Goal: Task Accomplishment & Management: Manage account settings

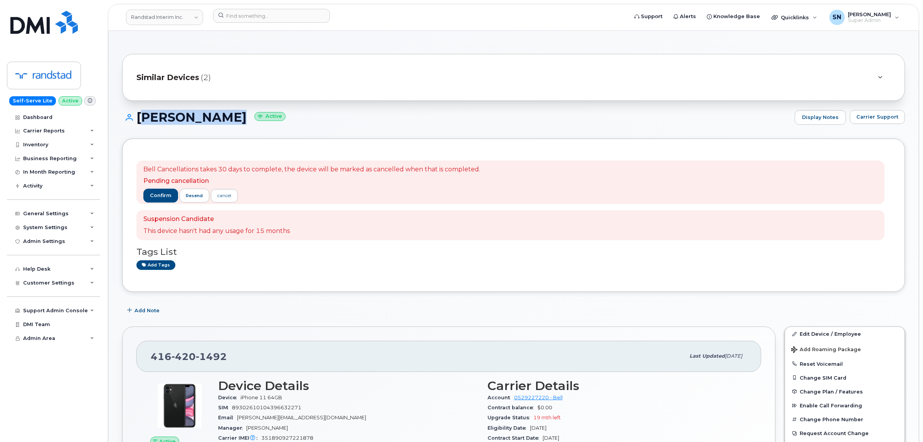
drag, startPoint x: 137, startPoint y: 114, endPoint x: 226, endPoint y: 124, distance: 89.2
click at [226, 124] on h1 "Madhur Tyagi Active" at bounding box center [456, 117] width 669 height 13
copy h1 "Madhur Tyagi"
click at [159, 16] on link "Randstad Interim Inc." at bounding box center [164, 17] width 77 height 15
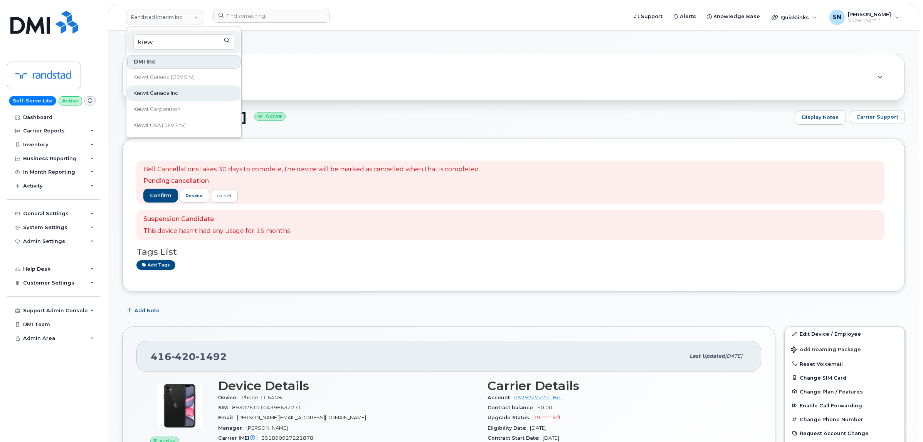
type input "kiew"
click at [177, 91] on span "Kiewit Canada Inc" at bounding box center [155, 93] width 45 height 8
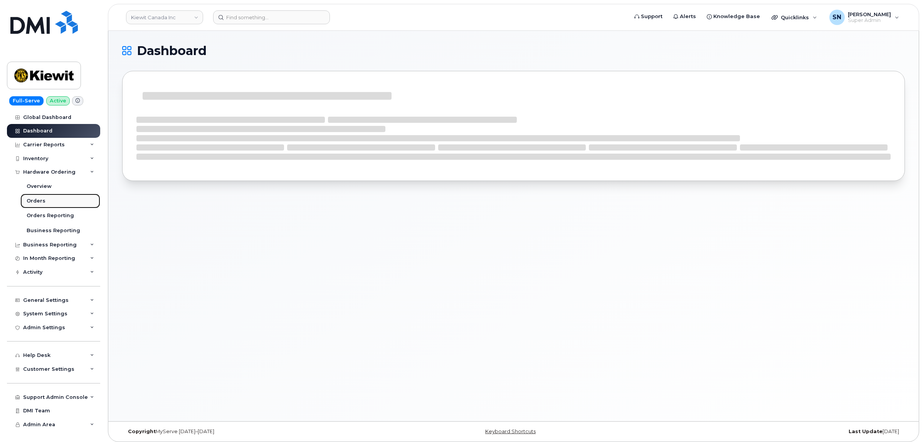
click at [39, 201] on div "Orders" at bounding box center [36, 201] width 19 height 7
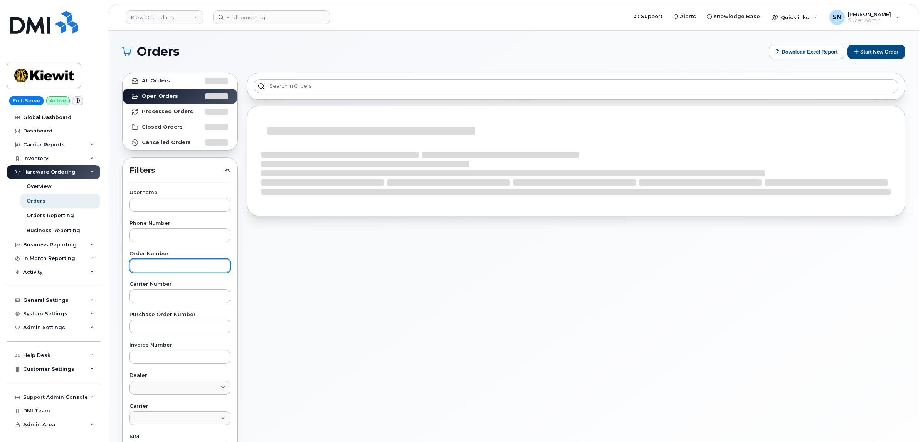
click at [174, 266] on input "text" at bounding box center [179, 266] width 101 height 14
paste input "302169"
type input "302169"
click at [180, 81] on link "All Orders" at bounding box center [180, 80] width 115 height 15
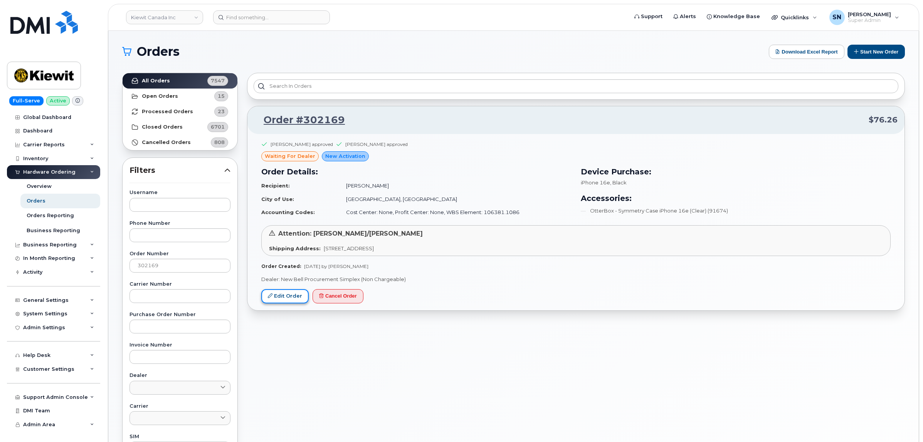
click at [287, 299] on link "Edit Order" at bounding box center [284, 296] width 47 height 14
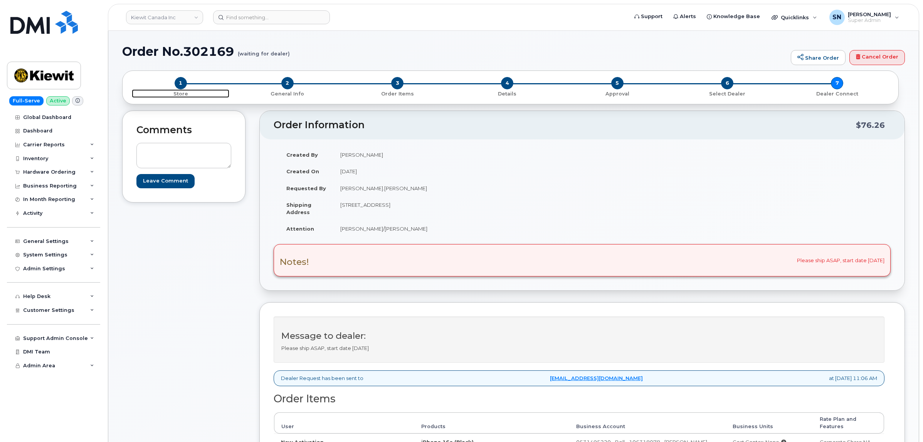
click at [183, 80] on span "1" at bounding box center [181, 83] width 12 height 12
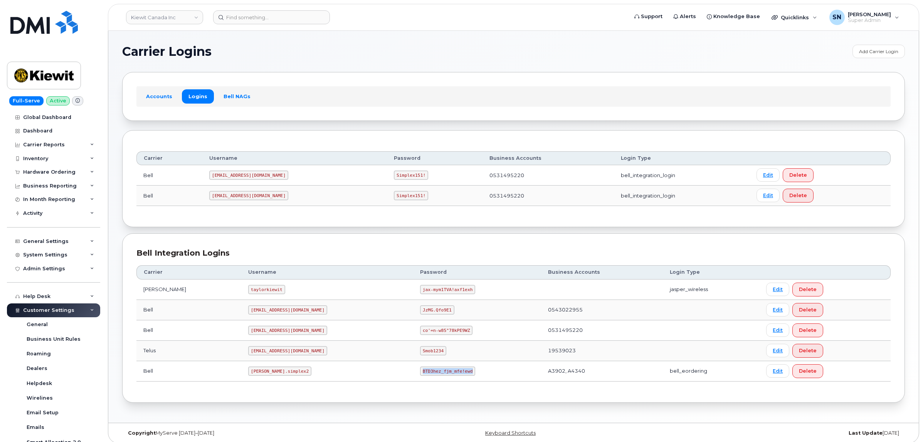
scroll to position [44, 0]
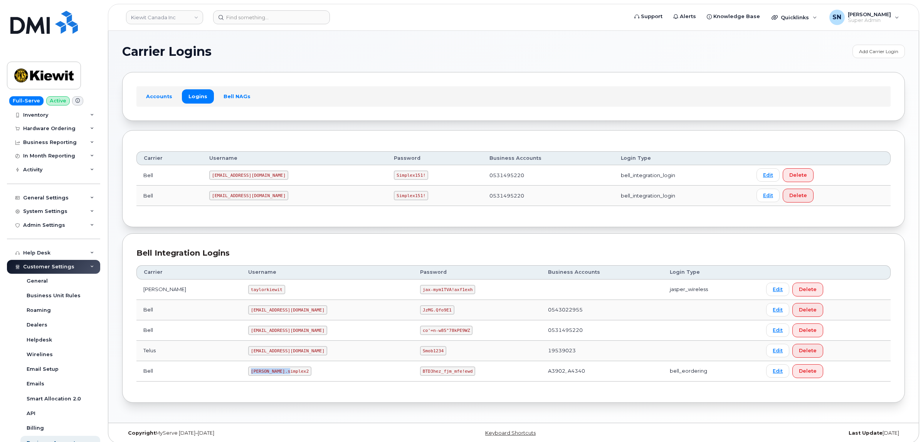
drag, startPoint x: 229, startPoint y: 374, endPoint x: 268, endPoint y: 377, distance: 38.7
click at [268, 376] on code "kiewit.simplex2" at bounding box center [279, 371] width 63 height 9
copy code "kiewit.simplex2"
drag, startPoint x: 385, startPoint y: 373, endPoint x: 432, endPoint y: 378, distance: 47.3
click at [432, 378] on td "BTD3hez_fjm_mfe!ewd" at bounding box center [477, 371] width 128 height 20
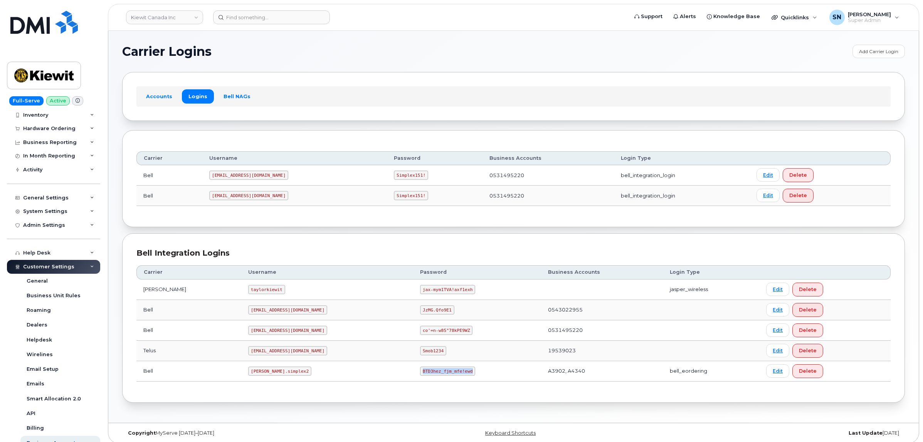
copy code "BTD3hez_fjm_mfe!ewd"
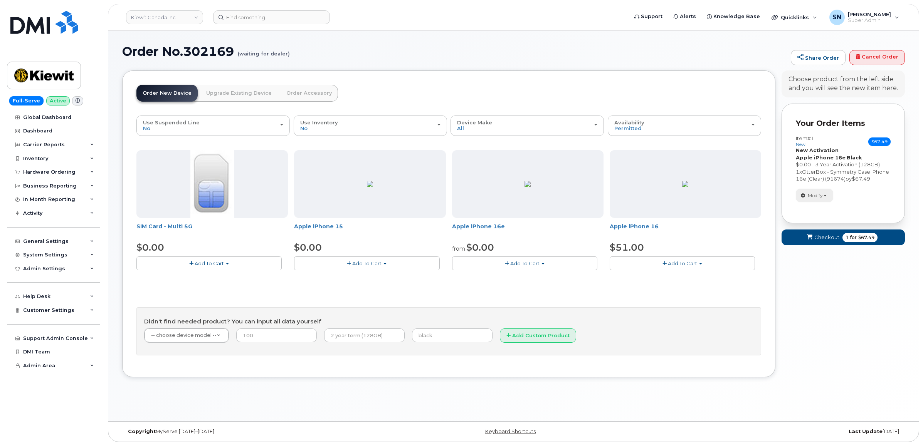
click at [808, 202] on button "Modify" at bounding box center [814, 195] width 37 height 13
click at [814, 212] on link "change" at bounding box center [832, 207] width 73 height 9
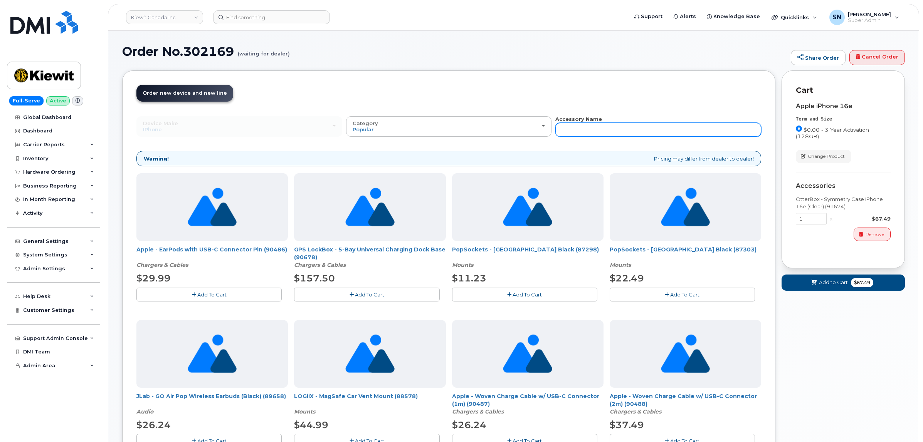
click at [649, 132] on input "text" at bounding box center [658, 130] width 206 height 14
type input "87916"
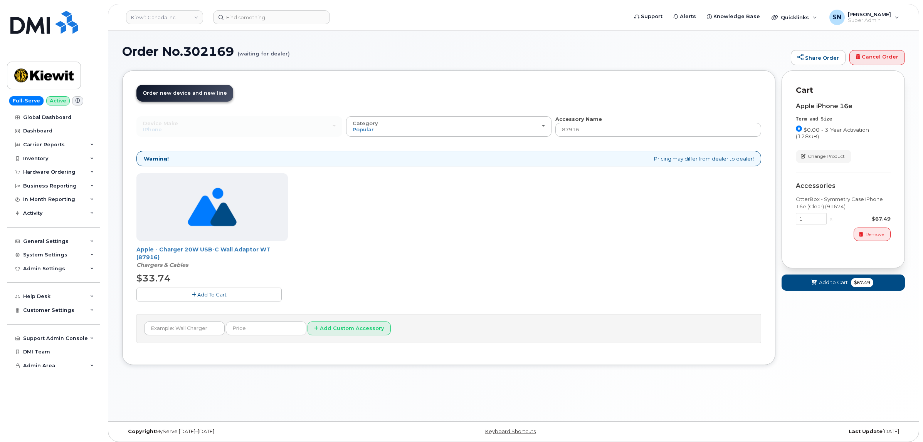
click at [208, 299] on button "Add To Cart" at bounding box center [208, 294] width 145 height 13
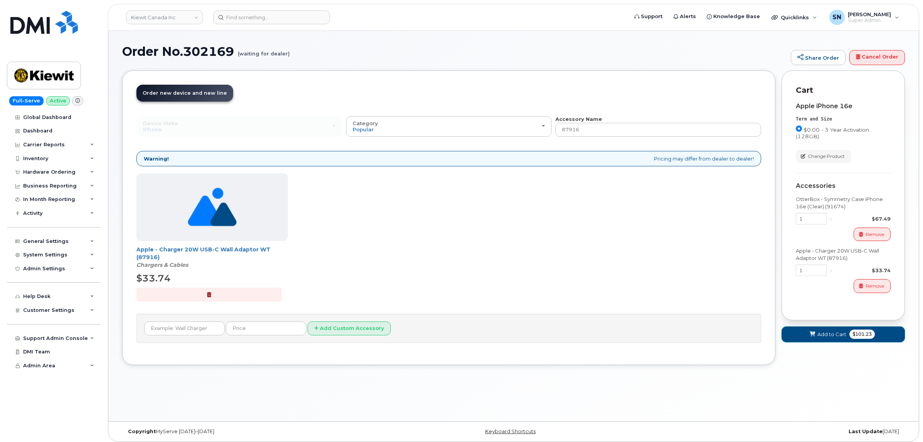
click at [814, 339] on button "Add to Cart $101.23" at bounding box center [842, 335] width 123 height 16
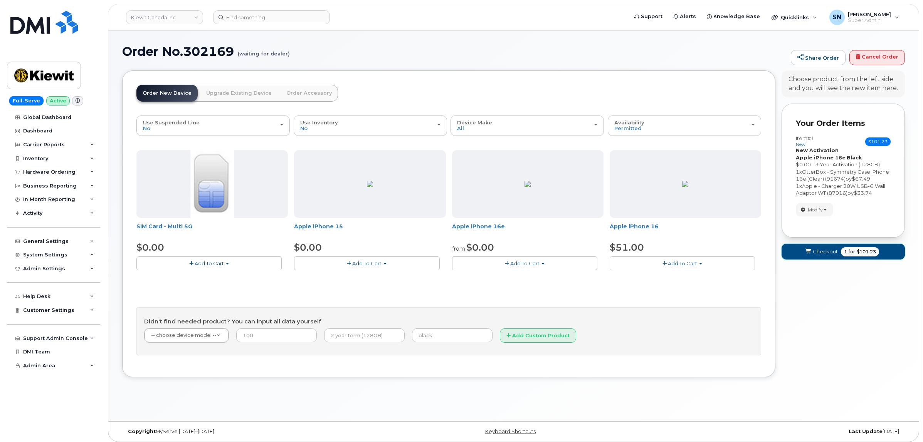
click at [825, 255] on button "Checkout 1 for $101.23" at bounding box center [842, 252] width 123 height 16
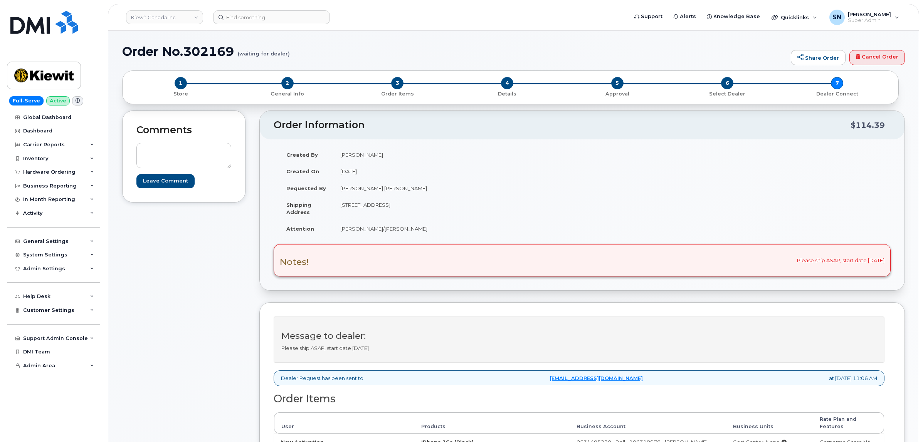
scroll to position [145, 0]
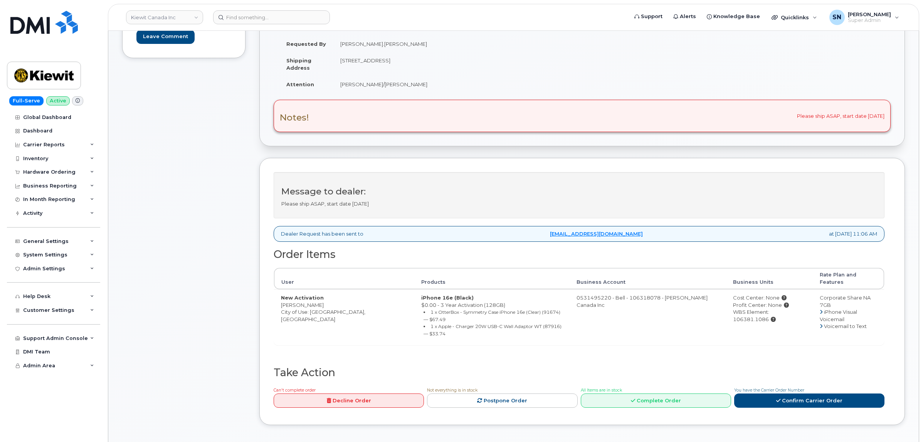
drag, startPoint x: 308, startPoint y: 297, endPoint x: 299, endPoint y: 296, distance: 8.9
click at [308, 297] on td "New Activation Brendon Wrana City of Use: Oshawa, Ontario" at bounding box center [344, 317] width 140 height 56
drag, startPoint x: 281, startPoint y: 301, endPoint x: 323, endPoint y: 299, distance: 42.0
click at [323, 299] on td "New Activation Brendon Wrana City of Use: Oshawa, Ontario" at bounding box center [344, 317] width 140 height 56
copy td "[PERSON_NAME]"
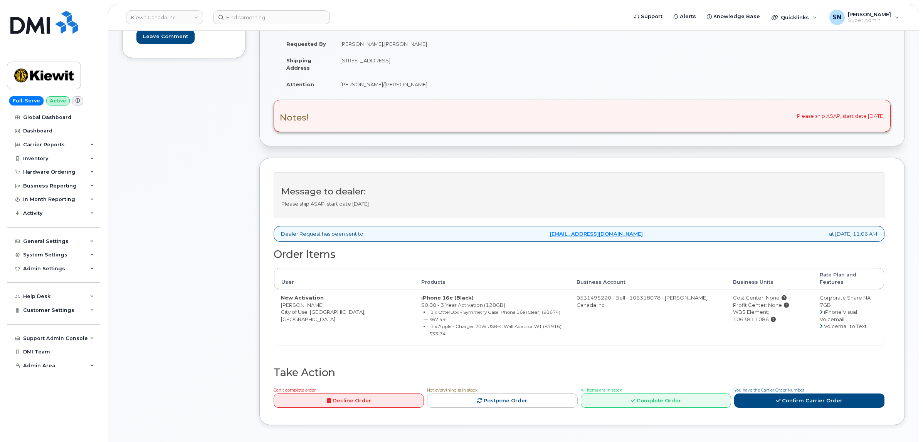
drag, startPoint x: 341, startPoint y: 60, endPoint x: 383, endPoint y: 64, distance: 42.2
click at [383, 64] on td "[STREET_ADDRESS]" at bounding box center [454, 64] width 243 height 24
copy td "1635 Tricont Ave"
drag, startPoint x: 417, startPoint y: 60, endPoint x: 439, endPoint y: 65, distance: 21.8
click at [439, 65] on td "[STREET_ADDRESS]" at bounding box center [454, 64] width 243 height 24
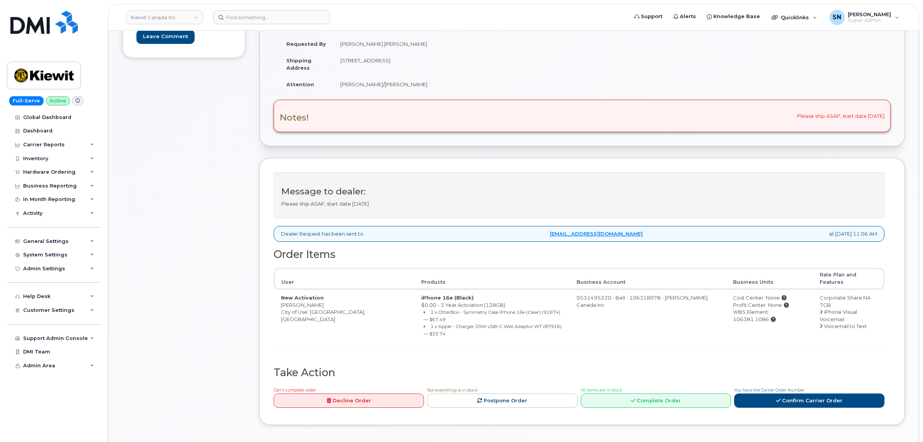
copy td "L1N 7N5"
drag, startPoint x: 351, startPoint y: 89, endPoint x: 419, endPoint y: 89, distance: 68.2
click at [419, 89] on td "[PERSON_NAME]/[PERSON_NAME]" at bounding box center [454, 84] width 243 height 17
copy td "[PERSON_NAME]/[PERSON_NAME]"
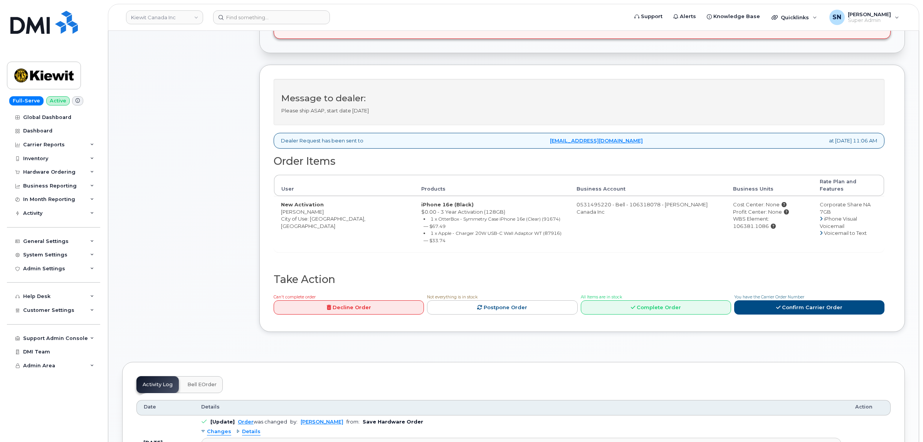
scroll to position [241, 0]
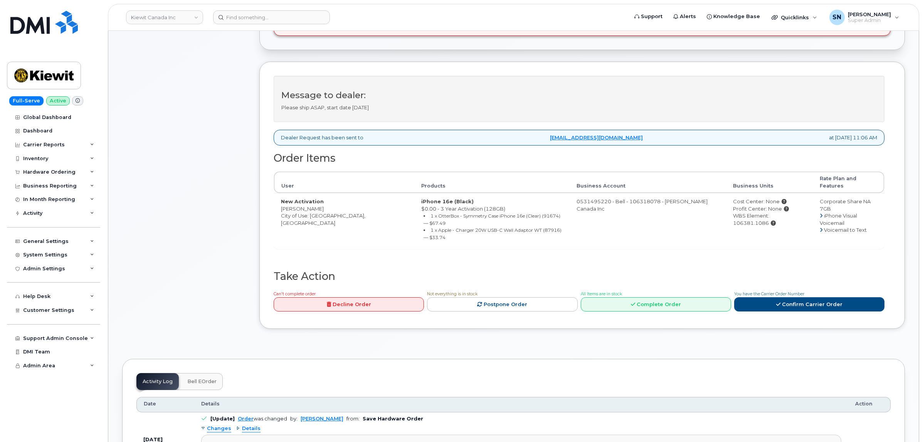
drag, startPoint x: 281, startPoint y: 203, endPoint x: 322, endPoint y: 203, distance: 41.2
click at [322, 203] on td "New Activation Brendon Wrana City of Use: Oshawa, Ontario" at bounding box center [344, 221] width 140 height 56
drag, startPoint x: 783, startPoint y: 211, endPoint x: 750, endPoint y: 217, distance: 34.1
click at [750, 217] on td "Cost Center: None Profit Center: None WBS Element: 106381.1086" at bounding box center [769, 221] width 87 height 56
copy div "106381.1086"
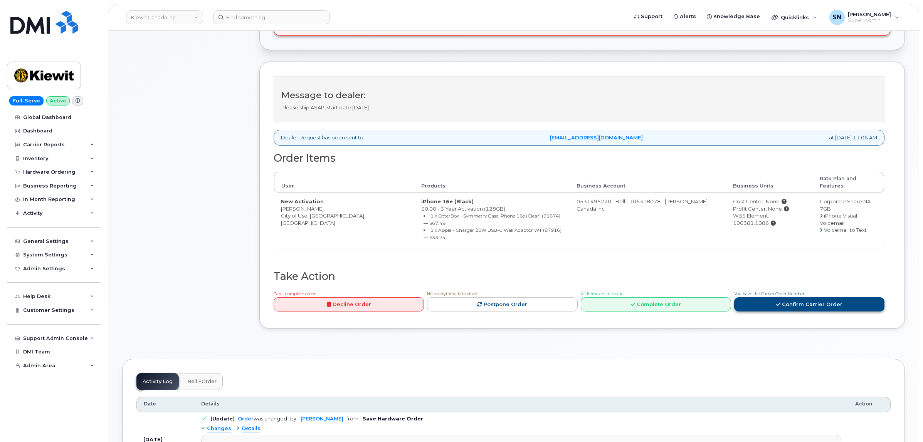
click at [769, 297] on link "Confirm Carrier Order" at bounding box center [809, 304] width 150 height 14
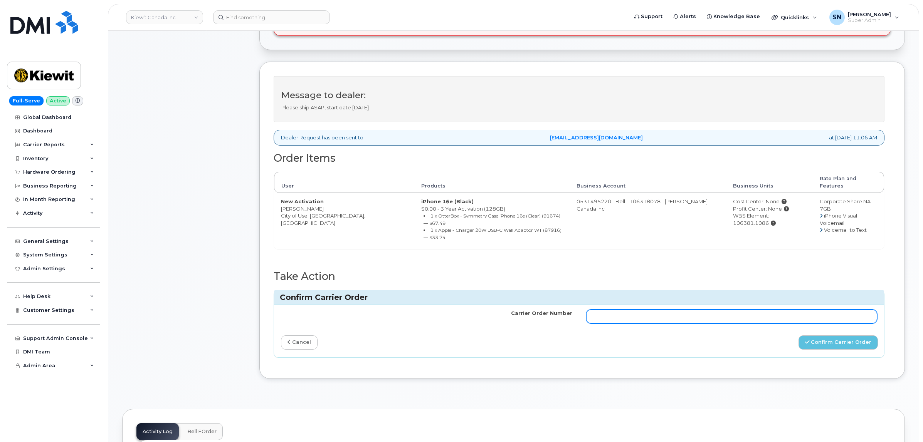
click at [748, 310] on input "Carrier Order Number" at bounding box center [731, 317] width 291 height 14
paste input "3023978"
type input "3023978"
click at [800, 336] on div "Confirm Carrier Order" at bounding box center [731, 343] width 305 height 14
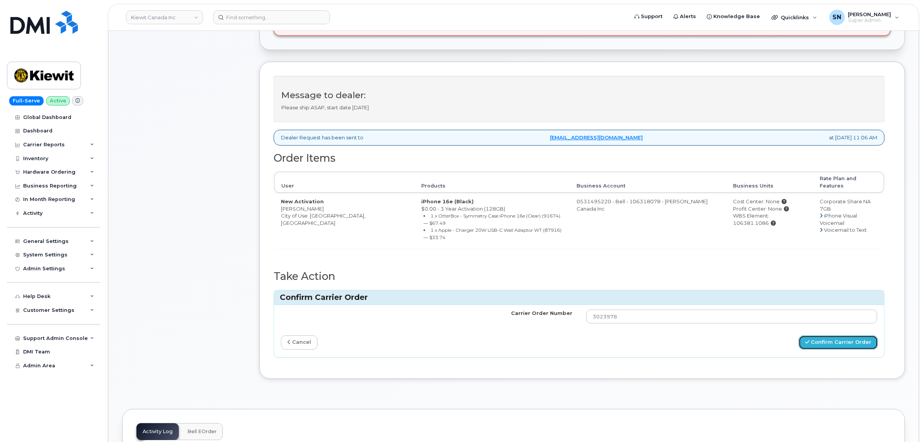
click at [832, 336] on button "Confirm Carrier Order" at bounding box center [837, 343] width 79 height 14
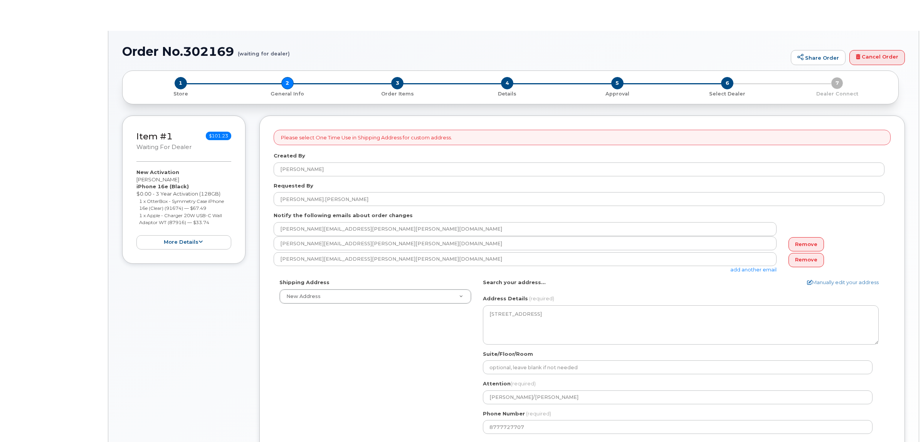
select select
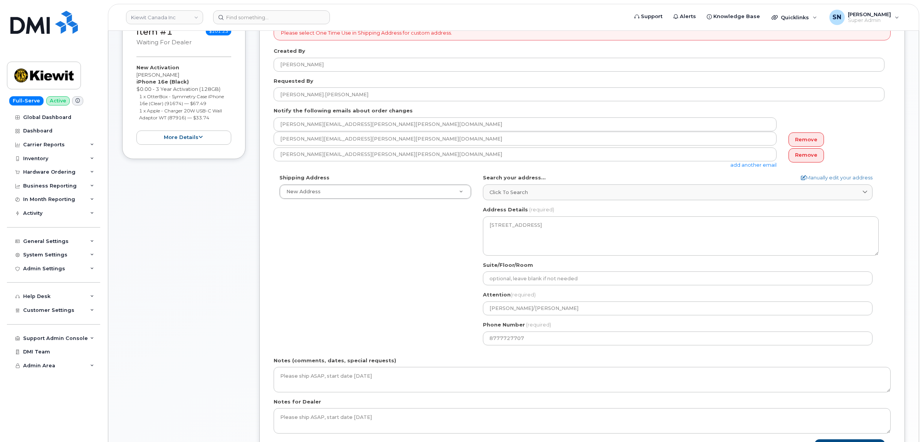
scroll to position [145, 0]
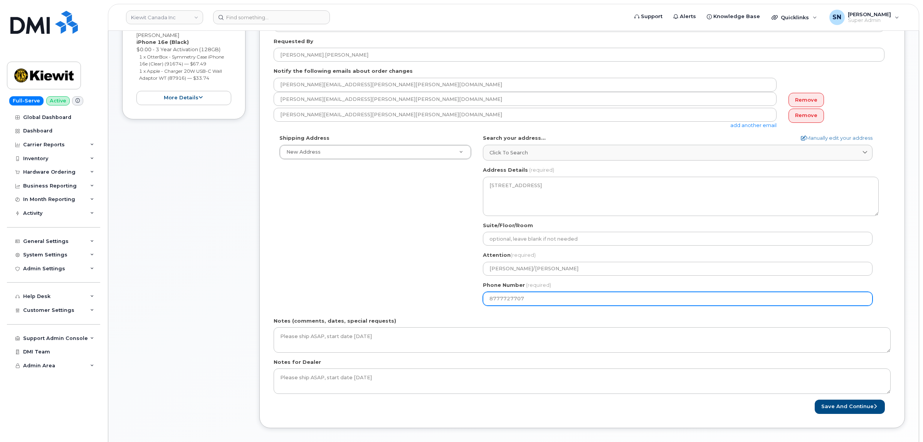
drag, startPoint x: 548, startPoint y: 302, endPoint x: 417, endPoint y: 304, distance: 131.8
click at [421, 303] on div "Shipping Address New Address New Address [STREET_ADDRESS][PERSON_NAME] Marine L…" at bounding box center [579, 222] width 611 height 177
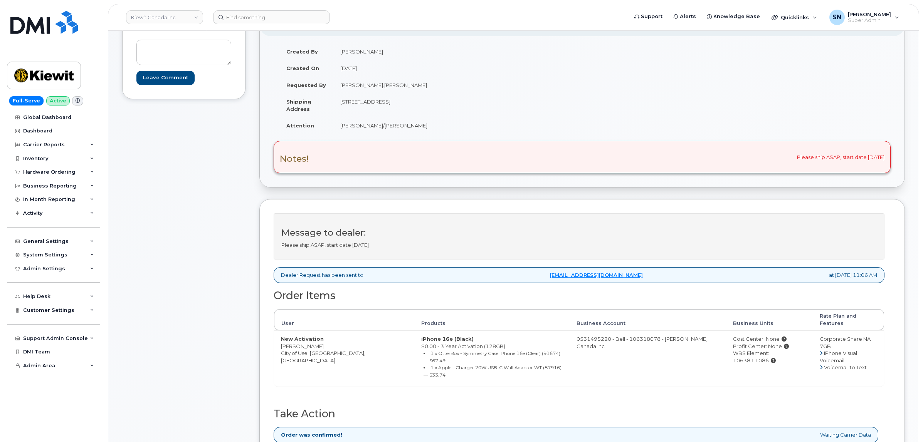
scroll to position [145, 0]
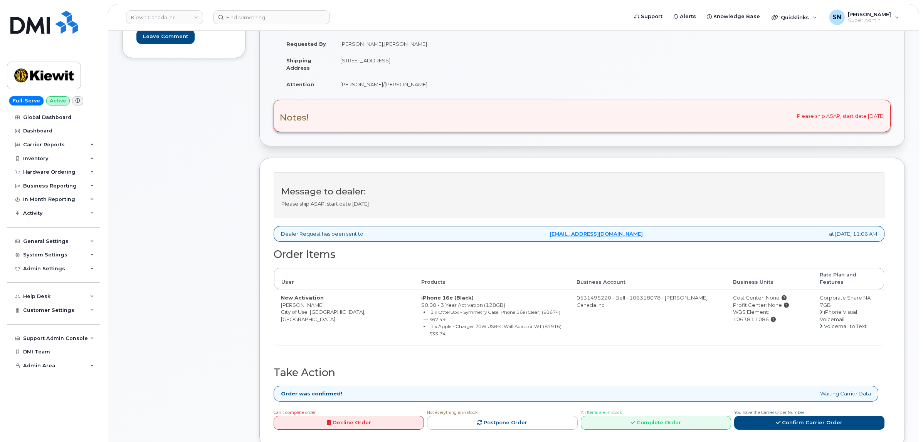
drag, startPoint x: 280, startPoint y: 302, endPoint x: 324, endPoint y: 299, distance: 44.0
click at [324, 299] on td "New Activation Brendon Wrana City of Use: Oshawa, Ontario" at bounding box center [344, 317] width 140 height 56
copy td "[PERSON_NAME]"
click at [281, 299] on td "New Activation Brendon Wrana City of Use: Oshawa, Ontario" at bounding box center [344, 317] width 140 height 56
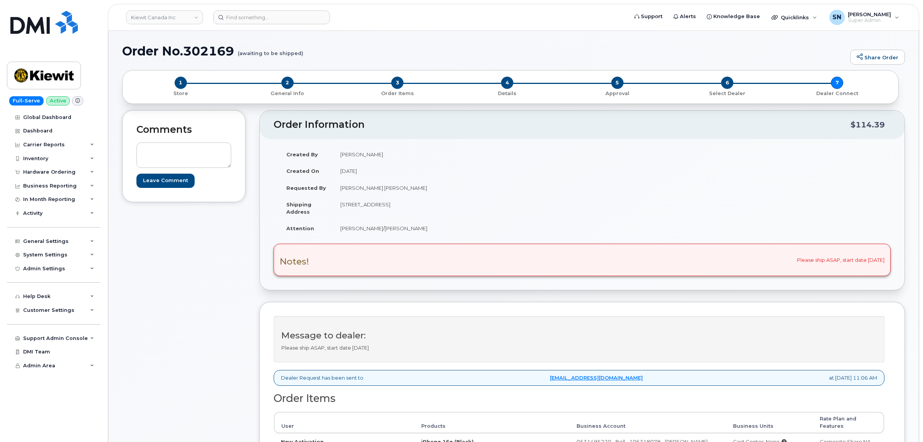
scroll to position [0, 0]
drag, startPoint x: 339, startPoint y: 158, endPoint x: 357, endPoint y: 157, distance: 17.8
click at [357, 157] on td "Jessica Safarik" at bounding box center [454, 154] width 243 height 17
copy td "Jessica"
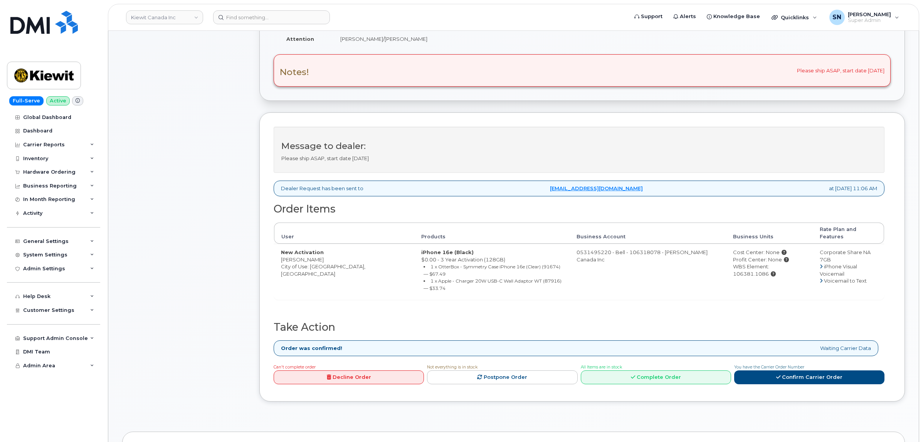
scroll to position [193, 0]
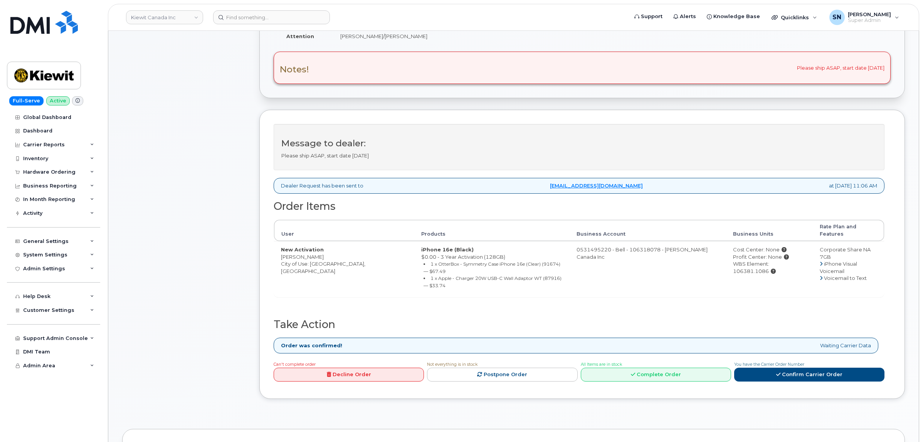
drag, startPoint x: 282, startPoint y: 249, endPoint x: 322, endPoint y: 250, distance: 39.7
click at [322, 250] on td "New Activation Brendon Wrana City of Use: Oshawa, Ontario" at bounding box center [344, 269] width 140 height 56
copy td "Brendon Wrana"
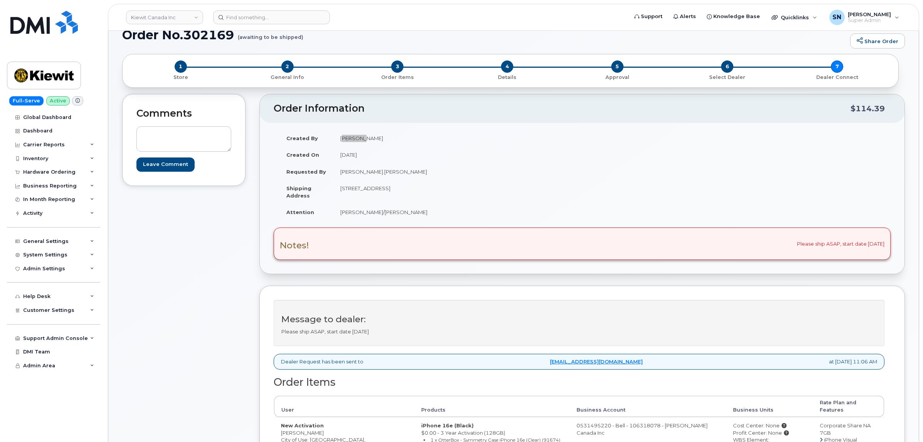
scroll to position [0, 0]
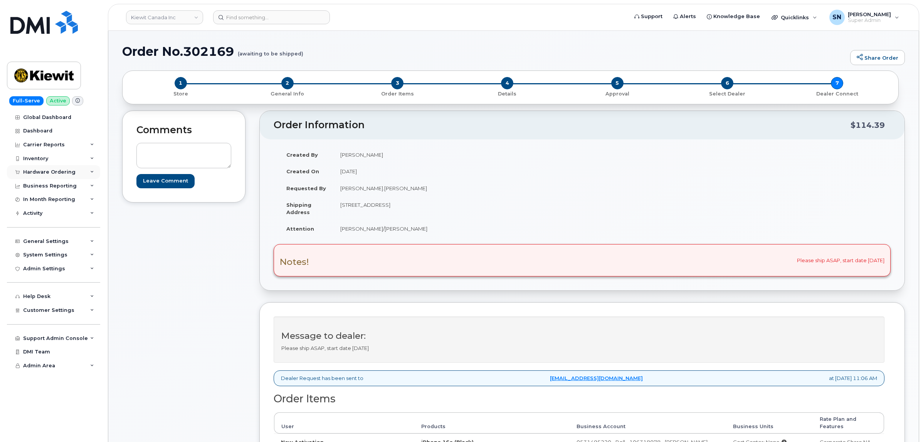
click at [64, 173] on div "Hardware Ordering" at bounding box center [49, 172] width 52 height 6
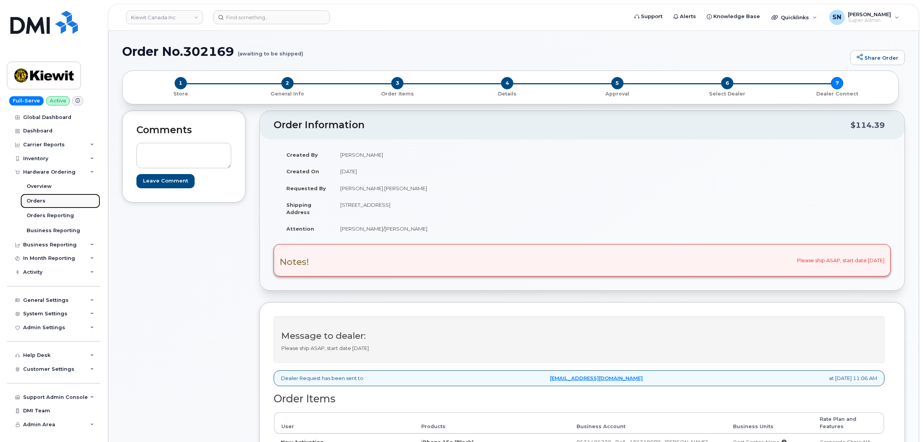
click at [41, 205] on div "Orders" at bounding box center [36, 201] width 19 height 7
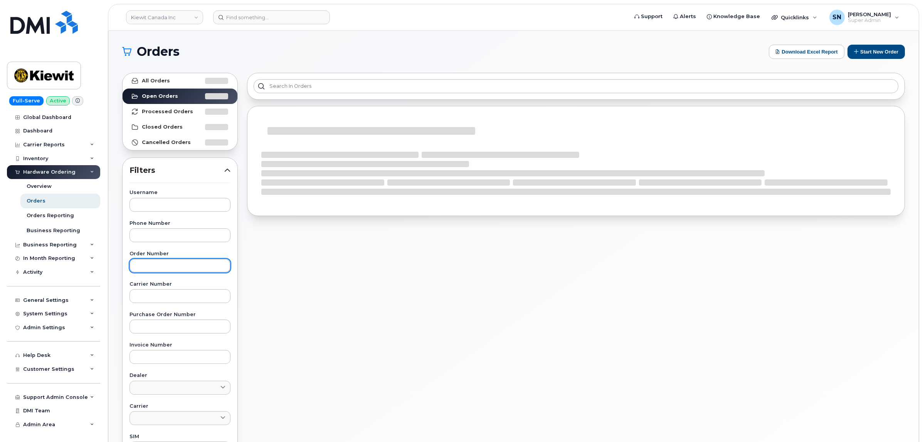
click at [198, 270] on input "text" at bounding box center [179, 266] width 101 height 14
paste input "302185"
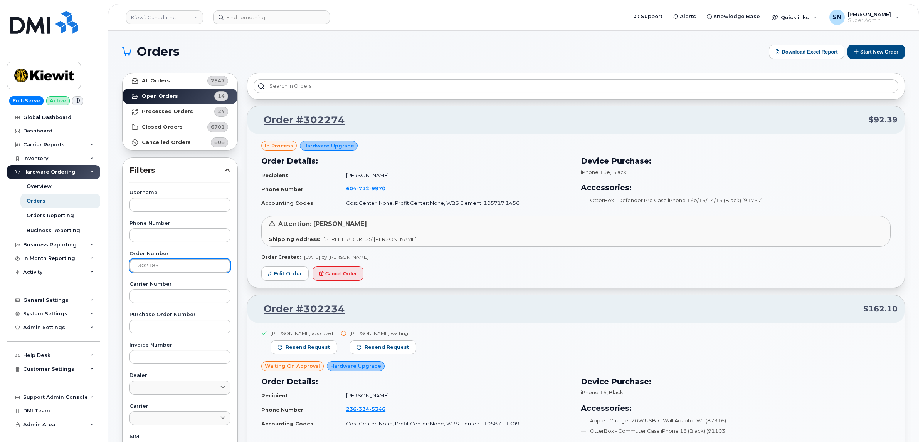
type input "302185"
click at [184, 75] on link "All Orders 7547" at bounding box center [180, 80] width 115 height 15
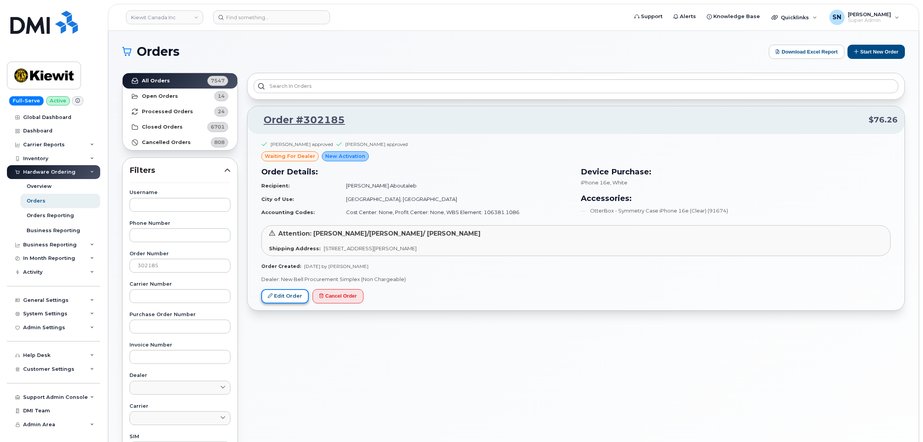
click at [298, 294] on link "Edit Order" at bounding box center [284, 296] width 47 height 14
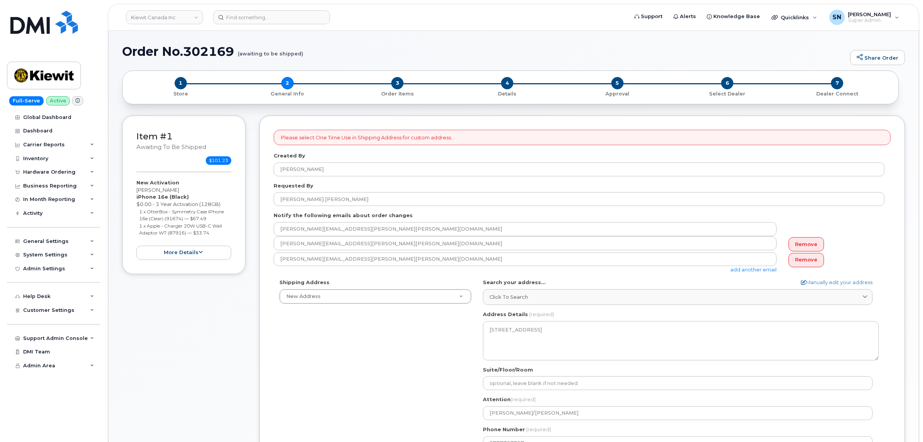
select select
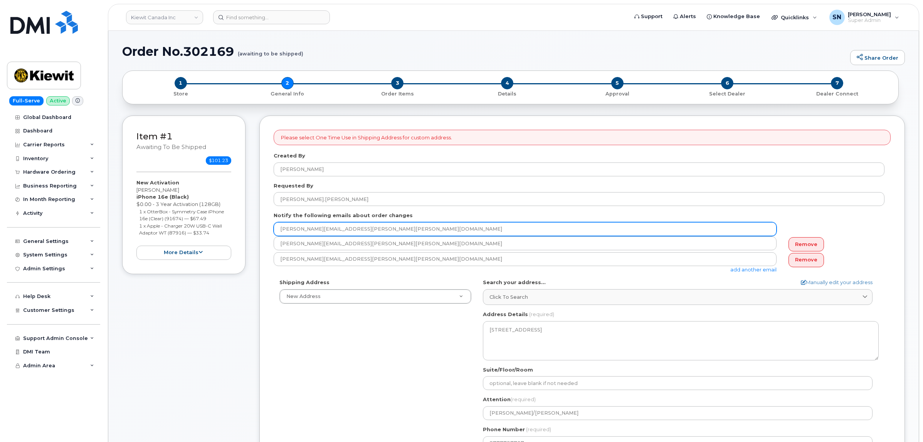
drag, startPoint x: 354, startPoint y: 229, endPoint x: 257, endPoint y: 231, distance: 97.1
click at [257, 231] on div "Item #1 awaiting to be shipped $101.23 New Activation [PERSON_NAME] iPhone 16e …" at bounding box center [513, 350] width 783 height 469
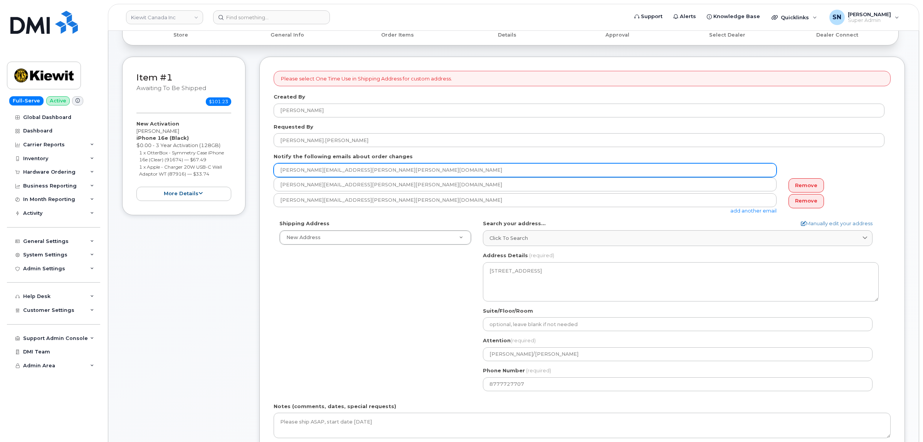
scroll to position [96, 0]
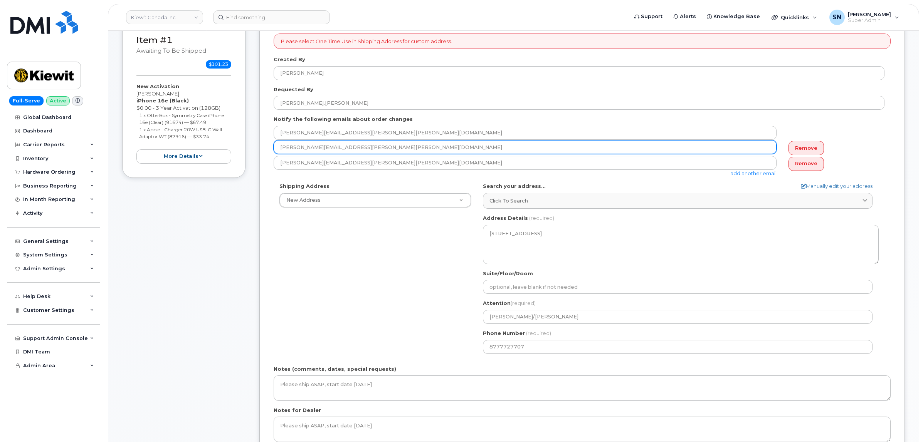
drag, startPoint x: 277, startPoint y: 147, endPoint x: 346, endPoint y: 150, distance: 68.7
click at [346, 150] on input "Sean.Decoff@kiewit.com" at bounding box center [525, 147] width 503 height 14
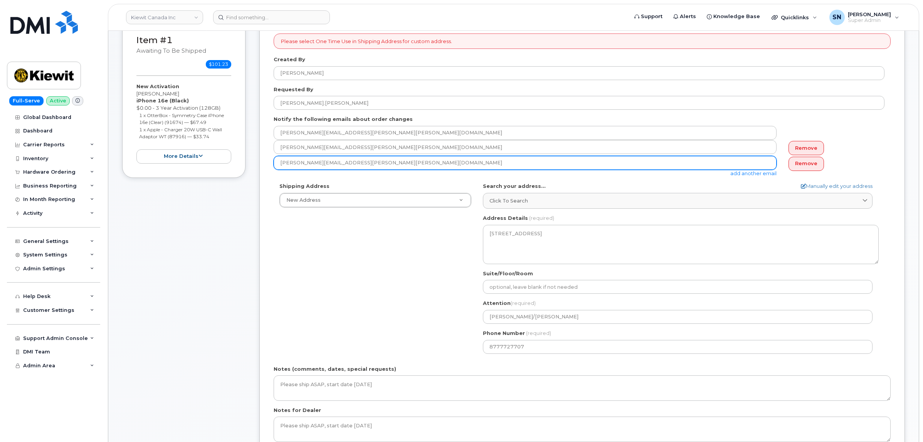
drag, startPoint x: 280, startPoint y: 164, endPoint x: 335, endPoint y: 163, distance: 55.1
click at [341, 166] on input "Mary.stein@kiewit.com" at bounding box center [525, 163] width 503 height 14
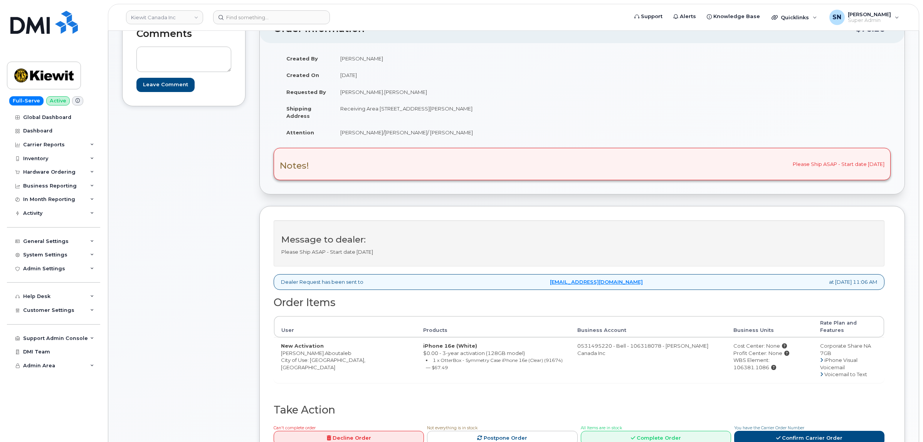
scroll to position [48, 0]
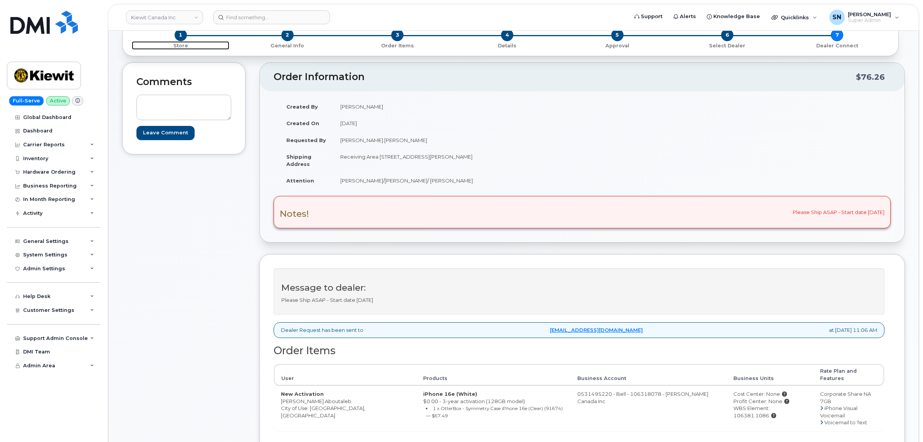
click at [184, 35] on span "1" at bounding box center [181, 35] width 12 height 12
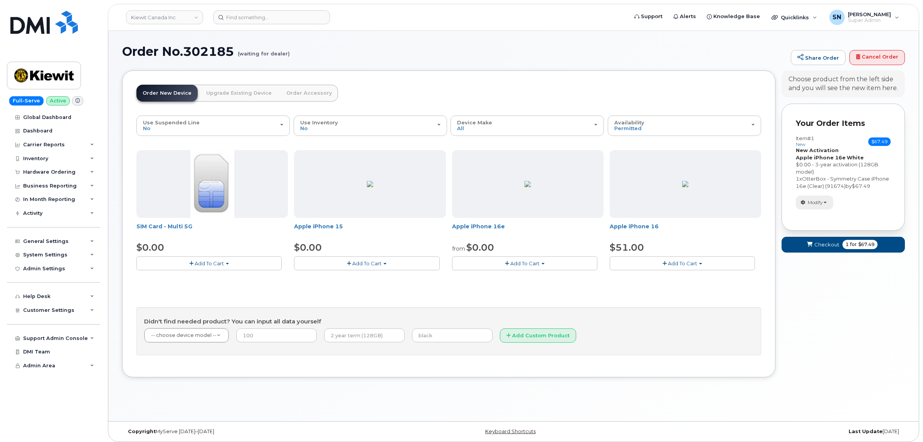
click at [807, 208] on button "Modify" at bounding box center [814, 202] width 37 height 13
click at [812, 219] on link "change" at bounding box center [832, 214] width 73 height 9
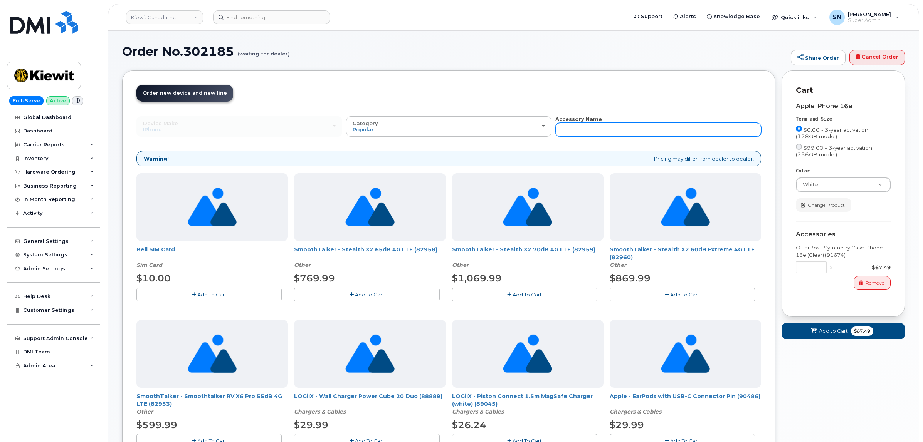
click at [687, 128] on input "text" at bounding box center [658, 130] width 206 height 14
type input "87916"
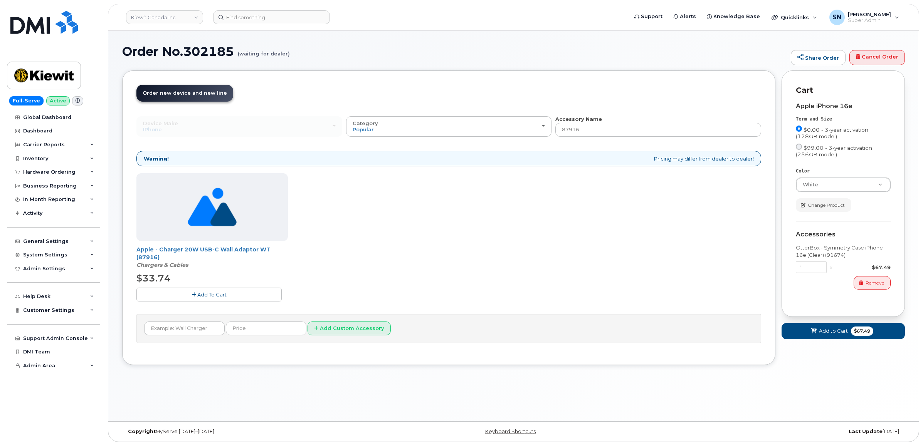
click at [239, 297] on button "Add To Cart" at bounding box center [208, 294] width 145 height 13
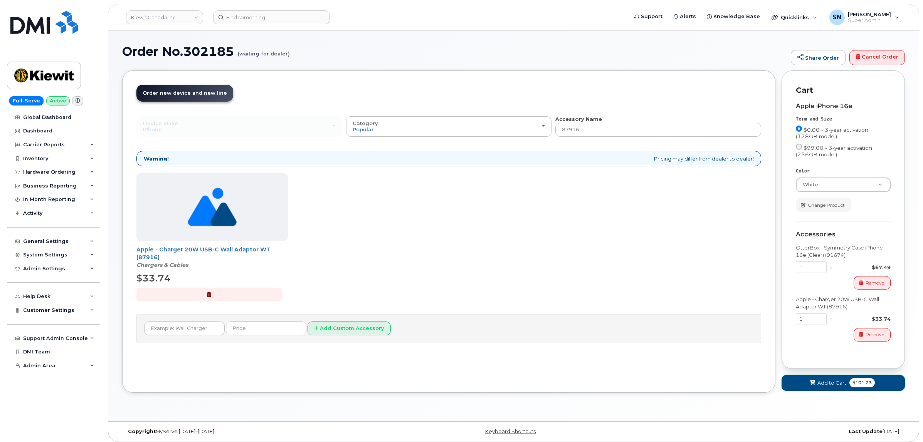
click at [829, 382] on span "Add to Cart" at bounding box center [831, 383] width 29 height 7
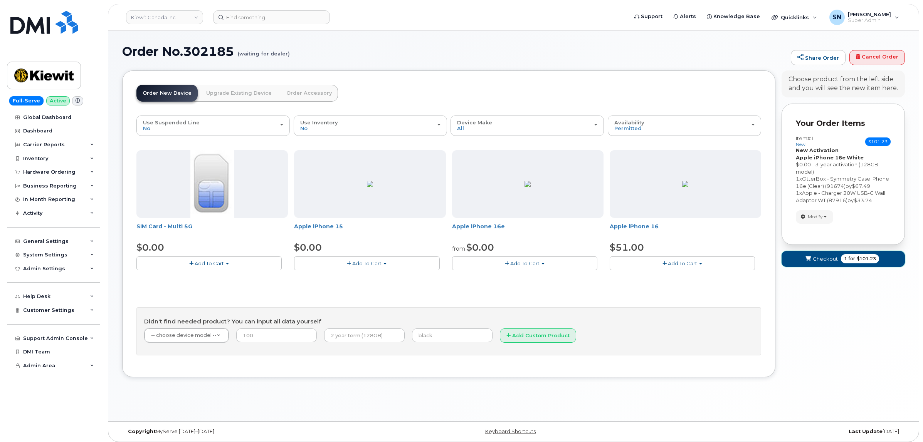
click at [823, 263] on span "Checkout" at bounding box center [825, 258] width 25 height 7
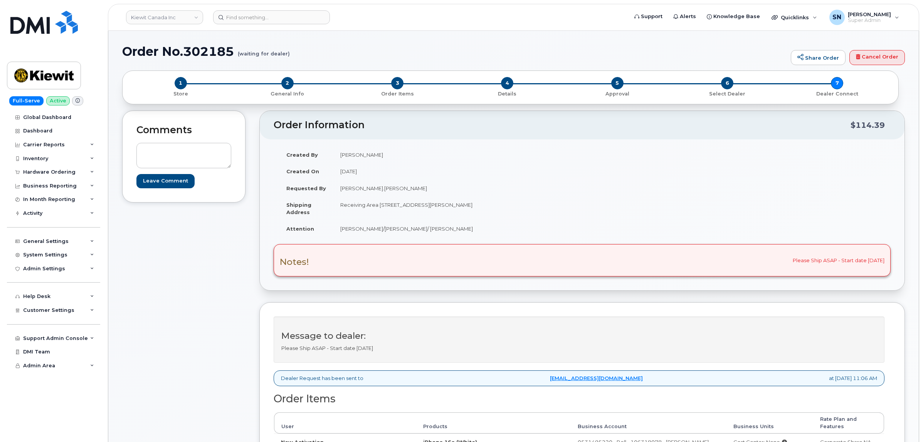
click at [232, 288] on div "Comments Leave Comment" at bounding box center [183, 346] width 123 height 471
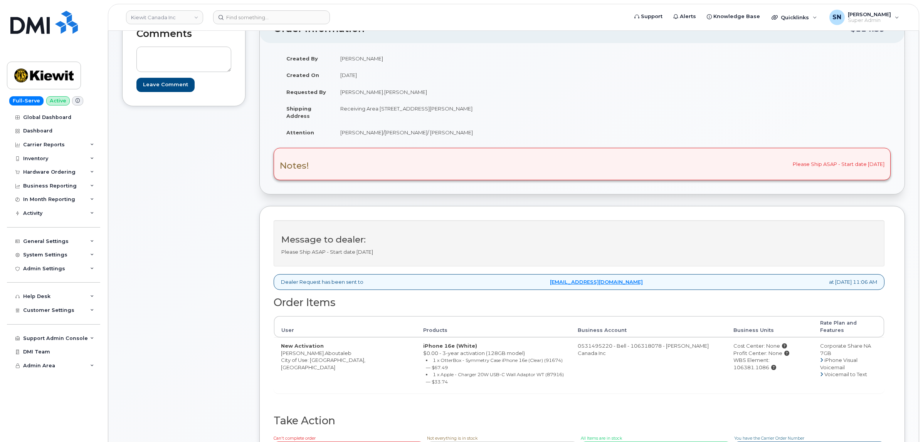
scroll to position [145, 0]
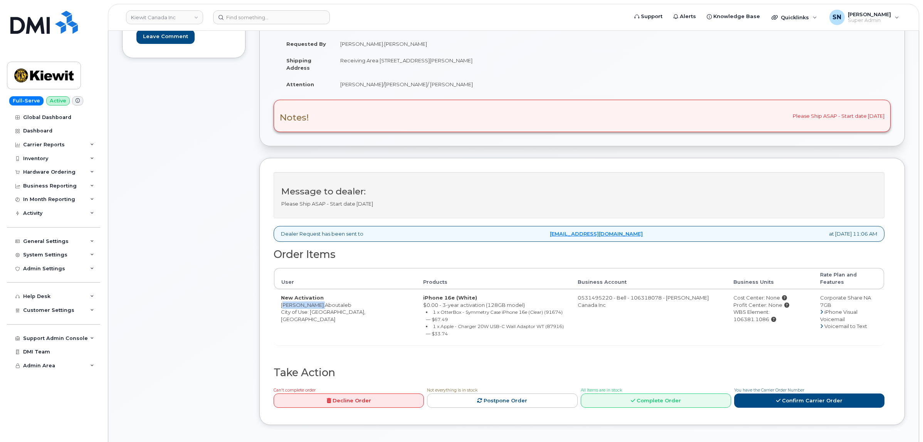
drag, startPoint x: 282, startPoint y: 297, endPoint x: 316, endPoint y: 299, distance: 34.4
click at [316, 299] on td "New Activation Ali.Aboutaleb City of Use: Oshawa, Ontario" at bounding box center [345, 317] width 142 height 56
copy td "[PERSON_NAME].Aboutaleb"
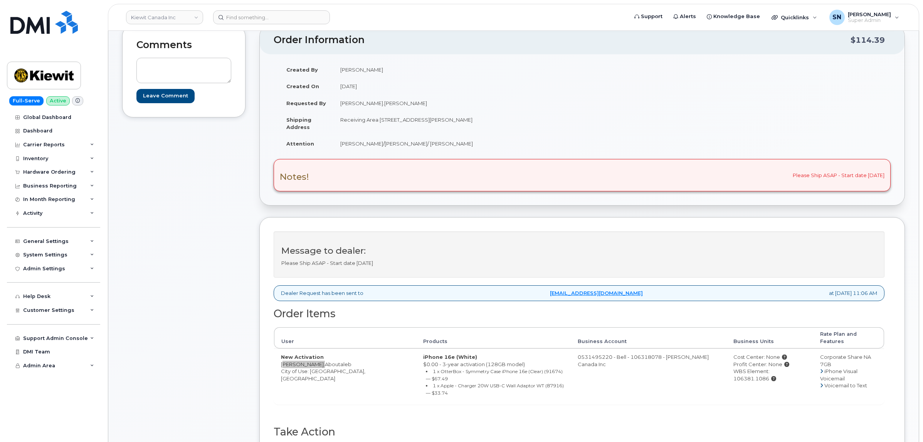
scroll to position [0, 0]
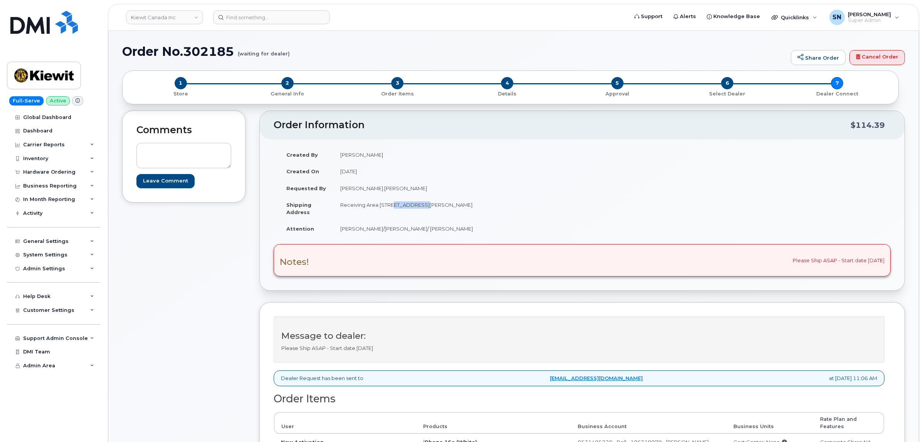
drag, startPoint x: 388, startPoint y: 205, endPoint x: 417, endPoint y: 205, distance: 28.9
click at [417, 205] on td "Receiving Area [STREET_ADDRESS][PERSON_NAME]" at bounding box center [454, 209] width 243 height 24
copy td "1 Holt Road"
drag, startPoint x: 339, startPoint y: 207, endPoint x: 385, endPoint y: 211, distance: 45.3
click at [385, 211] on td "Receiving Area 13 1 Holt Road South Bowmanville ON L1C 3Z8" at bounding box center [454, 209] width 243 height 24
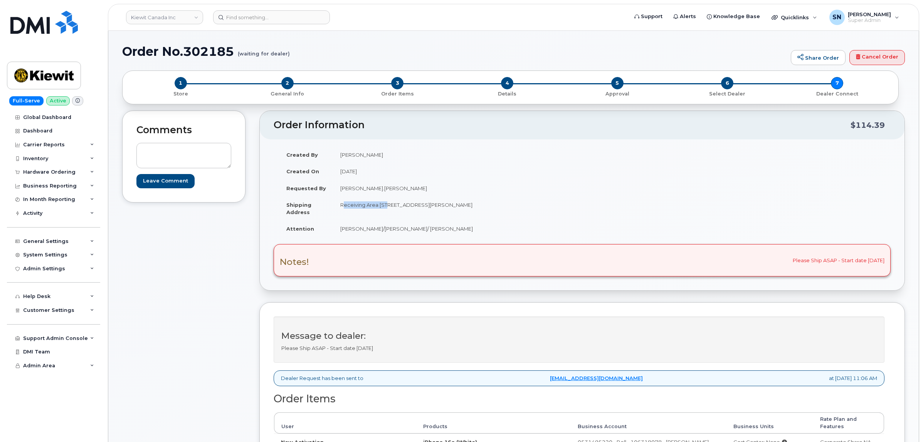
copy td "Receiving Area 13"
drag, startPoint x: 478, startPoint y: 205, endPoint x: 499, endPoint y: 210, distance: 21.7
click at [499, 210] on td "Receiving Area 13 1 Holt Road South Bowmanville ON L1C 3Z8" at bounding box center [454, 209] width 243 height 24
drag, startPoint x: 484, startPoint y: 218, endPoint x: 480, endPoint y: 213, distance: 6.7
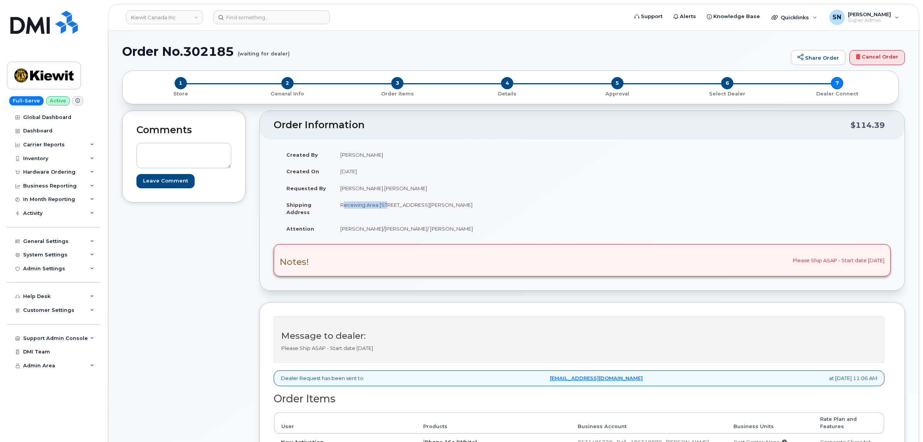
click at [483, 218] on td "Receiving Area 13 1 Holt Road South Bowmanville ON L1C 3Z8" at bounding box center [454, 209] width 243 height 24
click at [478, 207] on td "Receiving Area 13 1 Holt Road South Bowmanville ON L1C 3Z8" at bounding box center [454, 209] width 243 height 24
drag, startPoint x: 478, startPoint y: 207, endPoint x: 501, endPoint y: 207, distance: 22.7
click at [501, 207] on td "Receiving Area 13 1 Holt Road South Bowmanville ON L1C 3Z8" at bounding box center [454, 209] width 243 height 24
drag, startPoint x: 341, startPoint y: 230, endPoint x: 304, endPoint y: 245, distance: 40.4
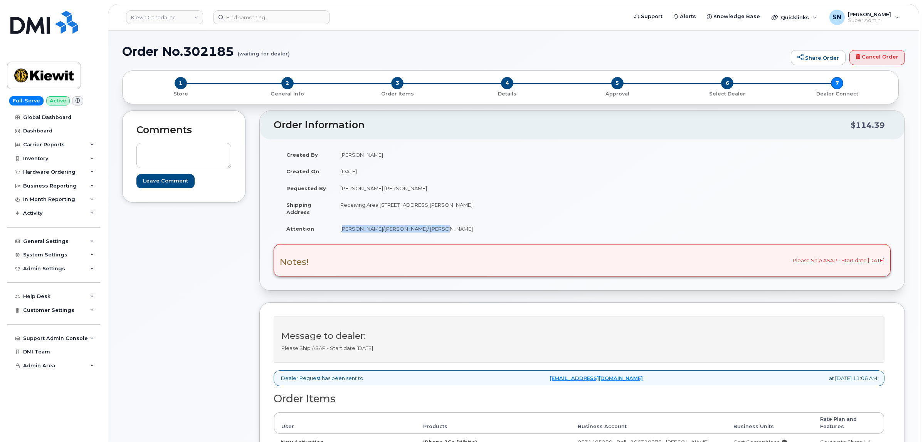
click at [428, 232] on td "Craig Williams/Courtney Robia/ Ali" at bounding box center [454, 228] width 243 height 17
copy td "Craig Williams/Courtney Robia/ Ali"
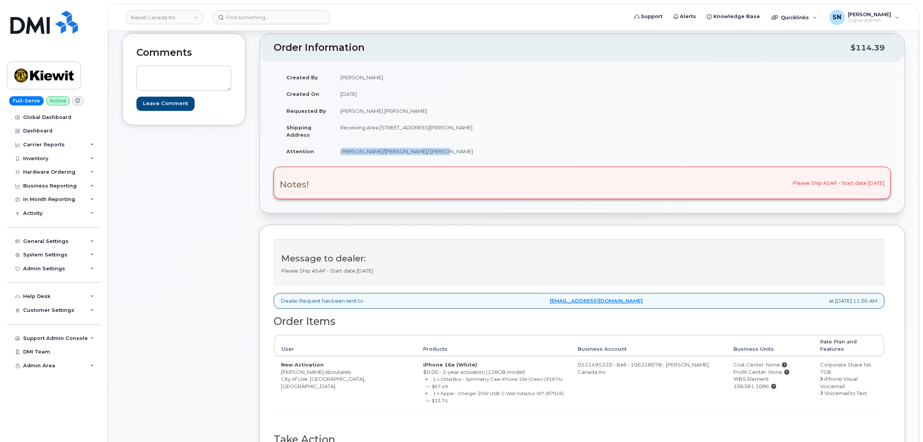
scroll to position [145, 0]
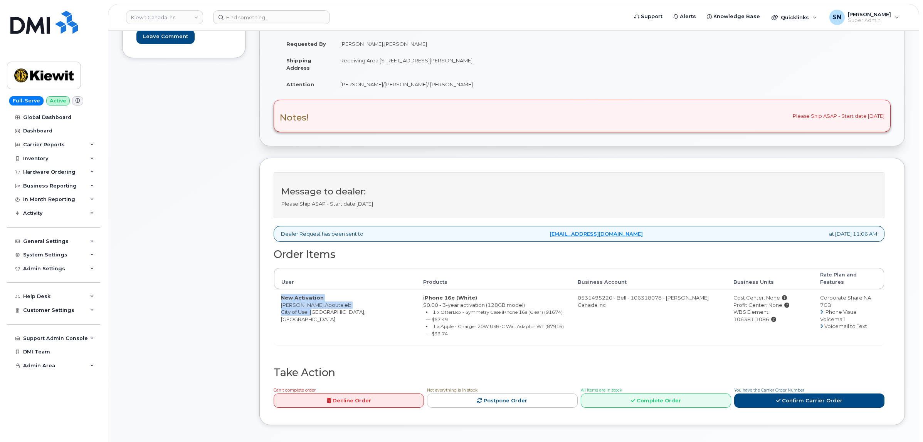
drag, startPoint x: 281, startPoint y: 295, endPoint x: 311, endPoint y: 303, distance: 31.5
click at [311, 303] on td "New Activation Ali.Aboutaleb City of Use: Oshawa, Ontario" at bounding box center [345, 317] width 142 height 56
click at [281, 304] on td "New Activation Ali.Aboutaleb City of Use: Oshawa, Ontario" at bounding box center [345, 317] width 142 height 56
drag, startPoint x: 281, startPoint y: 301, endPoint x: 317, endPoint y: 302, distance: 35.8
click at [317, 302] on td "New Activation Ali.Aboutaleb City of Use: Oshawa, Ontario" at bounding box center [345, 317] width 142 height 56
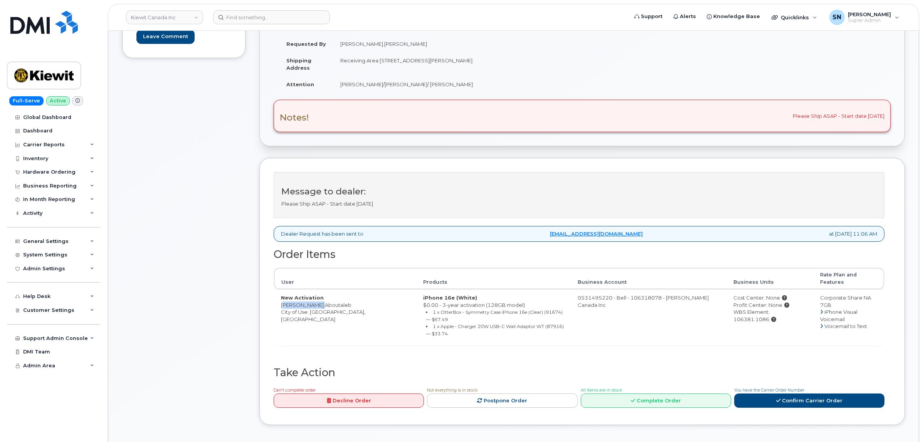
copy td "Ali.Aboutaleb"
drag, startPoint x: 786, startPoint y: 308, endPoint x: 749, endPoint y: 311, distance: 37.5
click at [749, 311] on td "Cost Center: None Profit Center: None WBS Element: 106381.1086" at bounding box center [769, 317] width 87 height 56
copy div "106381.1086"
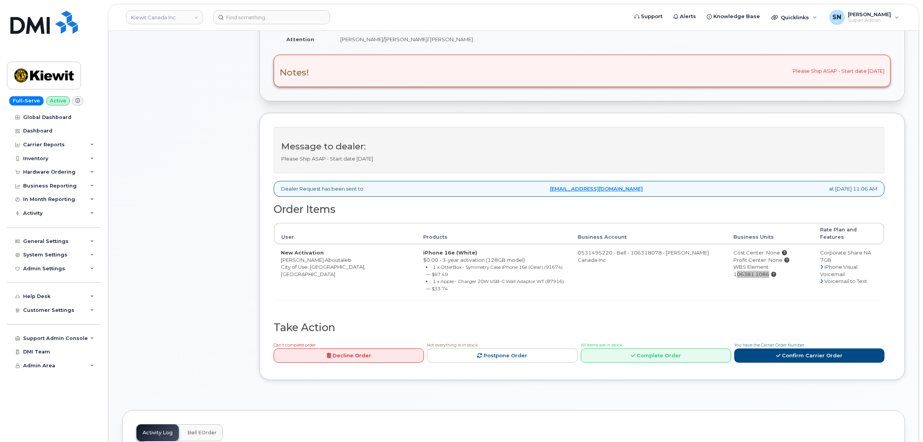
scroll to position [241, 0]
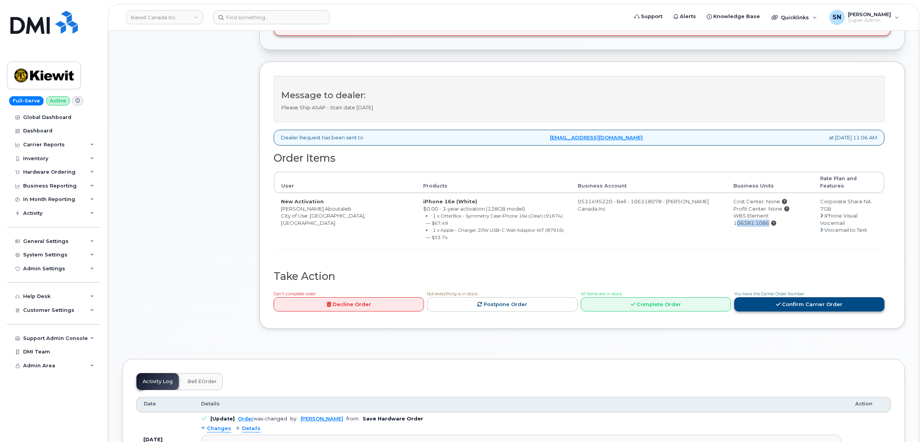
click at [770, 297] on link "Confirm Carrier Order" at bounding box center [809, 304] width 150 height 14
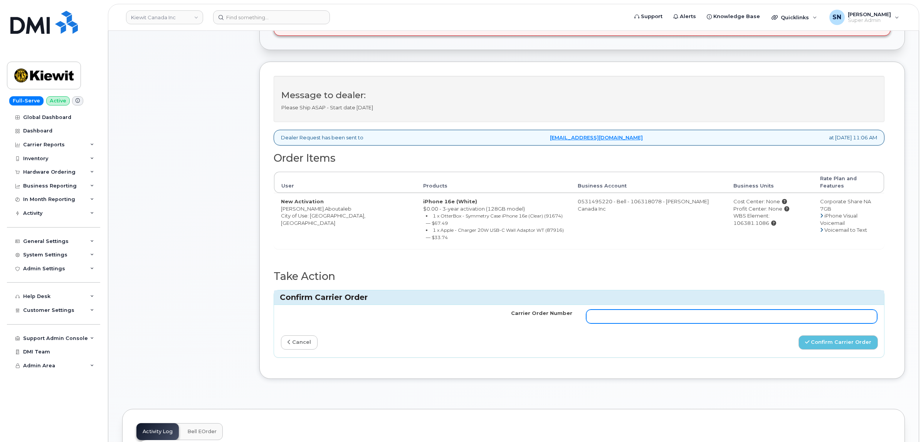
click at [750, 310] on input "Carrier Order Number" at bounding box center [731, 317] width 291 height 14
paste input "3024000"
type input "3024000"
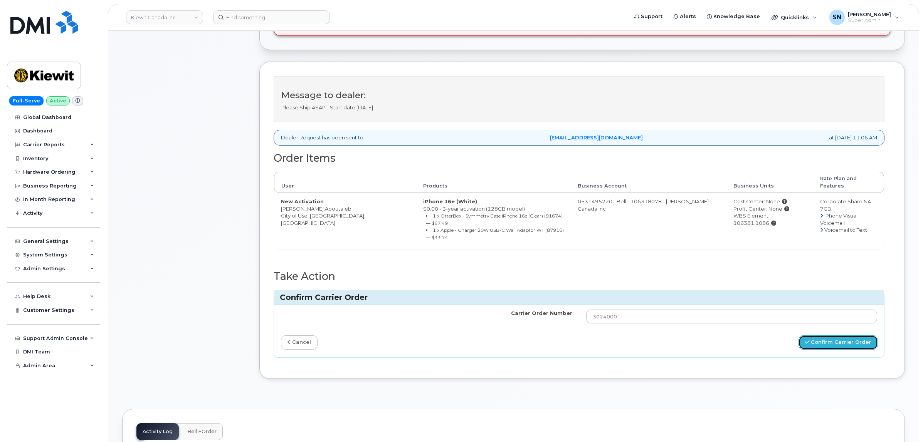
click at [839, 336] on button "Confirm Carrier Order" at bounding box center [837, 343] width 79 height 14
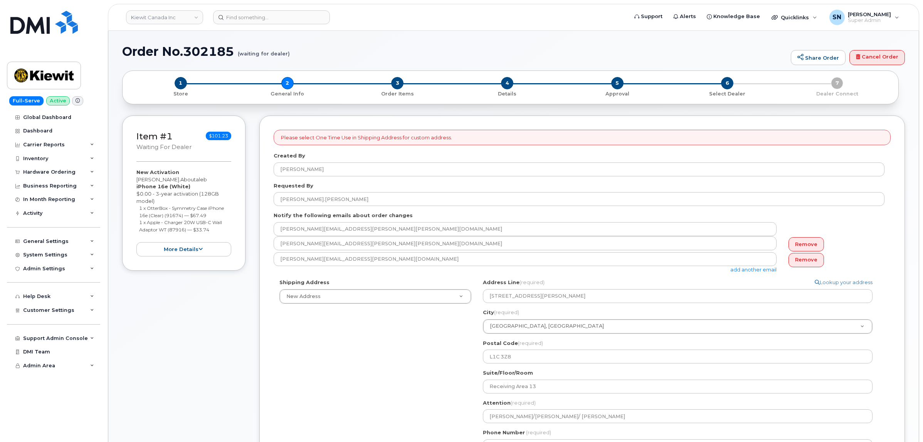
select select
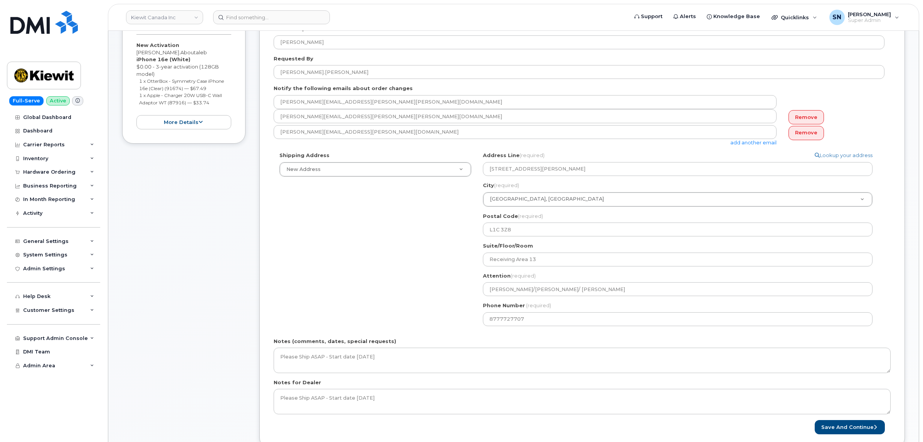
scroll to position [145, 0]
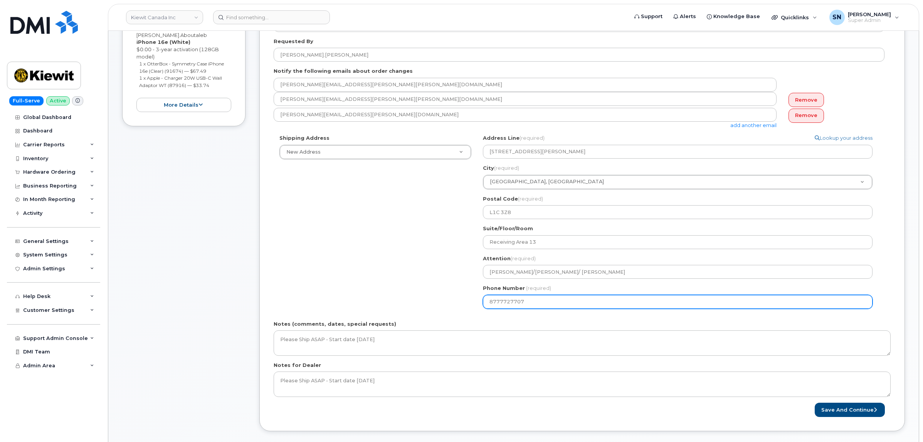
drag, startPoint x: 487, startPoint y: 299, endPoint x: 526, endPoint y: 307, distance: 39.8
click at [526, 307] on input "8777727707" at bounding box center [678, 302] width 390 height 14
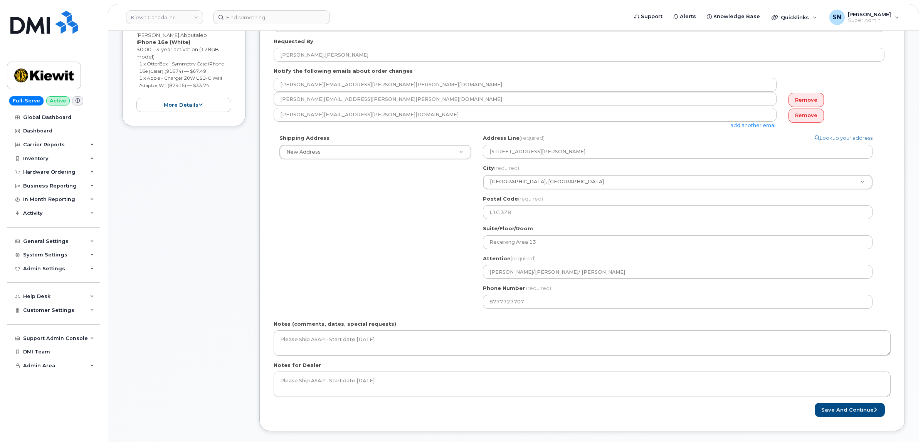
click at [343, 237] on div "Shipping Address New Address New Address 1855 Barton St E - Beaver Marine Limit…" at bounding box center [579, 224] width 611 height 180
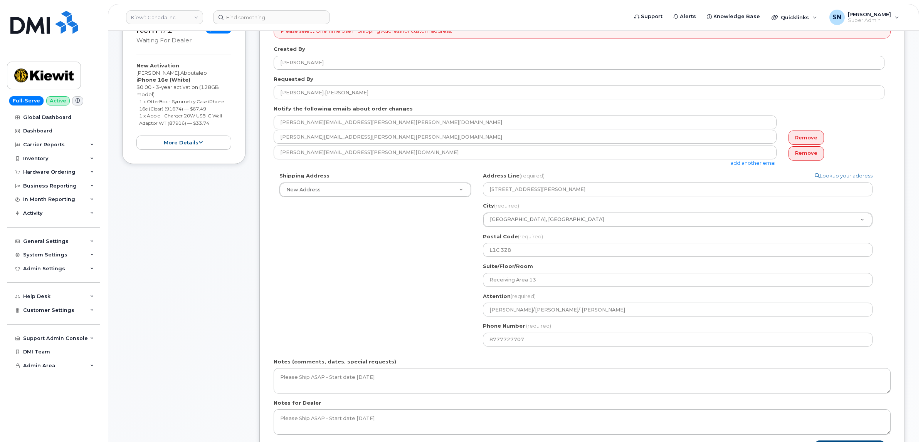
scroll to position [48, 0]
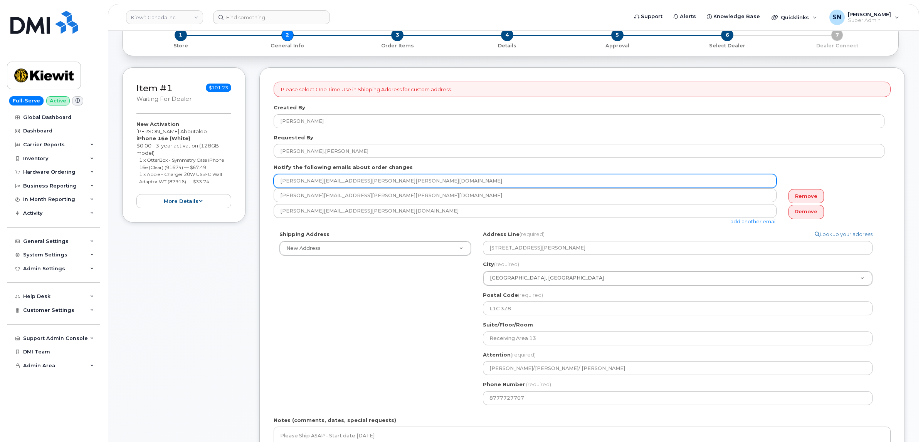
drag, startPoint x: 279, startPoint y: 184, endPoint x: 351, endPoint y: 186, distance: 72.1
click at [351, 186] on input "jessica.safarik@kiewit.com" at bounding box center [525, 181] width 503 height 14
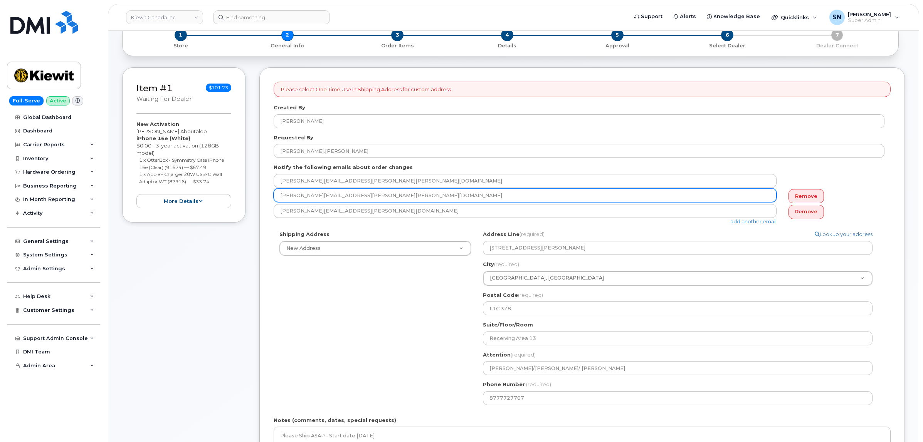
drag, startPoint x: 278, startPoint y: 197, endPoint x: 351, endPoint y: 196, distance: 73.6
click at [351, 196] on input "Matt.Gabriel@kiewit.com" at bounding box center [525, 195] width 503 height 14
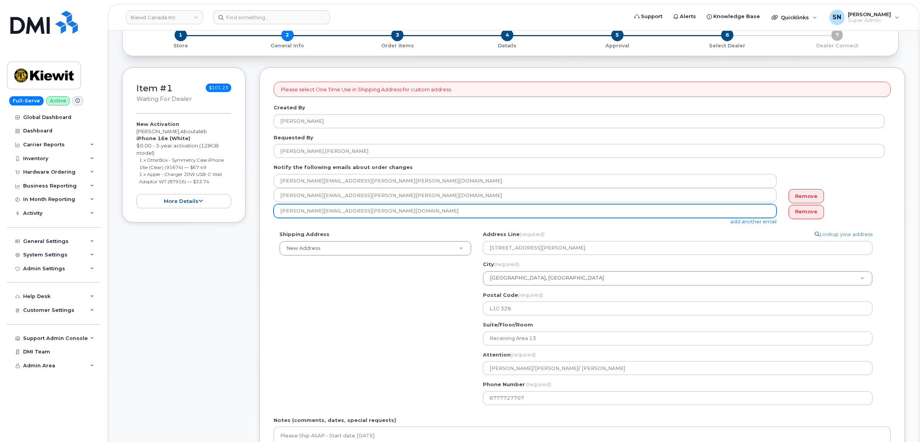
drag, startPoint x: 279, startPoint y: 210, endPoint x: 351, endPoint y: 215, distance: 72.2
click at [353, 215] on input "michael.buckle@kiewit.com" at bounding box center [525, 211] width 503 height 14
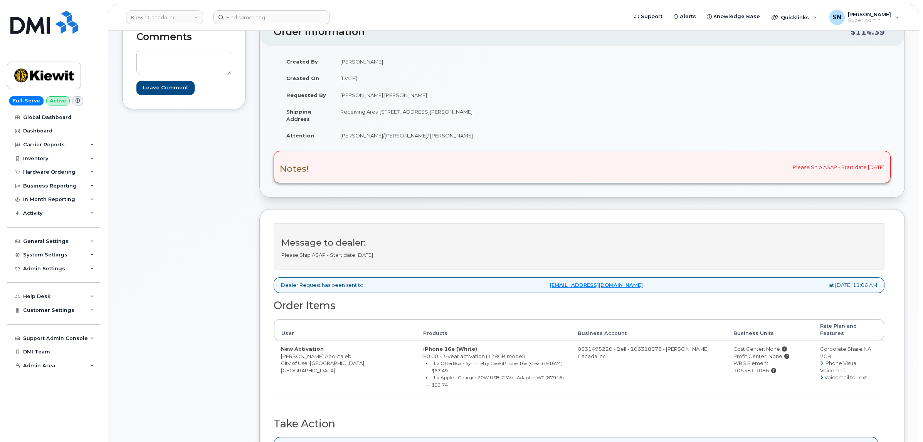
scroll to position [96, 0]
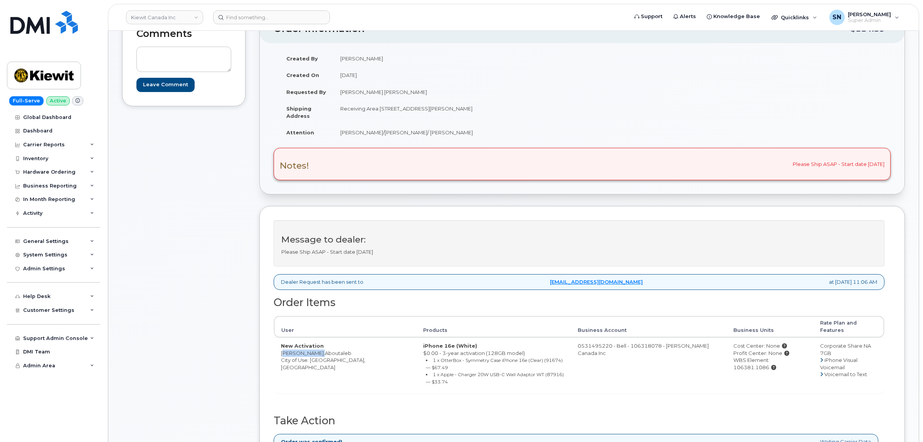
drag, startPoint x: 282, startPoint y: 350, endPoint x: 316, endPoint y: 350, distance: 34.7
click at [316, 350] on td "New Activation Ali.Aboutaleb City of Use: [GEOGRAPHIC_DATA], [GEOGRAPHIC_DATA]" at bounding box center [345, 366] width 142 height 56
copy td "Ali.Aboutaleb"
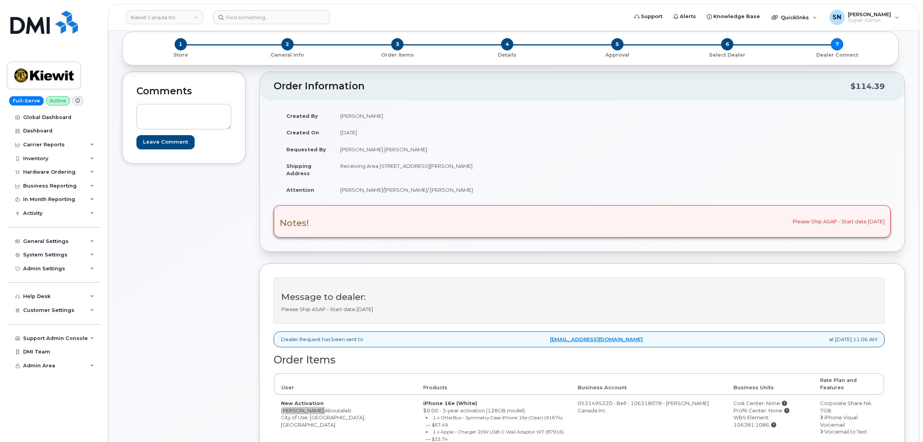
scroll to position [0, 0]
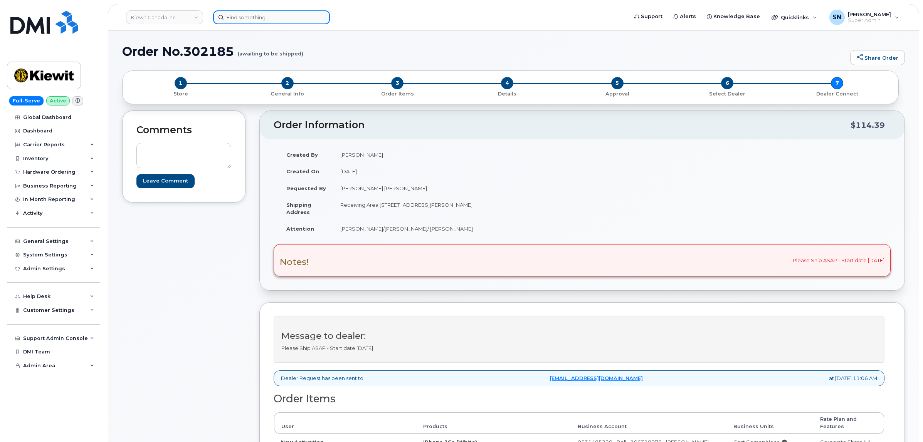
click at [287, 21] on input at bounding box center [271, 17] width 117 height 14
paste input "4185714978"
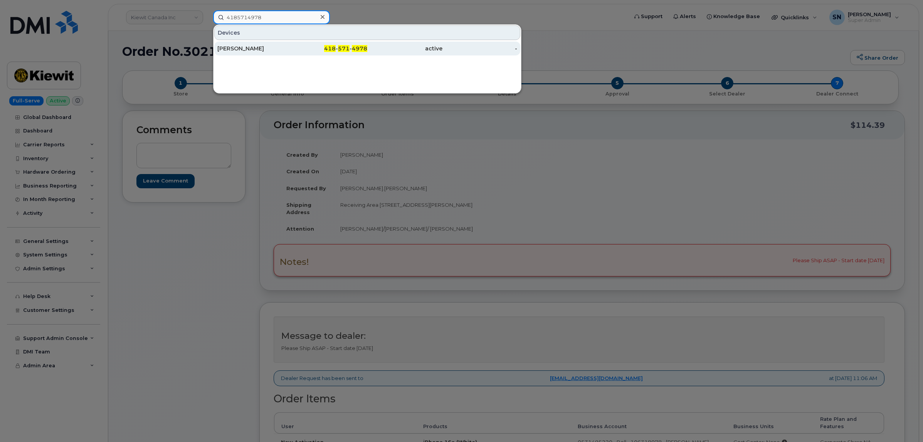
type input "4185714978"
click at [257, 49] on div "[PERSON_NAME]" at bounding box center [254, 49] width 75 height 8
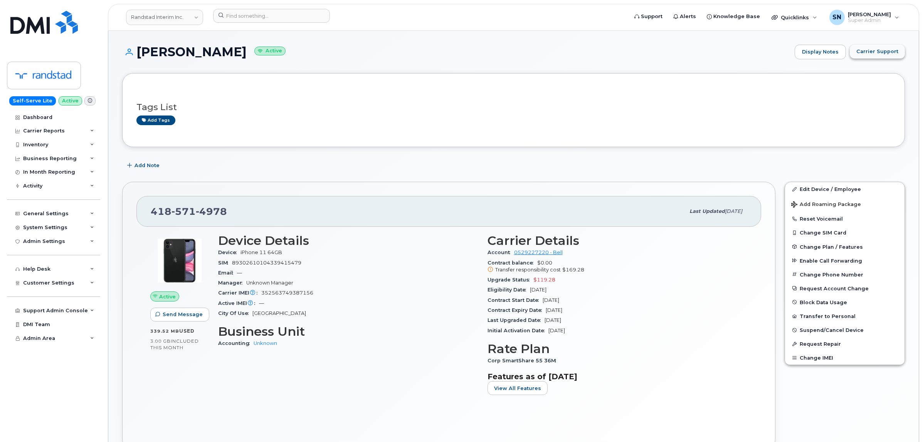
click at [876, 55] on span "Carrier Support" at bounding box center [877, 51] width 42 height 7
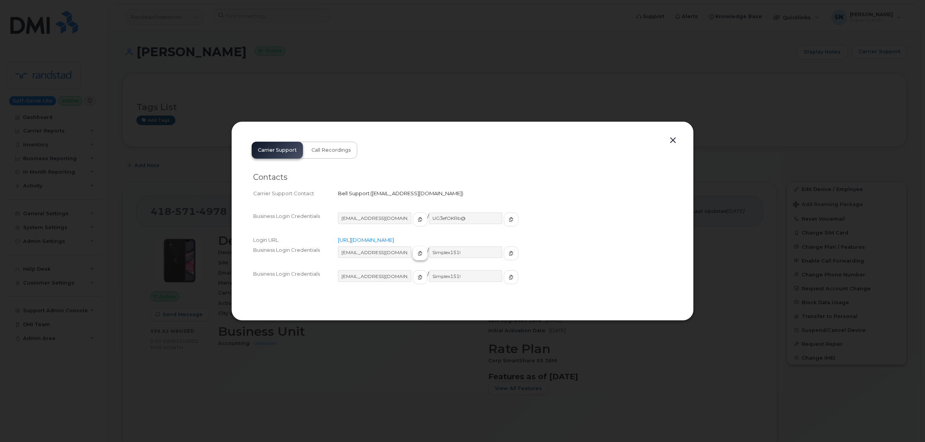
click at [418, 255] on icon "button" at bounding box center [420, 253] width 5 height 5
click at [509, 252] on icon "button" at bounding box center [511, 253] width 5 height 5
click at [671, 141] on button "button" at bounding box center [673, 140] width 12 height 11
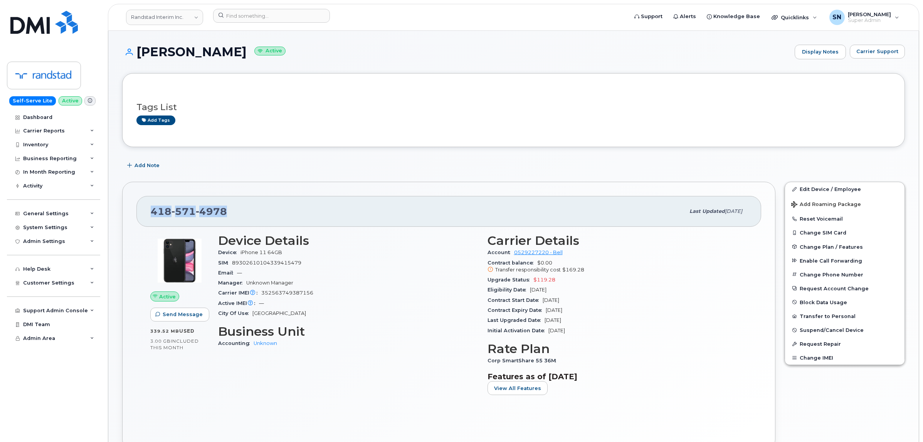
drag, startPoint x: 147, startPoint y: 213, endPoint x: 222, endPoint y: 214, distance: 75.2
click at [238, 216] on div "418 571 4978 Last updated Oct 01, 2025" at bounding box center [448, 211] width 625 height 31
copy span "418 571 4978"
drag, startPoint x: 138, startPoint y: 50, endPoint x: 261, endPoint y: 55, distance: 123.4
click at [265, 55] on h1 "Andreanne Boisvert Active" at bounding box center [456, 51] width 669 height 13
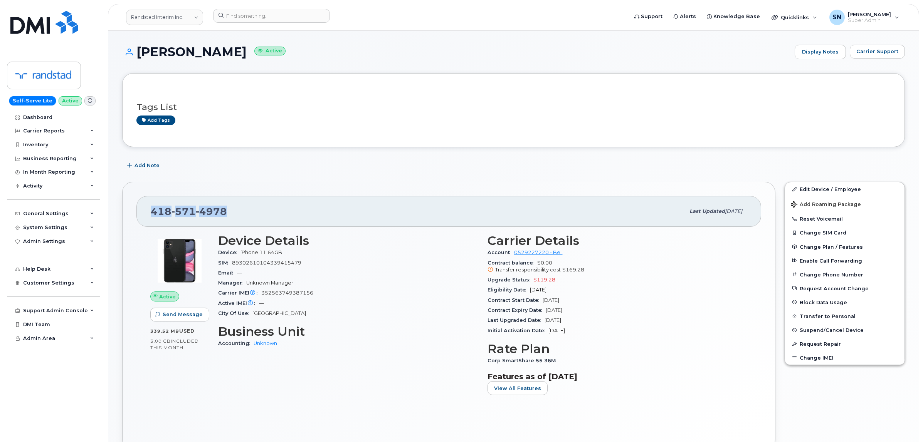
copy h1 "Andreanne Boisvert"
click at [179, 15] on link "Randstad Interim Inc." at bounding box center [164, 17] width 77 height 15
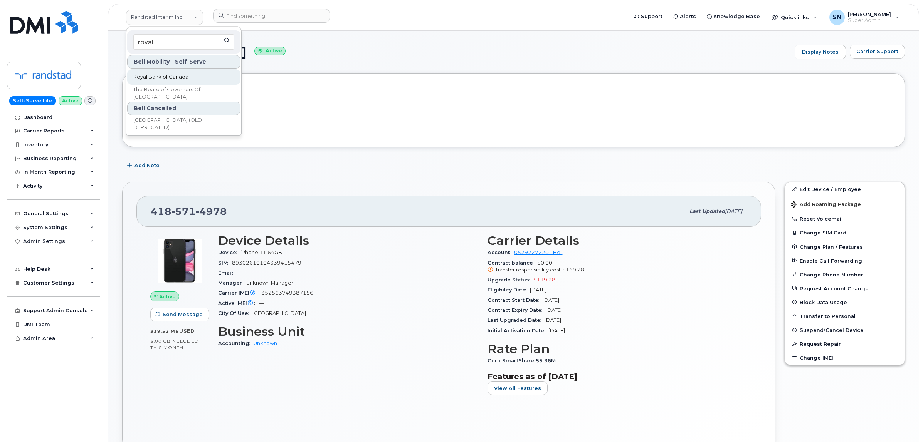
type input "royal"
click at [172, 77] on span "Royal Bank of Canada" at bounding box center [160, 77] width 55 height 8
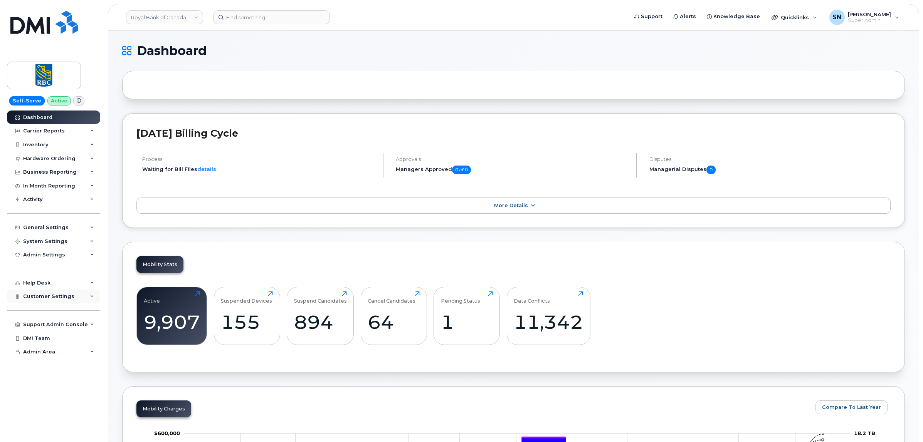
click at [48, 304] on div "Customer Settings" at bounding box center [53, 297] width 93 height 14
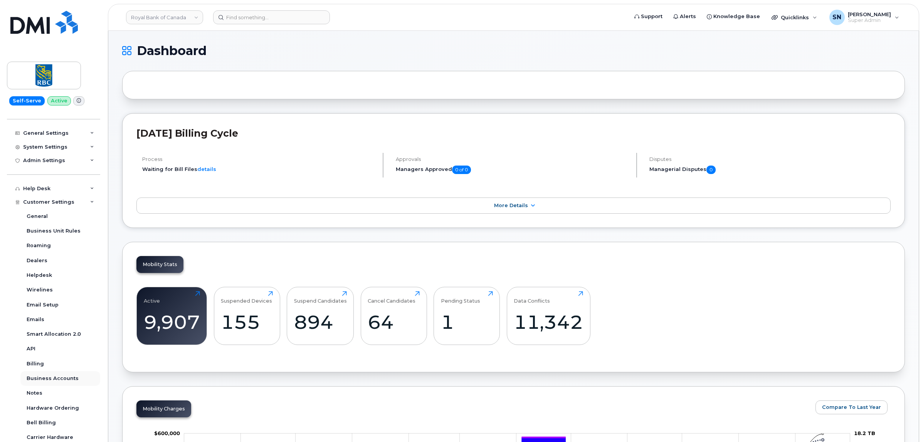
scroll to position [155, 0]
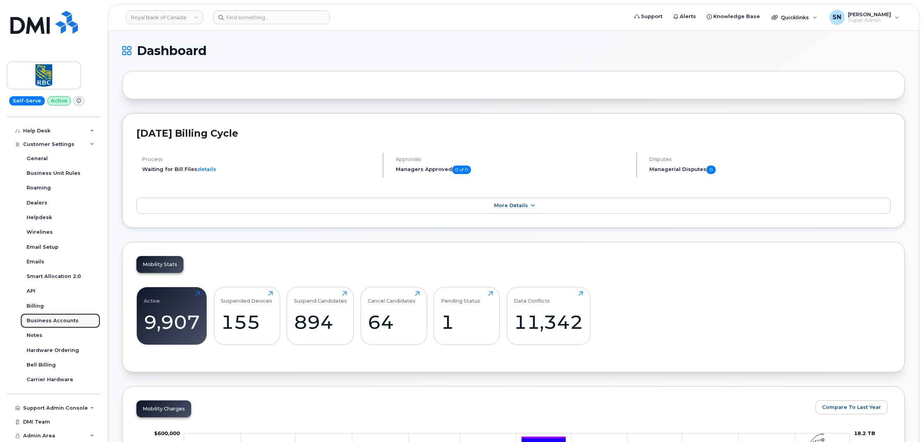
click at [56, 321] on div "Business Accounts" at bounding box center [53, 321] width 52 height 7
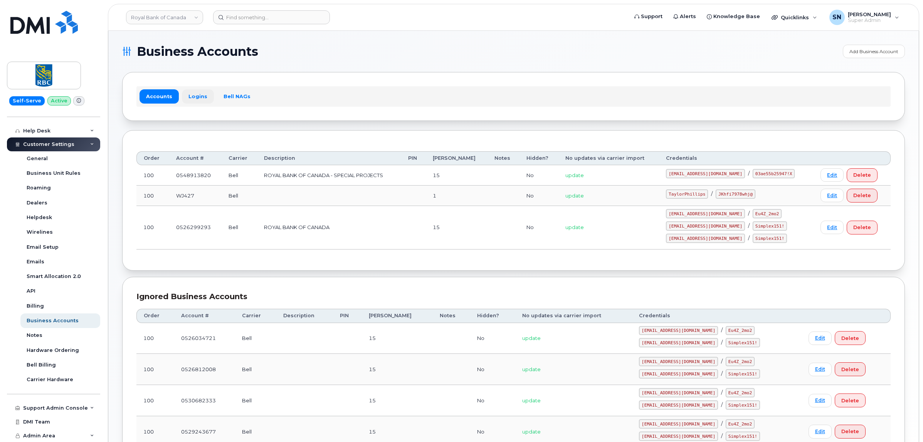
click at [194, 95] on link "Logins" at bounding box center [198, 96] width 32 height 14
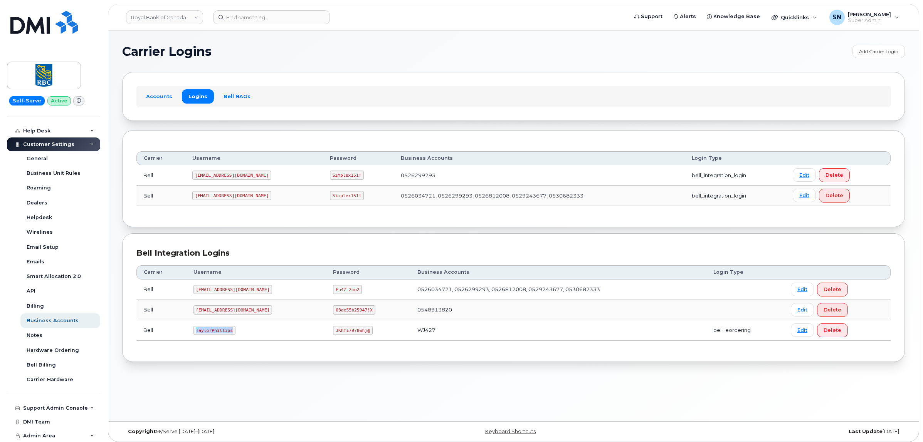
drag, startPoint x: 195, startPoint y: 333, endPoint x: 229, endPoint y: 334, distance: 33.2
click at [229, 334] on code "TaylorPhillips" at bounding box center [214, 330] width 42 height 9
copy code "TaylorPhillips"
drag, startPoint x: 308, startPoint y: 330, endPoint x: 344, endPoint y: 334, distance: 36.8
click at [344, 334] on code "JKhfi7978whj@" at bounding box center [352, 330] width 39 height 9
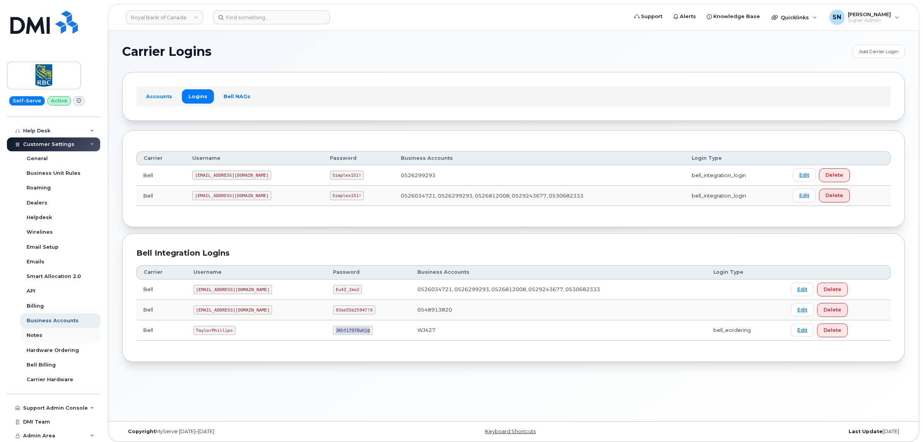
copy code "JKhfi7978whj@"
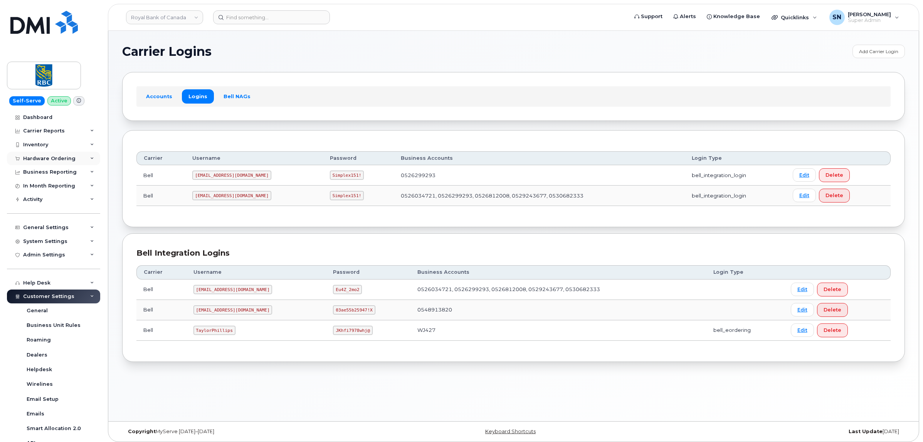
click at [51, 158] on div "Hardware Ordering" at bounding box center [49, 159] width 52 height 6
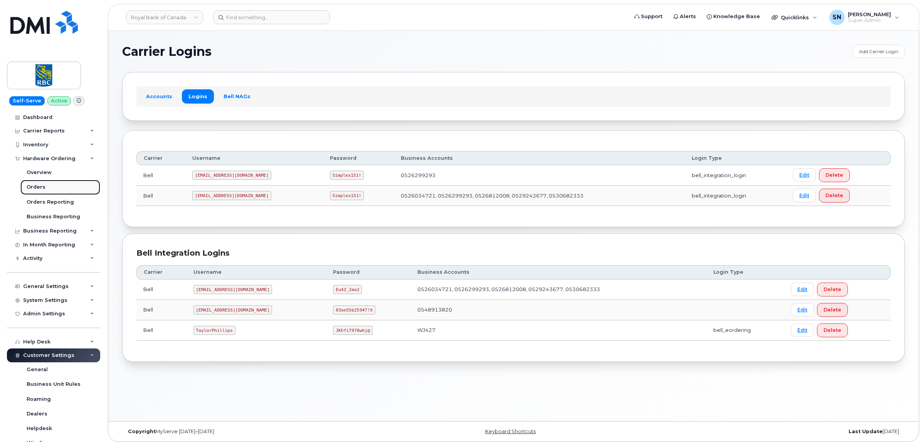
click at [44, 187] on link "Orders" at bounding box center [60, 187] width 80 height 15
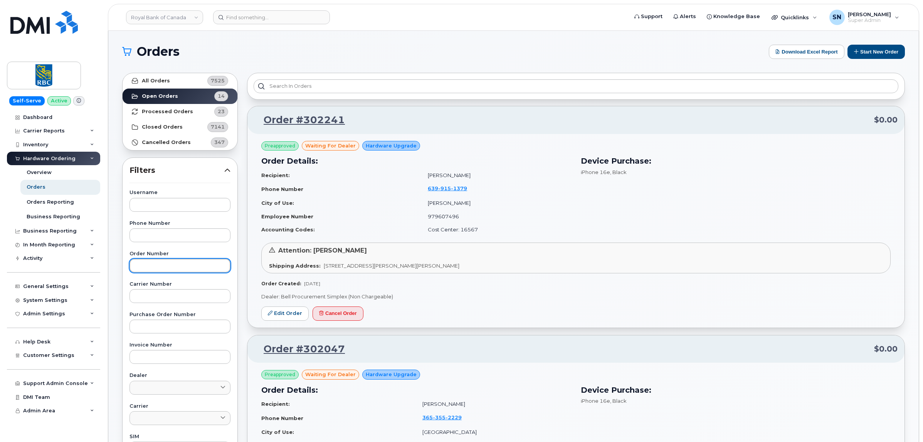
click at [160, 267] on input "text" at bounding box center [179, 266] width 101 height 14
paste input "302241"
type input "302241"
click at [173, 84] on link "All Orders 7525" at bounding box center [180, 80] width 115 height 15
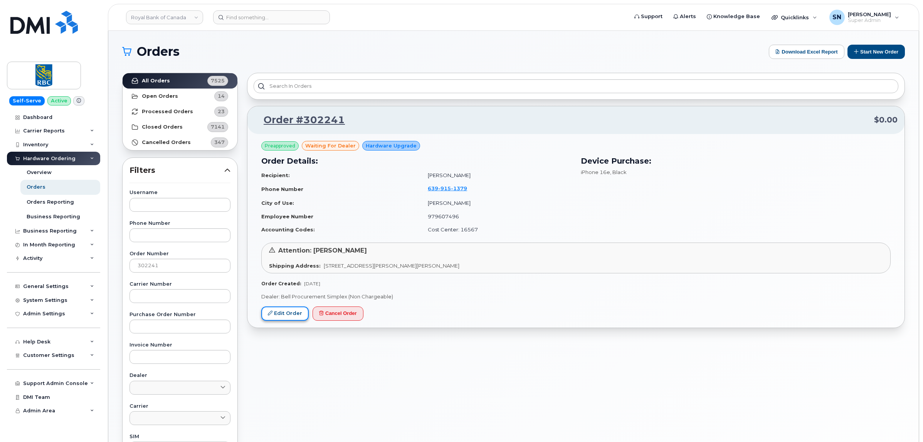
click at [288, 317] on link "Edit Order" at bounding box center [284, 314] width 47 height 14
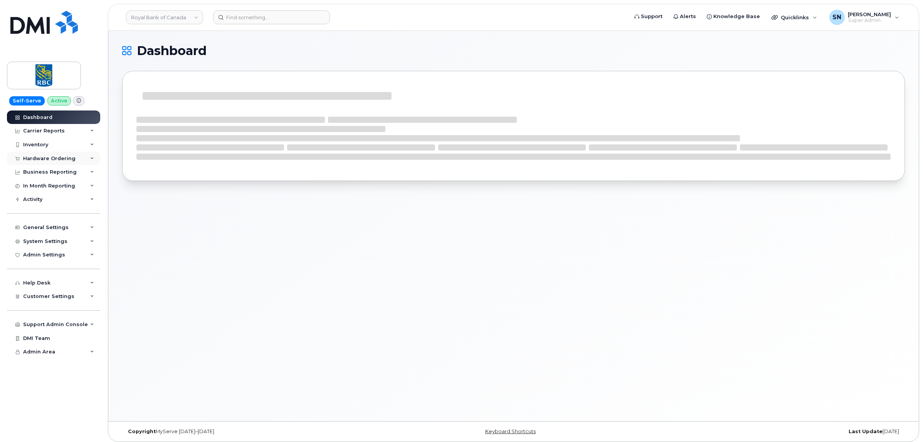
click at [66, 161] on div "Hardware Ordering" at bounding box center [49, 159] width 52 height 6
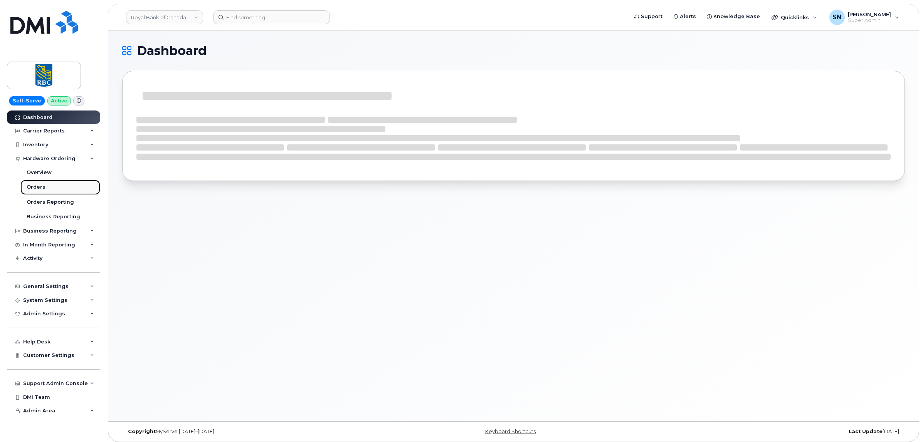
click at [45, 187] on link "Orders" at bounding box center [60, 187] width 80 height 15
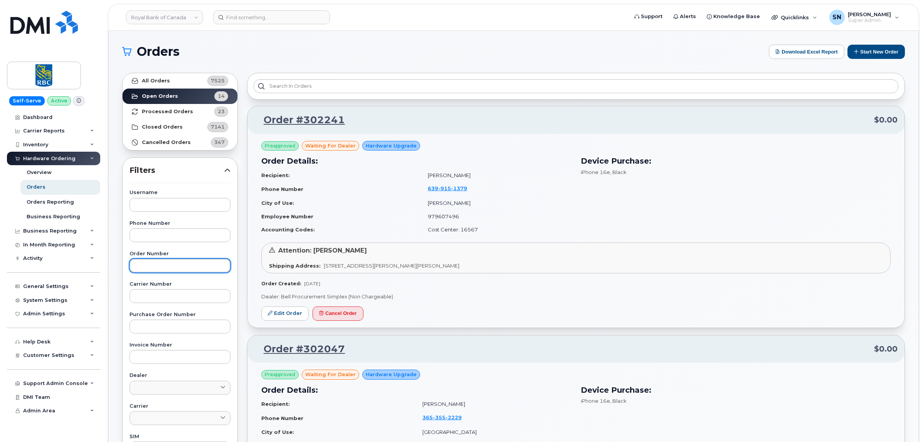
click at [152, 264] on input "text" at bounding box center [179, 266] width 101 height 14
paste input "302241"
type input "302241"
click at [162, 82] on strong "All Orders" at bounding box center [156, 81] width 28 height 6
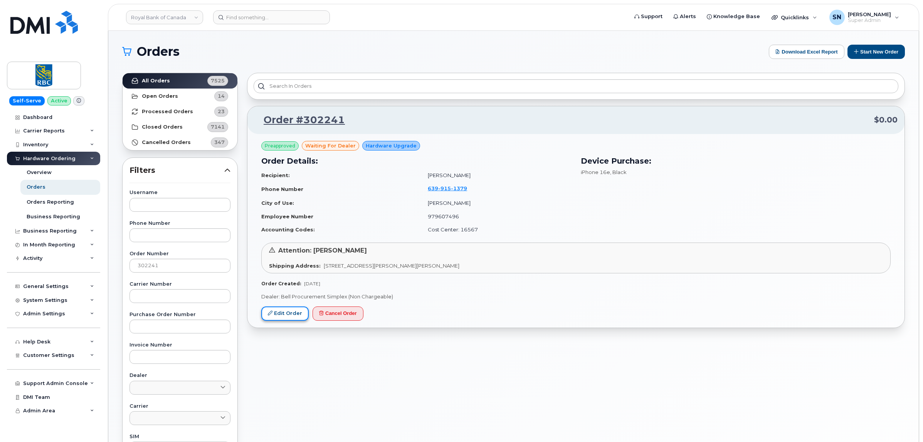
click at [280, 309] on link "Edit Order" at bounding box center [284, 314] width 47 height 14
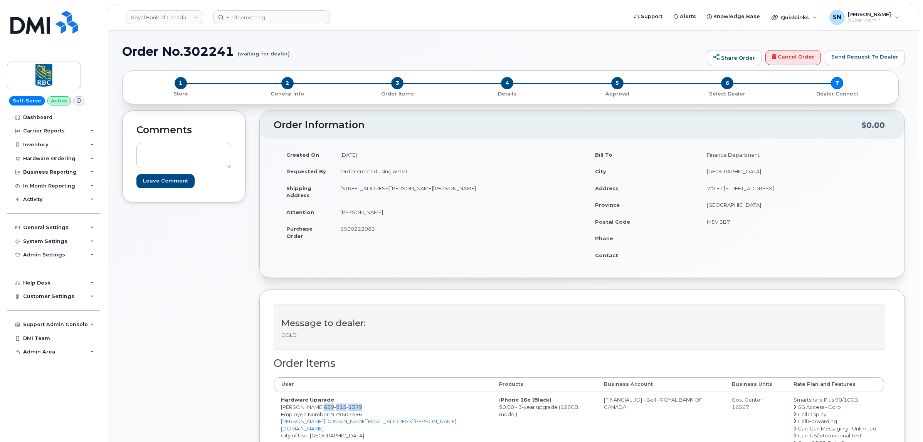
drag, startPoint x: 318, startPoint y: 409, endPoint x: 358, endPoint y: 410, distance: 39.7
copy span "639 915 1379"
click at [401, 86] on span "3" at bounding box center [397, 83] width 12 height 12
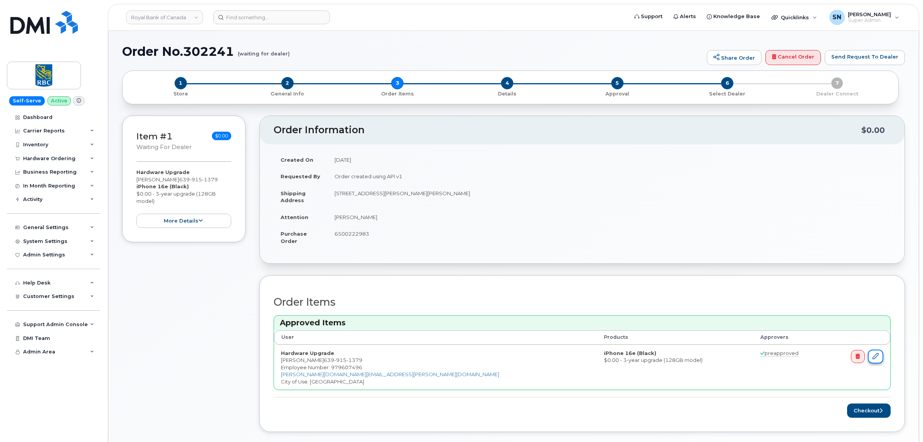
click at [875, 361] on link at bounding box center [875, 357] width 15 height 14
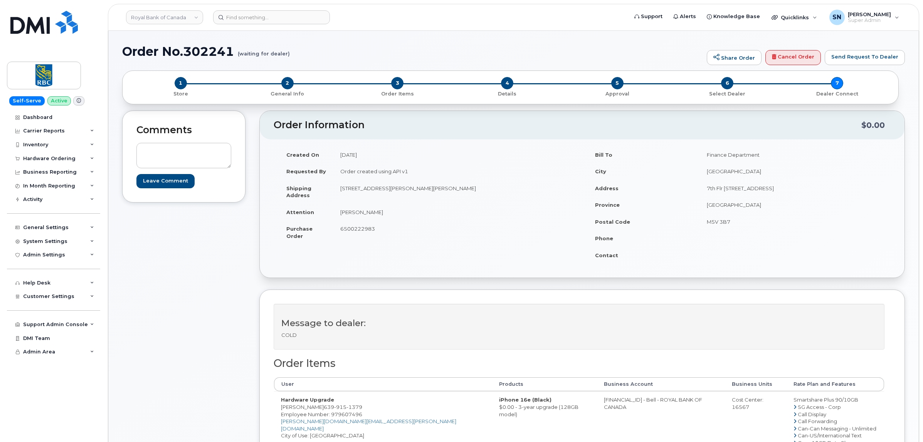
scroll to position [96, 0]
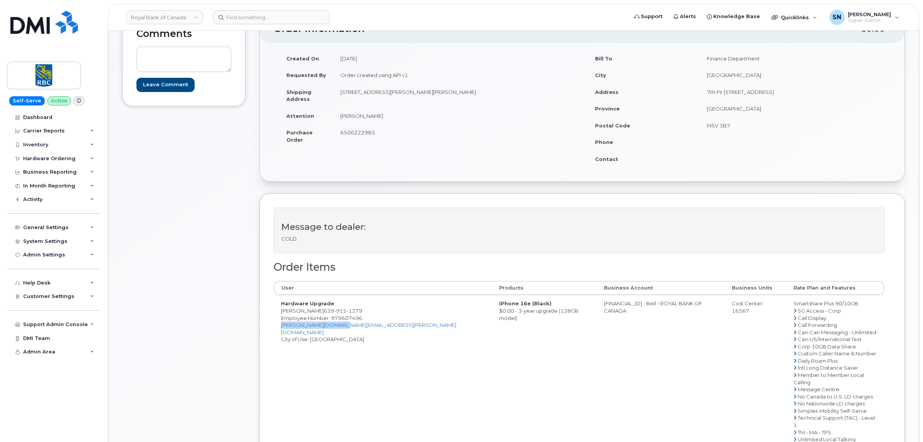
drag, startPoint x: 340, startPoint y: 328, endPoint x: 280, endPoint y: 328, distance: 60.1
click at [280, 328] on td "Hardware Upgrade [PERSON_NAME] [PHONE_NUMBER] Employee Number: 979607496 [PERSO…" at bounding box center [383, 382] width 218 height 174
copy link "[PERSON_NAME][DOMAIN_NAME][EMAIL_ADDRESS][PERSON_NAME][DOMAIN_NAME]"
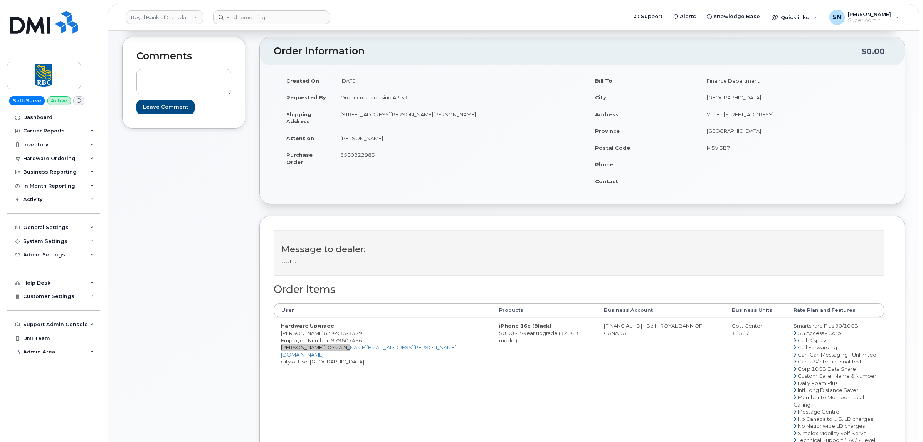
scroll to position [0, 0]
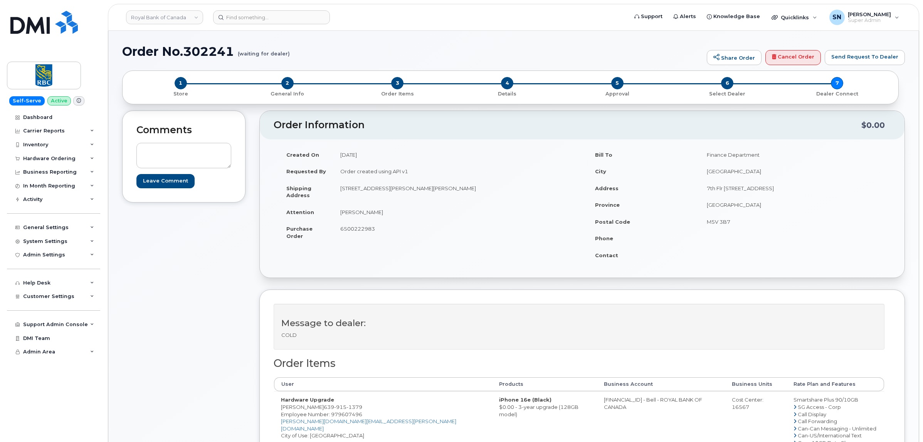
click at [280, 80] on div "2 General Info" at bounding box center [287, 87] width 110 height 20
click at [286, 83] on span "2" at bounding box center [287, 83] width 12 height 12
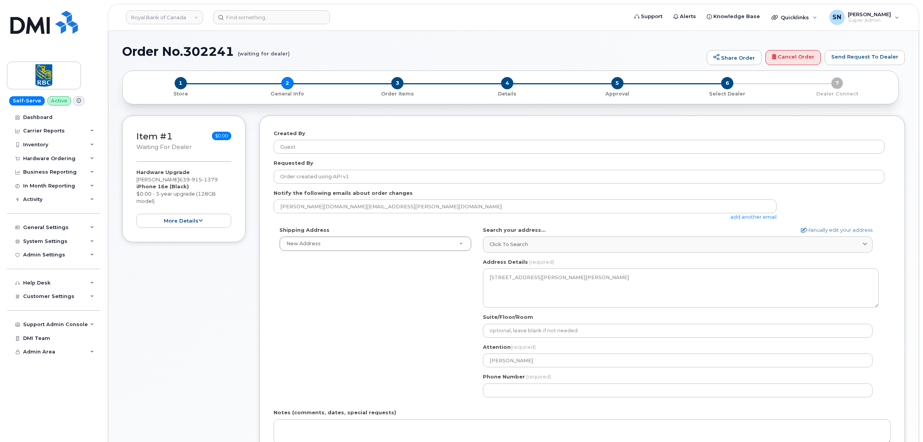
select select
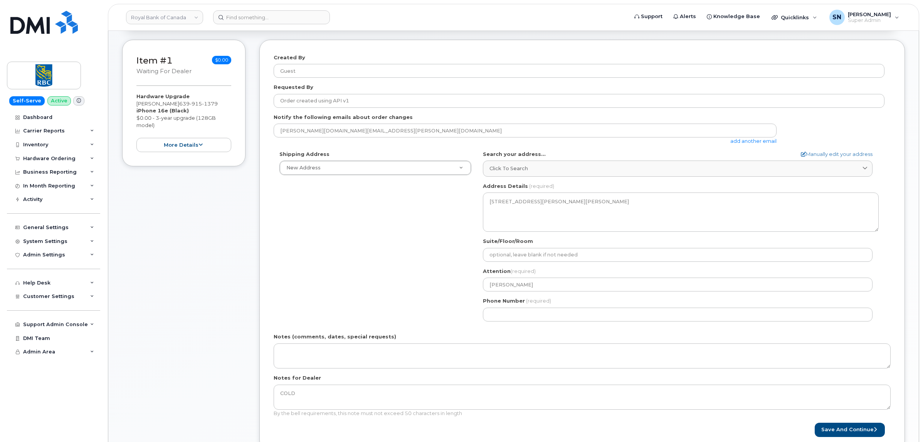
scroll to position [241, 0]
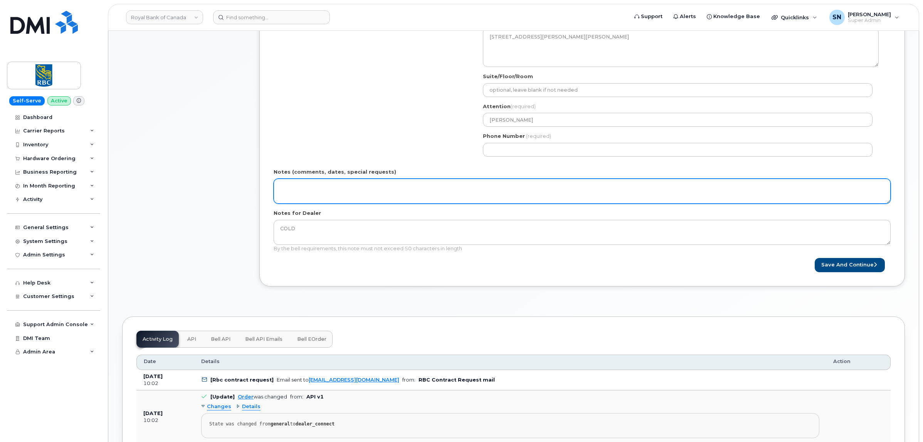
click at [329, 188] on textarea "Notes (comments, dates, special requests)" at bounding box center [582, 191] width 617 height 25
type textarea "User not eligible. Advised to reach out to RBC Telecom Team."
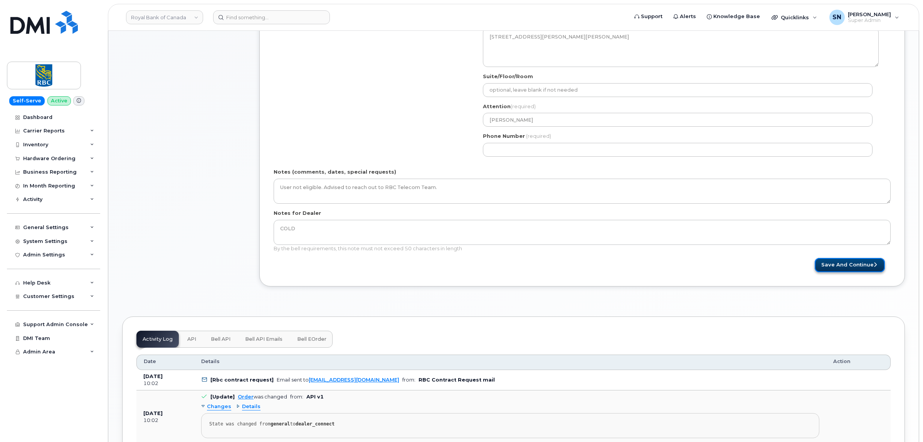
click at [824, 266] on button "Save and Continue" at bounding box center [850, 265] width 70 height 14
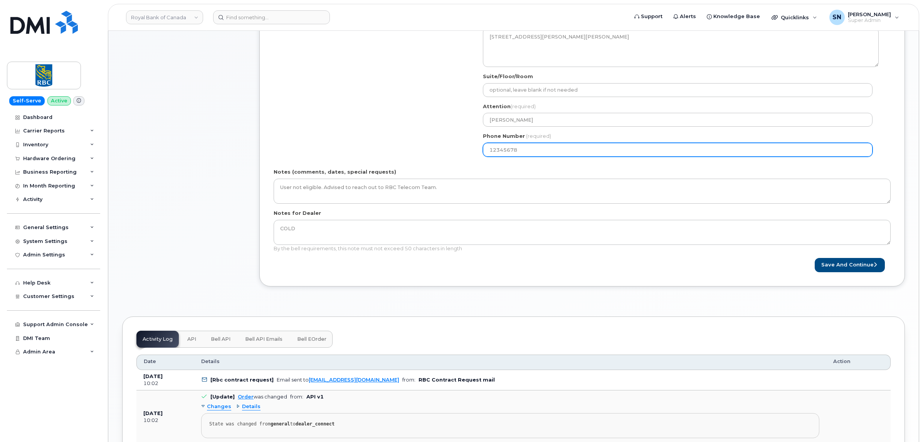
type input "123456789"
select select
type input "1234567890"
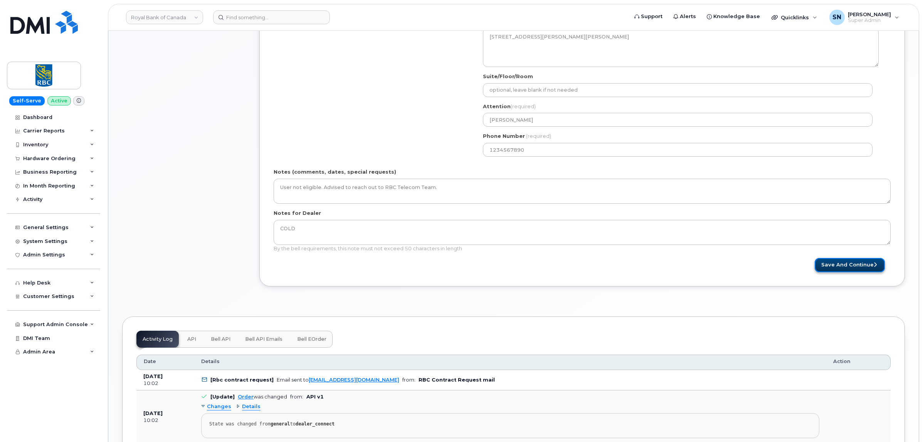
click at [858, 259] on button "Save and Continue" at bounding box center [850, 265] width 70 height 14
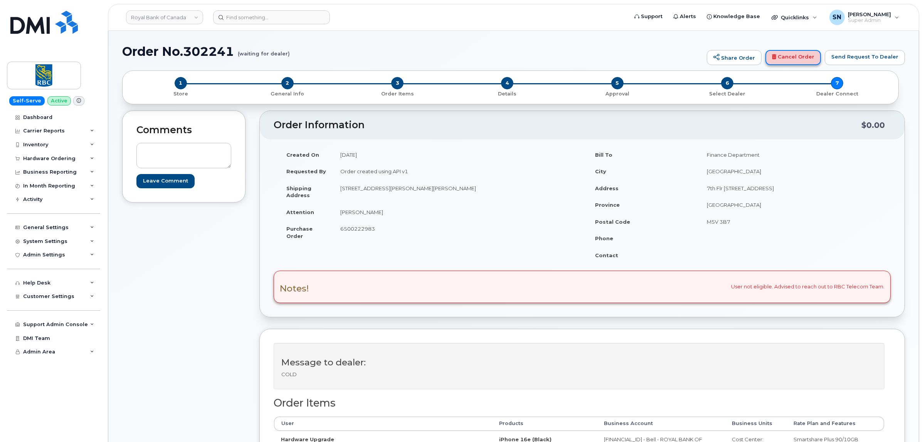
click at [798, 61] on link "Cancel Order" at bounding box center [792, 57] width 55 height 15
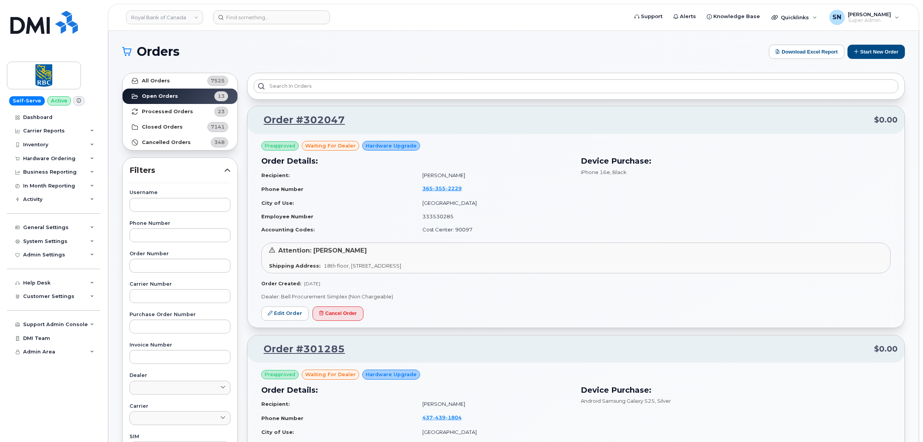
click at [179, 19] on link "Royal Bank of Canada" at bounding box center [164, 17] width 77 height 14
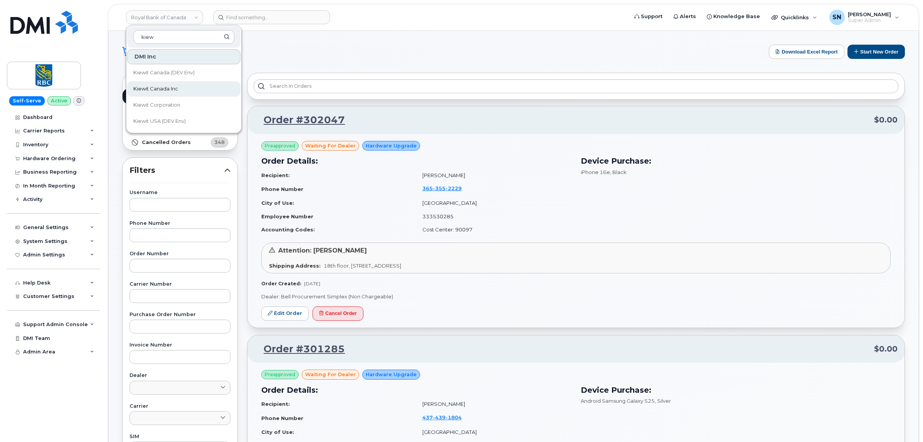
type input "kiew"
click at [200, 91] on link "Kiewit Canada Inc" at bounding box center [183, 88] width 113 height 15
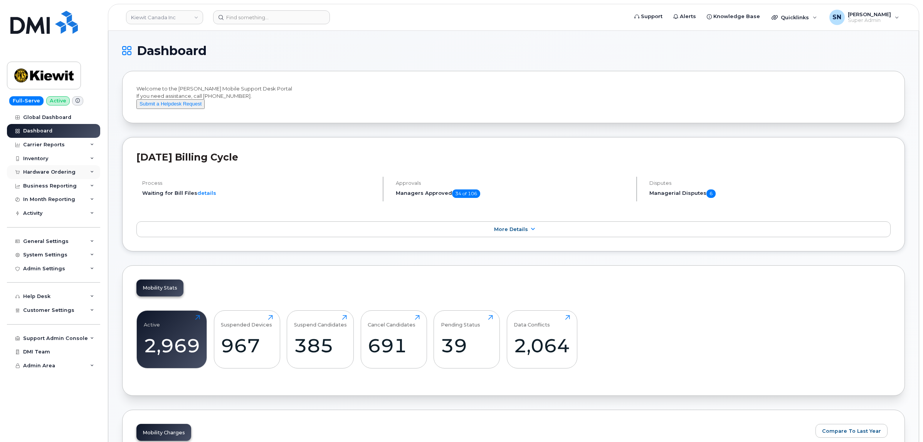
click at [59, 171] on div "Hardware Ordering" at bounding box center [49, 172] width 52 height 6
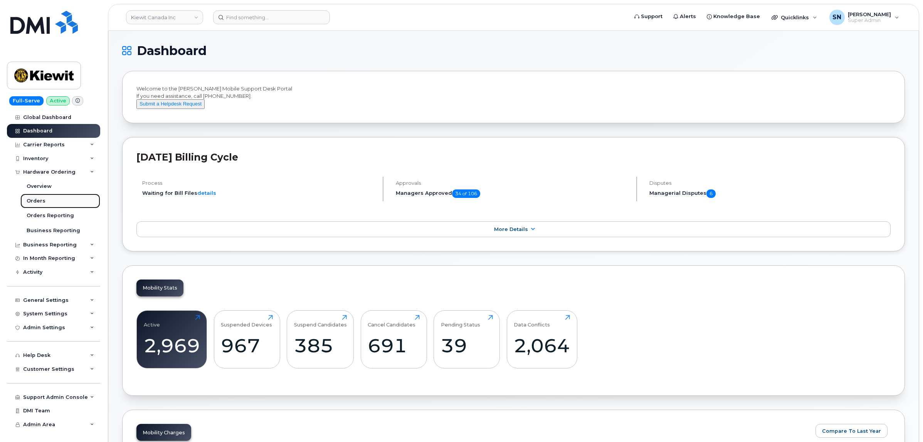
click at [49, 202] on link "Orders" at bounding box center [60, 201] width 80 height 15
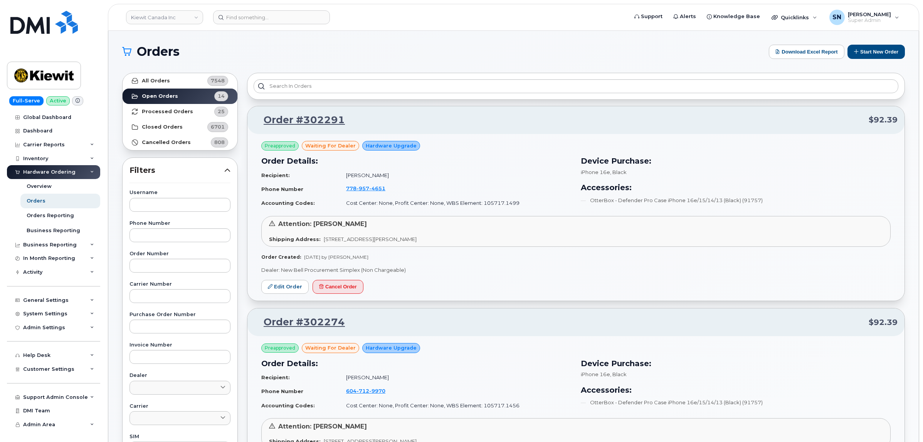
click at [176, 275] on div "Username Phone Number Order Number Carrier Number Purchase Order Number Invoice…" at bounding box center [179, 368] width 119 height 357
paste input "302274"
click at [177, 272] on input "302274" at bounding box center [179, 266] width 101 height 14
type input "302274"
click at [173, 76] on link "All Orders 7548" at bounding box center [180, 80] width 115 height 15
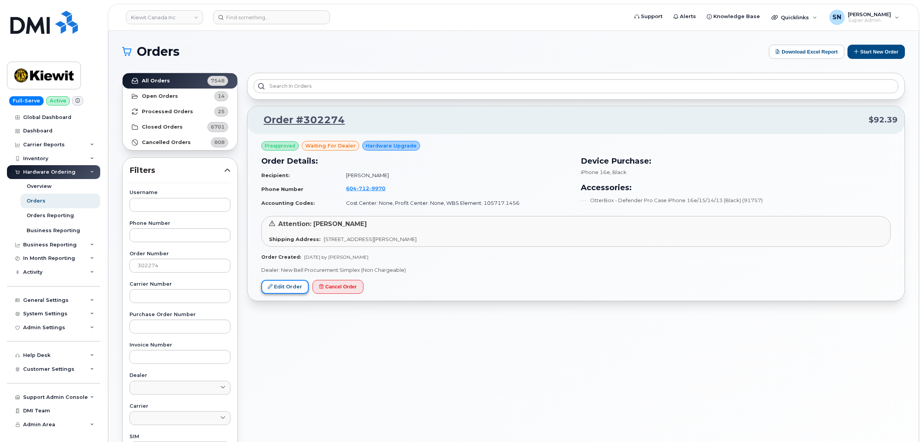
click at [297, 284] on link "Edit Order" at bounding box center [284, 287] width 47 height 14
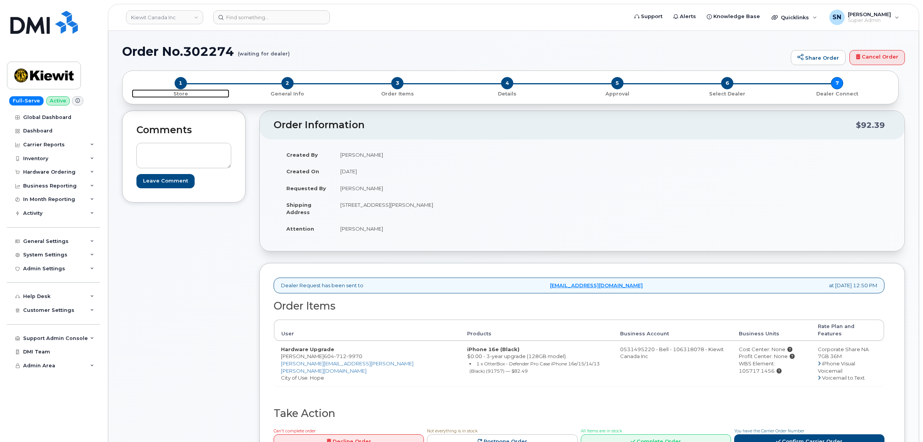
click at [182, 81] on span "1" at bounding box center [181, 83] width 12 height 12
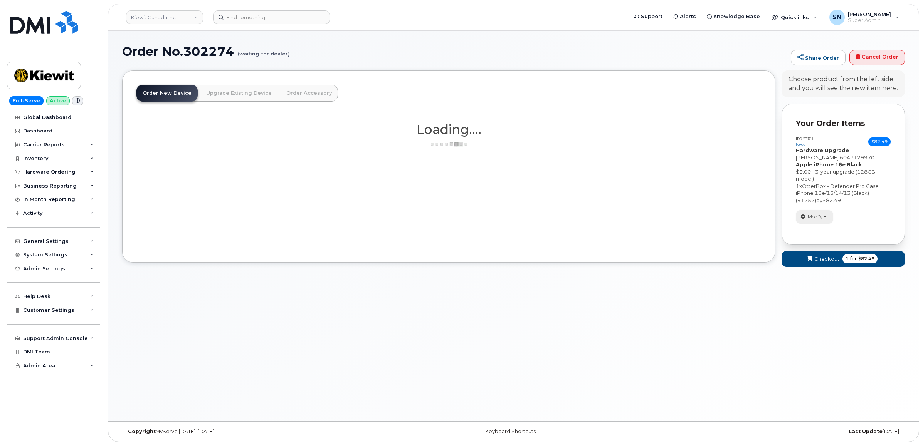
click at [821, 217] on span "Modify" at bounding box center [815, 216] width 15 height 7
click at [821, 229] on link "change" at bounding box center [832, 228] width 73 height 9
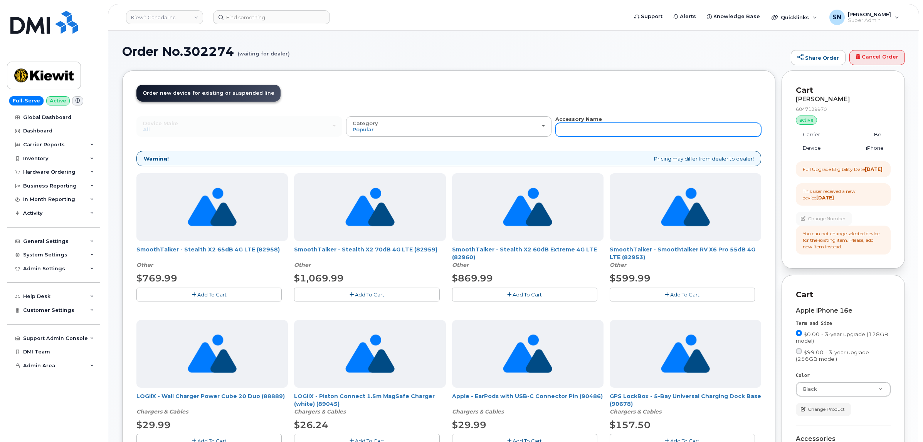
click at [698, 135] on input "text" at bounding box center [658, 130] width 206 height 14
type input "87916"
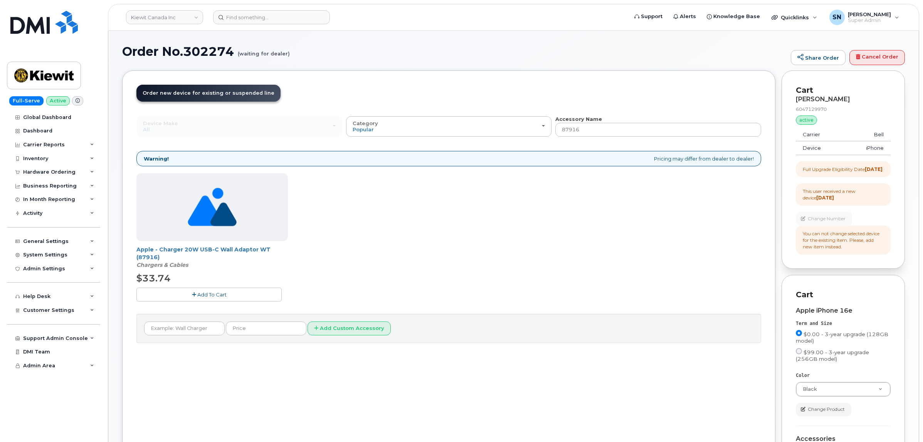
click at [234, 294] on button "Add To Cart" at bounding box center [208, 294] width 145 height 13
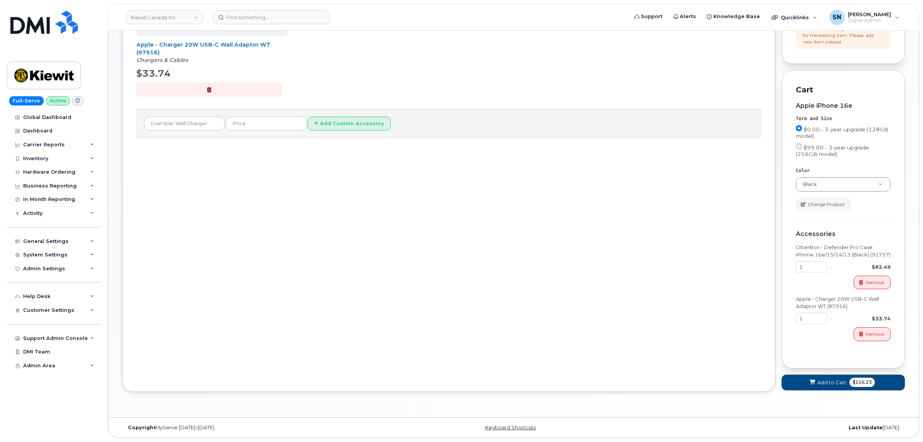
scroll to position [213, 0]
click at [828, 378] on button "Add to Cart $116.23" at bounding box center [842, 383] width 123 height 16
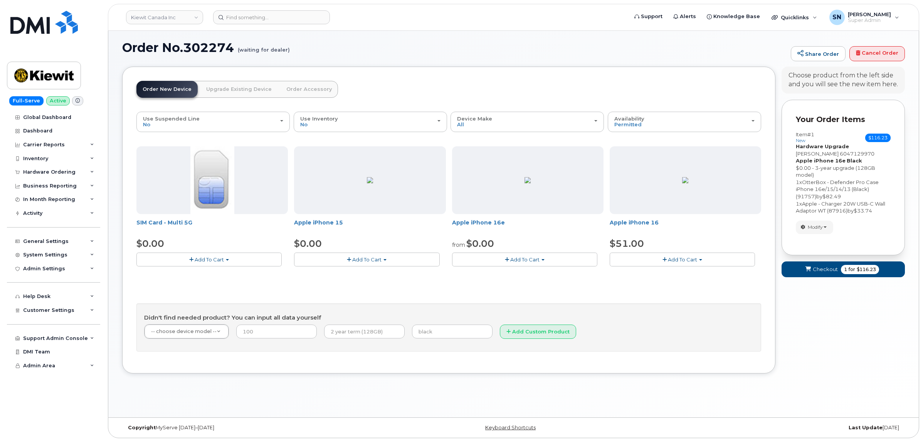
scroll to position [4, 0]
click at [828, 272] on span "Checkout" at bounding box center [825, 269] width 25 height 7
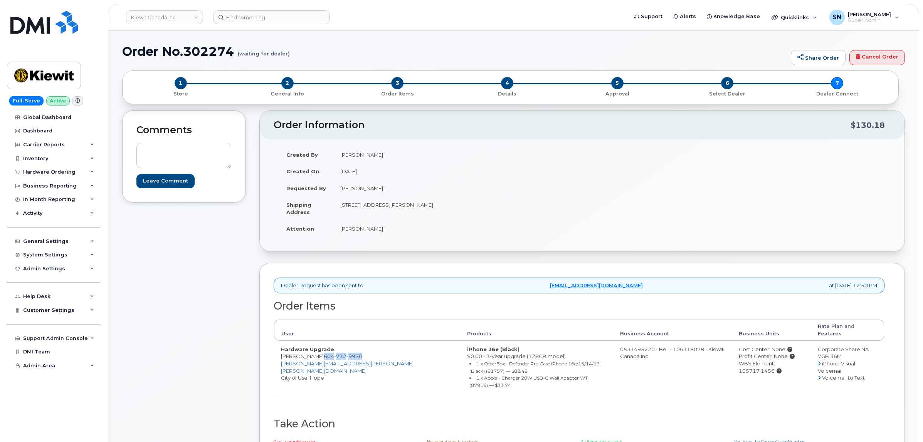
drag, startPoint x: 319, startPoint y: 349, endPoint x: 359, endPoint y: 349, distance: 40.1
click at [359, 349] on td "Hardware Upgrade [PERSON_NAME] [PHONE_NUMBER] [PERSON_NAME][EMAIL_ADDRESS][PERS…" at bounding box center [367, 369] width 186 height 56
copy span "604 712 9970"
drag, startPoint x: 354, startPoint y: 205, endPoint x: 400, endPoint y: 210, distance: 46.5
click at [400, 210] on td "310-4350 Still Creek Dr BURNABY BC V5C 0G5 CANADA" at bounding box center [454, 209] width 243 height 24
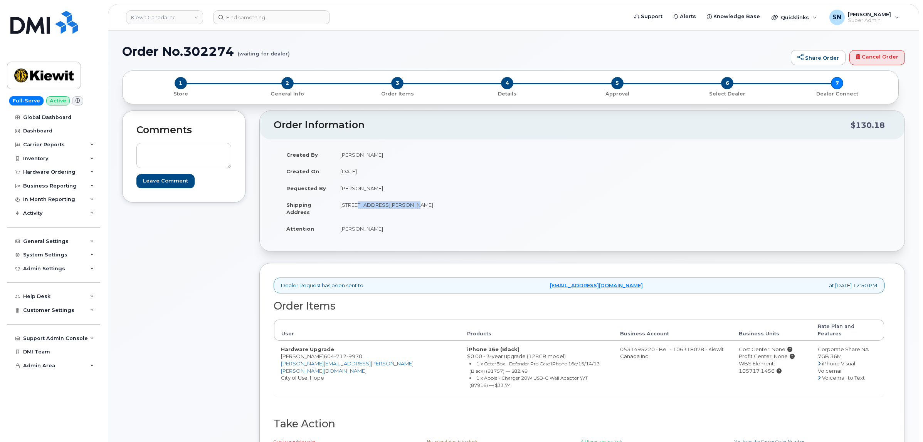
copy td "4350 Still Creek Dr"
drag, startPoint x: 437, startPoint y: 206, endPoint x: 452, endPoint y: 215, distance: 17.3
click at [452, 211] on td "310-4350 Still Creek Dr BURNABY BC V5C 0G5 CANADA" at bounding box center [454, 209] width 243 height 24
drag, startPoint x: 449, startPoint y: 226, endPoint x: 446, endPoint y: 220, distance: 7.4
click at [449, 226] on td "Nicholas Peart" at bounding box center [454, 228] width 243 height 17
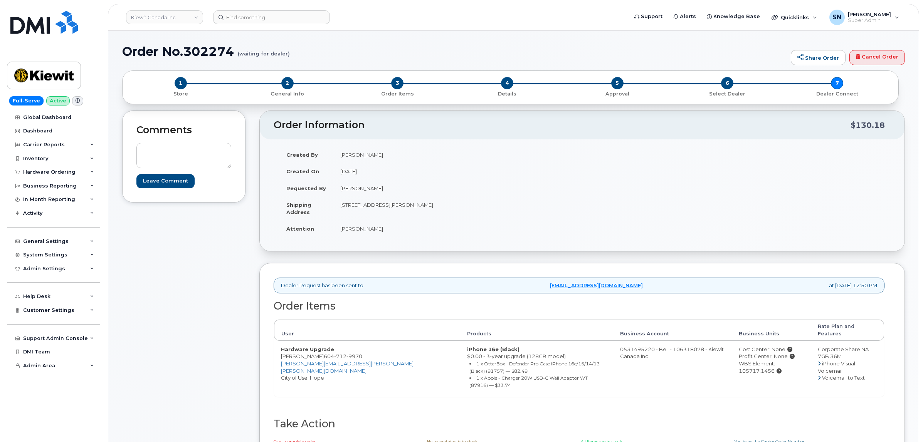
drag, startPoint x: 441, startPoint y: 206, endPoint x: 460, endPoint y: 211, distance: 19.2
click at [460, 211] on td "310-4350 Still Creek Dr BURNABY BC V5C 0G5 CANADA" at bounding box center [454, 209] width 243 height 24
copy td "V5C 0G5"
drag, startPoint x: 338, startPoint y: 230, endPoint x: 372, endPoint y: 230, distance: 34.3
click at [381, 232] on td "Nicholas Peart" at bounding box center [454, 228] width 243 height 17
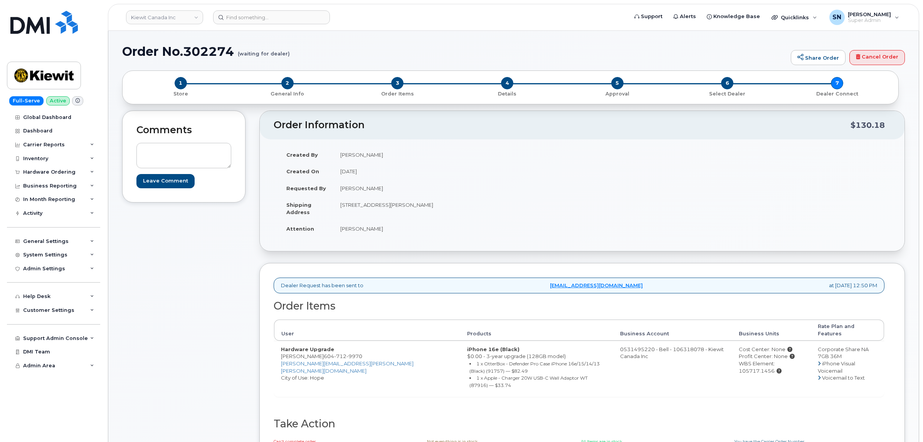
copy td "Nicholas Peart"
drag, startPoint x: 319, startPoint y: 350, endPoint x: 362, endPoint y: 351, distance: 43.2
click at [362, 351] on td "Hardware Upgrade Nicholas Peart 604 712 9970 NICHOLAS.PEART@KIEWIT.COM City of …" at bounding box center [367, 369] width 186 height 56
copy span "604 712 9970"
drag, startPoint x: 257, startPoint y: 341, endPoint x: 277, endPoint y: 355, distance: 24.4
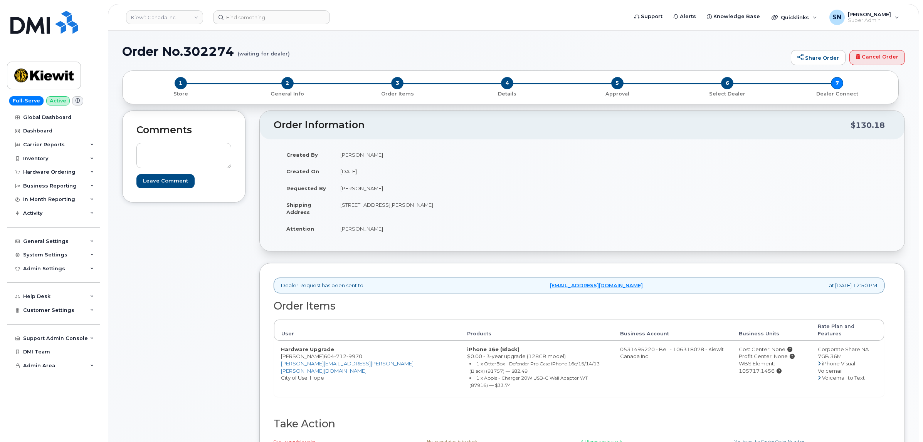
click at [257, 341] on div "Comments Leave Comment Order Information $130.18 Created By David Wah Created O…" at bounding box center [513, 300] width 783 height 378
drag, startPoint x: 282, startPoint y: 351, endPoint x: 373, endPoint y: 350, distance: 90.9
click at [373, 350] on tr "Hardware Upgrade Nicholas Peart 604 712 9970 NICHOLAS.PEART@KIEWIT.COM City of …" at bounding box center [579, 369] width 610 height 56
click at [260, 348] on div "Dealer Request has been sent to procurement@myserve.ca at Oct 01, 2025 12:50 PM…" at bounding box center [581, 370] width 645 height 214
drag, startPoint x: 281, startPoint y: 351, endPoint x: 359, endPoint y: 351, distance: 77.5
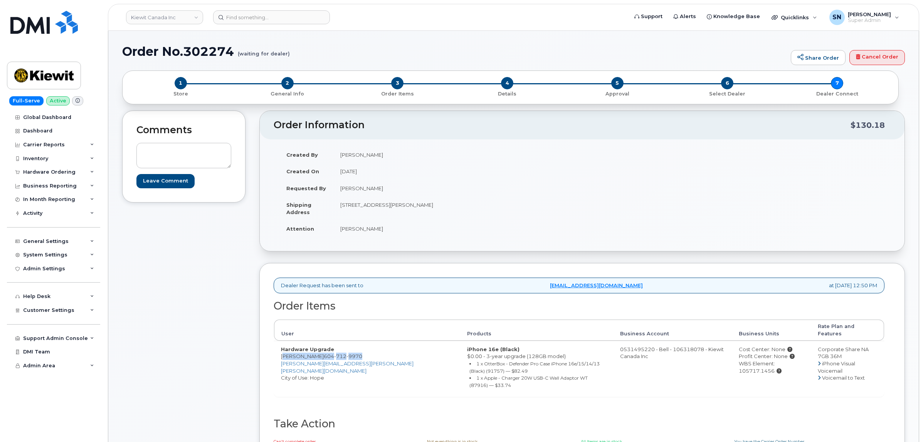
click at [359, 351] on td "Hardware Upgrade Nicholas Peart 604 712 9970 NICHOLAS.PEART@KIEWIT.COM City of …" at bounding box center [367, 369] width 186 height 56
copy td "Nicholas Peart 604 712 9970"
drag, startPoint x: 789, startPoint y: 358, endPoint x: 753, endPoint y: 360, distance: 36.3
click at [753, 360] on div "WBS Element: 105717.1456" at bounding box center [771, 367] width 65 height 14
copy div "105717.1456"
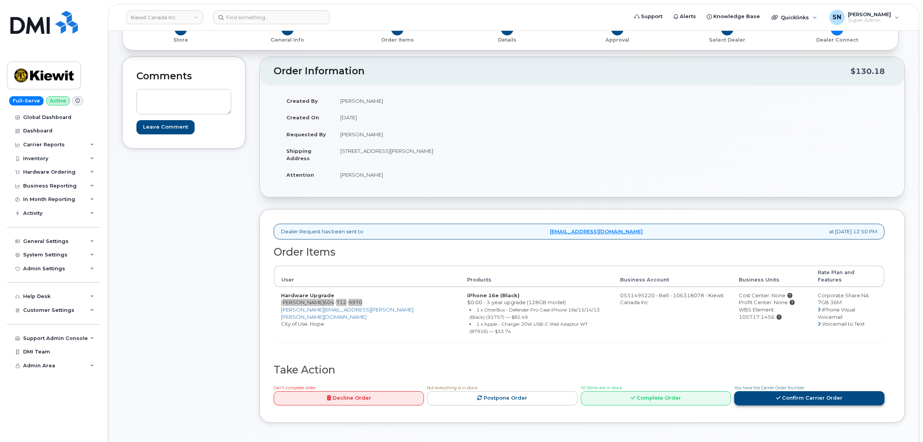
scroll to position [145, 0]
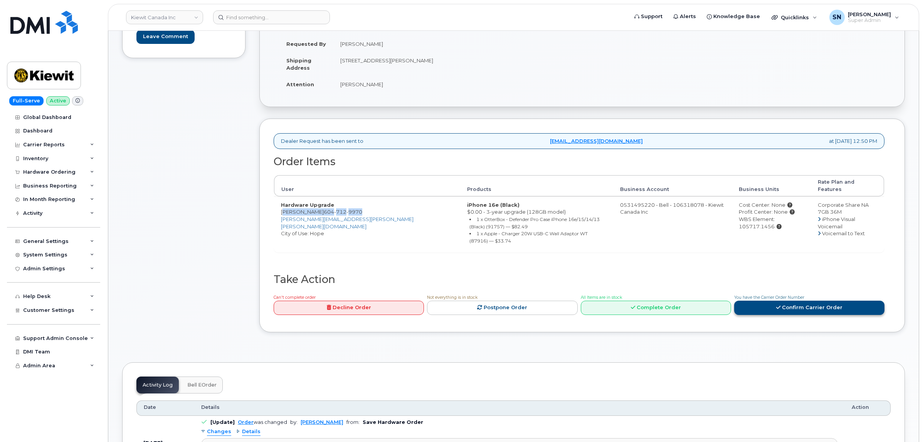
click at [784, 301] on link "Confirm Carrier Order" at bounding box center [809, 308] width 150 height 14
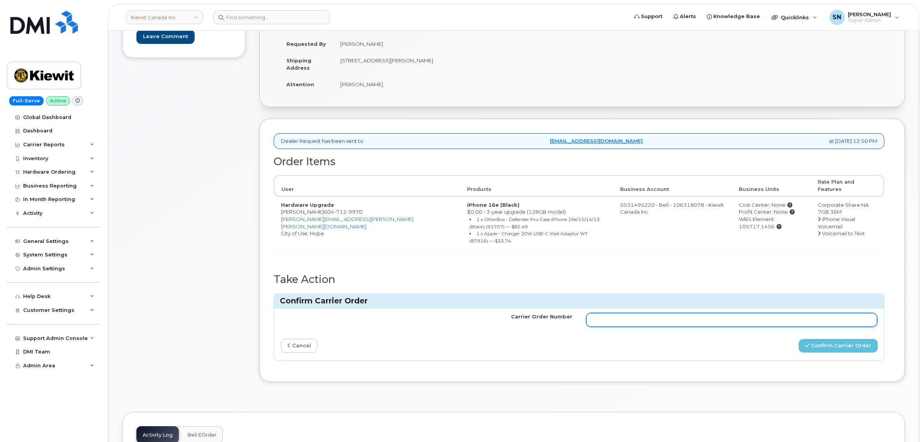
click at [701, 313] on input "Carrier Order Number" at bounding box center [731, 320] width 291 height 14
paste input "3024072"
type input "3024072"
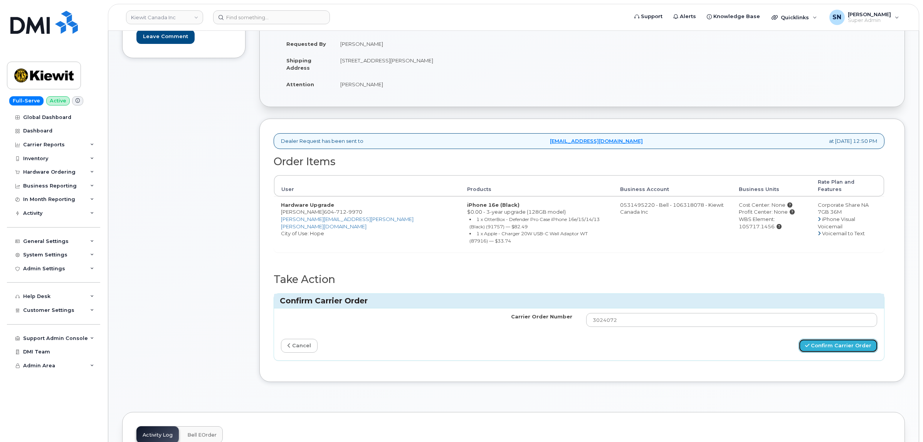
click at [831, 339] on button "Confirm Carrier Order" at bounding box center [837, 346] width 79 height 14
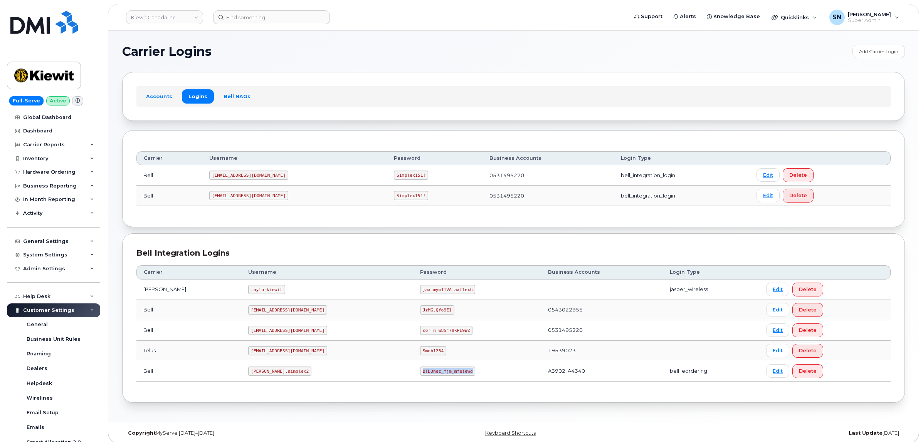
scroll to position [44, 0]
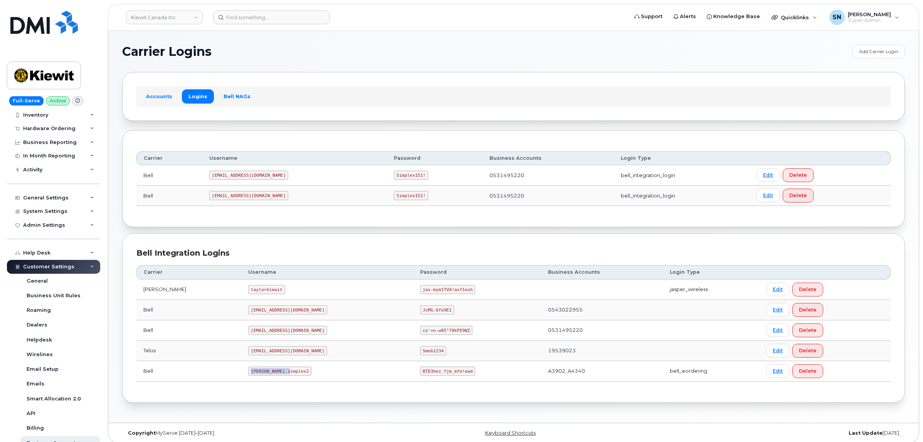
drag, startPoint x: 229, startPoint y: 371, endPoint x: 268, endPoint y: 378, distance: 39.8
click at [268, 376] on code "kiewit.simplex2" at bounding box center [279, 371] width 63 height 9
copy code "kiewit.simplex2"
drag, startPoint x: 386, startPoint y: 372, endPoint x: 432, endPoint y: 376, distance: 46.5
click at [432, 376] on code "BTD3hez_fjm_mfe!ewd" at bounding box center [447, 371] width 55 height 9
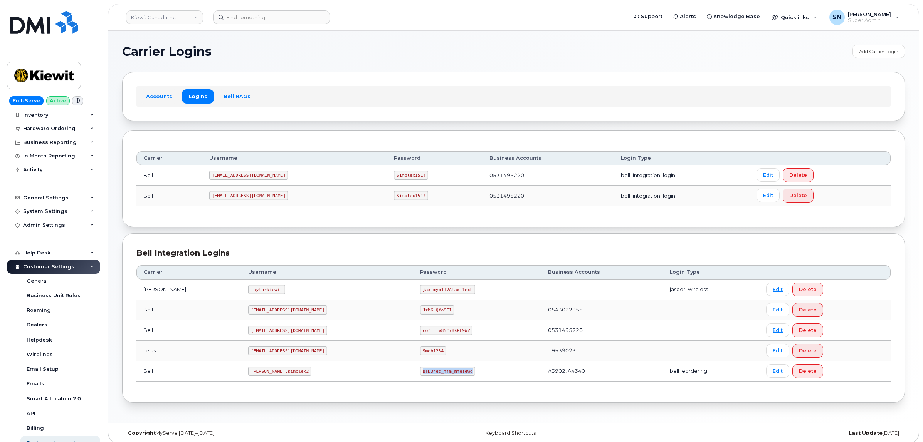
copy code "BTD3hez_fjm_mfe!ewd"
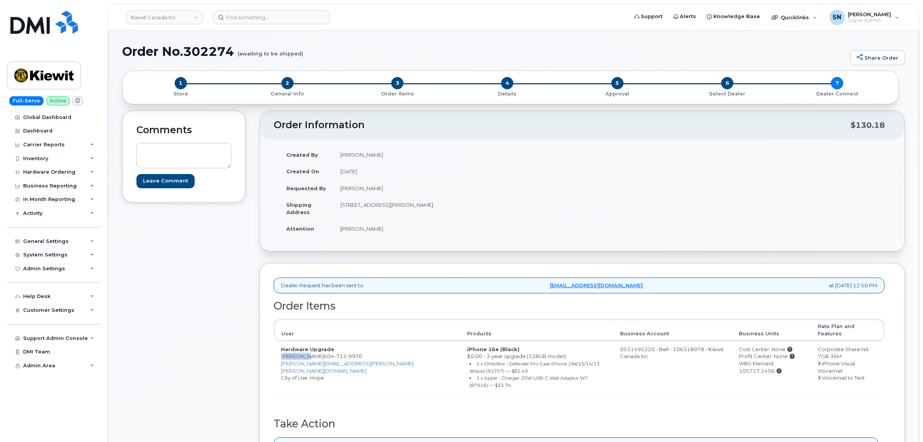
drag, startPoint x: 280, startPoint y: 351, endPoint x: 303, endPoint y: 353, distance: 22.8
click at [303, 353] on td "Hardware Upgrade [PERSON_NAME] [PHONE_NUMBER] [PERSON_NAME][EMAIL_ADDRESS][PERS…" at bounding box center [367, 369] width 186 height 56
copy td "[PERSON_NAME]"
click at [272, 347] on div "Dealer Request has been sent to [EMAIL_ADDRESS][DOMAIN_NAME] at [DATE] 12:50 PM…" at bounding box center [581, 381] width 645 height 236
drag, startPoint x: 277, startPoint y: 349, endPoint x: 318, endPoint y: 352, distance: 40.6
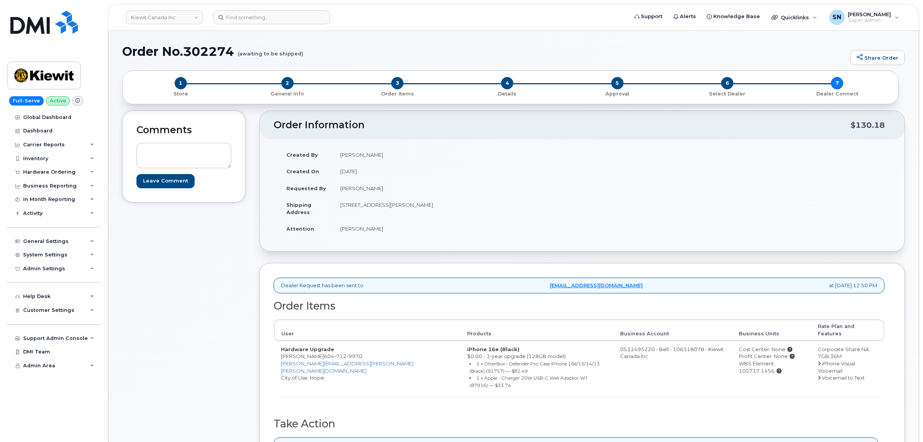
click at [318, 352] on td "Hardware Upgrade [PERSON_NAME] [PHONE_NUMBER] [PERSON_NAME][EMAIL_ADDRESS][PERS…" at bounding box center [367, 369] width 186 height 56
copy td "Nicholas Peart"
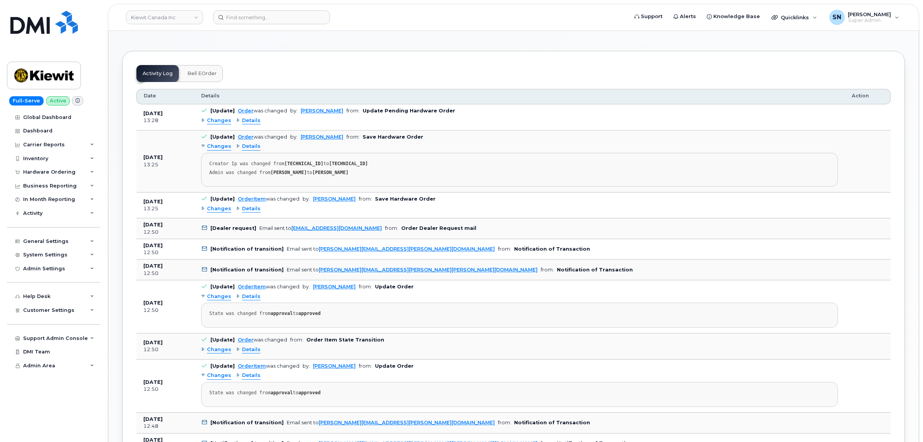
scroll to position [482, 0]
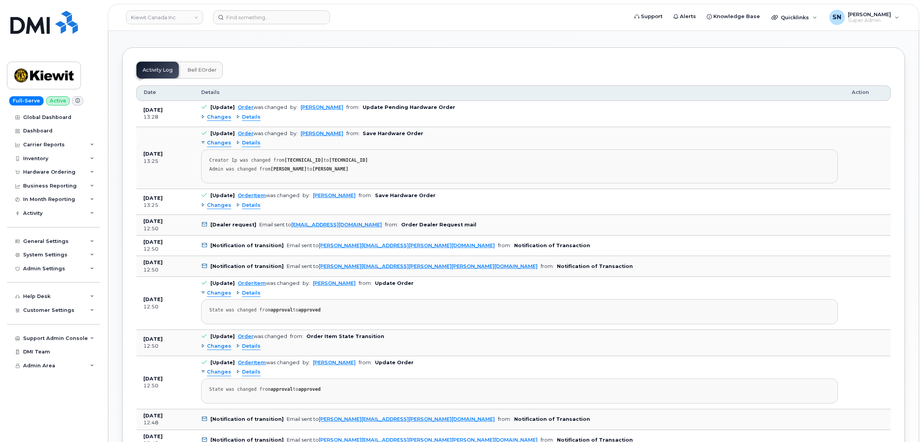
click at [217, 114] on span "Changes" at bounding box center [219, 117] width 24 height 7
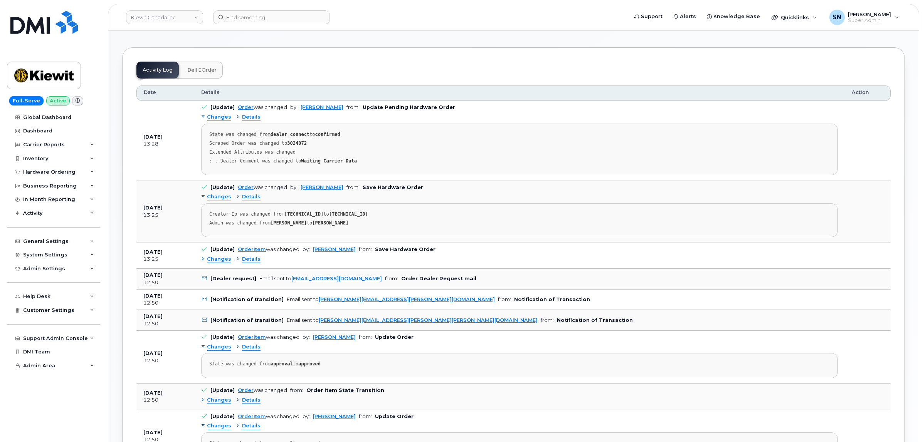
click at [290, 141] on strong "3024072" at bounding box center [297, 143] width 20 height 5
click at [296, 141] on strong "3024072" at bounding box center [297, 143] width 20 height 5
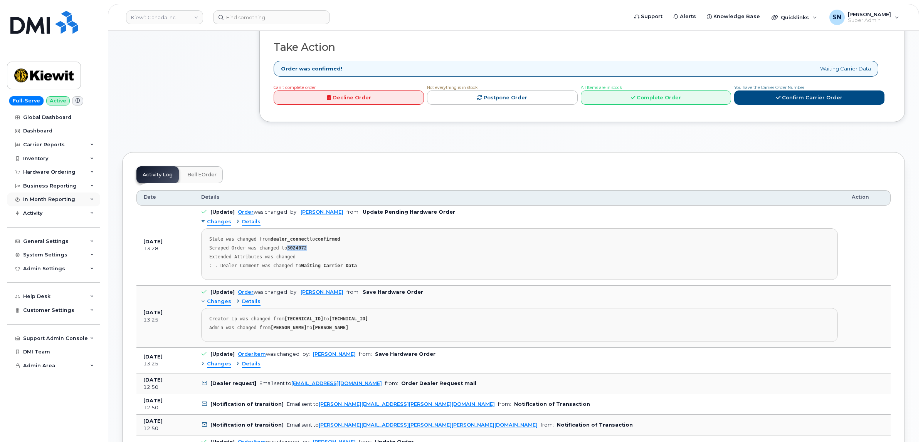
scroll to position [289, 0]
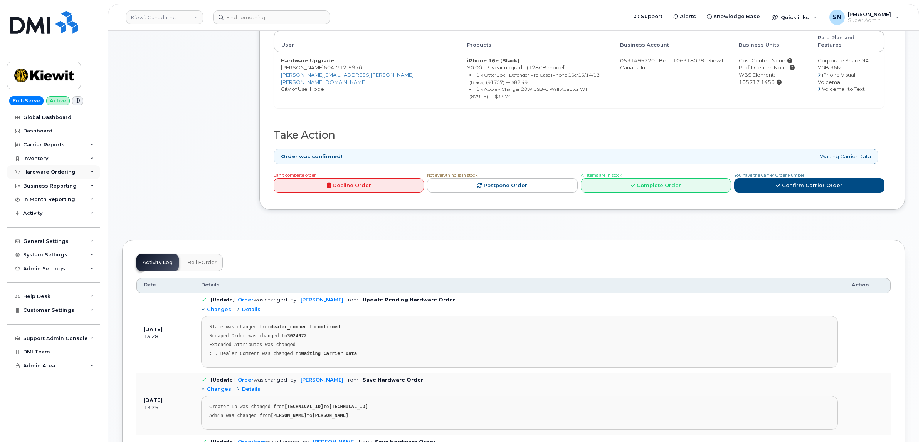
click at [53, 168] on div "Hardware Ordering" at bounding box center [53, 172] width 93 height 14
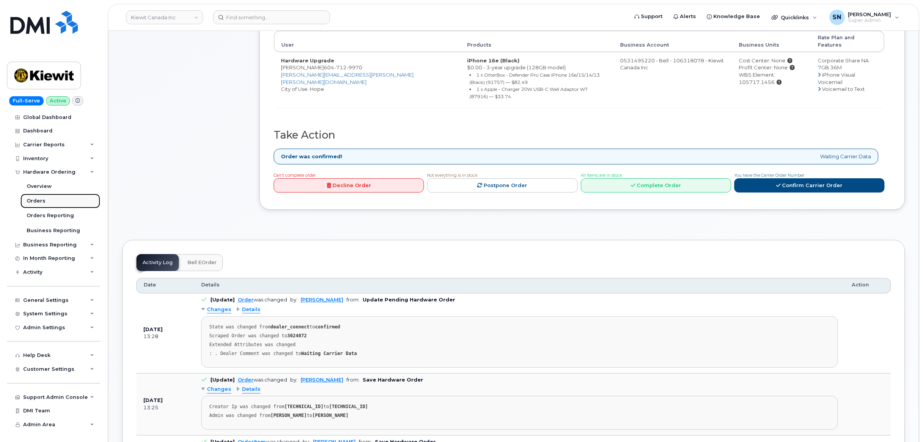
click at [35, 201] on div "Orders" at bounding box center [36, 201] width 19 height 7
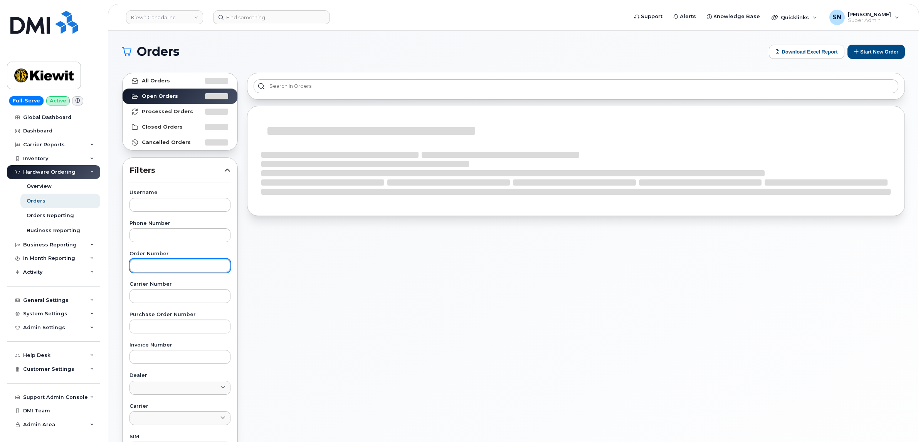
click at [173, 266] on input "text" at bounding box center [179, 266] width 101 height 14
paste input "302234"
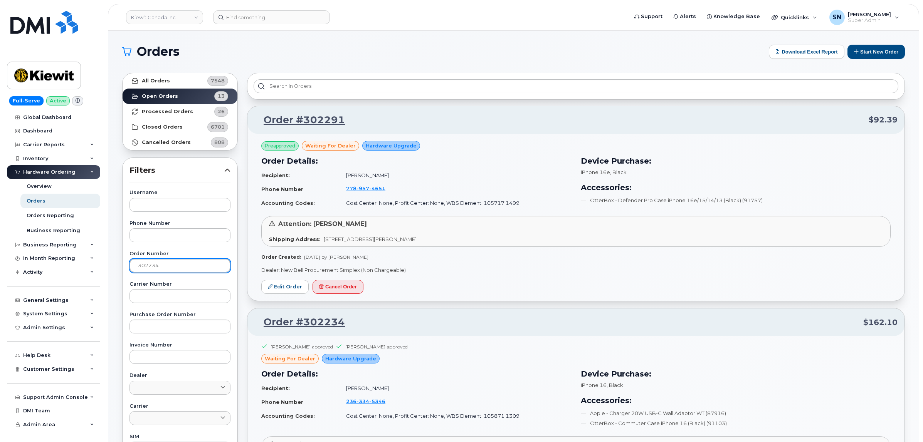
type input "302234"
click at [168, 79] on link "All Orders 7548" at bounding box center [180, 80] width 115 height 15
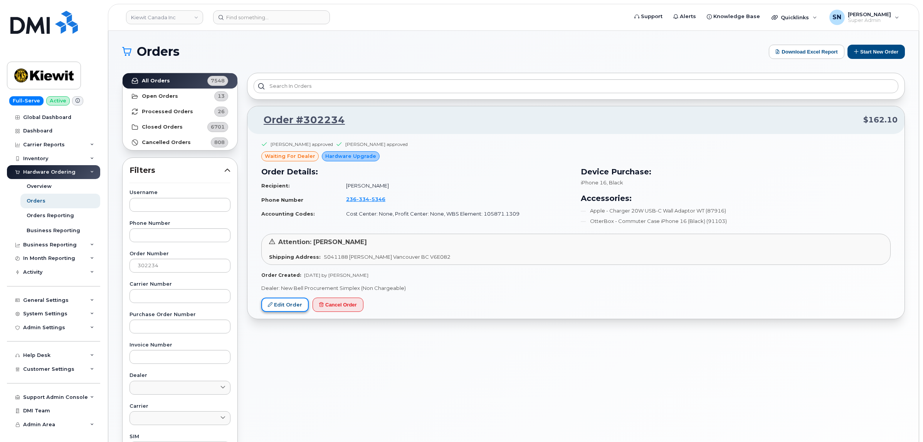
drag, startPoint x: 291, startPoint y: 311, endPoint x: 287, endPoint y: 309, distance: 4.2
click at [291, 311] on link "Edit Order" at bounding box center [284, 305] width 47 height 14
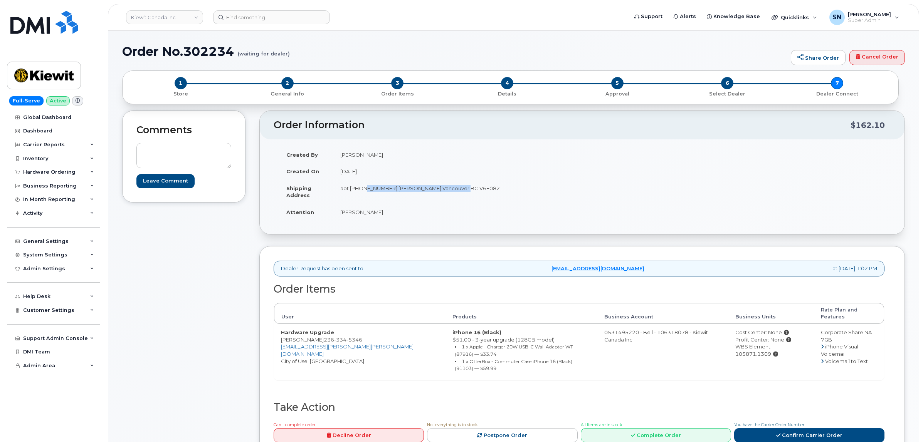
drag, startPoint x: 363, startPoint y: 189, endPoint x: 467, endPoint y: 193, distance: 104.1
click at [467, 193] on td "apt [PHONE_NUMBER] [PERSON_NAME] Vancouver BC V6E082" at bounding box center [454, 192] width 243 height 24
click at [343, 190] on td "apt [PHONE_NUMBER] [PERSON_NAME] Vancouver BC V6E082" at bounding box center [454, 192] width 243 height 24
drag, startPoint x: 340, startPoint y: 188, endPoint x: 466, endPoint y: 191, distance: 125.3
click at [466, 191] on td "apt [PHONE_NUMBER] [PERSON_NAME] Vancouver BC V6E082" at bounding box center [454, 192] width 243 height 24
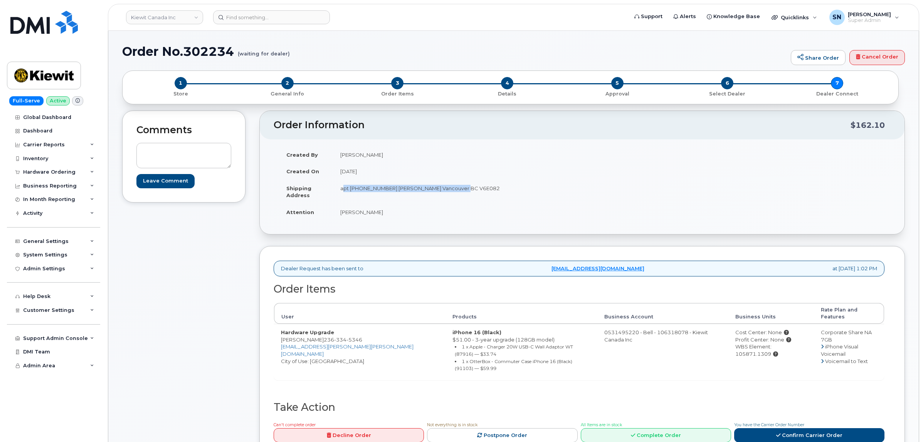
copy td "apt [PHONE_NUMBER] [PERSON_NAME] Vancouver BC V6E082"
drag, startPoint x: 328, startPoint y: 333, endPoint x: 367, endPoint y: 331, distance: 39.4
click at [367, 331] on td "Hardware Upgrade [PERSON_NAME] [PHONE_NUMBER] [EMAIL_ADDRESS][PERSON_NAME][PERS…" at bounding box center [359, 352] width 171 height 56
copy span "[PHONE_NUMBER]"
copy td "1188 [PERSON_NAME]"
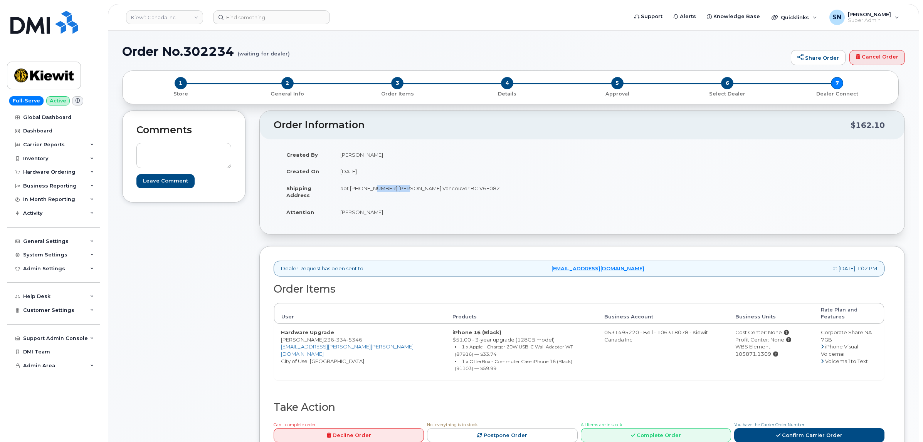
drag, startPoint x: 373, startPoint y: 189, endPoint x: 405, endPoint y: 193, distance: 33.0
click at [405, 193] on td "apt [PHONE_NUMBER] [PERSON_NAME] Vancouver BC V6E082" at bounding box center [454, 192] width 243 height 24
drag, startPoint x: 336, startPoint y: 212, endPoint x: 384, endPoint y: 217, distance: 48.0
click at [384, 217] on td "[PERSON_NAME]" at bounding box center [454, 212] width 243 height 17
copy td "[PERSON_NAME]"
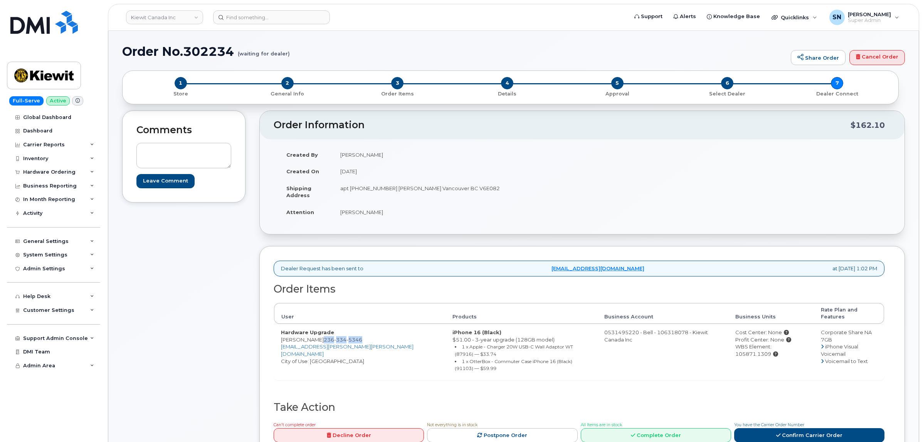
drag, startPoint x: 328, startPoint y: 334, endPoint x: 370, endPoint y: 334, distance: 42.0
click at [370, 334] on td "Hardware Upgrade [PERSON_NAME] [PHONE_NUMBER] [EMAIL_ADDRESS][PERSON_NAME][PERS…" at bounding box center [359, 352] width 171 height 56
copy span "[PHONE_NUMBER]"
click at [191, 282] on div "Comments Leave Comment" at bounding box center [183, 291] width 123 height 361
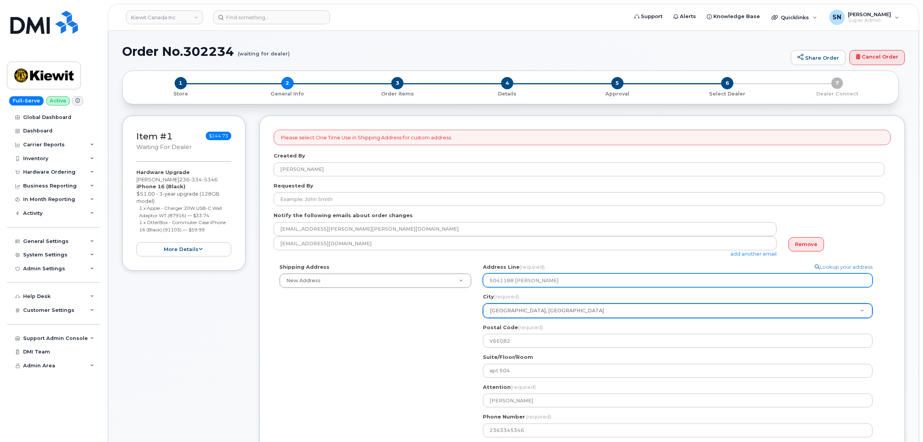
drag, startPoint x: 500, startPoint y: 280, endPoint x: 506, endPoint y: 313, distance: 33.6
click at [506, 303] on div "Address Line (required) Lookup your address 5041188 [PERSON_NAME] City (require…" at bounding box center [681, 306] width 396 height 85
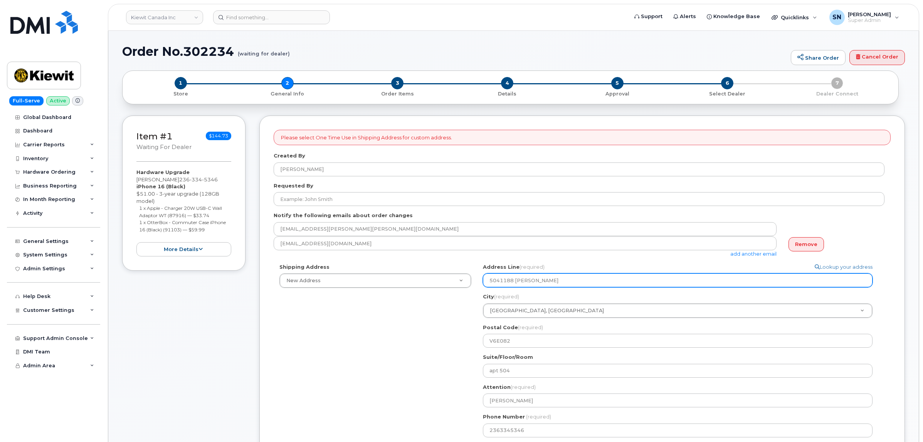
click at [501, 278] on input "5041188 [PERSON_NAME]" at bounding box center [678, 281] width 390 height 14
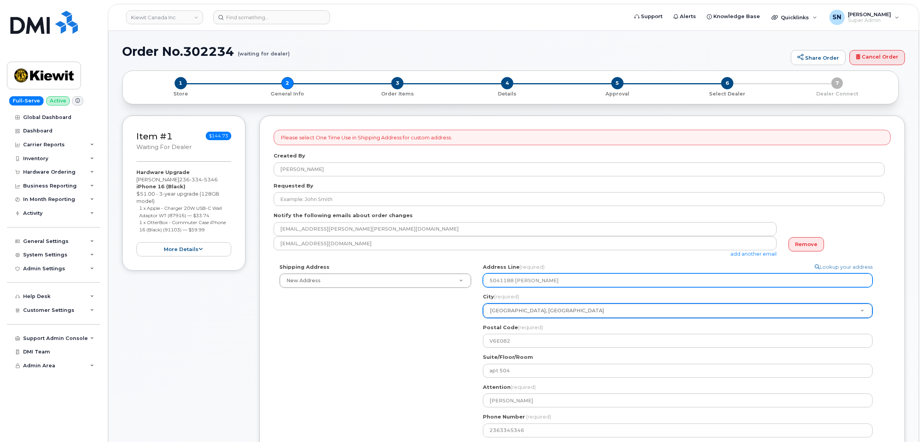
select select
type input "501188 Pender"
select select
type input "51188 Pender"
select select
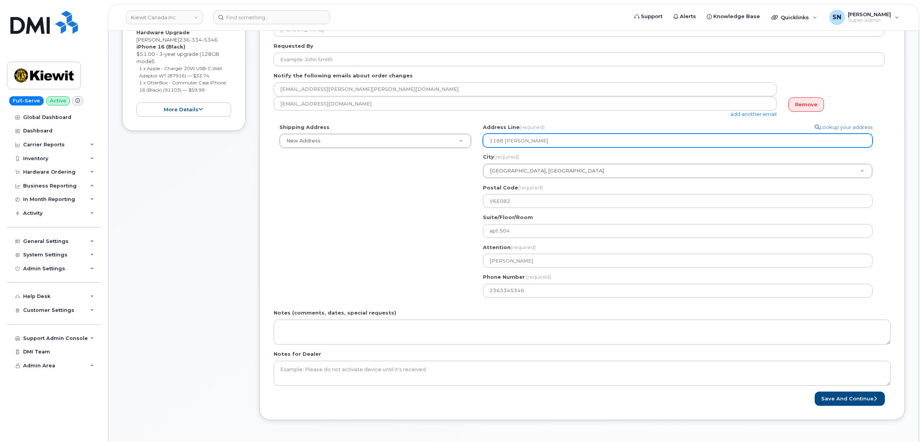
scroll to position [193, 0]
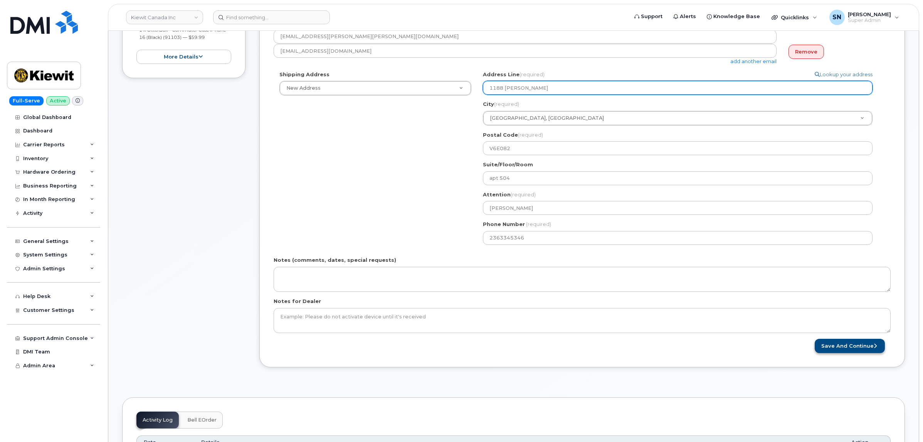
type input "1188 [PERSON_NAME]"
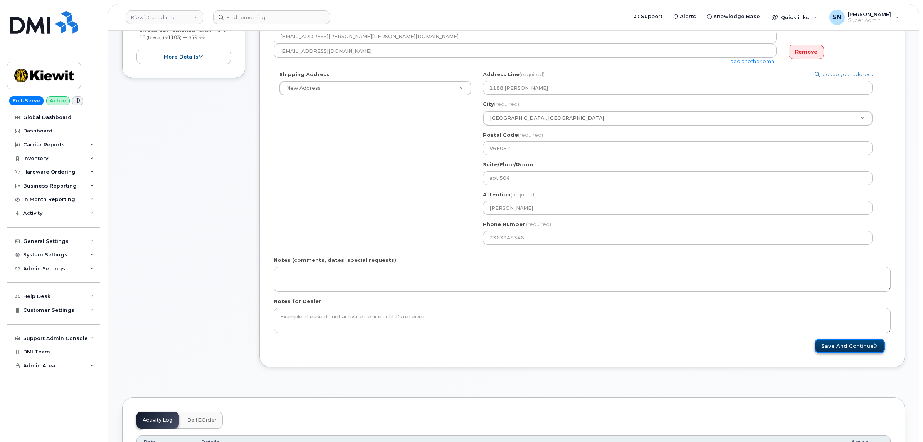
click at [842, 347] on button "Save and Continue" at bounding box center [850, 346] width 70 height 14
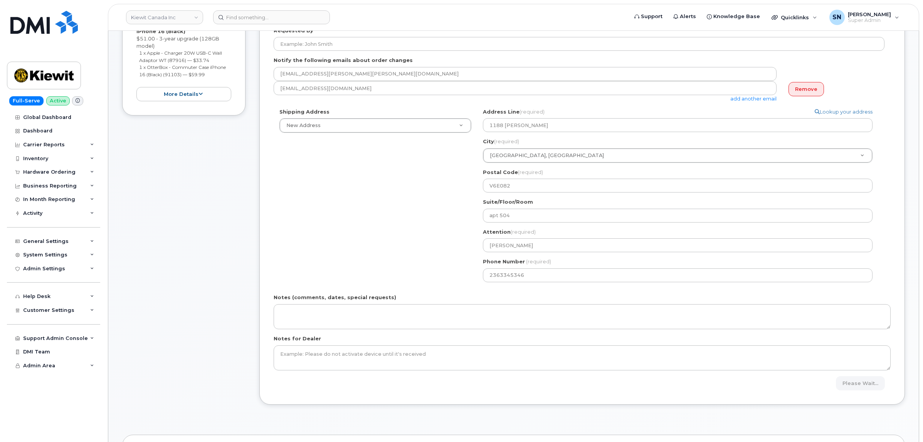
scroll to position [0, 0]
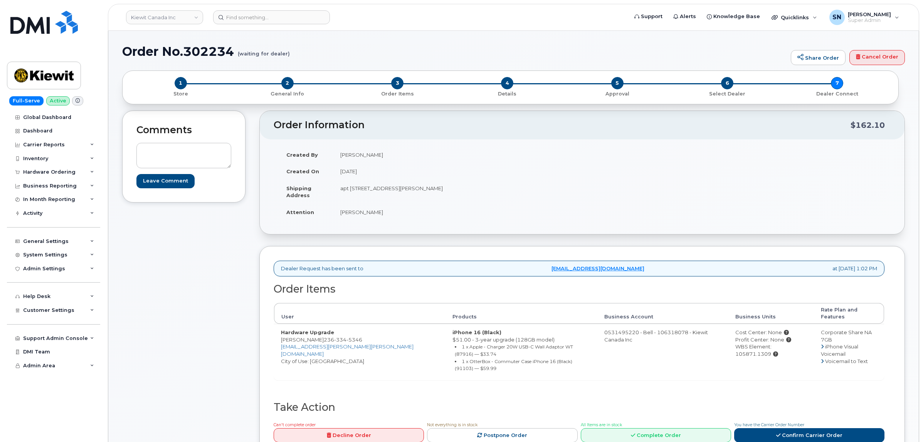
copy td "[PERSON_NAME]"
drag, startPoint x: 282, startPoint y: 334, endPoint x: 312, endPoint y: 295, distance: 48.9
click at [325, 333] on td "Hardware Upgrade [PERSON_NAME] [PHONE_NUMBER] [EMAIL_ADDRESS][PERSON_NAME][PERS…" at bounding box center [359, 352] width 171 height 56
click at [236, 307] on div "Comments Leave Comment" at bounding box center [183, 291] width 123 height 361
click at [288, 84] on span "2" at bounding box center [287, 83] width 12 height 12
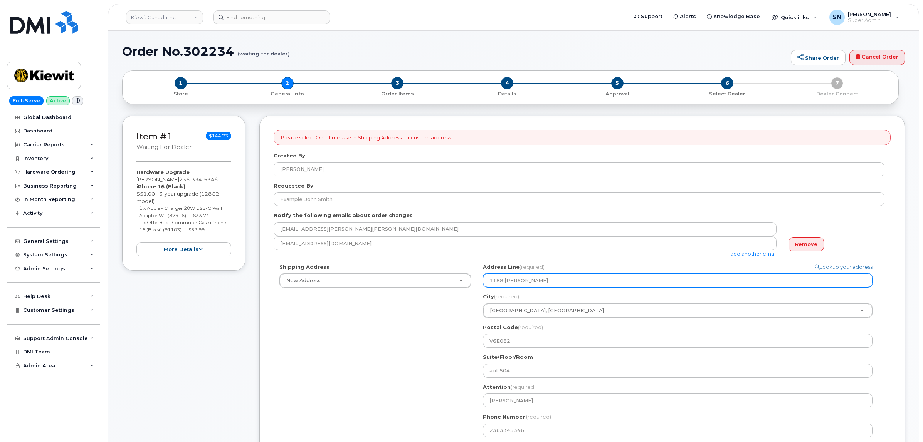
click at [505, 278] on input "1188 [PERSON_NAME]" at bounding box center [678, 281] width 390 height 14
select select
type input "1188 WPender"
select select
click at [551, 278] on input "1188 W Pender" at bounding box center [678, 281] width 390 height 14
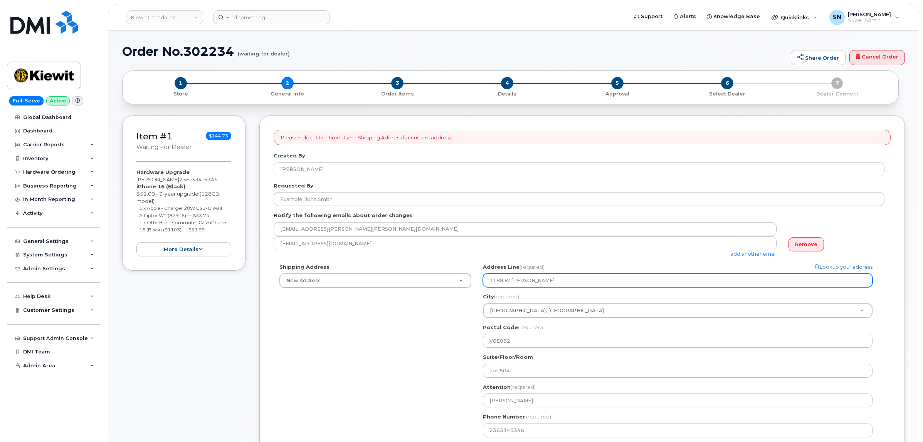
type input "1188 W Pender"
select select
type input "1188 W Pender s"
select select
type input "1188 W Pender sT"
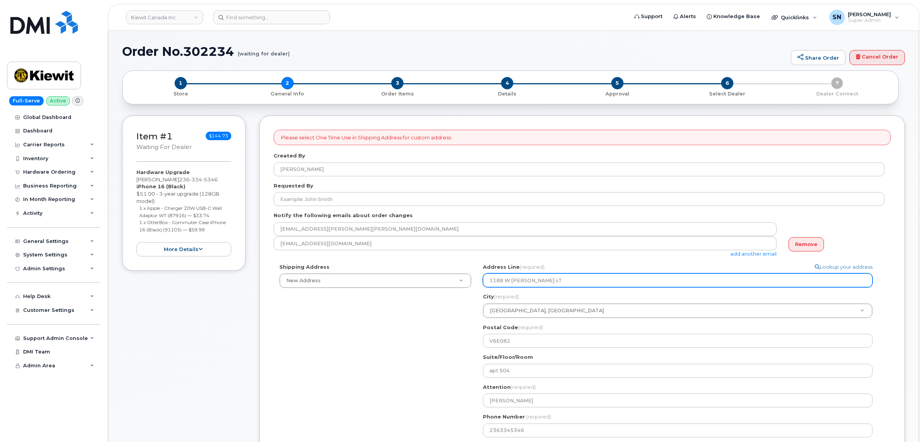
select select
type input "1188 W Pender s"
select select
type input "1188 W Pender"
select select
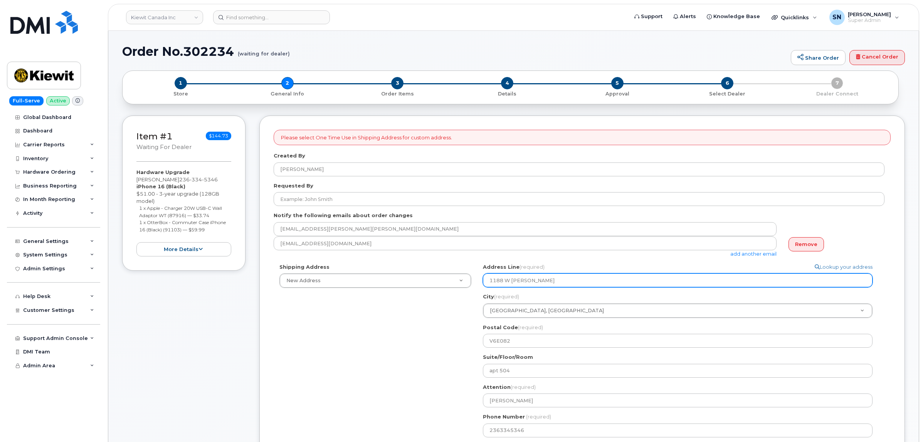
type input "1188 W Pender S"
select select
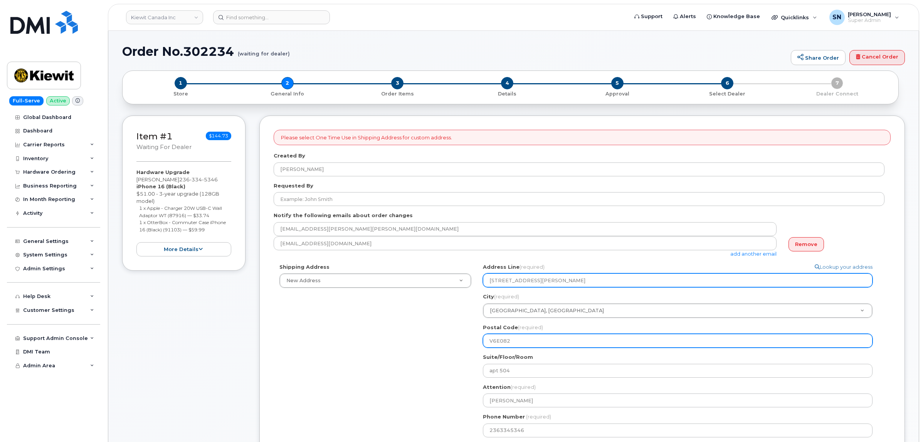
type input "1188 W Pender ST"
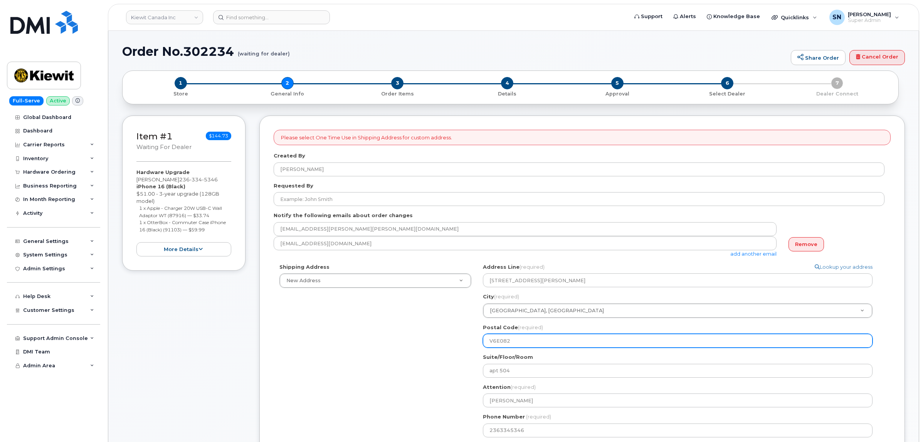
click at [507, 341] on input "V6E082" at bounding box center [678, 341] width 390 height 14
select select
type input "V6E02"
select select
type input "V6E0A2"
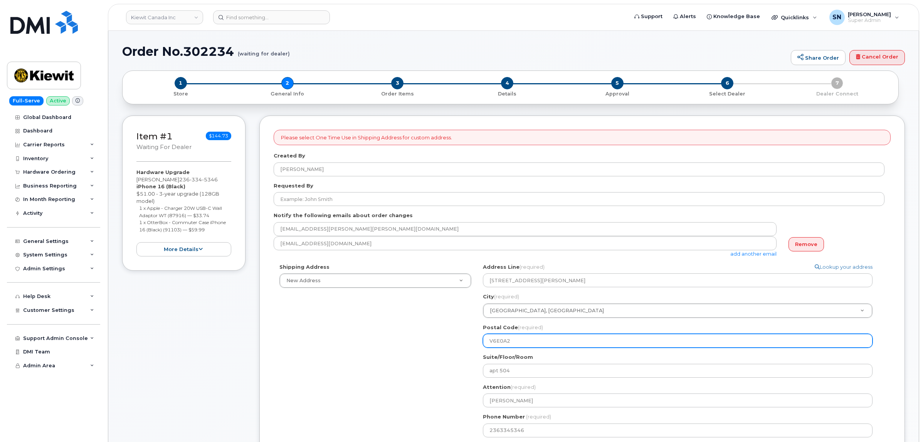
select select
type input "V6E 0A2"
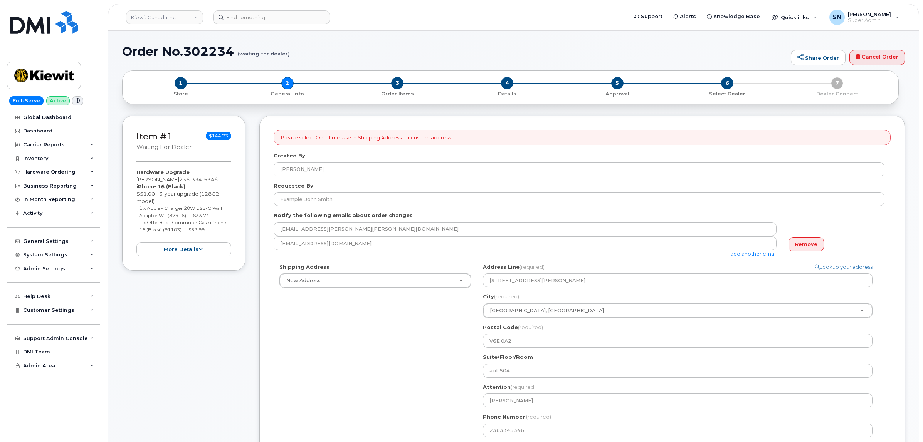
click at [432, 333] on div "Shipping Address New Address New Address 1188 Pender 1855 Barton St E - Beaver …" at bounding box center [579, 354] width 611 height 180
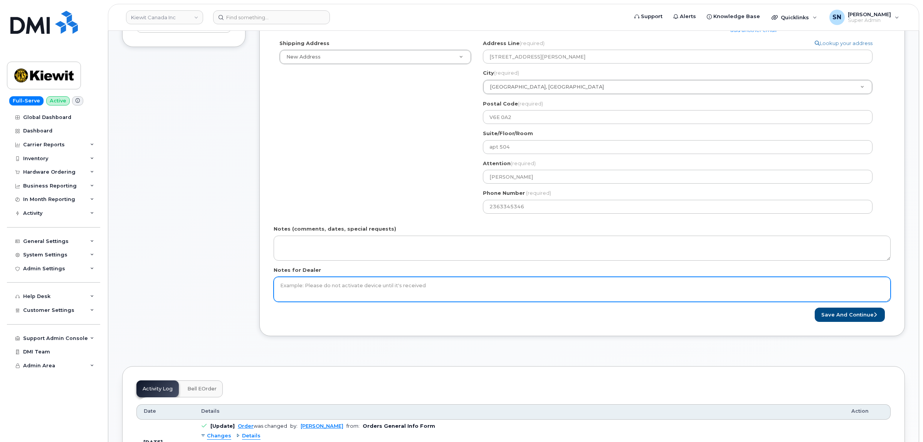
scroll to position [241, 0]
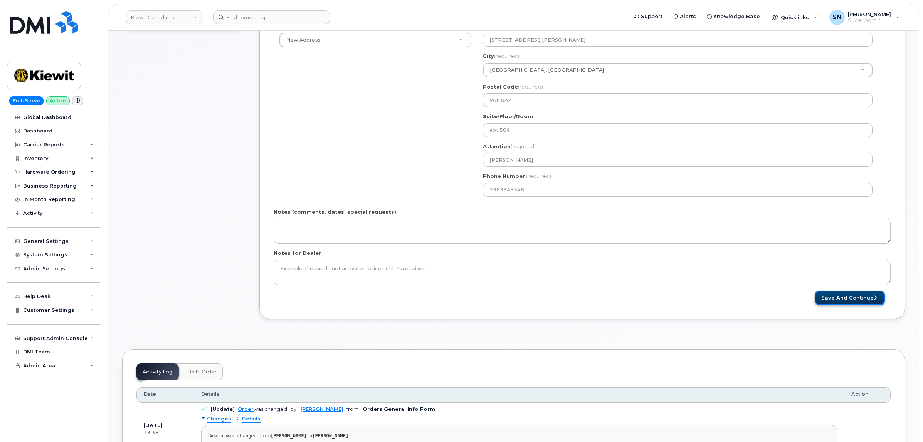
click at [839, 295] on button "Save and Continue" at bounding box center [850, 298] width 70 height 14
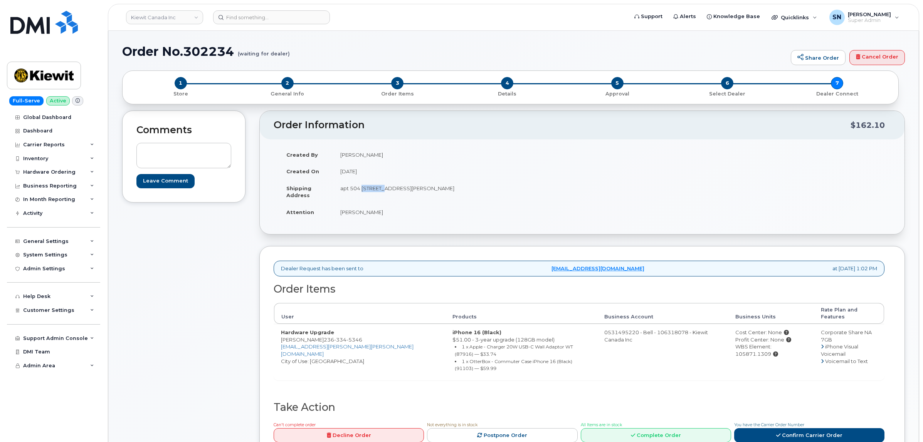
drag, startPoint x: 361, startPoint y: 190, endPoint x: 384, endPoint y: 193, distance: 22.9
click at [384, 193] on td "apt 504 [STREET_ADDRESS][PERSON_NAME]" at bounding box center [454, 192] width 243 height 24
click at [366, 196] on td "apt 504 1188 W Pender ST Vancouver BC V6E 0A2" at bounding box center [454, 192] width 243 height 24
click at [361, 185] on td "apt 504 1188 W Pender ST Vancouver BC V6E 0A2" at bounding box center [454, 192] width 243 height 24
drag, startPoint x: 362, startPoint y: 187, endPoint x: 474, endPoint y: 188, distance: 111.8
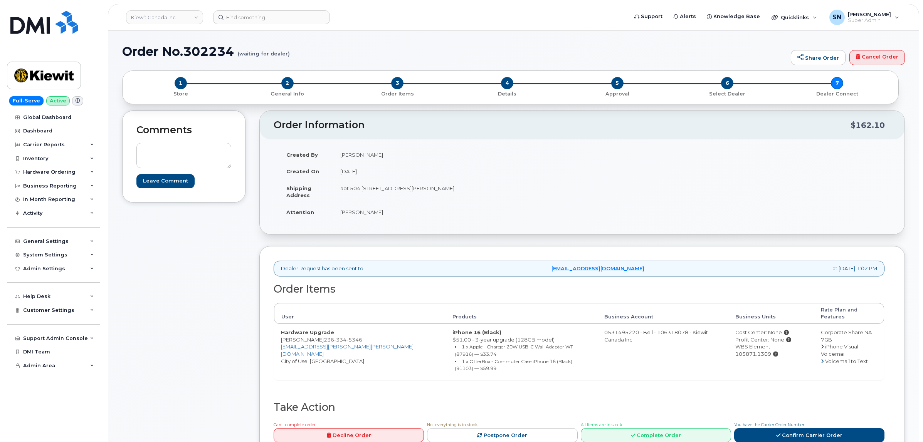
click at [474, 188] on td "apt 504 1188 W Pender ST Vancouver BC V6E 0A2" at bounding box center [454, 192] width 243 height 24
click at [333, 190] on td "apt 504 1188 W Pender ST Vancouver BC V6E 0A2" at bounding box center [454, 192] width 243 height 24
drag, startPoint x: 340, startPoint y: 189, endPoint x: 476, endPoint y: 189, distance: 136.0
click at [476, 189] on td "apt 504 1188 W Pender ST Vancouver BC V6E 0A2" at bounding box center [454, 192] width 243 height 24
copy td "apt 504 1188 W Pender ST Vancouver BC V6E 0A2"
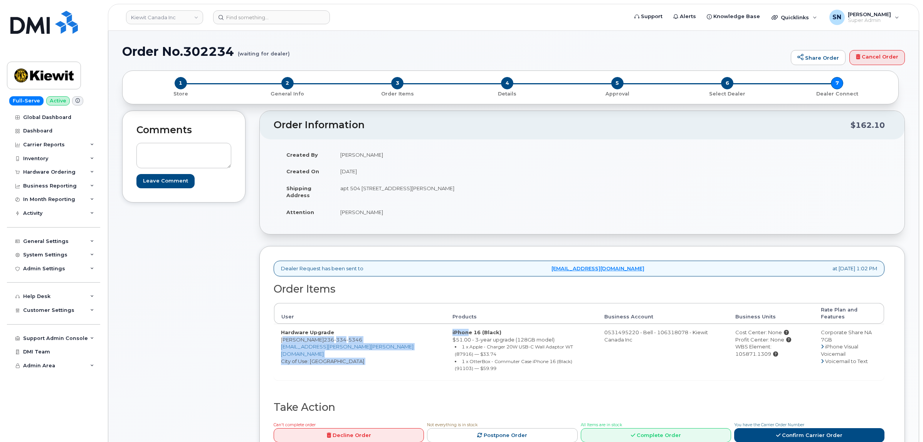
drag, startPoint x: 281, startPoint y: 334, endPoint x: 390, endPoint y: 328, distance: 108.8
click at [392, 329] on tr "Hardware Upgrade Omid Moghadam 236 334 5346 OMID.MOGHADAM@KIEWIT.COM City of Us…" at bounding box center [579, 352] width 610 height 56
click at [273, 326] on div "Dealer Request has been sent to procurement@myserve.ca at Oct 01, 2025 1:02 PM …" at bounding box center [581, 353] width 645 height 214
drag, startPoint x: 282, startPoint y: 332, endPoint x: 366, endPoint y: 335, distance: 84.8
click at [366, 335] on td "Hardware Upgrade Omid Moghadam 236 334 5346 OMID.MOGHADAM@KIEWIT.COM City of Us…" at bounding box center [359, 352] width 171 height 56
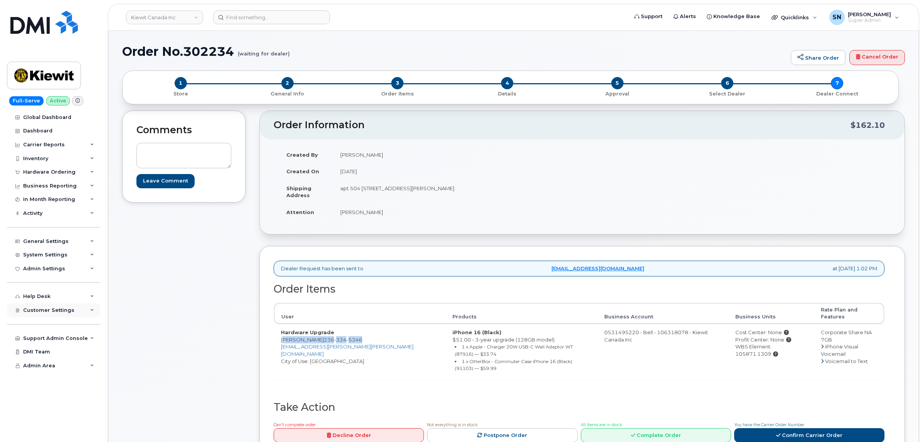
copy td "Omid Moghadam 236 334 5346"
drag, startPoint x: 787, startPoint y: 343, endPoint x: 752, endPoint y: 346, distance: 35.2
click at [752, 346] on td "Cost Center: None Profit Center: None WBS Element: 105871.1309" at bounding box center [771, 352] width 86 height 56
copy div "105871.1309"
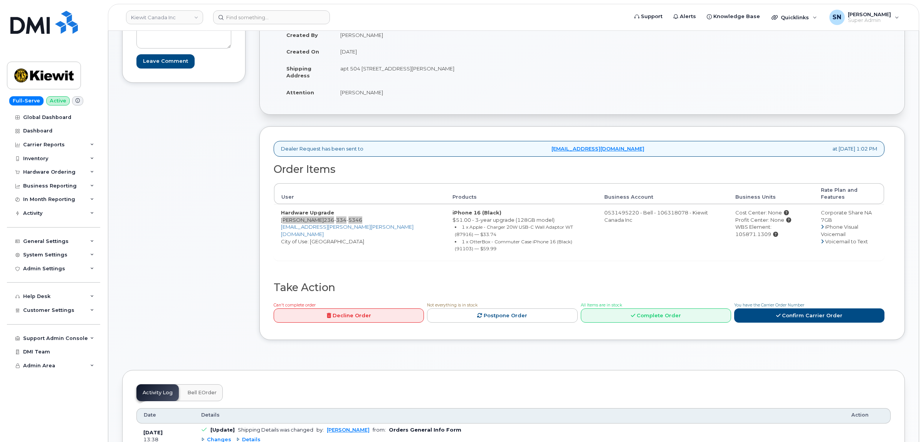
scroll to position [193, 0]
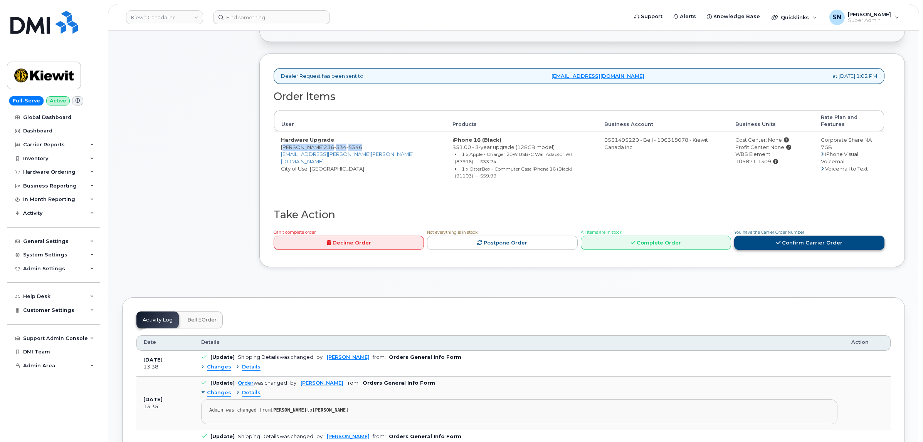
click at [788, 236] on link "Confirm Carrier Order" at bounding box center [809, 243] width 150 height 14
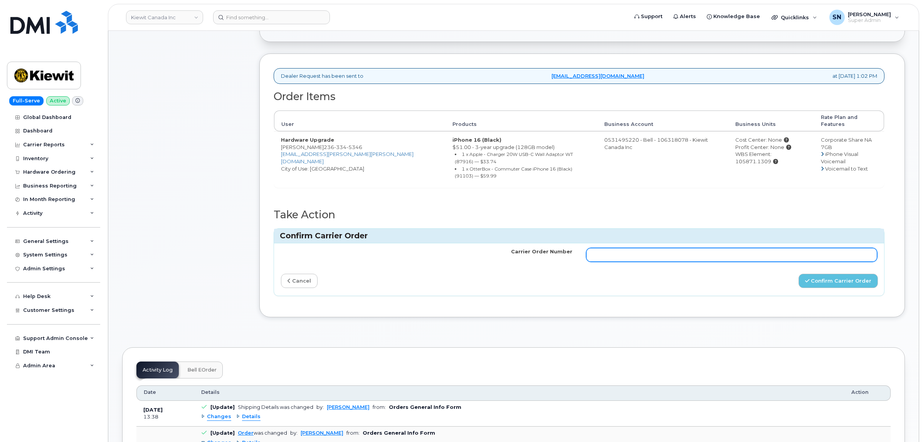
click at [766, 248] on input "Carrier Order Number" at bounding box center [731, 255] width 291 height 14
paste input "3024084"
type input "3024084"
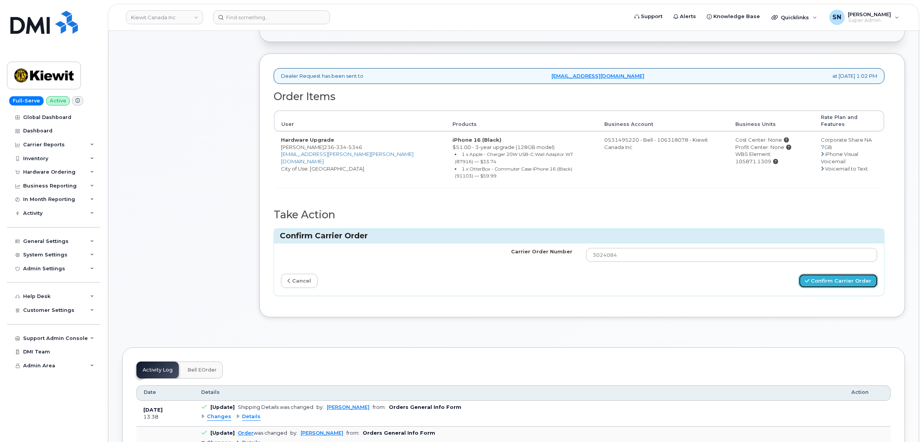
click at [835, 274] on button "Confirm Carrier Order" at bounding box center [837, 281] width 79 height 14
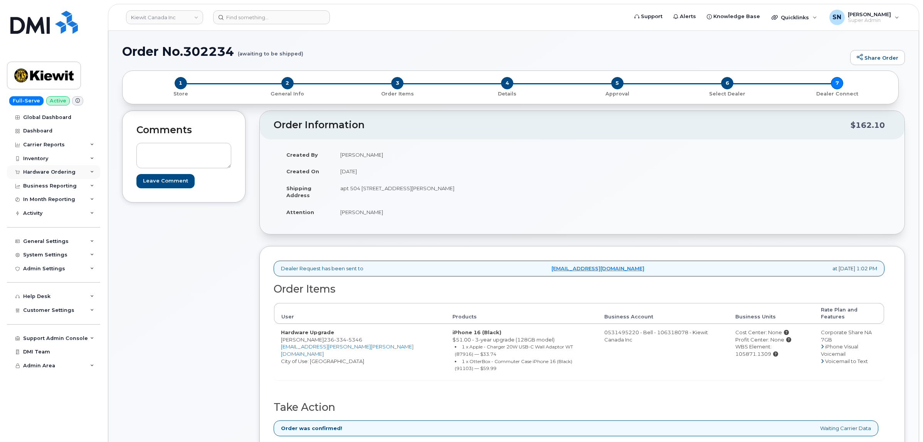
click at [56, 172] on div "Hardware Ordering" at bounding box center [49, 172] width 52 height 6
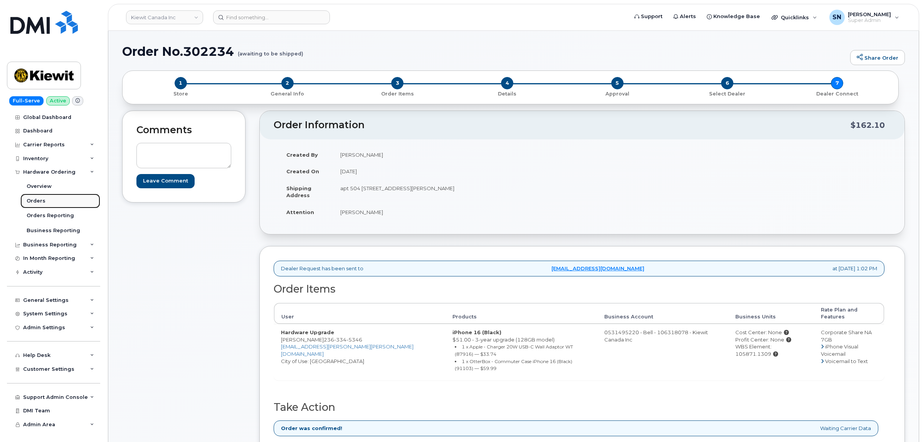
click at [45, 201] on link "Orders" at bounding box center [60, 201] width 80 height 15
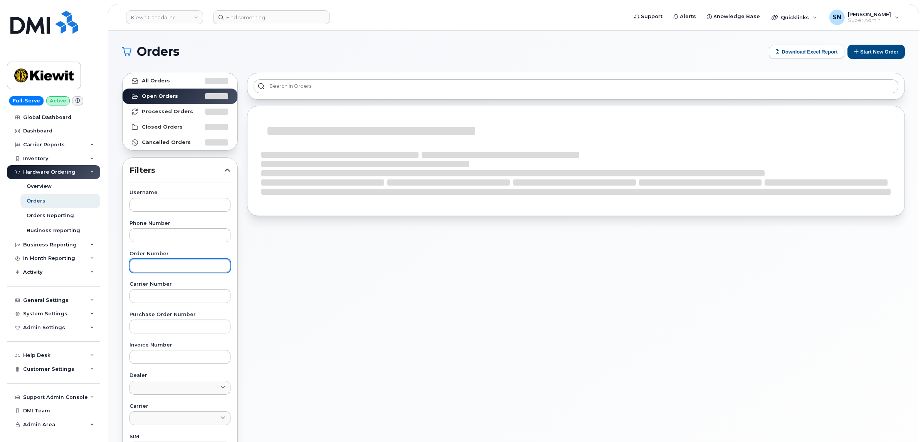
click at [205, 265] on input "text" at bounding box center [179, 266] width 101 height 14
paste input "302291"
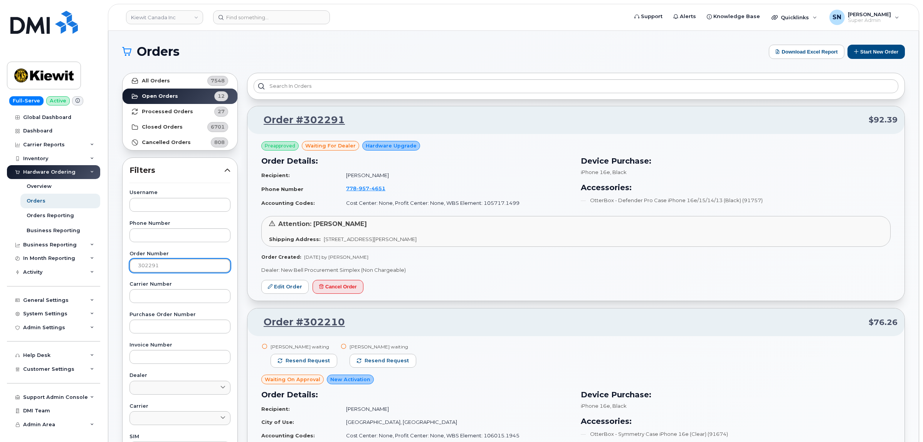
type input "302291"
click at [172, 78] on link "All Orders 7548" at bounding box center [180, 80] width 115 height 15
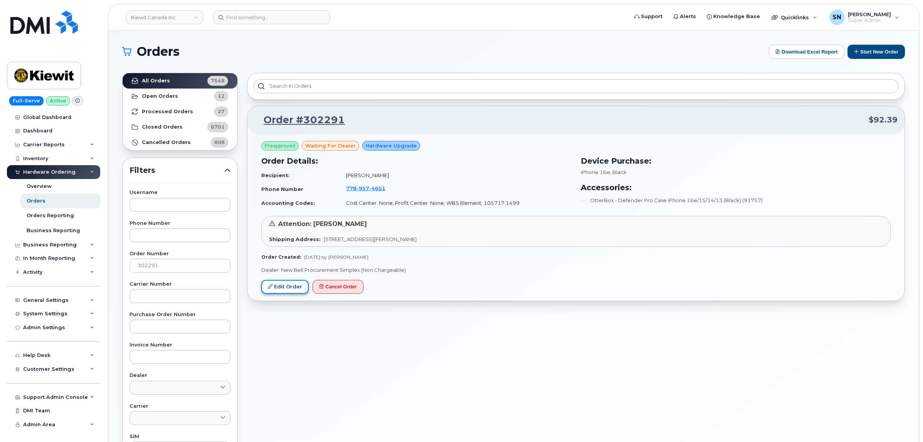
click at [304, 286] on link "Edit Order" at bounding box center [284, 287] width 47 height 14
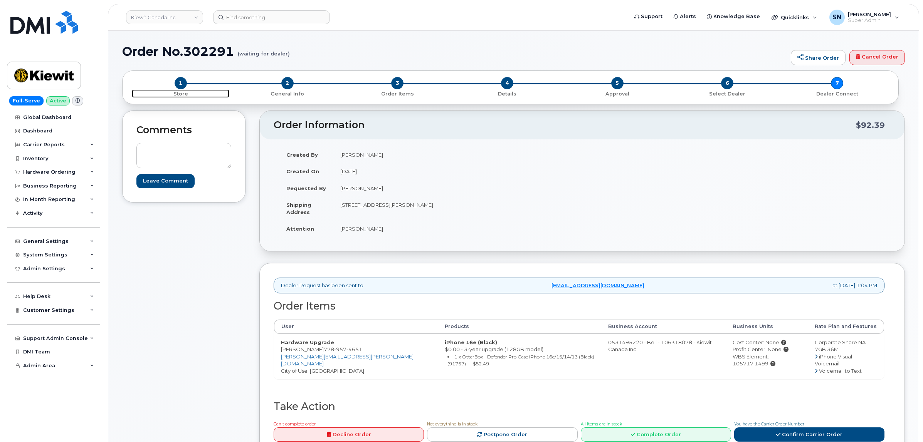
click at [178, 83] on span "1" at bounding box center [181, 83] width 12 height 12
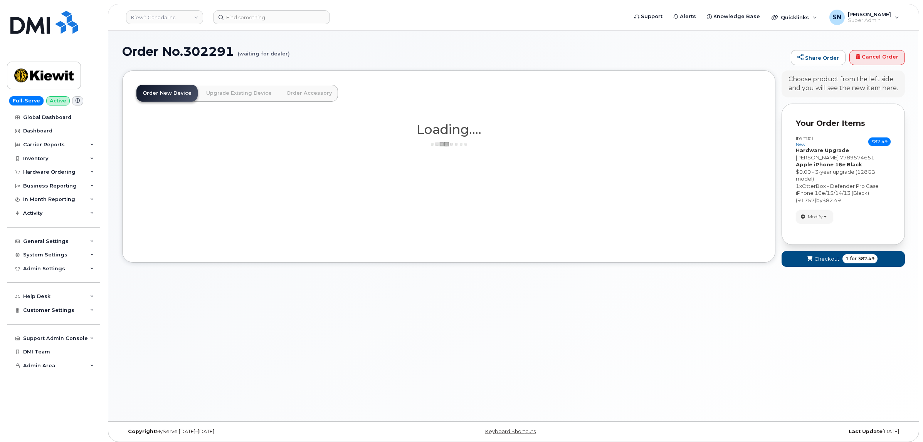
click at [815, 215] on span "Modify" at bounding box center [815, 216] width 15 height 7
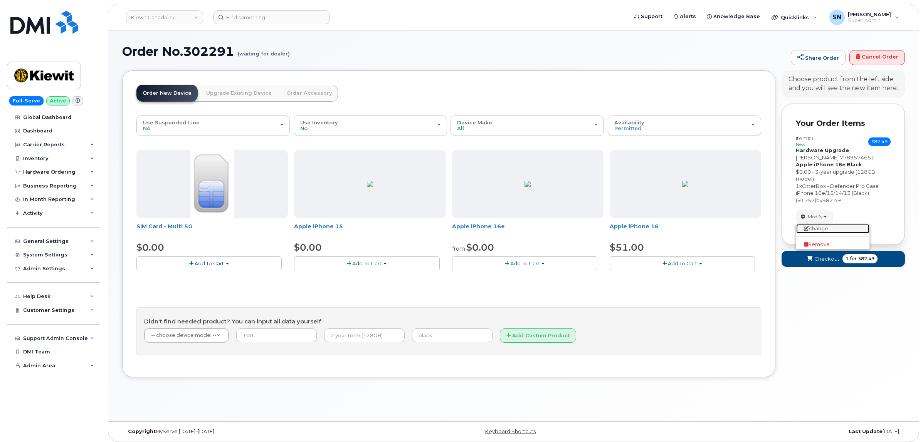
click at [816, 226] on link "change" at bounding box center [832, 228] width 73 height 9
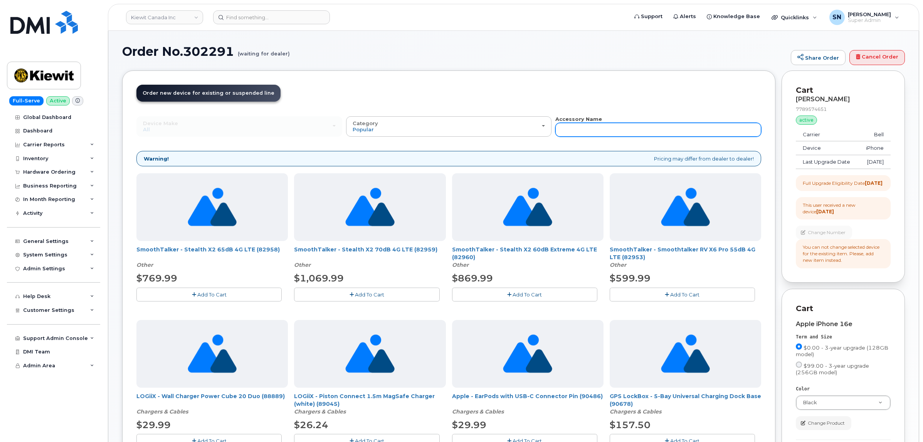
click at [689, 135] on input "text" at bounding box center [658, 130] width 206 height 14
type input "87916"
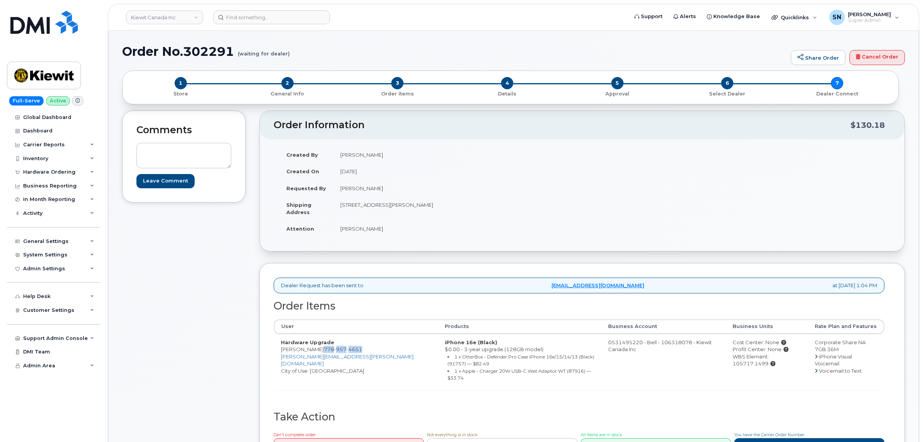
drag, startPoint x: 317, startPoint y: 350, endPoint x: 292, endPoint y: 351, distance: 25.1
click at [355, 351] on span "[PHONE_NUMBER]" at bounding box center [343, 349] width 39 height 6
drag, startPoint x: 282, startPoint y: 349, endPoint x: 314, endPoint y: 353, distance: 32.9
click at [314, 353] on td "Hardware Upgrade Paul Williams 778 957 4651 PAUL.WILLIAMS2@KIEWIT.COM City of U…" at bounding box center [356, 362] width 164 height 56
copy td "[PERSON_NAME]"
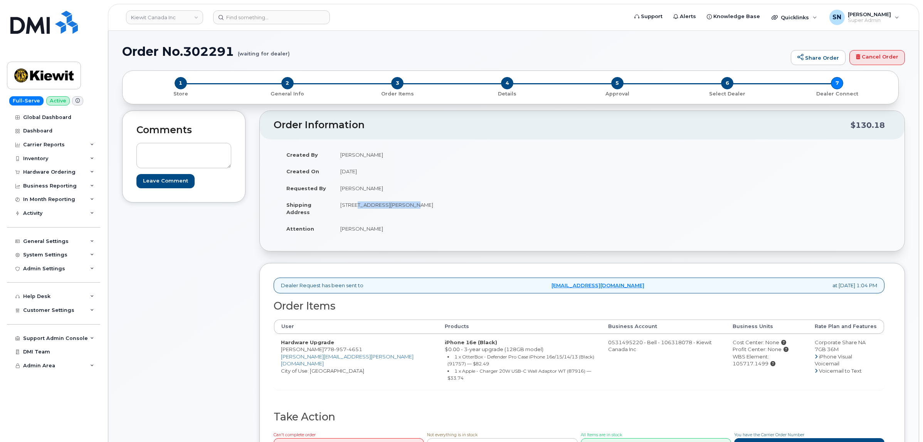
drag, startPoint x: 353, startPoint y: 205, endPoint x: 400, endPoint y: 212, distance: 47.1
click at [400, 212] on td "[STREET_ADDRESS][PERSON_NAME]" at bounding box center [454, 209] width 243 height 24
copy td "4350 Still Creek Dr"
drag, startPoint x: 438, startPoint y: 203, endPoint x: 460, endPoint y: 208, distance: 22.6
click at [460, 208] on td "[STREET_ADDRESS][PERSON_NAME]" at bounding box center [454, 209] width 243 height 24
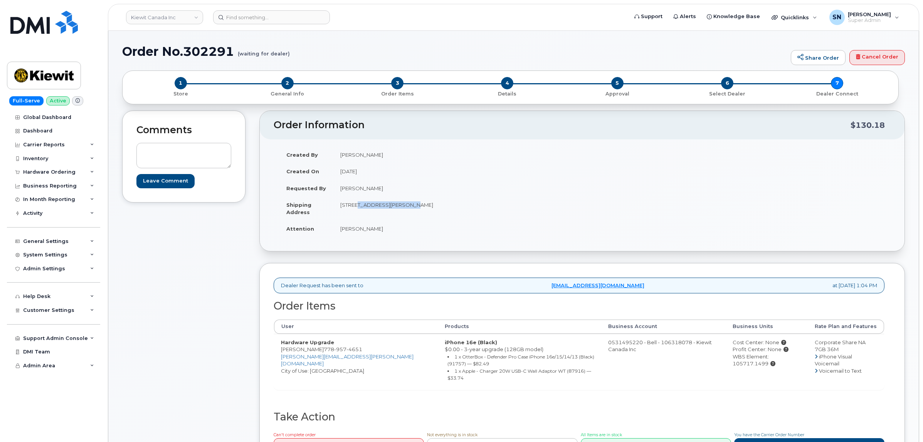
copy td "V5C 0G5"
drag, startPoint x: 329, startPoint y: 234, endPoint x: 376, endPoint y: 234, distance: 47.0
click at [376, 234] on tr "Attention Paul Williams" at bounding box center [427, 228] width 297 height 17
copy tr "[PERSON_NAME]"
drag, startPoint x: 316, startPoint y: 349, endPoint x: 363, endPoint y: 349, distance: 46.2
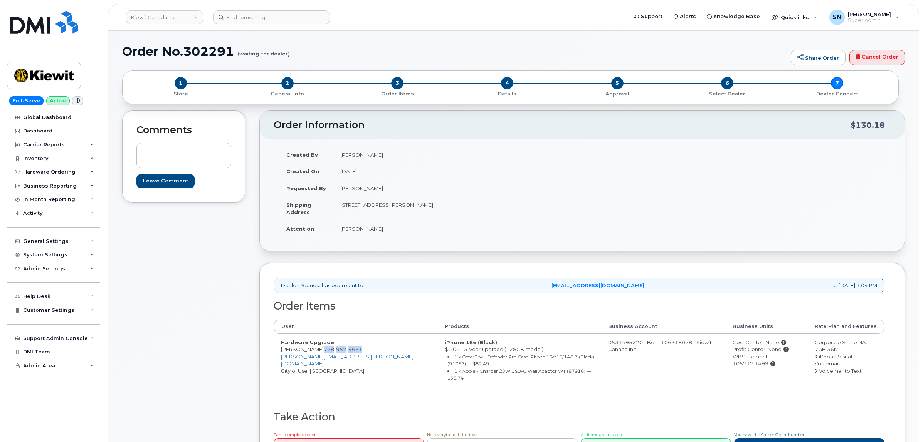
click at [363, 349] on td "Hardware Upgrade Paul Williams 778 957 4651 PAUL.WILLIAMS2@KIEWIT.COM City of U…" at bounding box center [356, 362] width 164 height 56
copy span "778 957 4651"
drag, startPoint x: 249, startPoint y: 350, endPoint x: 255, endPoint y: 348, distance: 7.2
click at [249, 350] on div "Comments Leave Comment Order Information $130.18 Created By David Wah Created O…" at bounding box center [513, 296] width 783 height 371
drag, startPoint x: 299, startPoint y: 351, endPoint x: 361, endPoint y: 351, distance: 62.4
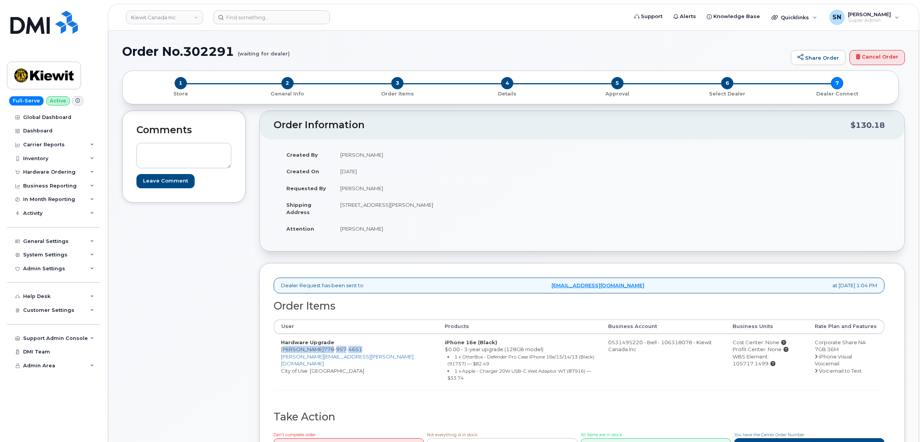
click at [361, 351] on td "Hardware Upgrade Paul Williams 778 957 4651 PAUL.WILLIAMS2@KIEWIT.COM City of U…" at bounding box center [356, 362] width 164 height 56
copy td "Paul Williams 778 957 4651"
drag, startPoint x: 753, startPoint y: 358, endPoint x: 787, endPoint y: 360, distance: 34.0
click at [787, 360] on div "WBS Element: 105717.1499" at bounding box center [767, 360] width 68 height 14
copy div "105717.1499"
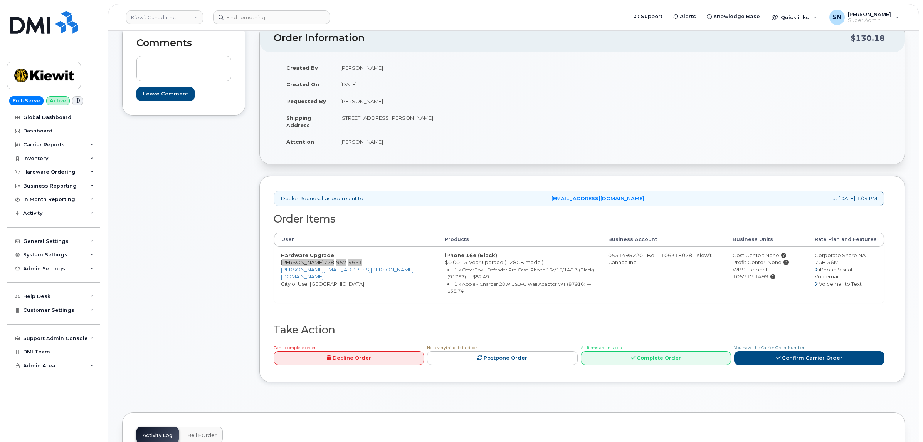
scroll to position [193, 0]
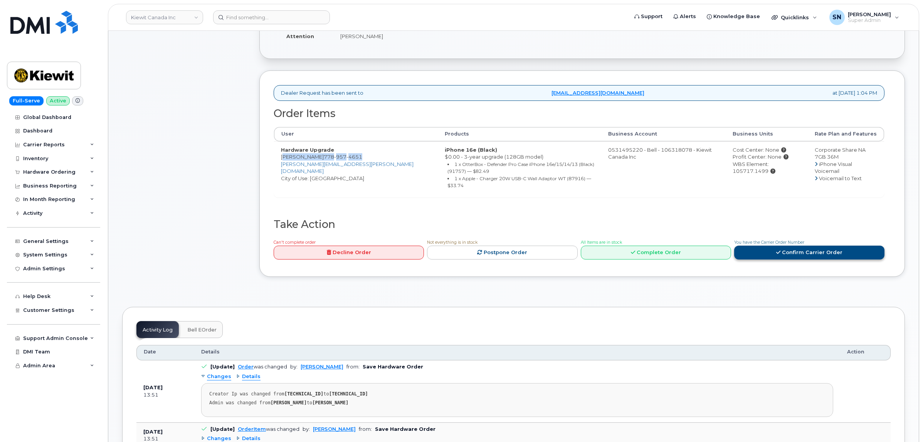
click at [806, 246] on link "Confirm Carrier Order" at bounding box center [809, 253] width 150 height 14
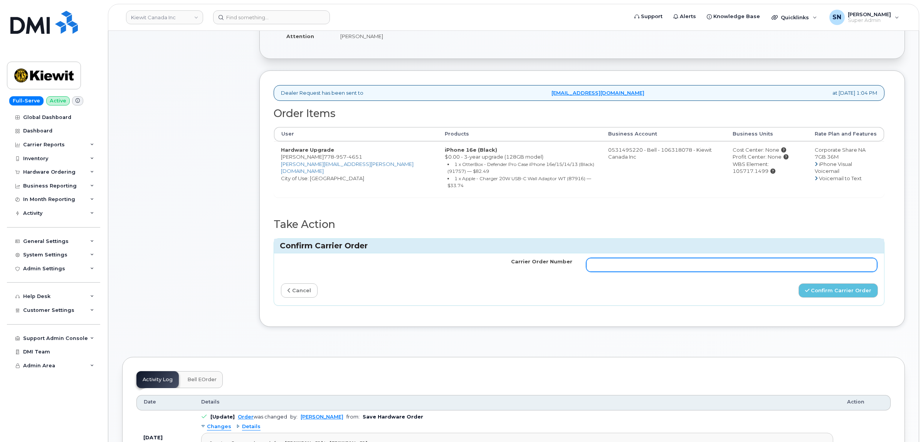
click at [729, 263] on input "Carrier Order Number" at bounding box center [731, 265] width 291 height 14
paste input "3024097"
type input "3024097"
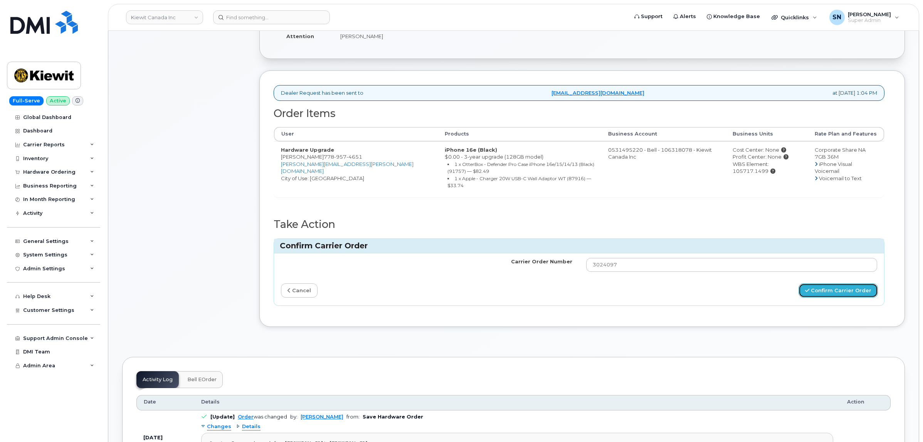
click at [816, 286] on button "Confirm Carrier Order" at bounding box center [837, 291] width 79 height 14
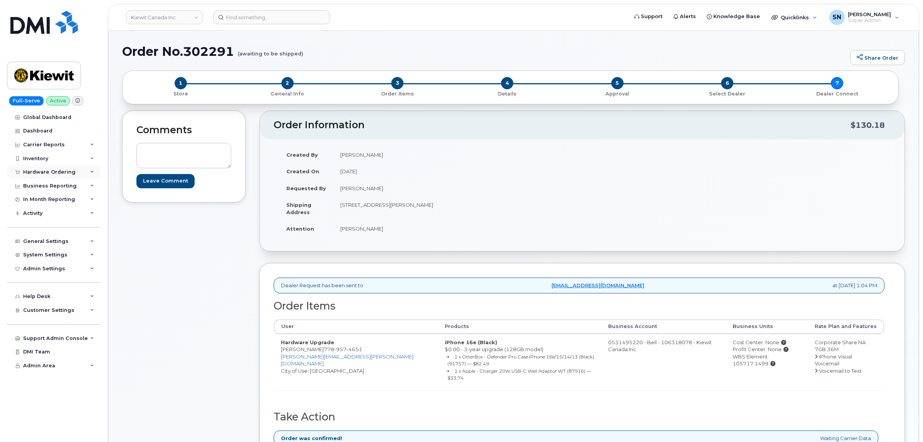
click at [44, 171] on div "Hardware Ordering" at bounding box center [49, 172] width 52 height 6
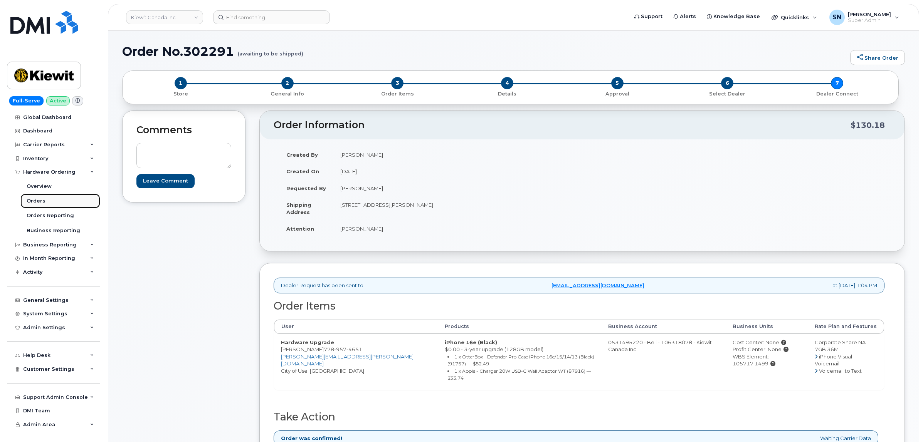
click at [39, 200] on div "Orders" at bounding box center [36, 201] width 19 height 7
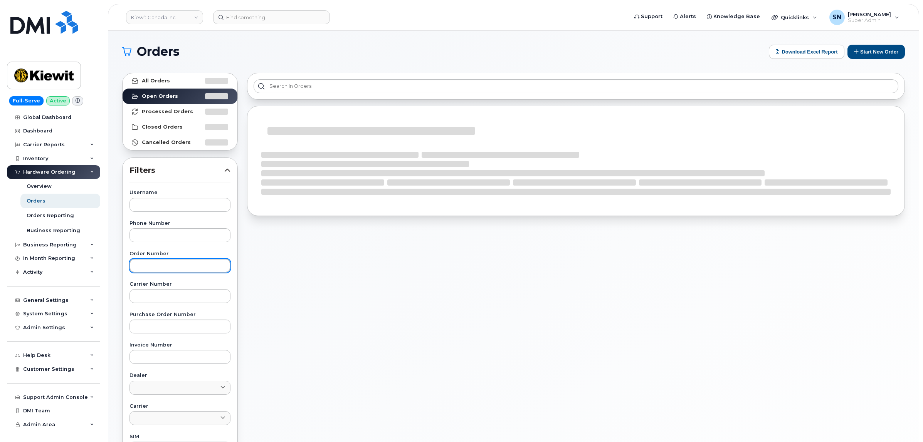
click at [202, 269] on input "text" at bounding box center [179, 266] width 101 height 14
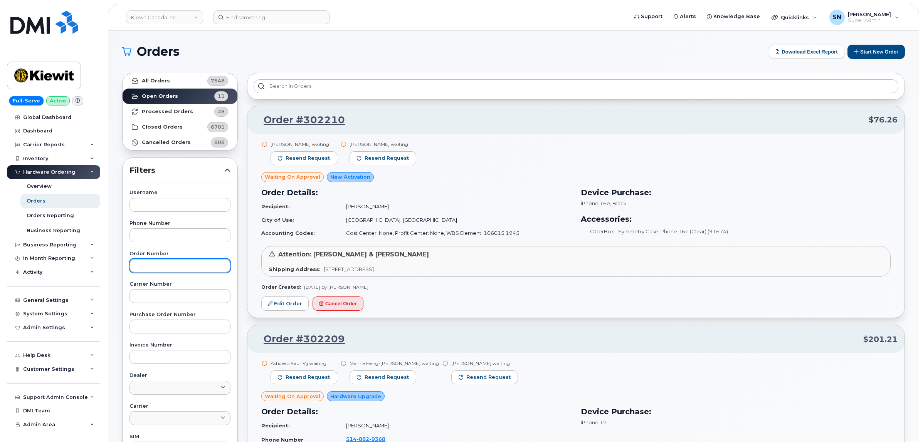
paste input "302184"
type input "302184"
click at [180, 87] on link "All Orders 7548" at bounding box center [180, 80] width 115 height 15
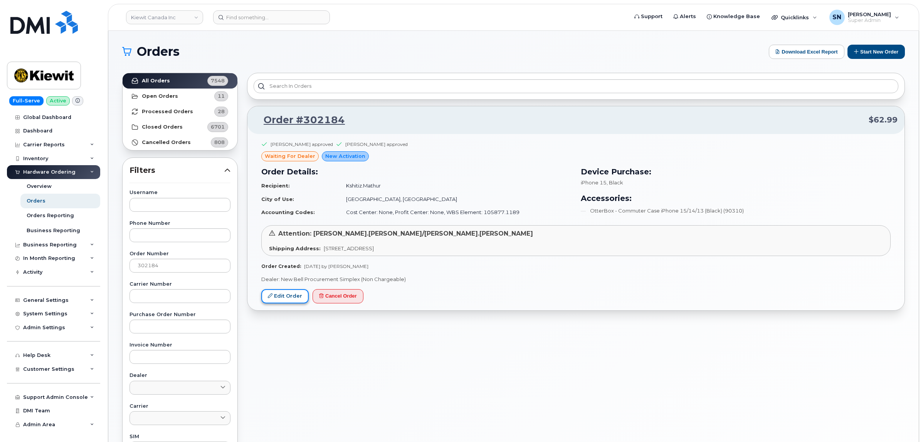
click at [292, 299] on link "Edit Order" at bounding box center [284, 296] width 47 height 14
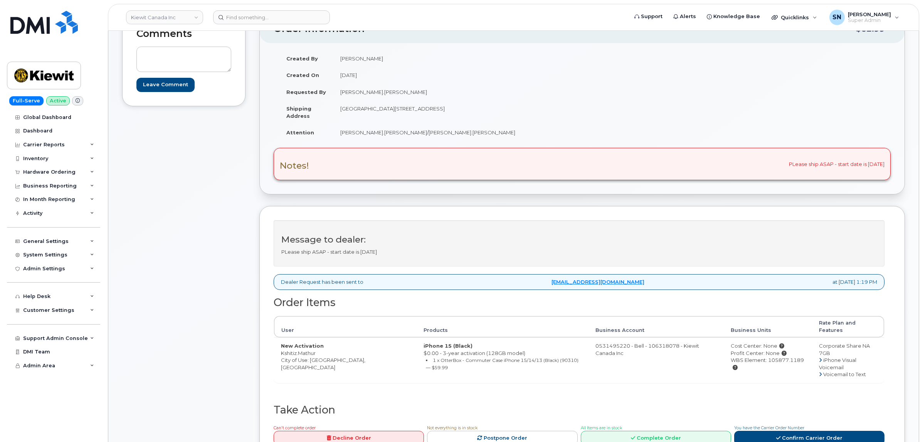
scroll to position [48, 0]
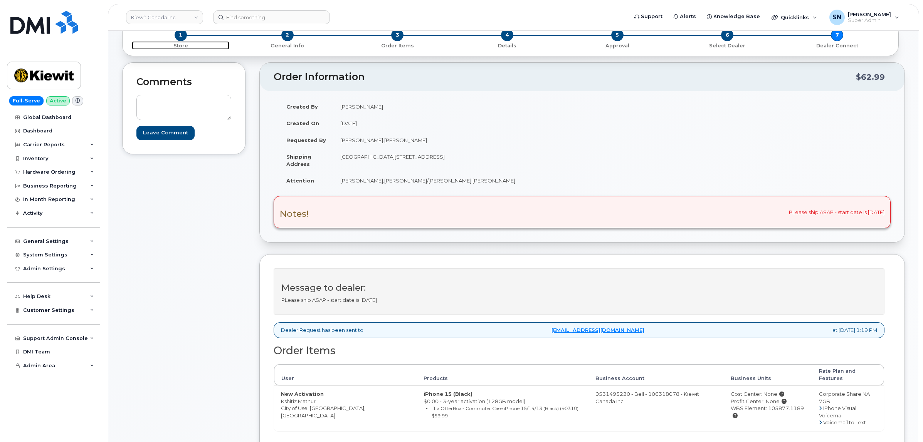
click at [180, 38] on span "1" at bounding box center [181, 35] width 12 height 12
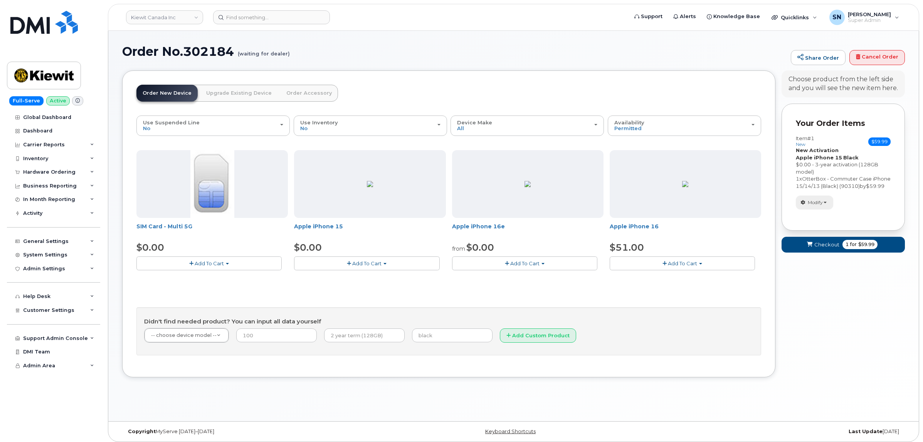
click at [819, 205] on button "Modify" at bounding box center [814, 202] width 37 height 13
click at [820, 219] on link "change" at bounding box center [832, 214] width 73 height 9
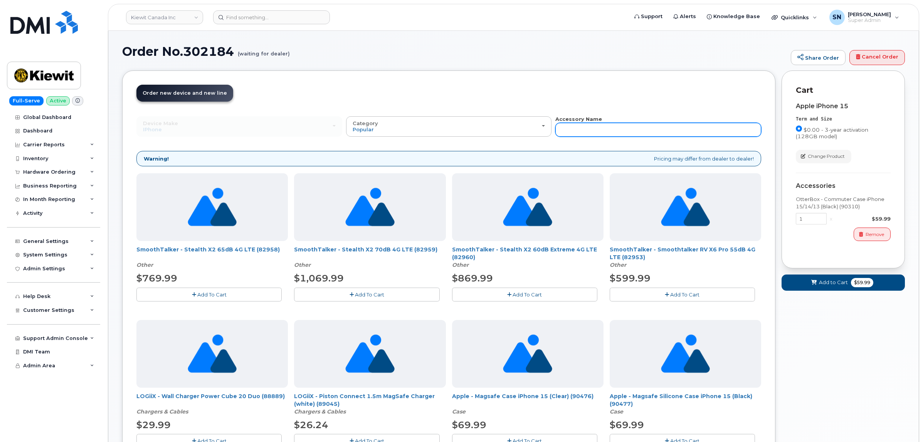
click at [588, 134] on input "text" at bounding box center [658, 130] width 206 height 14
type input "87916"
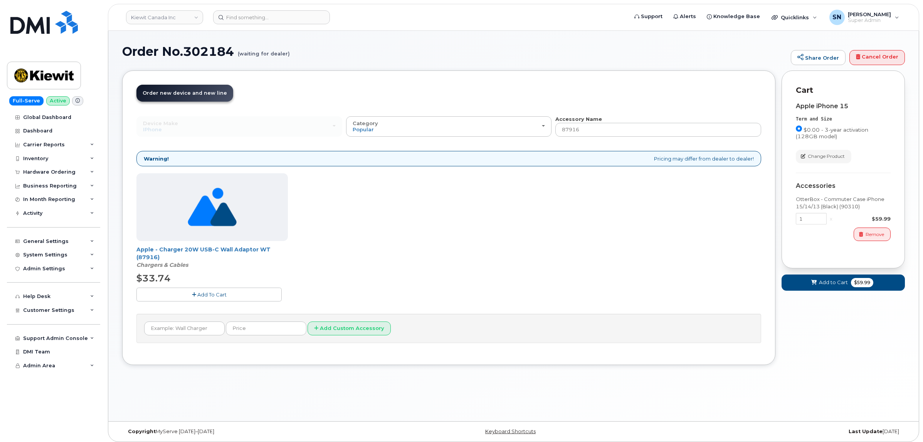
click at [196, 296] on button "Add To Cart" at bounding box center [208, 294] width 145 height 13
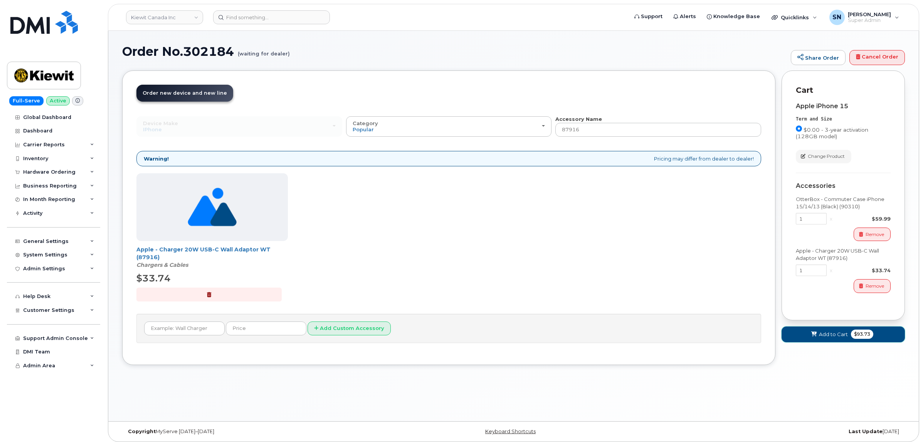
click at [822, 332] on span "Add to Cart" at bounding box center [833, 334] width 29 height 7
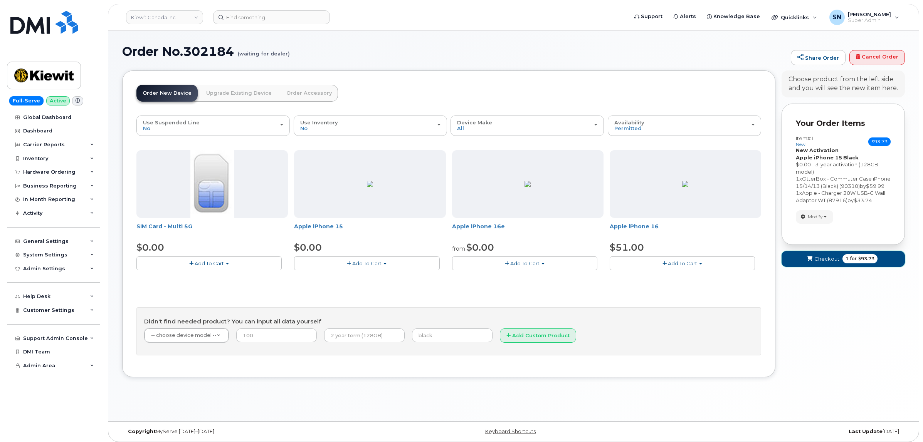
click at [829, 263] on span "Checkout" at bounding box center [826, 258] width 25 height 7
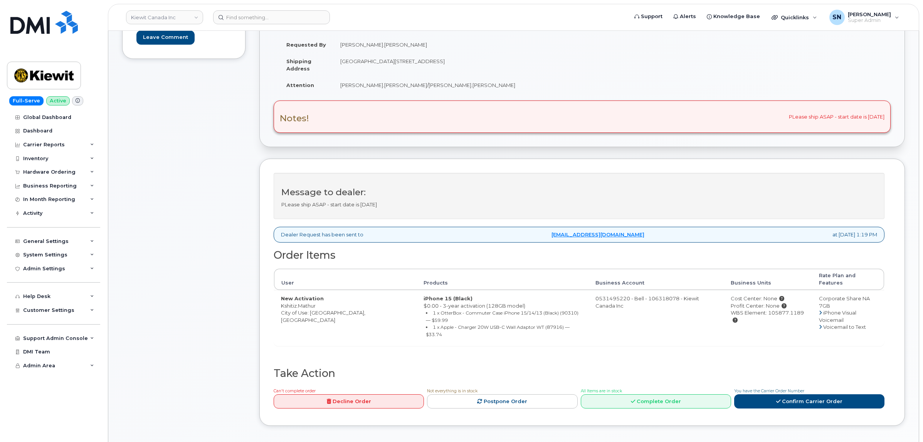
scroll to position [145, 0]
drag, startPoint x: 277, startPoint y: 298, endPoint x: 321, endPoint y: 301, distance: 43.7
click at [321, 301] on td "New Activation [PERSON_NAME].[PERSON_NAME] City of Use: [GEOGRAPHIC_DATA], [GEO…" at bounding box center [345, 317] width 143 height 56
copy td "Kshitiz.Mathur"
click at [205, 206] on div "Comments Leave Comment" at bounding box center [183, 201] width 123 height 471
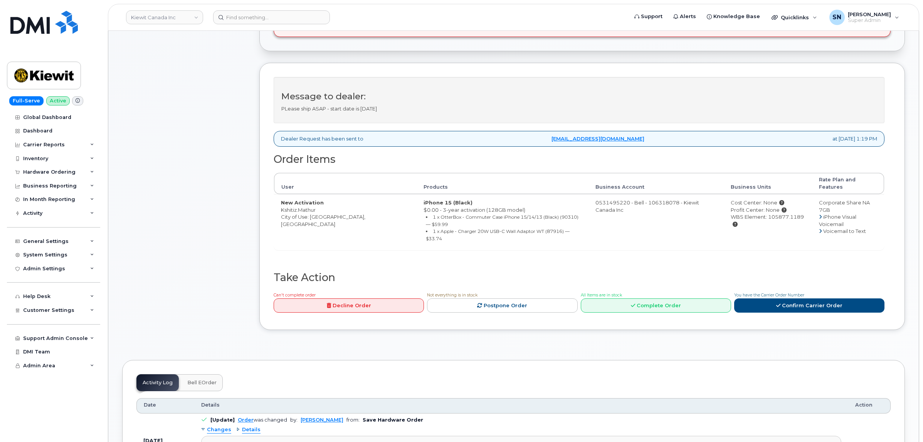
scroll to position [241, 0]
click at [203, 373] on button "Bell eOrder" at bounding box center [202, 381] width 42 height 17
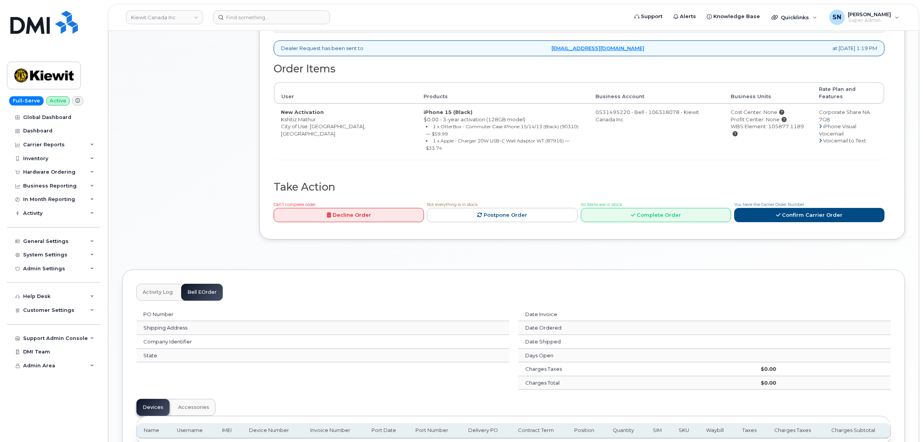
scroll to position [337, 0]
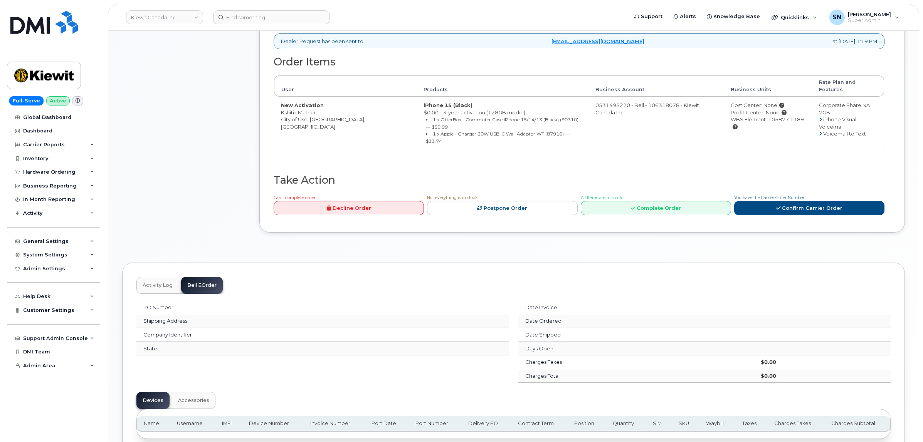
click at [159, 277] on button "Activity Log" at bounding box center [157, 285] width 42 height 17
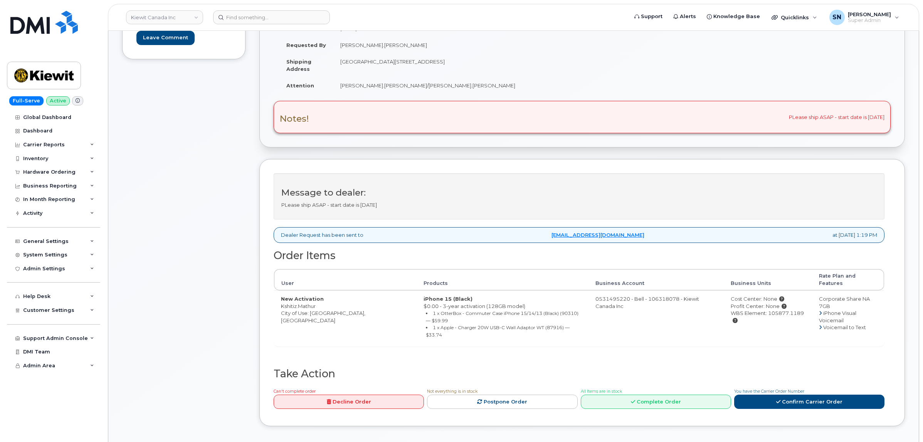
scroll to position [48, 0]
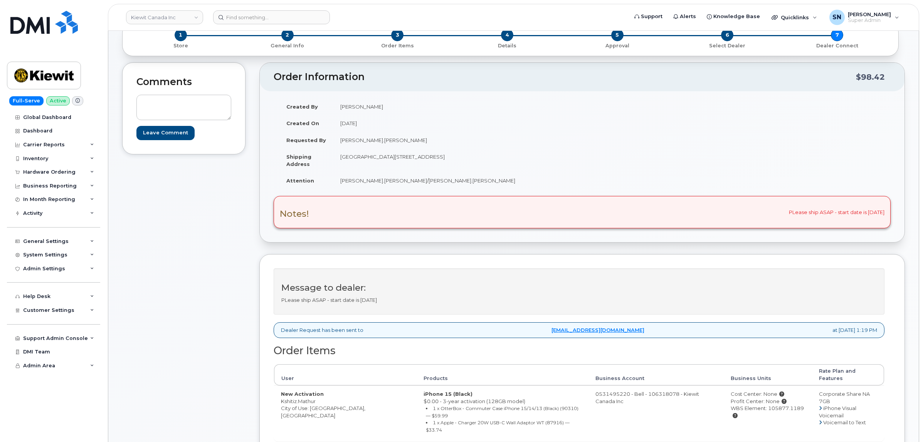
drag, startPoint x: 367, startPoint y: 159, endPoint x: 436, endPoint y: 163, distance: 69.1
click at [436, 163] on td "Suite 200 10333 Southport Road S.W Calgary AB T2W 3X6" at bounding box center [454, 160] width 243 height 24
copy td "10333 Southport Road S.W"
drag, startPoint x: 467, startPoint y: 156, endPoint x: 496, endPoint y: 159, distance: 29.0
click at [496, 159] on td "Suite 200 10333 Southport Road S.W Calgary AB T2W 3X6" at bounding box center [454, 160] width 243 height 24
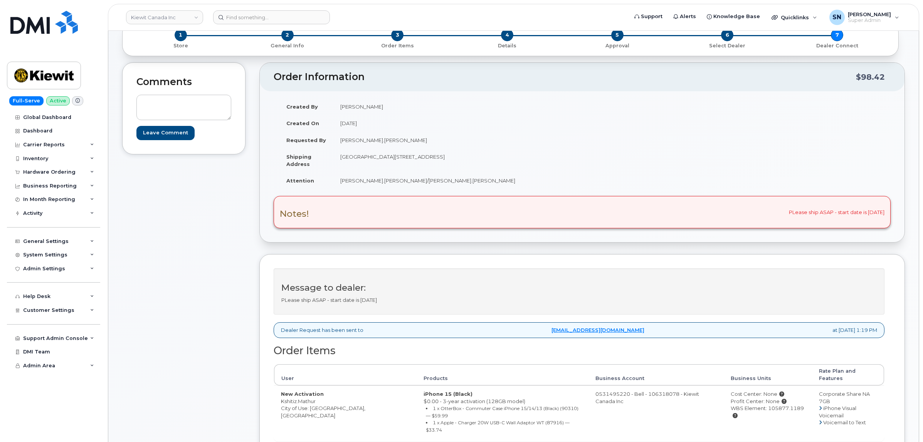
copy td "T2W 3X6"
drag, startPoint x: 339, startPoint y: 181, endPoint x: 424, endPoint y: 189, distance: 85.1
click at [424, 189] on td "Dylan.Guenette/Kshitiz.Mathur" at bounding box center [454, 180] width 243 height 17
copy td "Dylan.Guenette/Kshitiz.Mathur"
click at [339, 189] on td "Dylan.Guenette/Kshitiz.Mathur" at bounding box center [454, 180] width 243 height 17
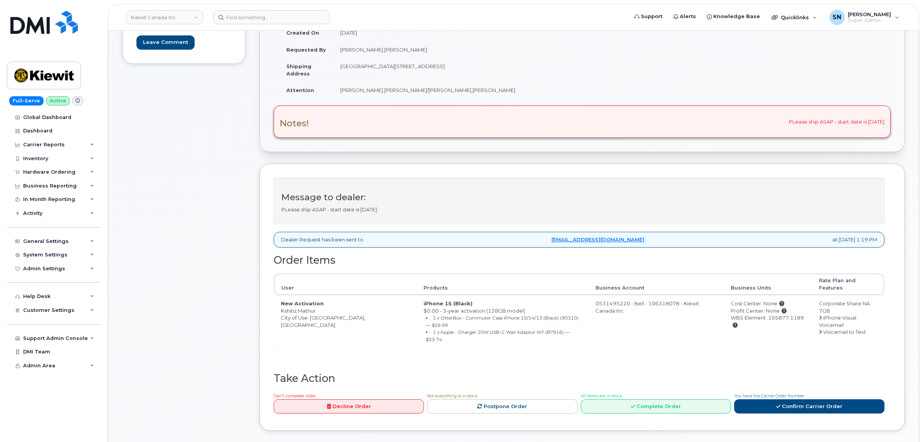
scroll to position [145, 0]
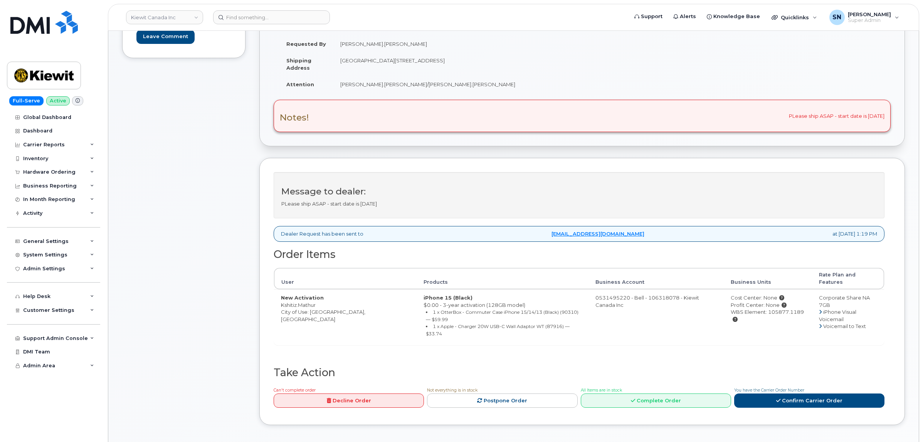
drag, startPoint x: 294, startPoint y: 299, endPoint x: 324, endPoint y: 299, distance: 30.4
click at [324, 299] on td "New Activation Kshitiz.Mathur City of Use: Calgary, Alberta" at bounding box center [345, 317] width 143 height 56
copy td "Kshitiz.Mathur"
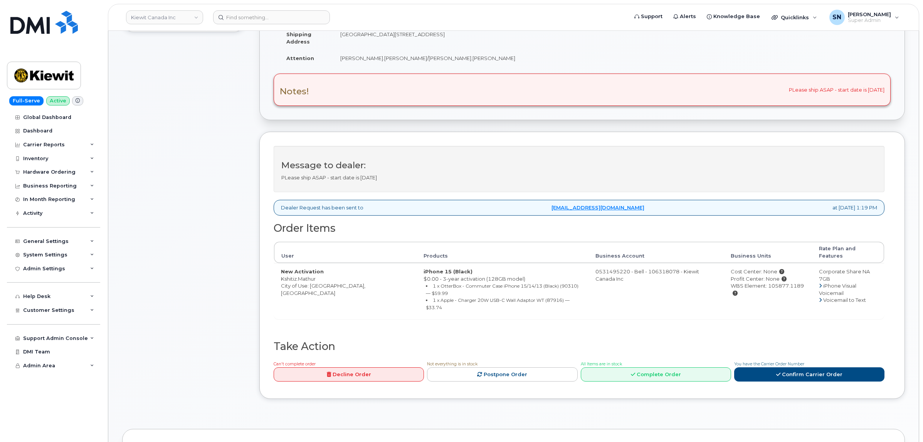
scroll to position [193, 0]
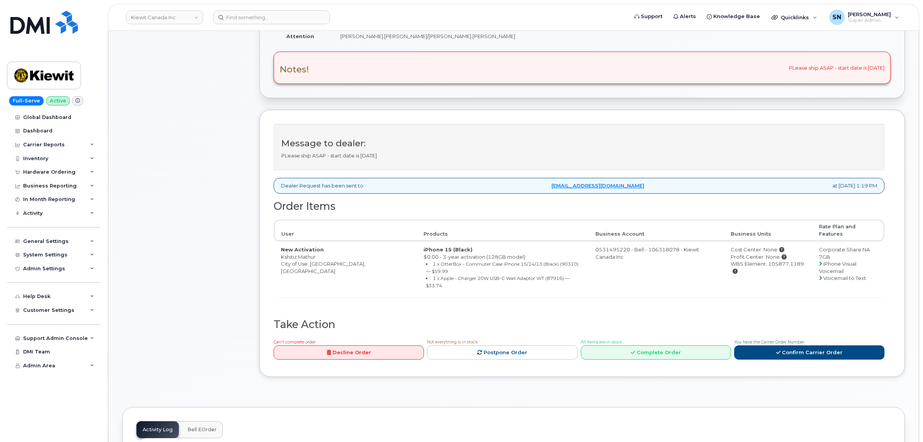
drag, startPoint x: 789, startPoint y: 260, endPoint x: 753, endPoint y: 259, distance: 36.3
click at [753, 260] on div "WBS Element: 105877.1189" at bounding box center [768, 267] width 74 height 14
copy div "105877.1189"
click at [842, 346] on link "Confirm Carrier Order" at bounding box center [809, 353] width 150 height 14
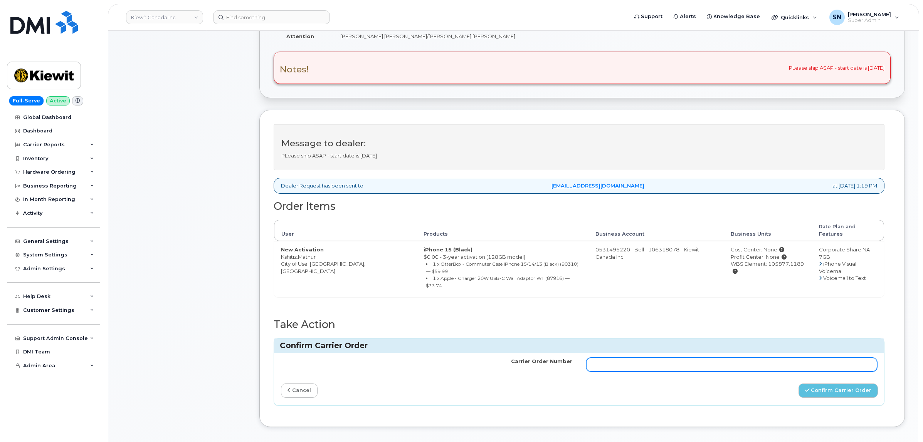
click at [801, 358] on input "Carrier Order Number" at bounding box center [731, 365] width 291 height 14
paste input "3024108"
type input "3024108"
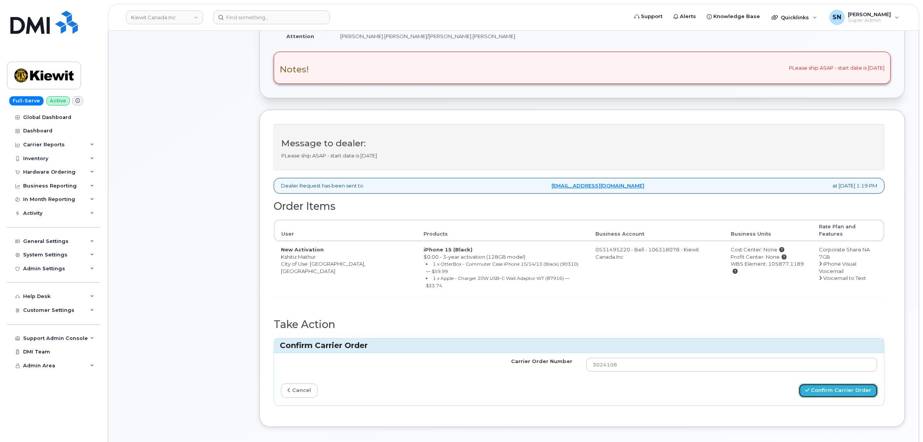
click at [829, 384] on button "Confirm Carrier Order" at bounding box center [837, 391] width 79 height 14
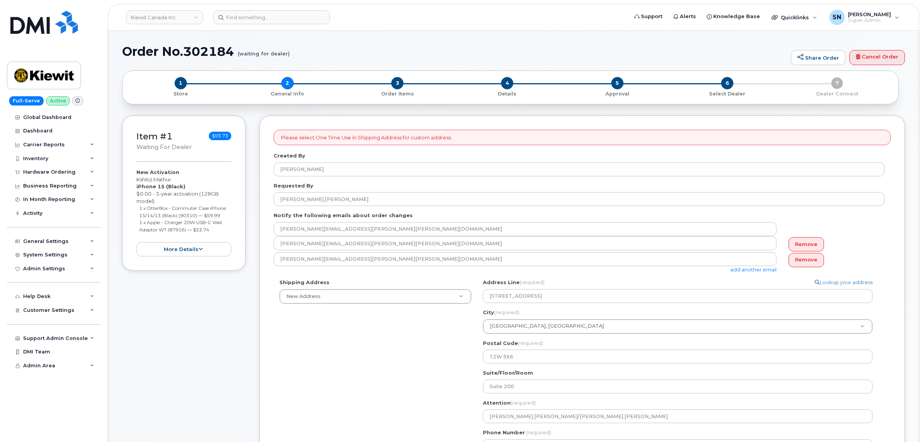
select select
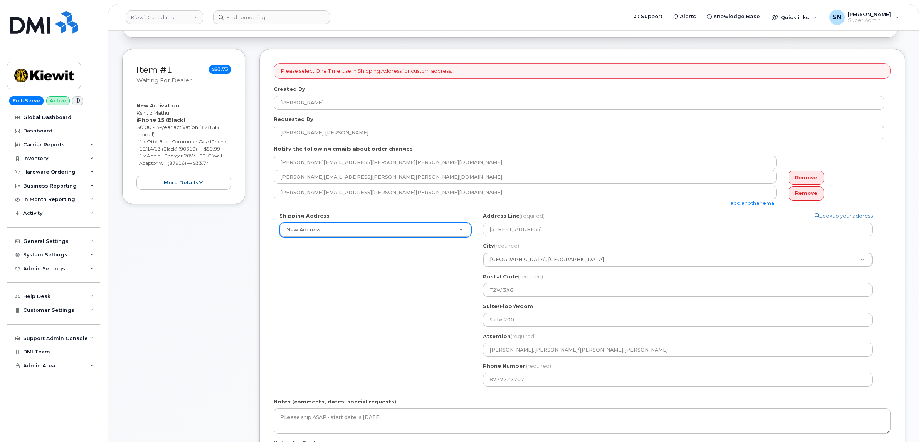
scroll to position [145, 0]
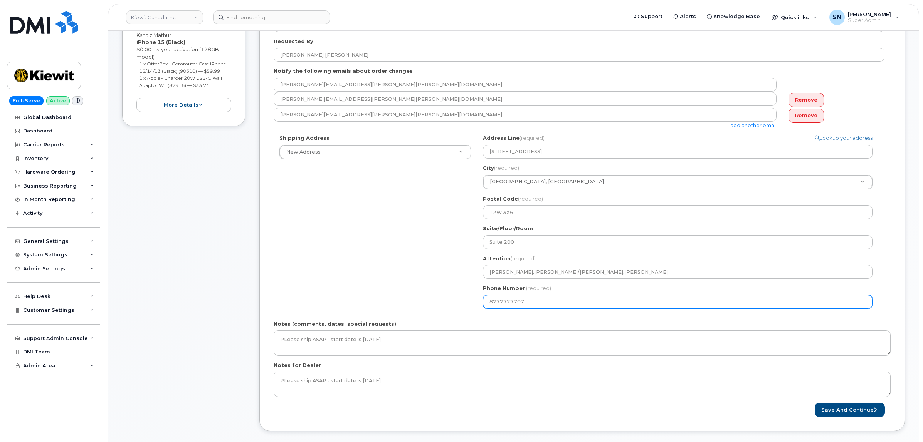
drag, startPoint x: 527, startPoint y: 302, endPoint x: 432, endPoint y: 298, distance: 95.7
click at [438, 298] on div "Shipping Address New Address New Address 1188 W Pender ST 1188 Pender 1855 Bart…" at bounding box center [579, 224] width 611 height 180
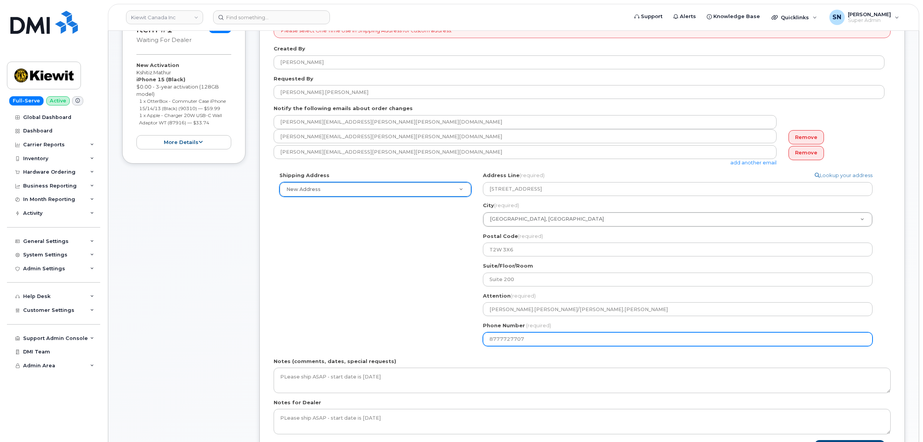
scroll to position [96, 0]
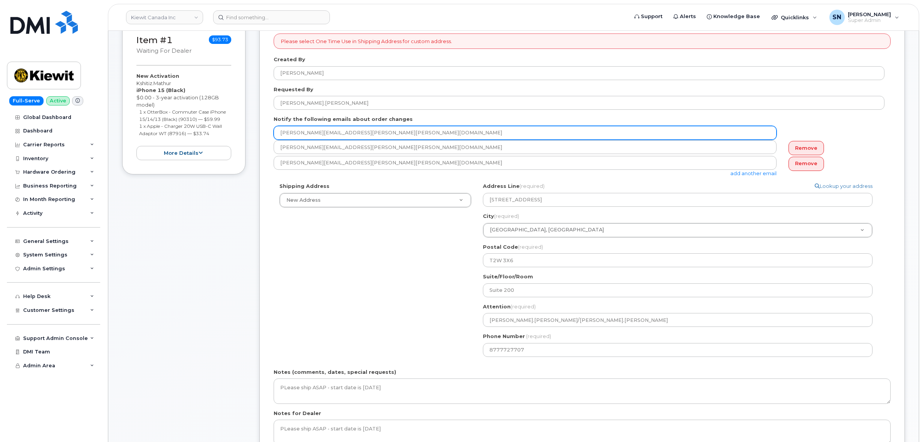
drag, startPoint x: 362, startPoint y: 134, endPoint x: 207, endPoint y: 128, distance: 155.4
click at [207, 128] on div "Item #1 waiting for dealer $93.73 New Activation Kshitiz.Mathur iPhone 15 (Blac…" at bounding box center [513, 255] width 783 height 472
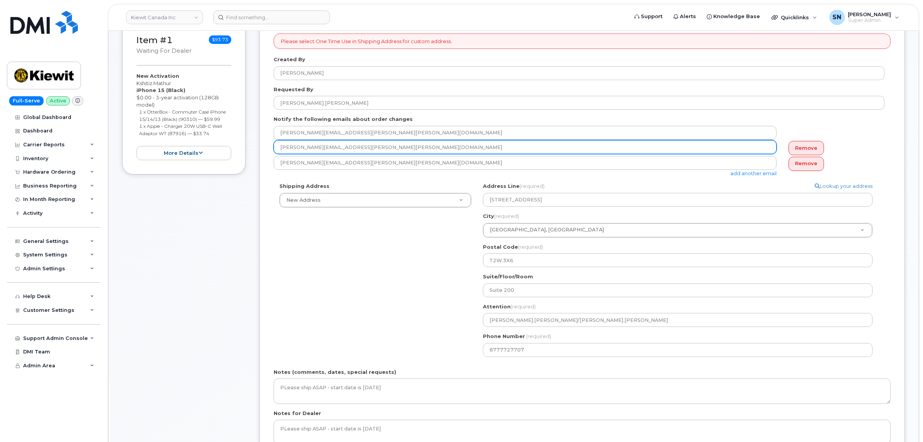
drag, startPoint x: 282, startPoint y: 147, endPoint x: 351, endPoint y: 148, distance: 69.0
click at [351, 148] on input "[PERSON_NAME][EMAIL_ADDRESS][PERSON_NAME][PERSON_NAME][DOMAIN_NAME]" at bounding box center [525, 147] width 503 height 14
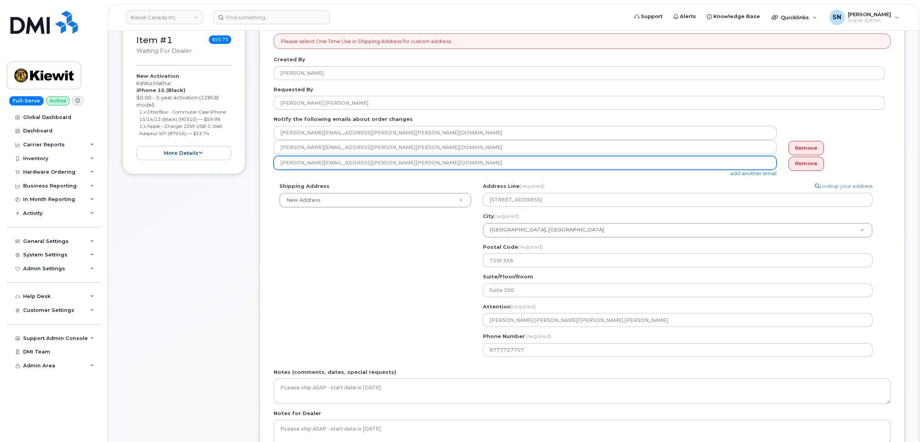
drag, startPoint x: 339, startPoint y: 165, endPoint x: 266, endPoint y: 159, distance: 73.4
click at [266, 159] on div "Please select One Time Use in Shipping Address for custom address. Created By J…" at bounding box center [581, 249] width 645 height 460
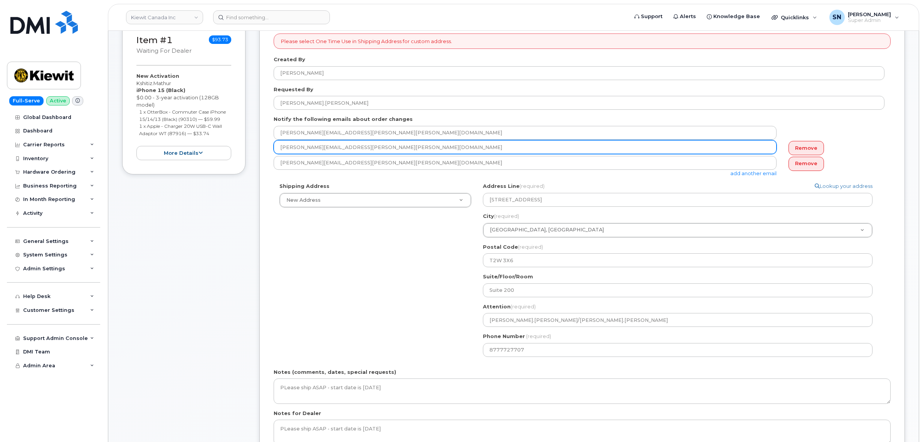
scroll to position [0, 0]
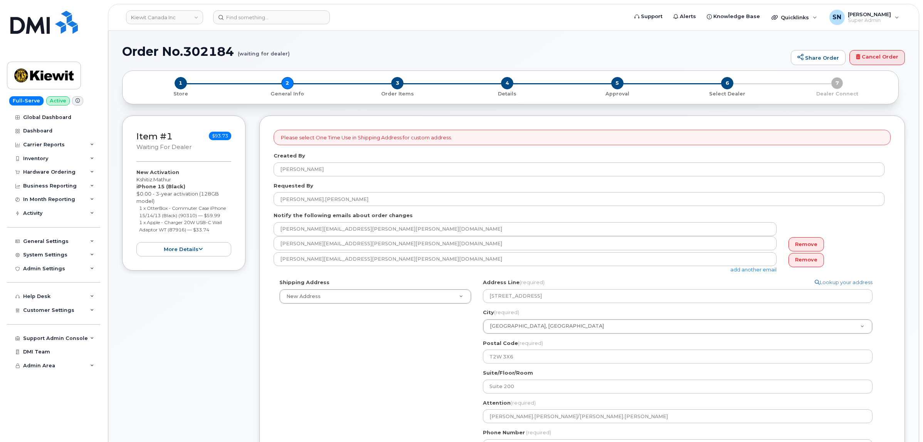
drag, startPoint x: 137, startPoint y: 180, endPoint x: 174, endPoint y: 181, distance: 36.6
click at [174, 181] on div "New Activation Kshitiz.Mathur iPhone 15 (Black) $0.00 - 3-year activation (128G…" at bounding box center [183, 213] width 95 height 88
copy div "Kshitiz.Mathur"
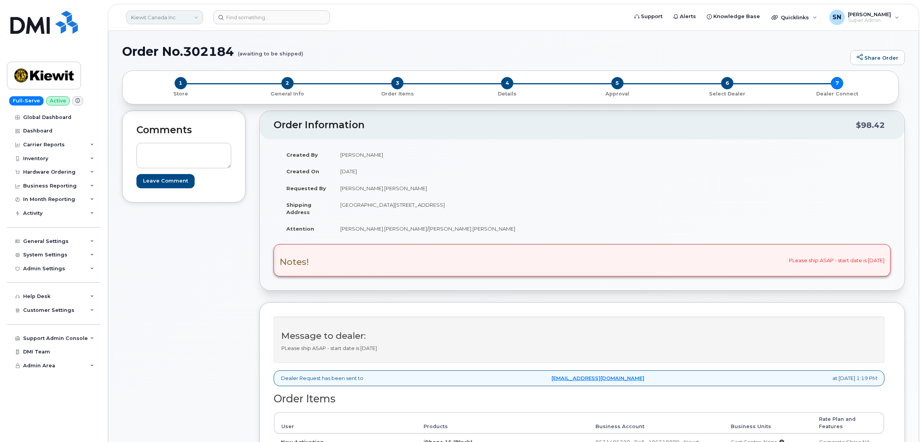
click at [171, 16] on link "Kiewit Canada Inc" at bounding box center [164, 17] width 77 height 14
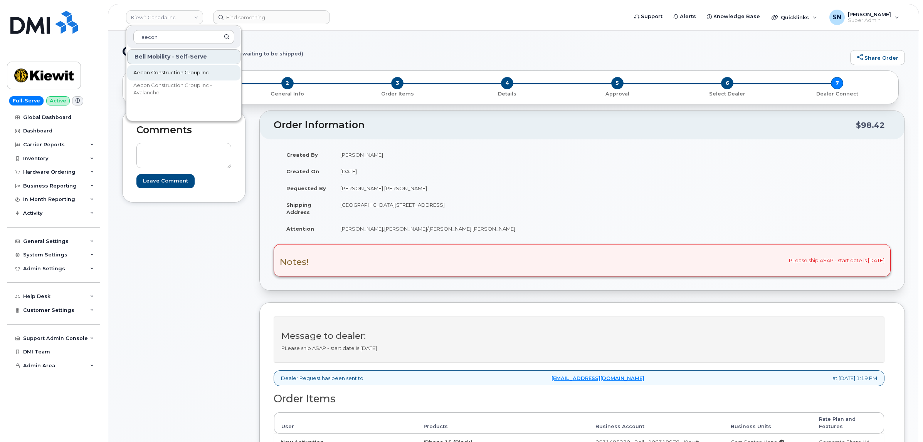
type input "aecon"
click at [203, 74] on span "Aecon Construction Group Inc" at bounding box center [171, 73] width 76 height 8
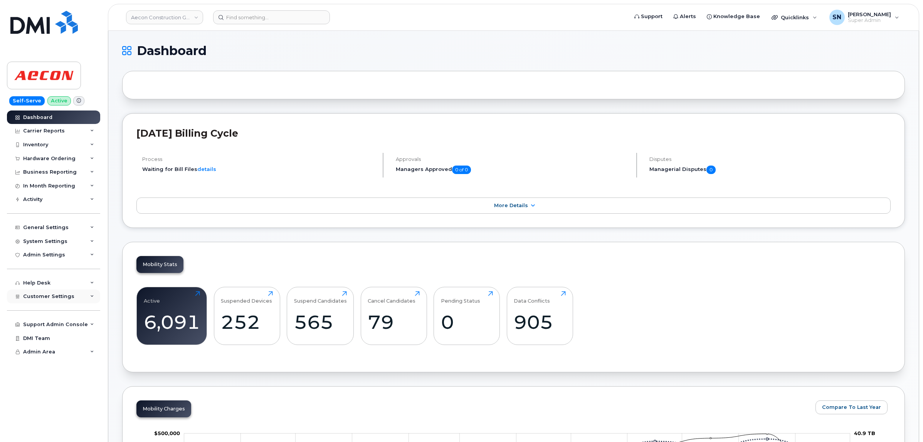
click at [77, 299] on div "Customer Settings" at bounding box center [53, 297] width 93 height 14
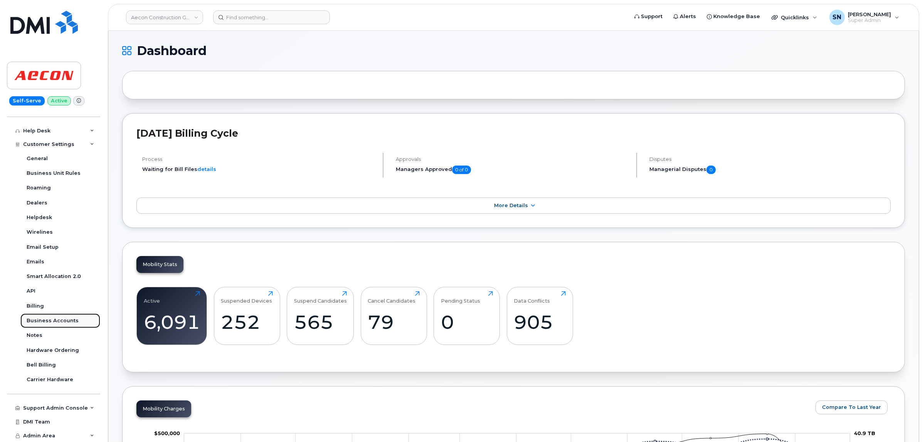
click at [67, 324] on link "Business Accounts" at bounding box center [60, 321] width 80 height 15
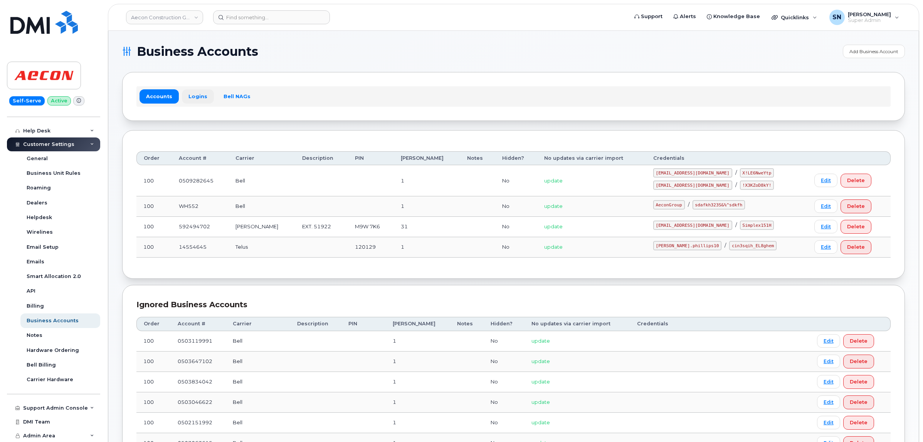
click at [203, 97] on link "Logins" at bounding box center [198, 96] width 32 height 14
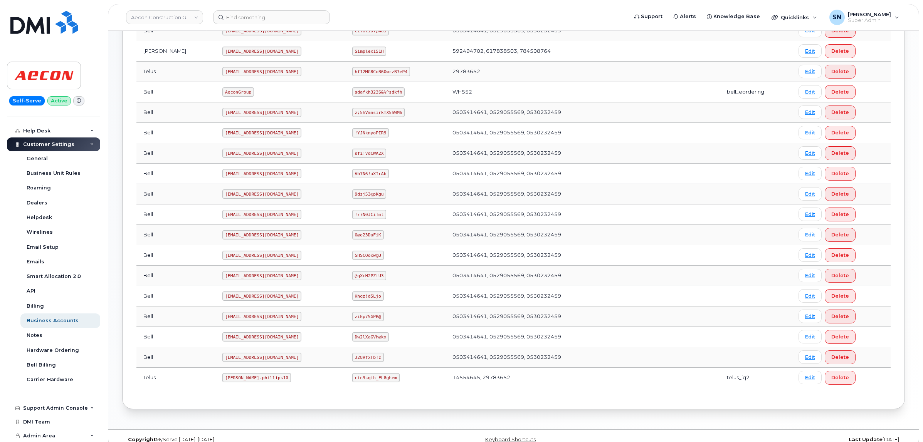
scroll to position [274, 0]
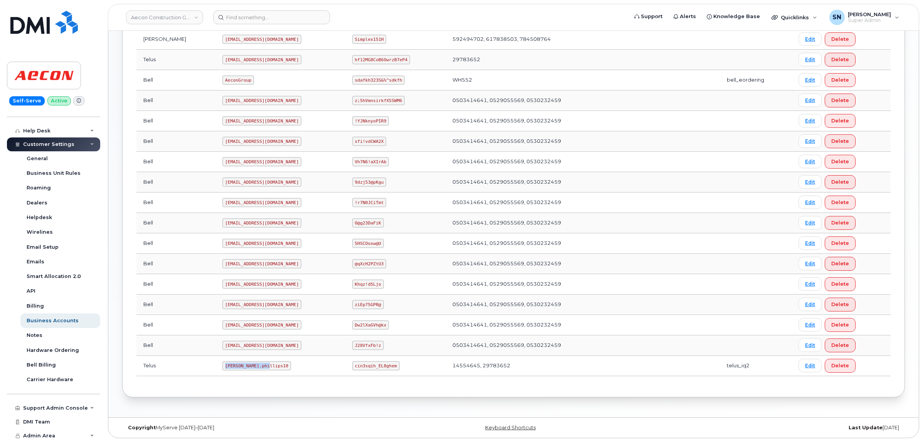
drag, startPoint x: 192, startPoint y: 366, endPoint x: 247, endPoint y: 370, distance: 54.9
click at [247, 370] on td "Taylor.phillips10" at bounding box center [279, 366] width 129 height 20
copy code "Taylor.phillips10"
drag, startPoint x: 342, startPoint y: 367, endPoint x: 123, endPoint y: 357, distance: 219.9
click at [388, 373] on td "cin3sqih_EL8ghem" at bounding box center [395, 366] width 100 height 20
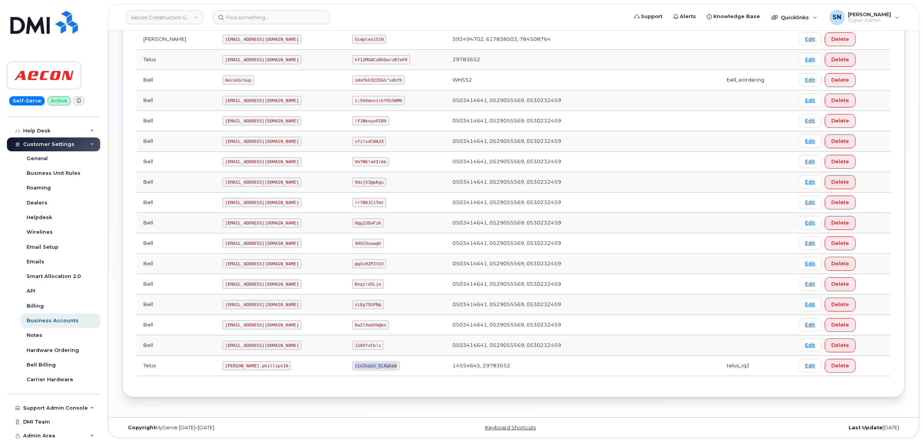
copy code "cin3sqih_EL8ghem"
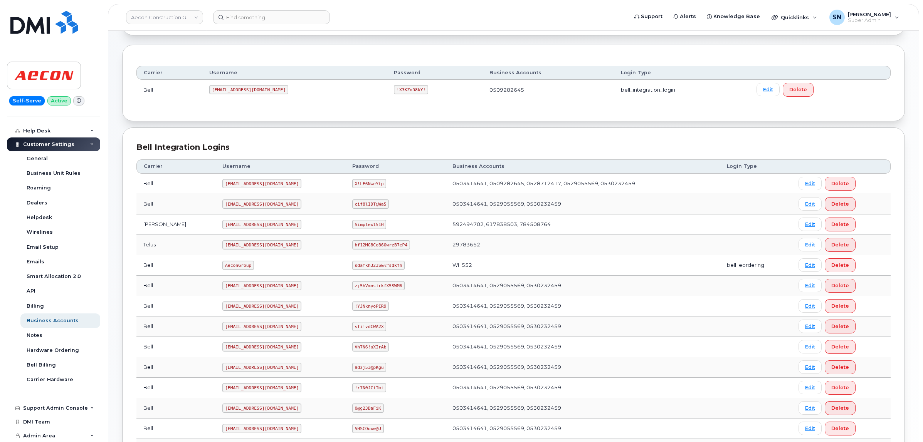
scroll to position [81, 0]
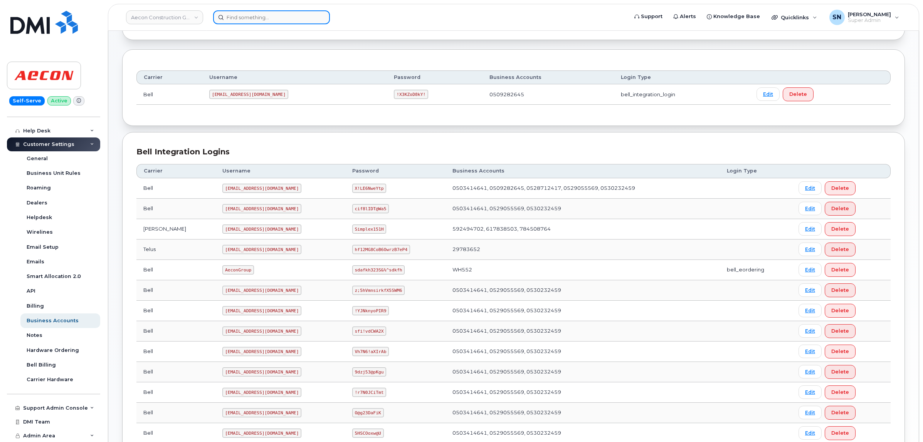
click at [257, 19] on input at bounding box center [271, 17] width 117 height 14
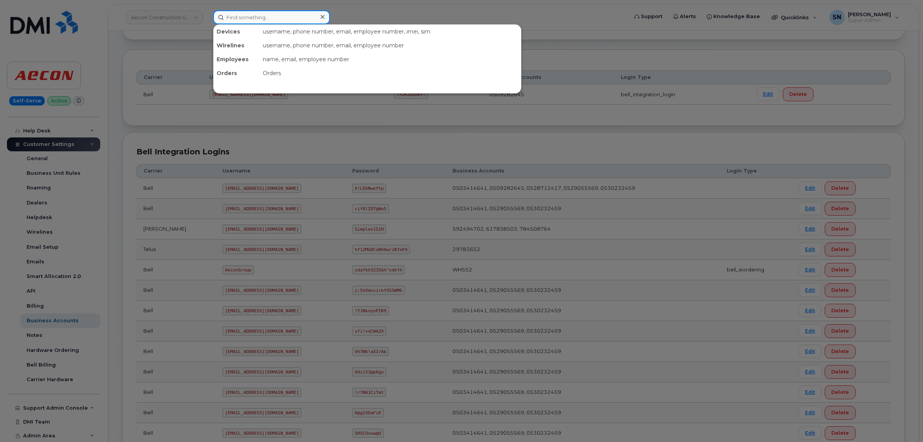
paste input "(647) 334-4533"
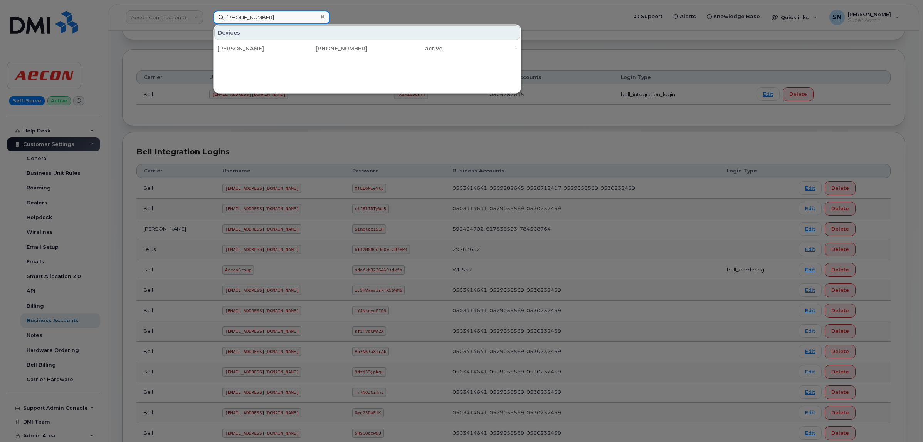
type input "(647) 334-4533"
click at [285, 52] on div "Andrew Hallam" at bounding box center [254, 49] width 75 height 14
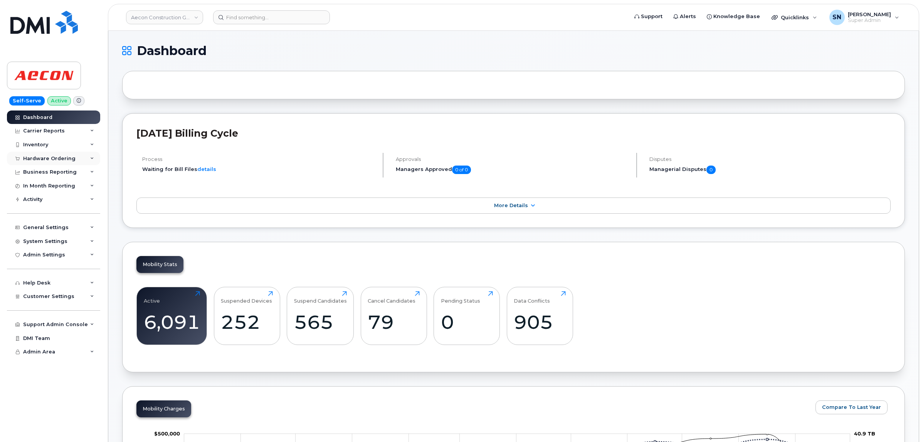
click at [69, 160] on div "Hardware Ordering" at bounding box center [49, 159] width 52 height 6
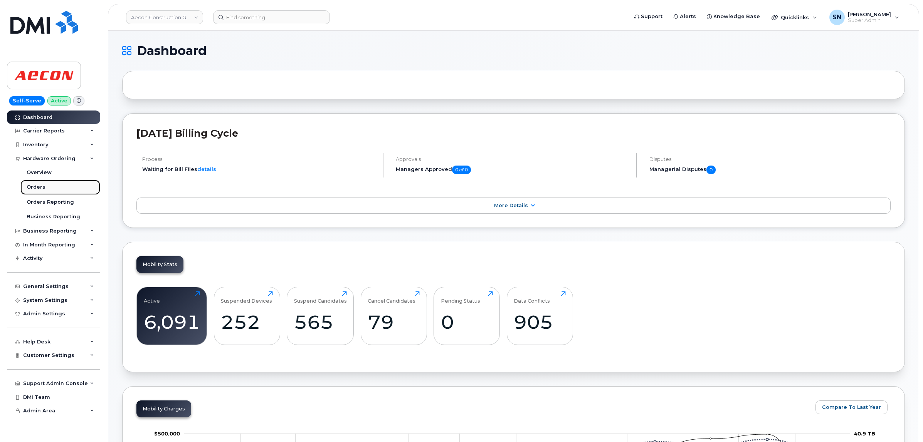
click at [61, 187] on link "Orders" at bounding box center [60, 187] width 80 height 15
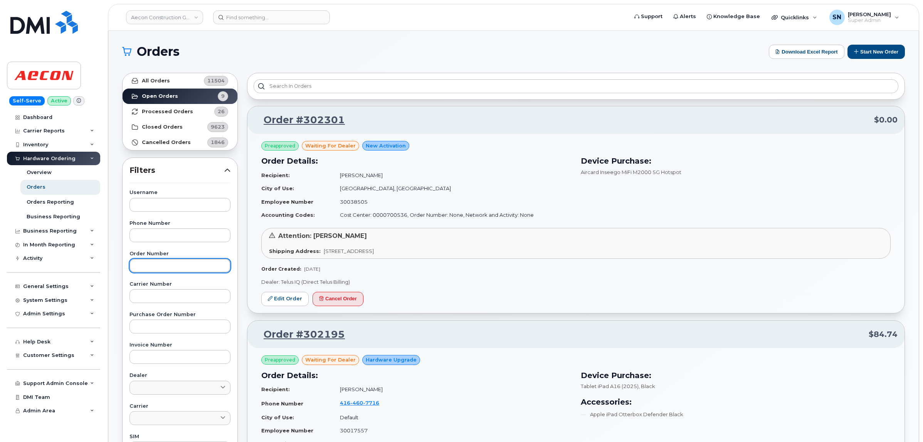
click at [209, 261] on input "text" at bounding box center [179, 266] width 101 height 14
paste input "302301"
type input "302301"
click at [183, 81] on link "All Orders 11504" at bounding box center [180, 80] width 115 height 15
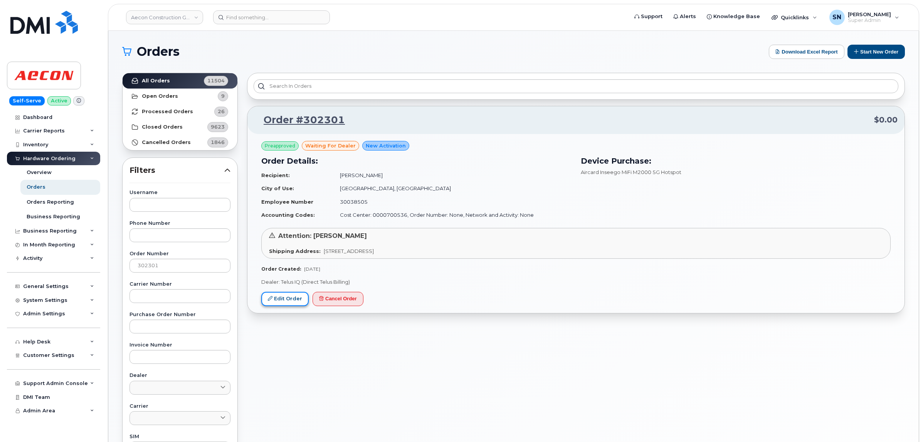
click at [307, 299] on link "Edit Order" at bounding box center [284, 299] width 47 height 14
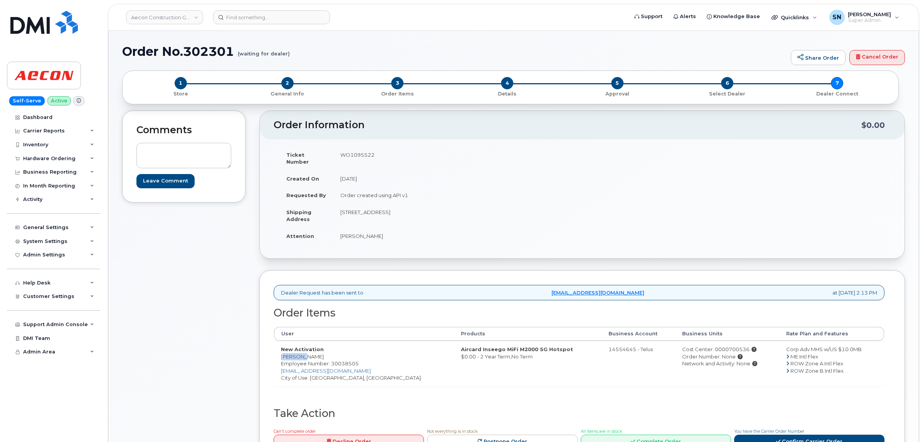
drag, startPoint x: 281, startPoint y: 351, endPoint x: 303, endPoint y: 351, distance: 21.6
click at [303, 351] on td "New Activation Damarak [PERSON_NAME] Employee Number: 30038505 [EMAIL_ADDRESS][…" at bounding box center [364, 363] width 180 height 45
copy td "Damarak"
click at [313, 351] on td "New Activation Damarak [PERSON_NAME] Employee Number: 30038505 [EMAIL_ADDRESS][…" at bounding box center [364, 363] width 180 height 45
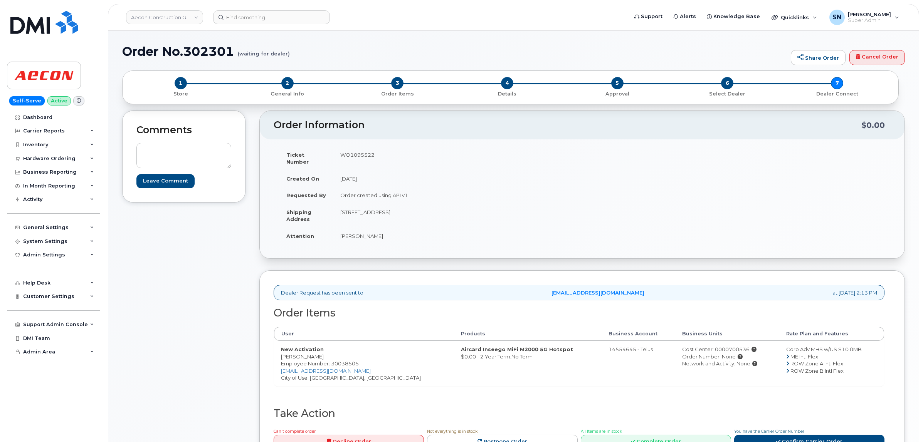
copy td "Madhar"
click at [323, 375] on td "New Activation Damarak Madhar Employee Number: 30038505 dmadhar@aecon.com City …" at bounding box center [364, 363] width 180 height 45
copy td "Bowmanville"
drag, startPoint x: 414, startPoint y: 206, endPoint x: 445, endPoint y: 208, distance: 31.3
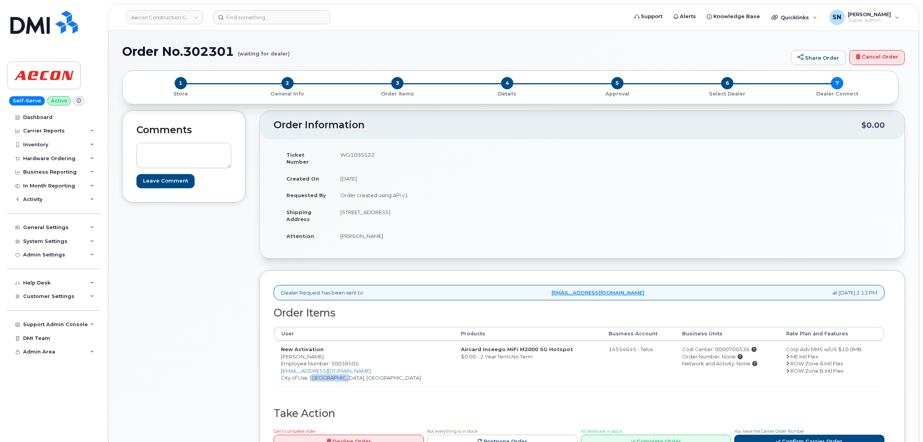
click at [445, 208] on td "1635 Tricont Ave Whitby ON L1N 7N5" at bounding box center [454, 216] width 243 height 24
copy td "L1N 7N5"
drag, startPoint x: 311, startPoint y: 371, endPoint x: 342, endPoint y: 376, distance: 31.6
click at [342, 376] on td "New Activation Damarak Madhar Employee Number: 30038505 dmadhar@aecon.com City …" at bounding box center [364, 363] width 180 height 45
copy td "Bowmanville"
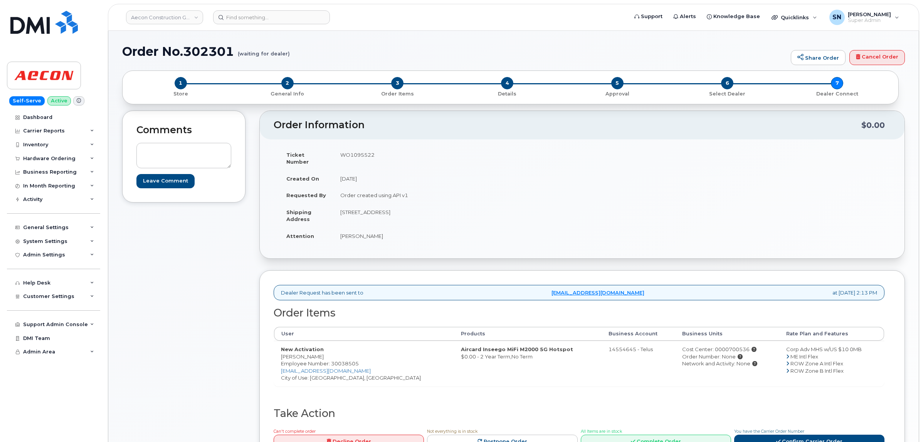
click at [356, 153] on td "WO1095522" at bounding box center [454, 158] width 243 height 24
copy td "WO1095522"
drag, startPoint x: 341, startPoint y: 228, endPoint x: 363, endPoint y: 233, distance: 22.2
click at [363, 233] on td "Damarak Madhar" at bounding box center [454, 236] width 243 height 17
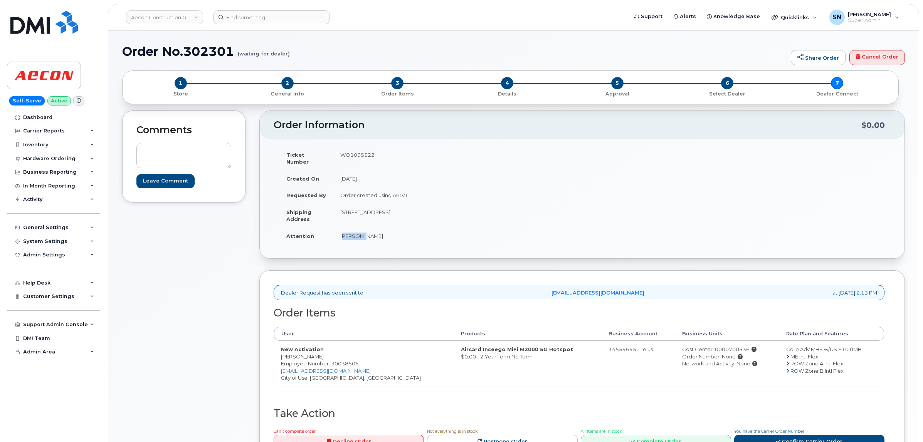
copy td "Damarak"
click at [371, 229] on td "Damarak Madhar" at bounding box center [454, 236] width 243 height 17
copy td "Madhar"
drag, startPoint x: 340, startPoint y: 206, endPoint x: 383, endPoint y: 209, distance: 43.3
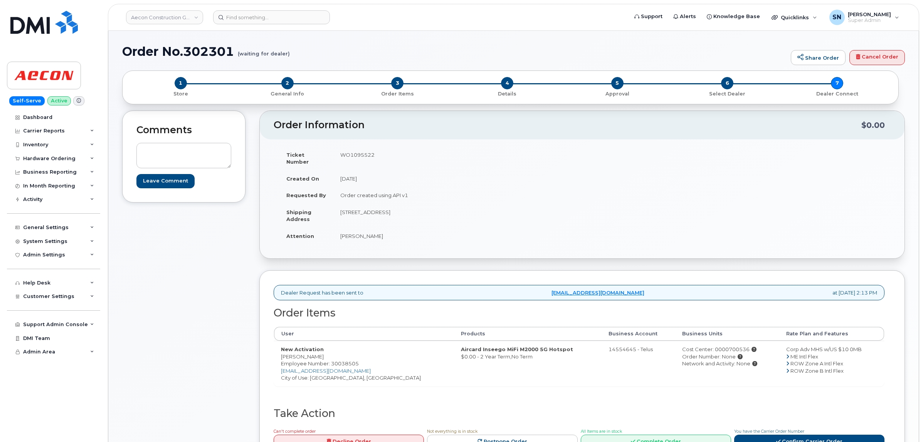
click at [383, 209] on td "1635 Tricont Ave Whitby ON L1N 7N5" at bounding box center [454, 216] width 243 height 24
copy td "1635 Tricont Ave"
click at [386, 204] on td "1635 Tricont Ave Whitby ON L1N 7N5" at bounding box center [454, 216] width 243 height 24
drag, startPoint x: 385, startPoint y: 203, endPoint x: 403, endPoint y: 208, distance: 18.7
click at [403, 208] on td "1635 Tricont Ave Whitby ON L1N 7N5" at bounding box center [454, 216] width 243 height 24
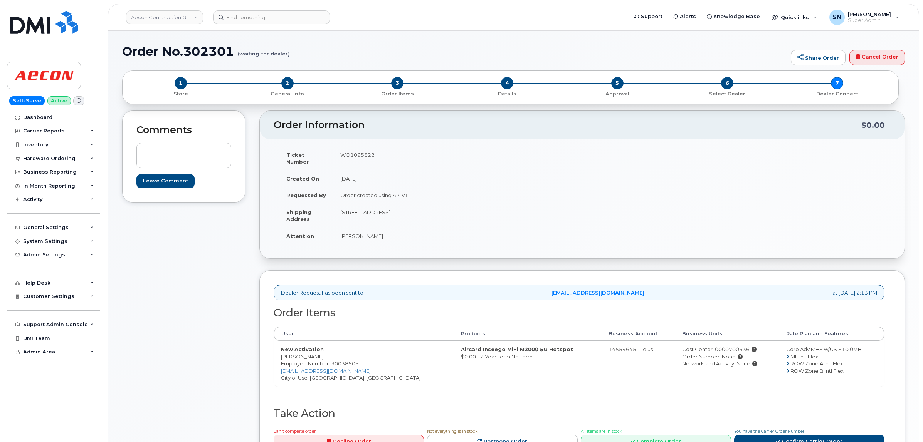
copy td "Whitby"
drag, startPoint x: 430, startPoint y: 230, endPoint x: 428, endPoint y: 222, distance: 8.0
click at [430, 230] on td "Damarak Madhar" at bounding box center [454, 236] width 243 height 17
drag, startPoint x: 415, startPoint y: 205, endPoint x: 437, endPoint y: 211, distance: 23.1
click at [437, 211] on td "1635 Tricont Ave Whitby ON L1N 7N5" at bounding box center [454, 216] width 243 height 24
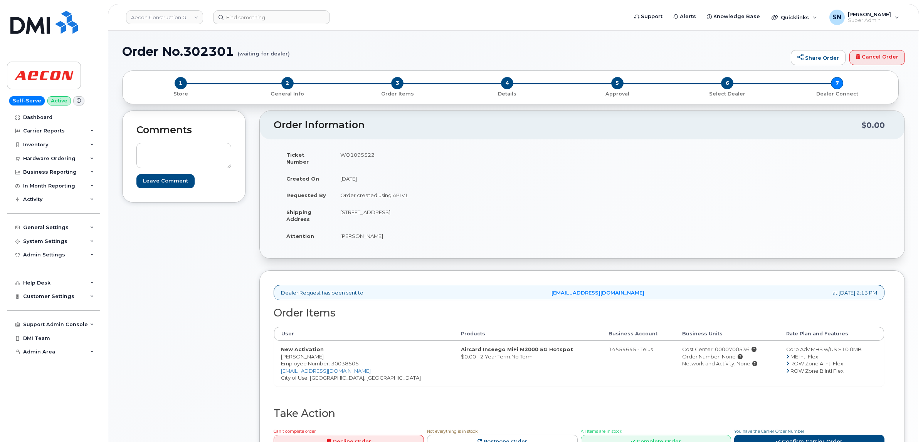
scroll to position [193, 0]
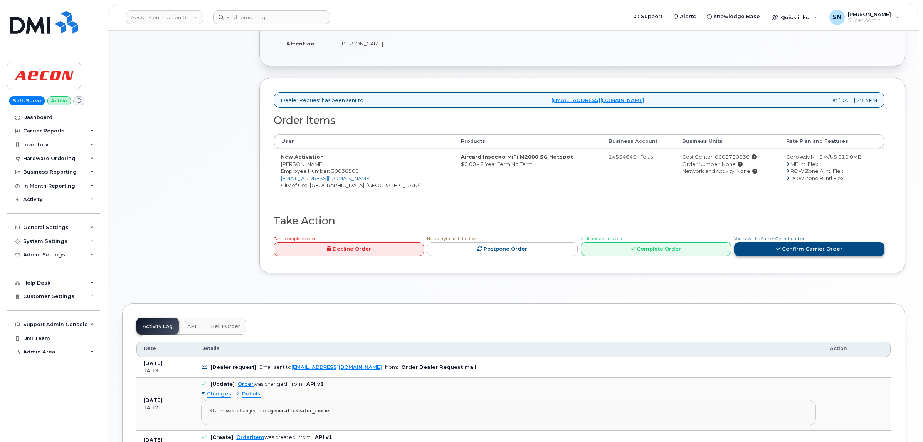
click at [814, 245] on link "Confirm Carrier Order" at bounding box center [809, 249] width 150 height 14
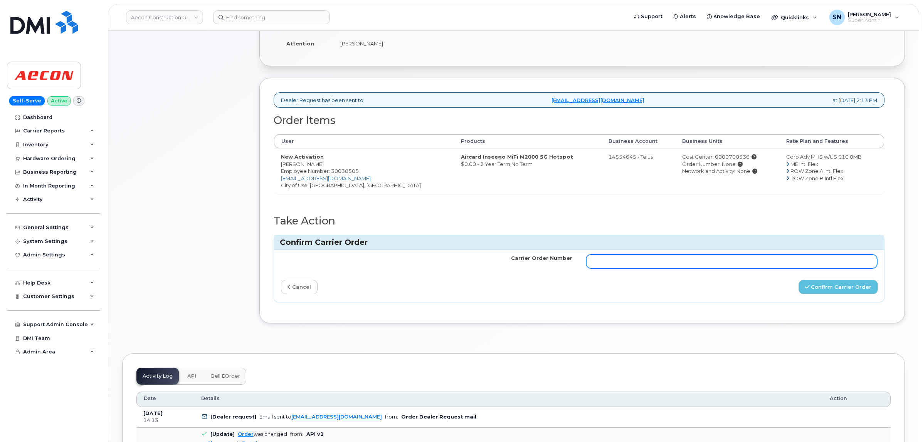
click at [741, 255] on input "Carrier Order Number" at bounding box center [731, 262] width 291 height 14
paste input "TL60034823"
type input "TL60034823"
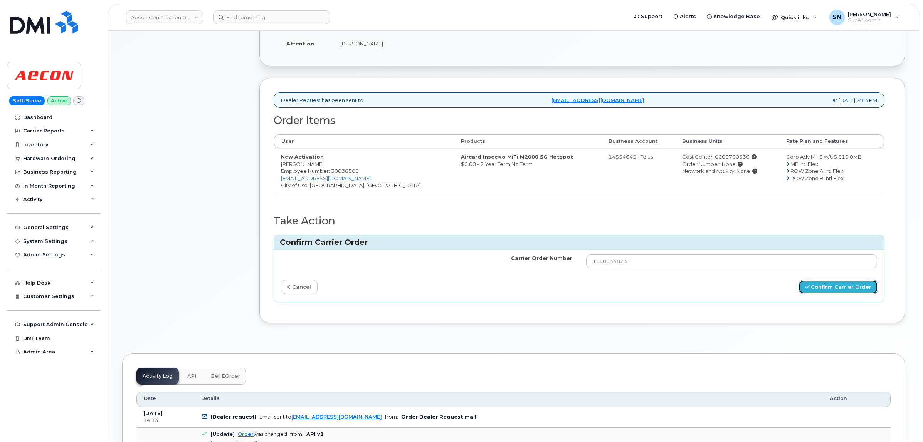
click at [813, 280] on button "Confirm Carrier Order" at bounding box center [837, 287] width 79 height 14
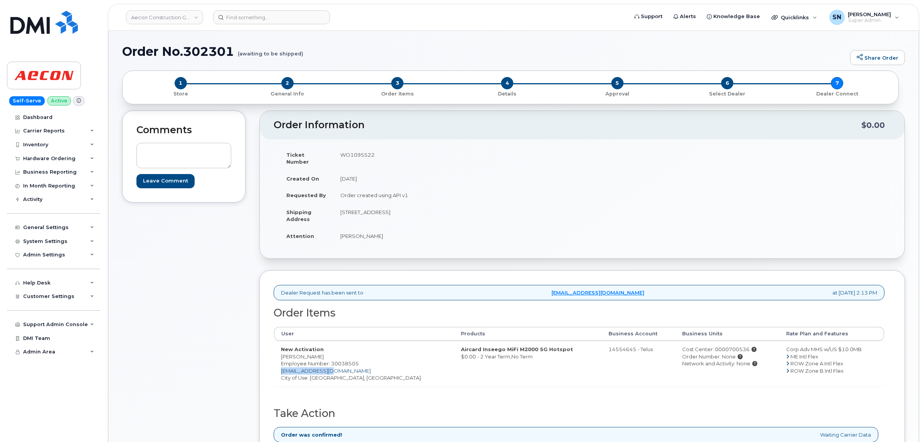
drag, startPoint x: 279, startPoint y: 365, endPoint x: 335, endPoint y: 367, distance: 55.9
click at [335, 367] on td "New Activation Damarak [PERSON_NAME] Employee Number: 30038505 [EMAIL_ADDRESS][…" at bounding box center [364, 363] width 180 height 45
copy link "[EMAIL_ADDRESS][DOMAIN_NAME]"
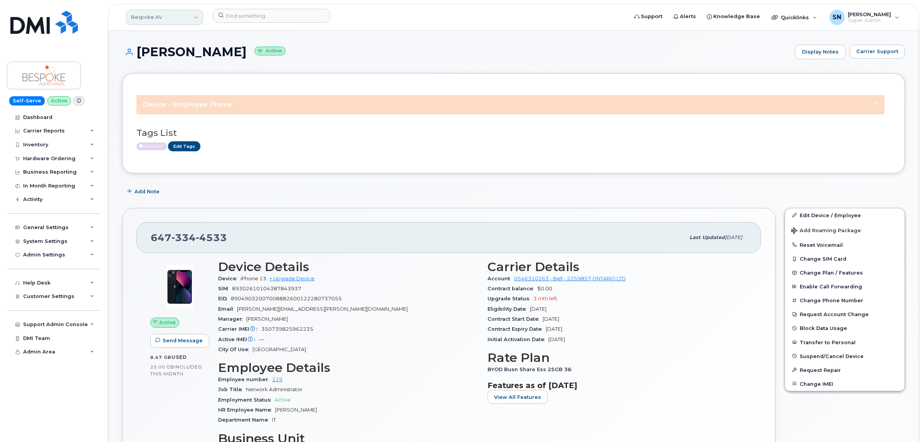
click at [143, 16] on link "Bespoke AV" at bounding box center [164, 17] width 77 height 15
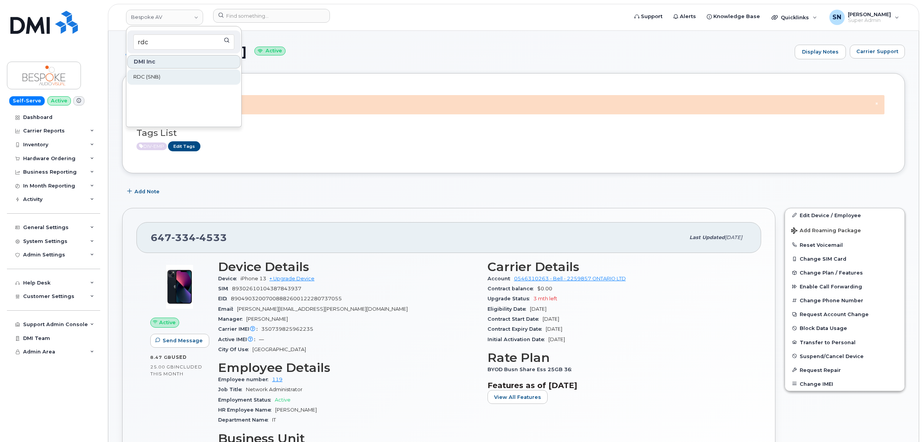
type input "rdc"
click at [147, 78] on span "RDC (SNB)" at bounding box center [146, 77] width 27 height 8
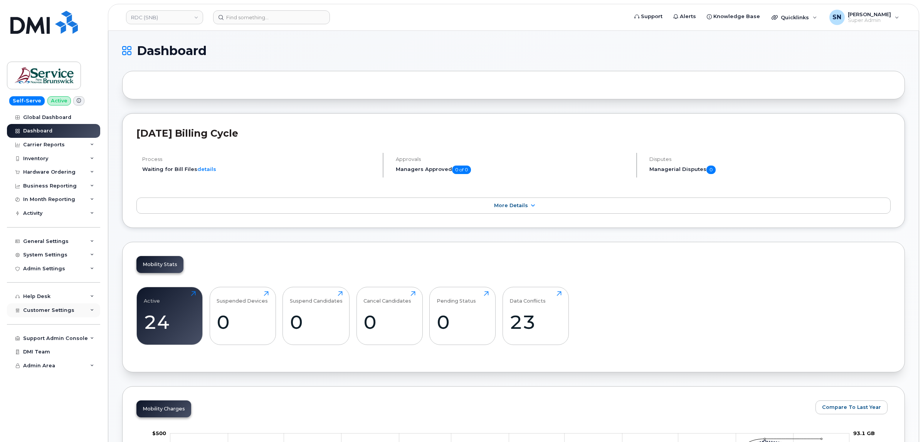
click at [54, 317] on div "Customer Settings" at bounding box center [53, 311] width 93 height 14
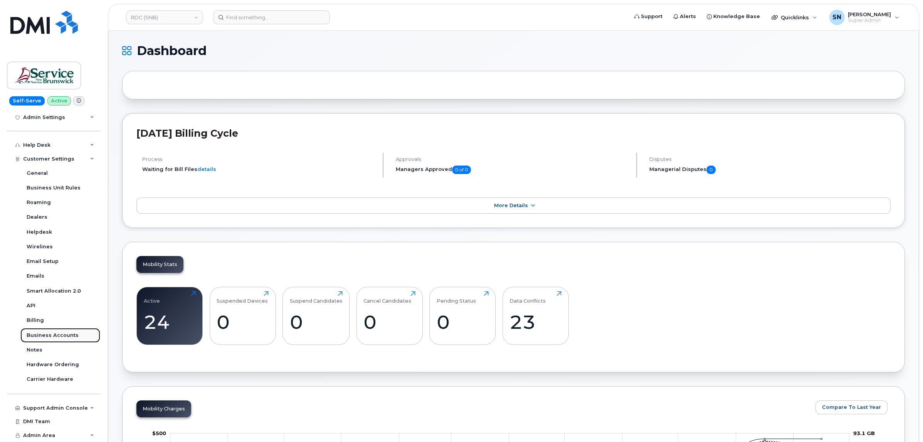
click at [53, 332] on div "Business Accounts" at bounding box center [53, 335] width 52 height 7
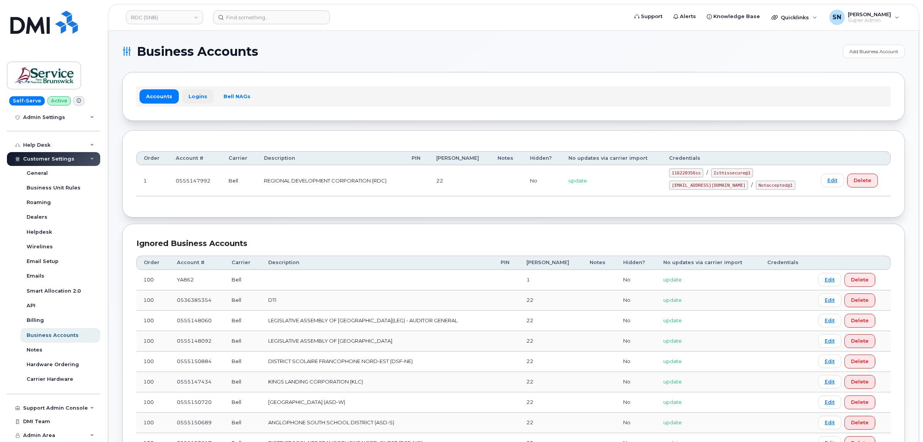
click at [196, 95] on link "Logins" at bounding box center [198, 96] width 32 height 14
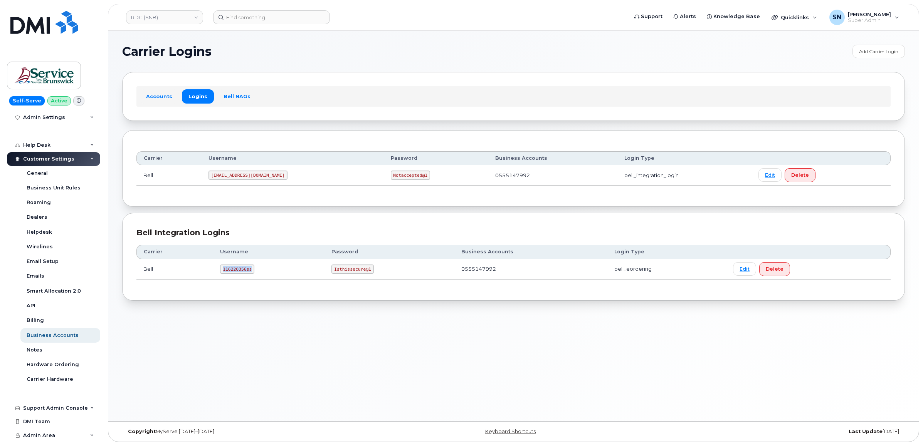
drag, startPoint x: 220, startPoint y: 268, endPoint x: 251, endPoint y: 275, distance: 32.3
click at [251, 275] on td "116220356ss" at bounding box center [268, 269] width 111 height 20
copy code "116220356ss"
drag, startPoint x: 333, startPoint y: 271, endPoint x: 370, endPoint y: 272, distance: 37.0
click at [370, 272] on td "Isthissecure@1" at bounding box center [389, 269] width 130 height 20
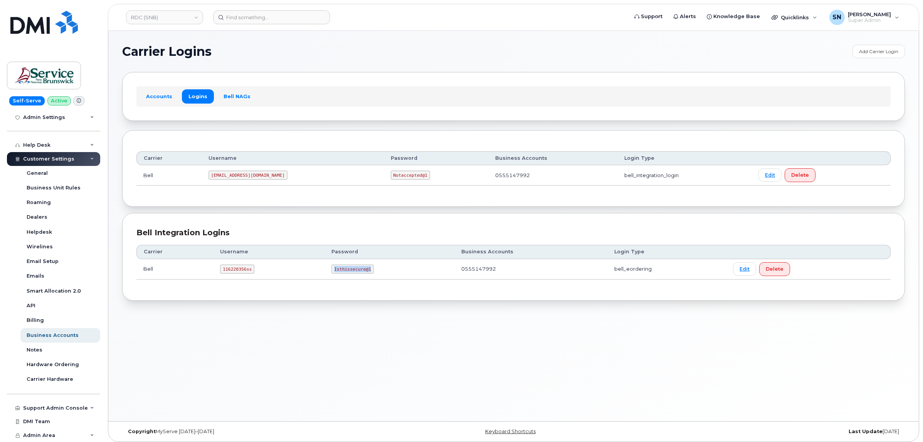
copy code "Isthissecure@1"
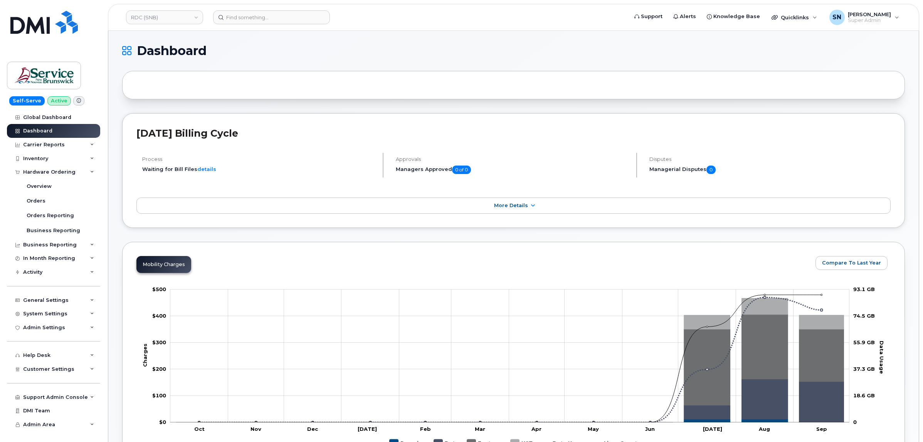
click at [47, 203] on link "Orders" at bounding box center [60, 201] width 80 height 15
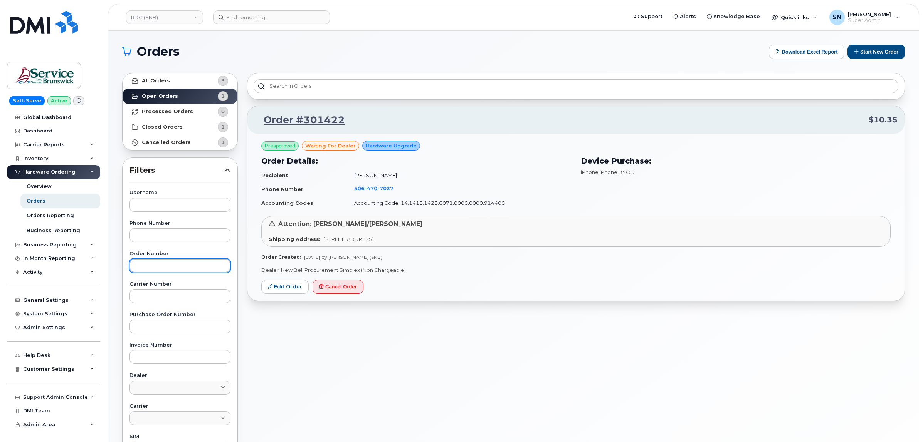
click at [198, 266] on input "text" at bounding box center [179, 266] width 101 height 14
paste input "301422"
type input "301422"
click at [186, 91] on link "Open Orders 1" at bounding box center [180, 96] width 115 height 15
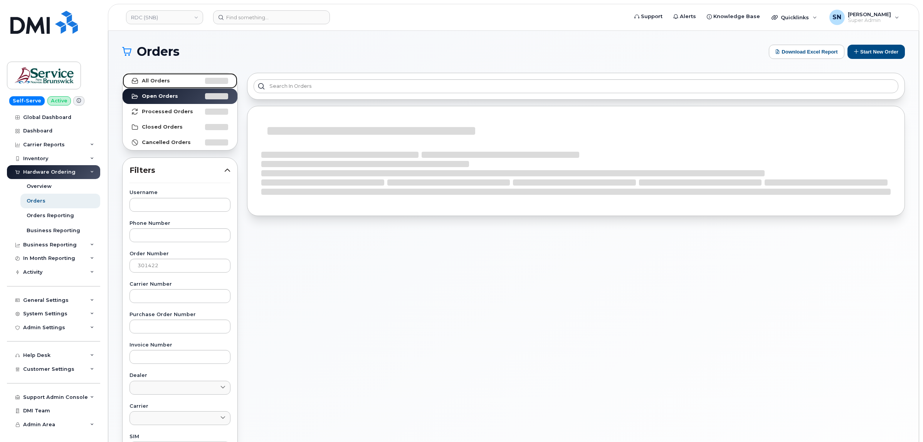
click at [182, 82] on link "All Orders" at bounding box center [180, 80] width 115 height 15
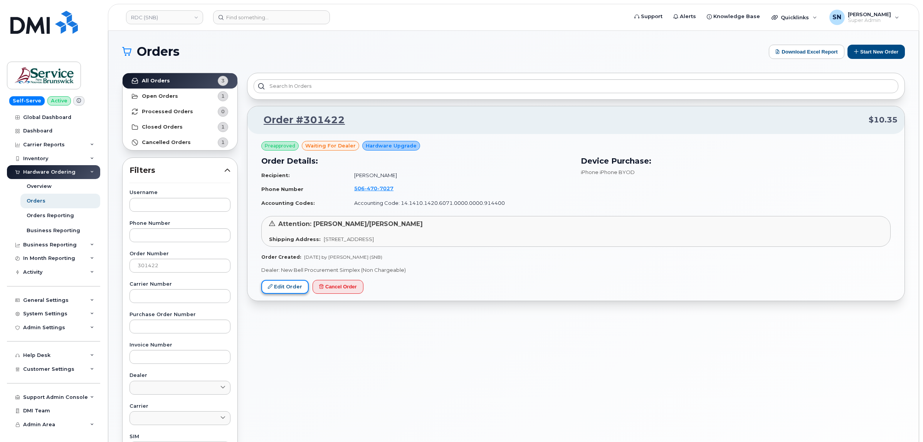
click at [302, 284] on link "Edit Order" at bounding box center [284, 287] width 47 height 14
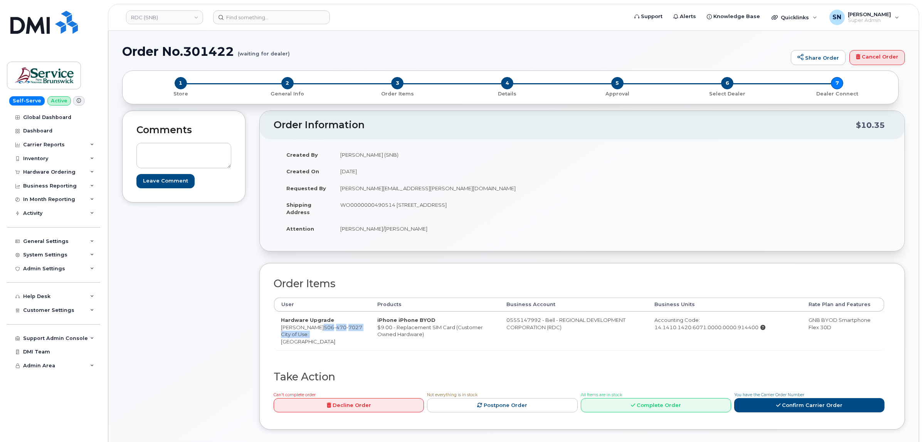
drag, startPoint x: 306, startPoint y: 327, endPoint x: 316, endPoint y: 343, distance: 19.5
click at [319, 343] on td "Hardware Upgrade [PERSON_NAME] [PHONE_NUMBER] City of Use: [GEOGRAPHIC_DATA]" at bounding box center [322, 331] width 96 height 38
click at [301, 343] on td "Hardware Upgrade [PERSON_NAME] [PHONE_NUMBER] City of Use: [GEOGRAPHIC_DATA]" at bounding box center [322, 331] width 96 height 38
drag, startPoint x: 306, startPoint y: 328, endPoint x: 313, endPoint y: 334, distance: 9.1
click at [313, 334] on td "Hardware Upgrade [PERSON_NAME] [PHONE_NUMBER] City of Use: [GEOGRAPHIC_DATA]" at bounding box center [322, 331] width 96 height 38
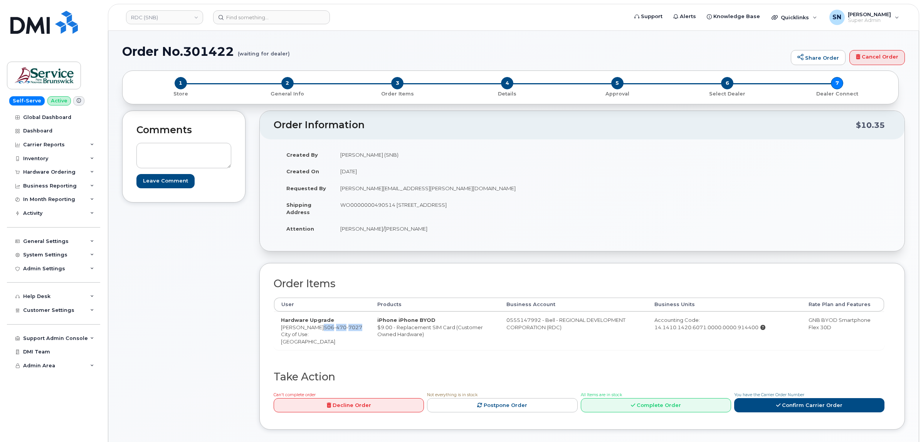
copy span "[PHONE_NUMBER]"
drag, startPoint x: 281, startPoint y: 326, endPoint x: 304, endPoint y: 331, distance: 23.7
click at [304, 331] on td "Hardware Upgrade [PERSON_NAME] [PHONE_NUMBER] City of Use: [GEOGRAPHIC_DATA]" at bounding box center [322, 331] width 96 height 38
copy td "[PERSON_NAME]"
drag, startPoint x: 396, startPoint y: 205, endPoint x: 462, endPoint y: 209, distance: 66.4
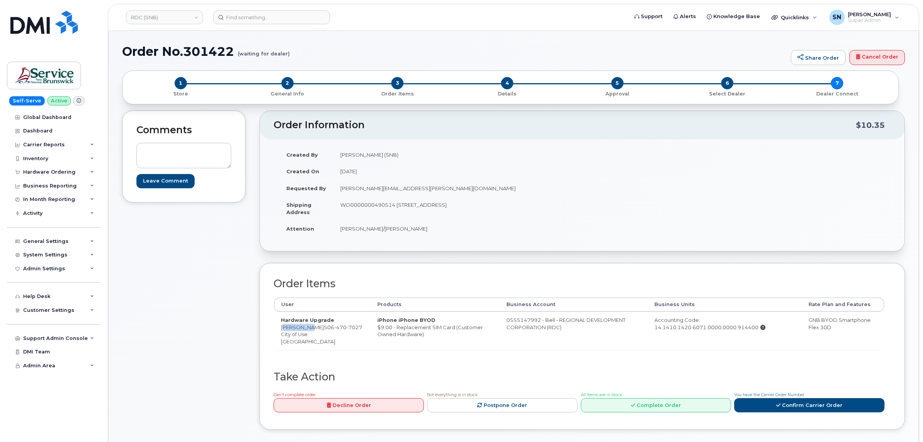
click at [462, 209] on td "WO0000000490514 [STREET_ADDRESS]" at bounding box center [454, 209] width 243 height 24
copy td "[STREET_ADDRESS]"
drag, startPoint x: 536, startPoint y: 203, endPoint x: 559, endPoint y: 206, distance: 23.3
click at [559, 206] on td "WO0000000490514 [STREET_ADDRESS]" at bounding box center [454, 209] width 243 height 24
copy td "E3B 1E9"
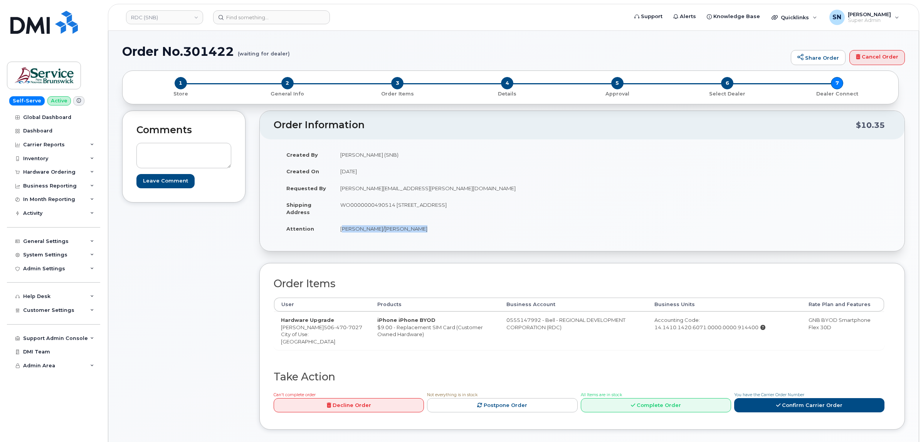
drag, startPoint x: 341, startPoint y: 227, endPoint x: 415, endPoint y: 230, distance: 74.0
click at [415, 230] on td "[PERSON_NAME]/[PERSON_NAME]" at bounding box center [454, 228] width 243 height 17
copy td "[PERSON_NAME]/[PERSON_NAME]"
drag, startPoint x: 492, startPoint y: 321, endPoint x: 523, endPoint y: 323, distance: 30.5
click at [523, 323] on td "0555147992 - Bell - REGIONAL DEVELOPMENT CORPORATION (RDC)" at bounding box center [573, 331] width 148 height 38
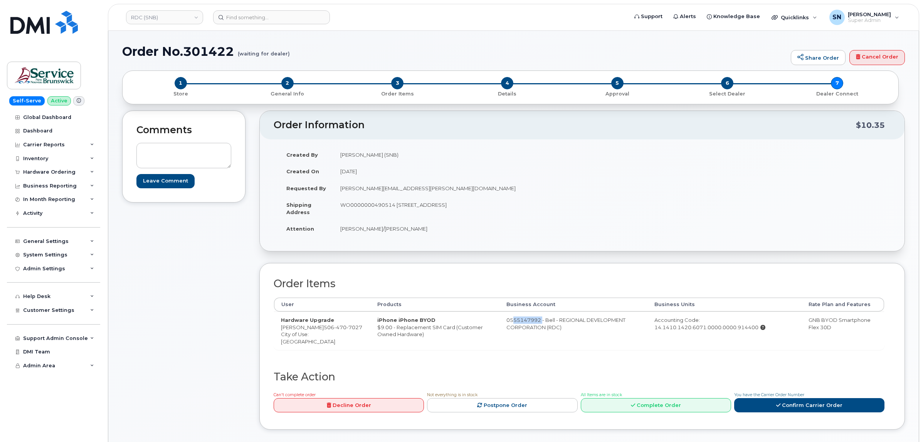
copy td "555147992"
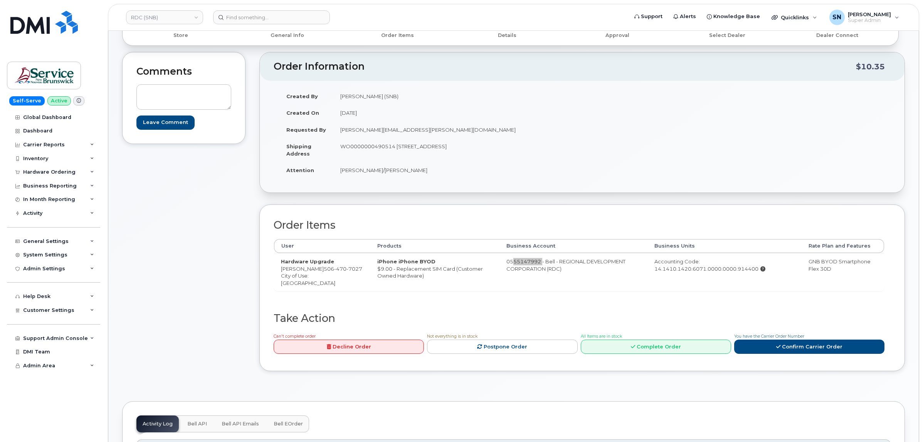
scroll to position [145, 0]
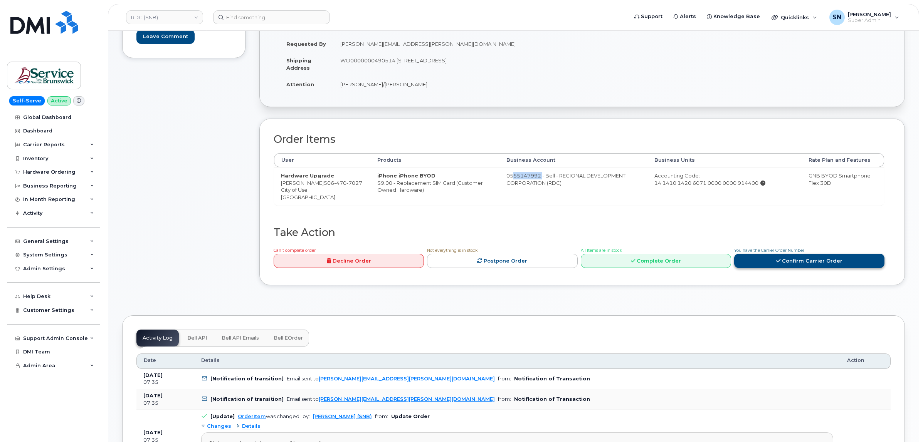
click at [855, 268] on link "Confirm Carrier Order" at bounding box center [809, 261] width 150 height 14
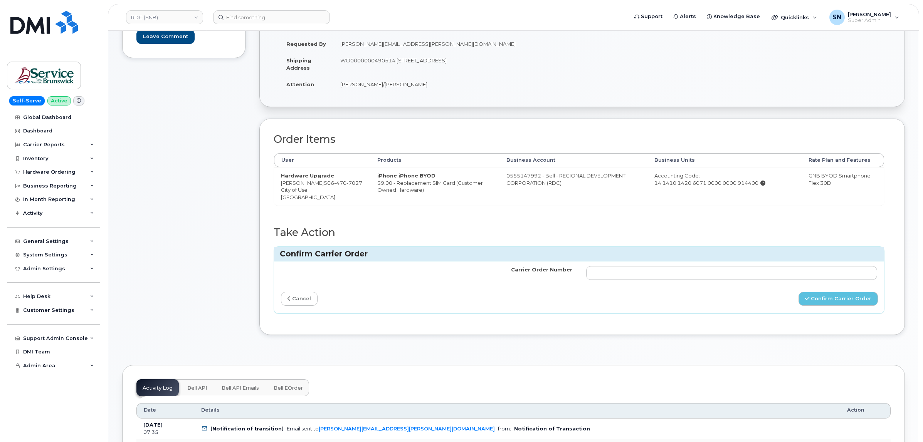
click at [770, 272] on td at bounding box center [731, 273] width 305 height 23
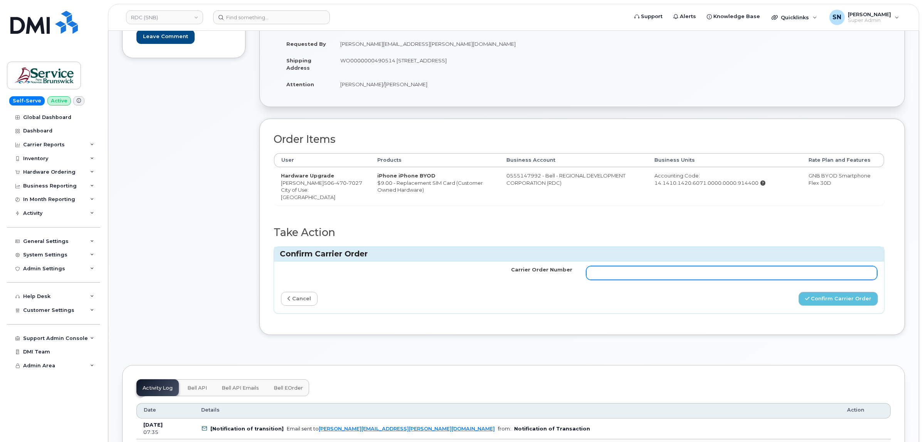
click at [773, 280] on input "Carrier Order Number" at bounding box center [731, 273] width 291 height 14
paste input "3024140"
type input "3024140"
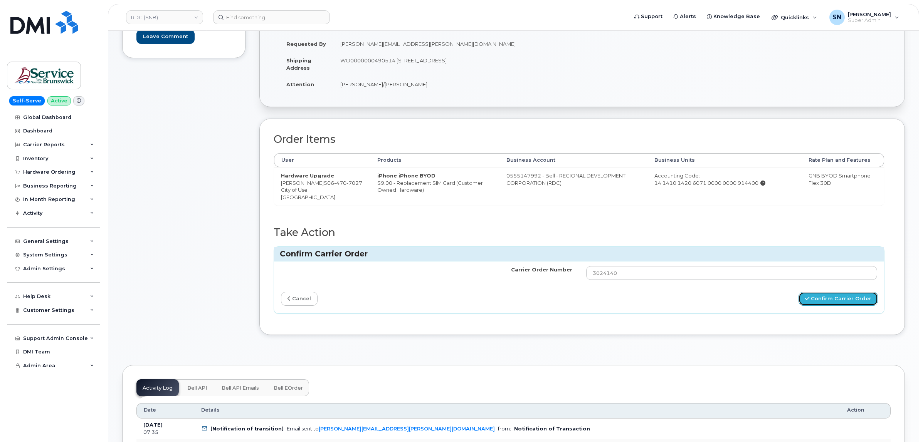
click at [816, 303] on button "Confirm Carrier Order" at bounding box center [837, 299] width 79 height 14
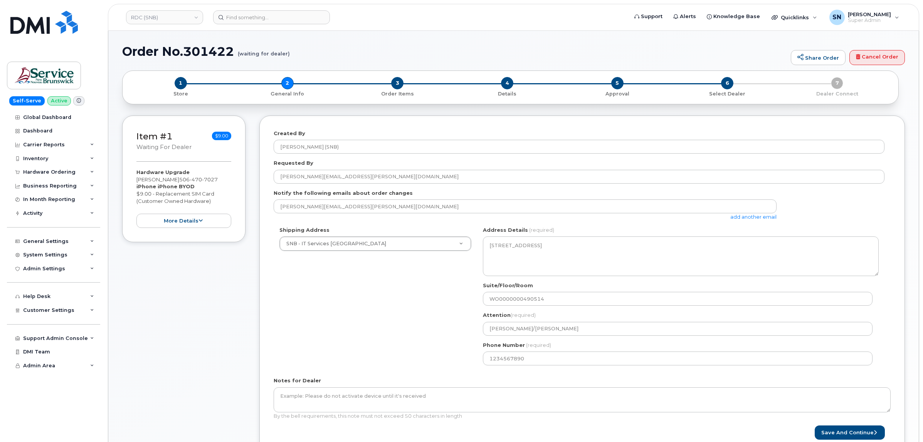
select select
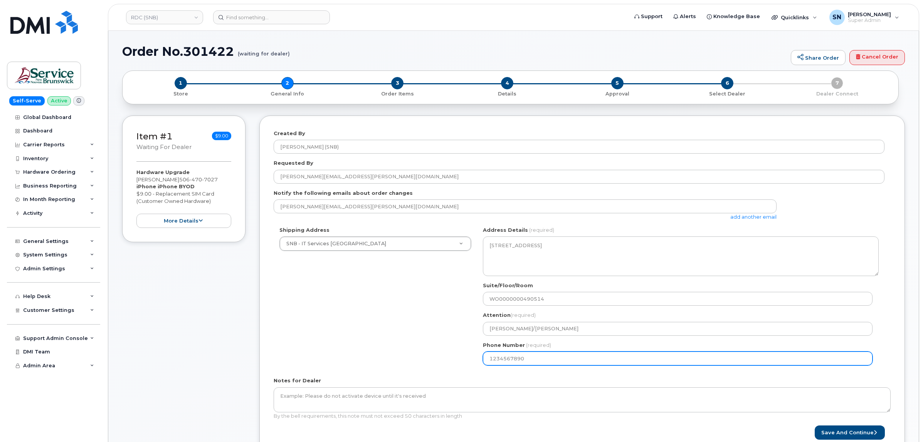
drag, startPoint x: 543, startPoint y: 358, endPoint x: 457, endPoint y: 360, distance: 85.9
click at [457, 360] on div "Shipping Address SNB - IT Services Chancery Place New Address ASD-E Main Office…" at bounding box center [579, 299] width 611 height 145
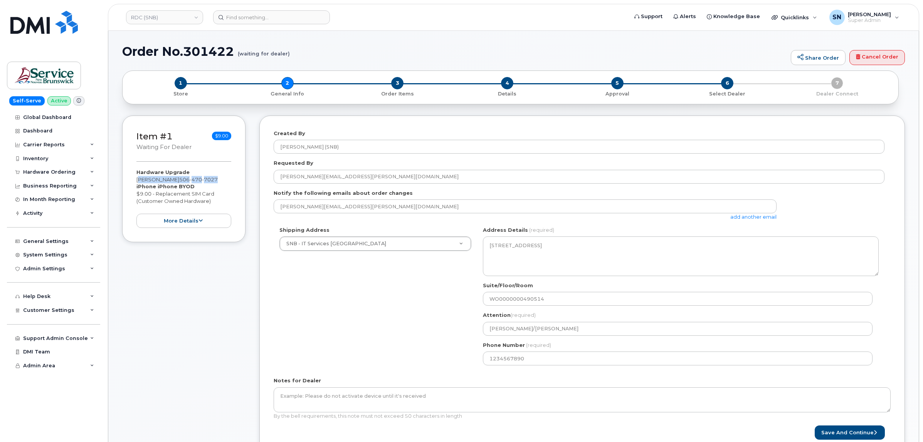
drag, startPoint x: 137, startPoint y: 178, endPoint x: 205, endPoint y: 180, distance: 67.8
click at [208, 181] on div "Hardware Upgrade Rob Kelly 506 470 7027 iPhone iPhone BYOD $9.00 - Replacement …" at bounding box center [183, 198] width 95 height 59
copy div "Rob Kelly 506 470 7027"
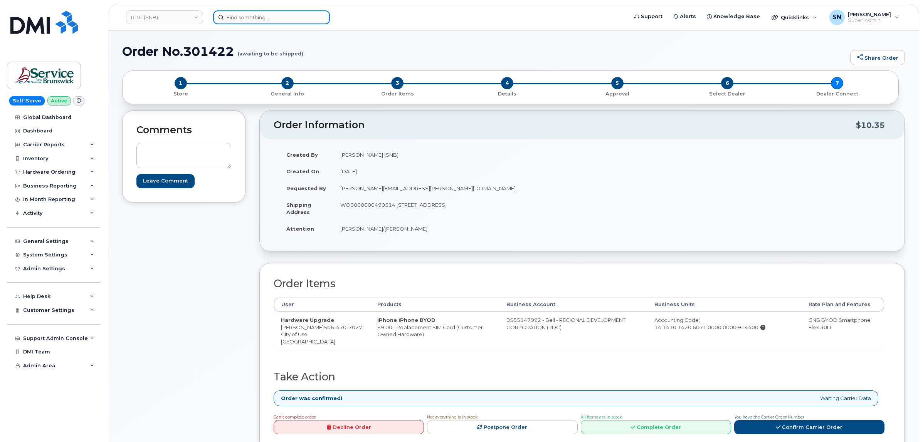
click at [297, 16] on input at bounding box center [271, 17] width 117 height 14
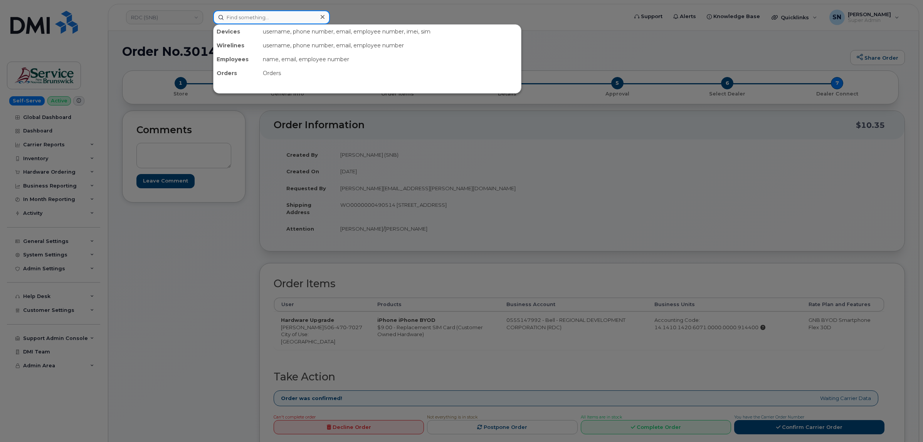
paste input "437.324.8918"
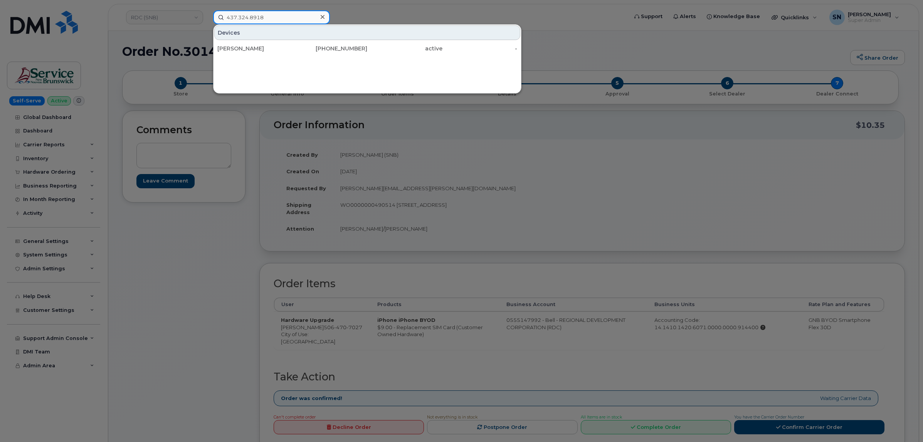
type input "437.324.8918"
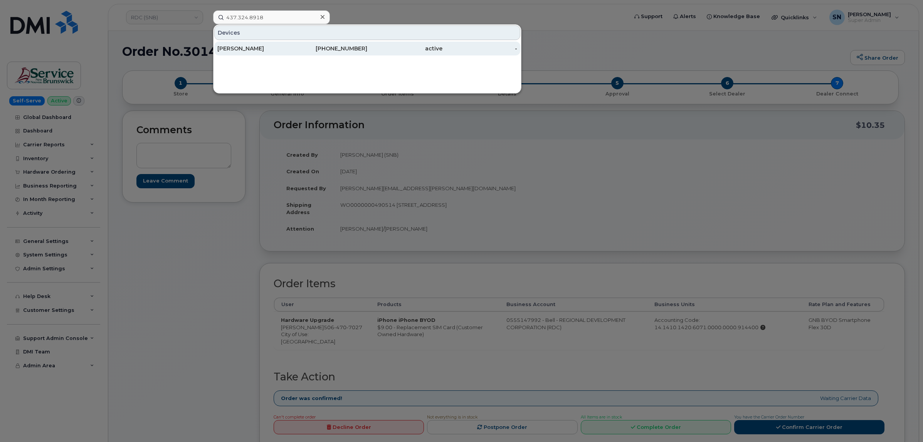
click at [336, 49] on div "437-324-8918" at bounding box center [329, 49] width 75 height 8
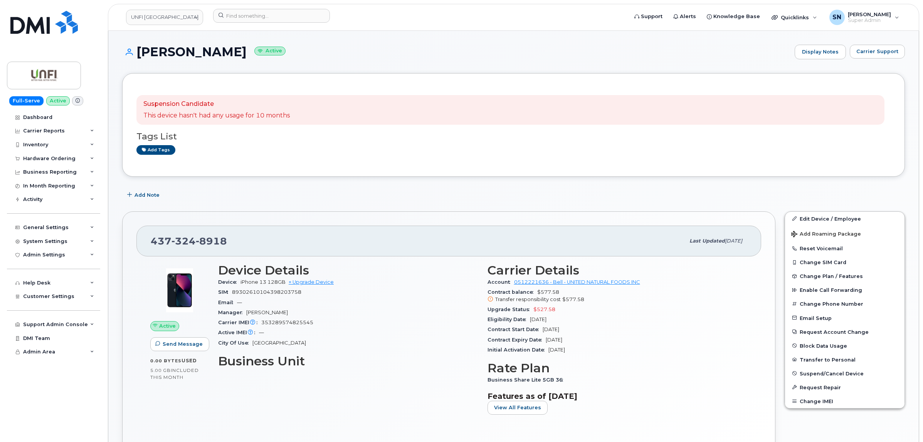
click at [288, 193] on div "Add Note" at bounding box center [513, 195] width 783 height 14
click at [886, 53] on span "Carrier Support" at bounding box center [877, 51] width 42 height 7
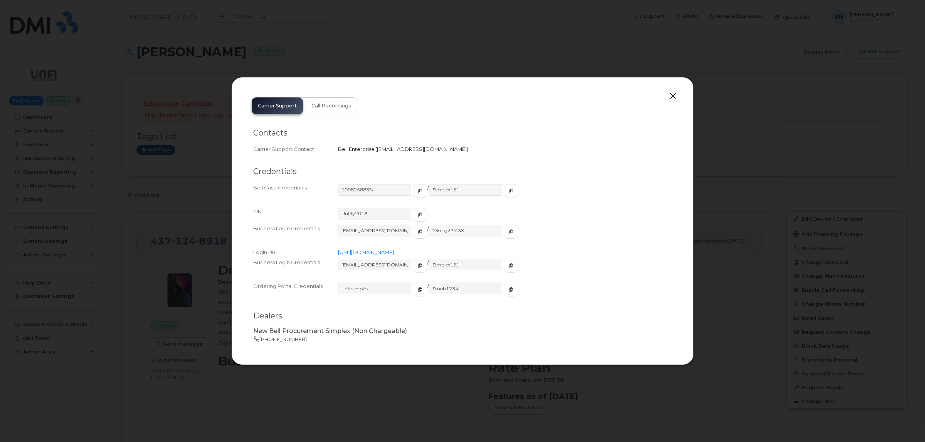
click at [445, 56] on div at bounding box center [462, 221] width 925 height 442
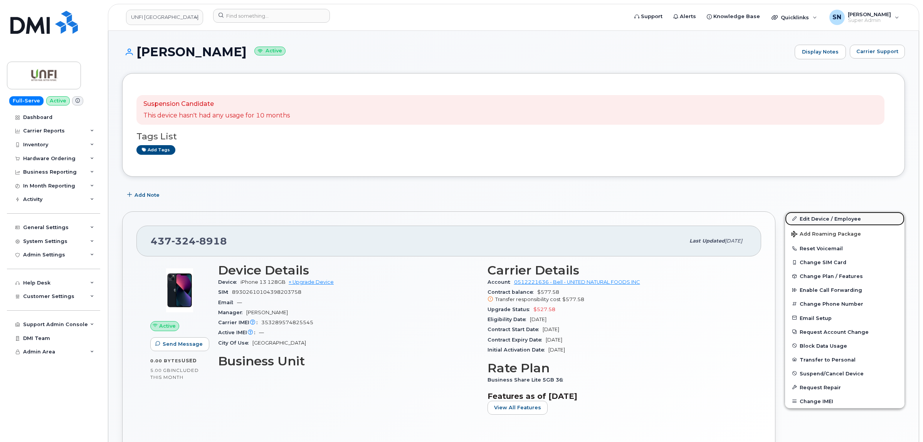
click at [827, 220] on link "Edit Device / Employee" at bounding box center [844, 219] width 119 height 14
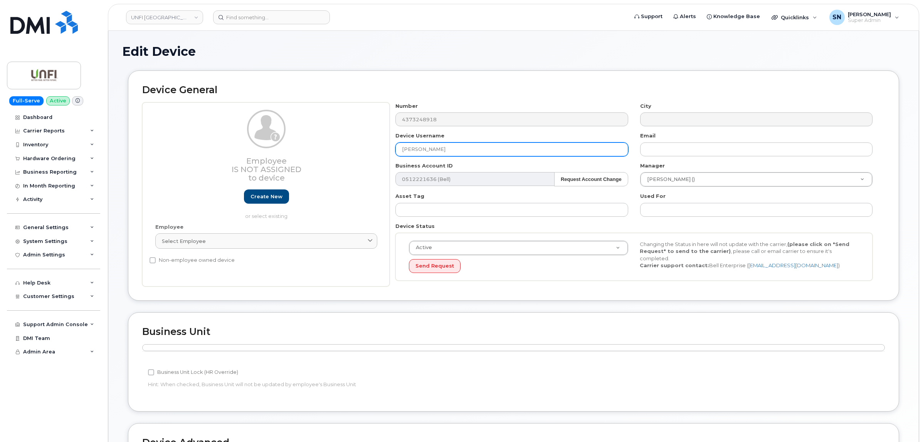
drag, startPoint x: 449, startPoint y: 150, endPoint x: 336, endPoint y: 149, distance: 112.9
click at [336, 149] on div "Employee Is not assigned to device Create new or select existing Employee Selec…" at bounding box center [513, 195] width 743 height 185
paste input "Jillian Ryckma"
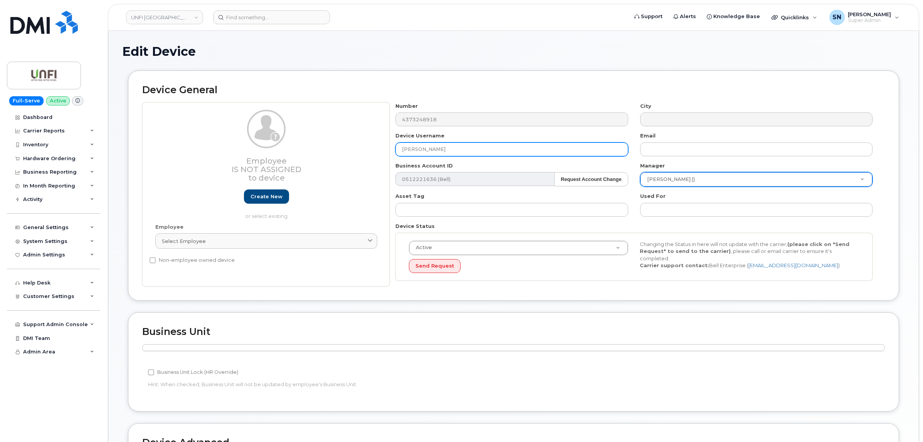
type input "Jillian Ryckman"
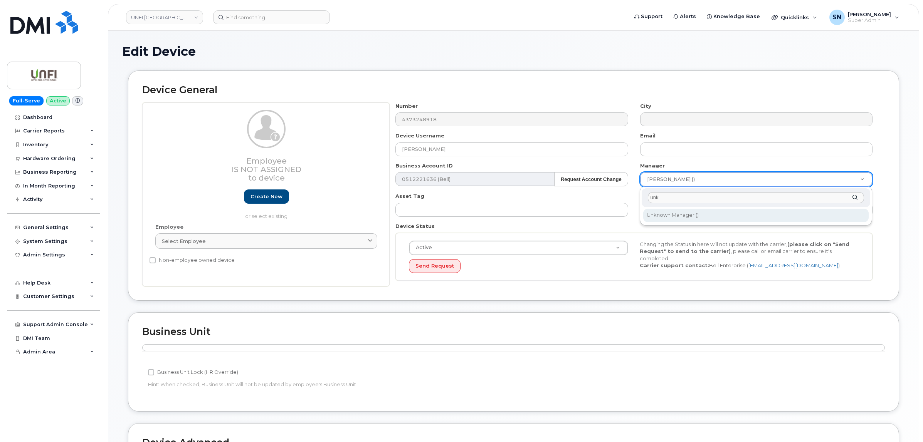
type input "unk"
type input "283792"
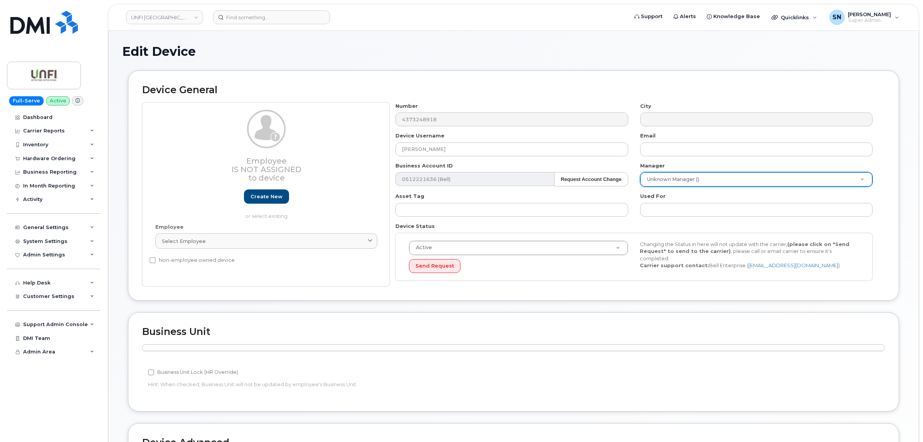
click at [703, 299] on div "Device General Employee Is not assigned to device Create new or select existing…" at bounding box center [513, 186] width 771 height 230
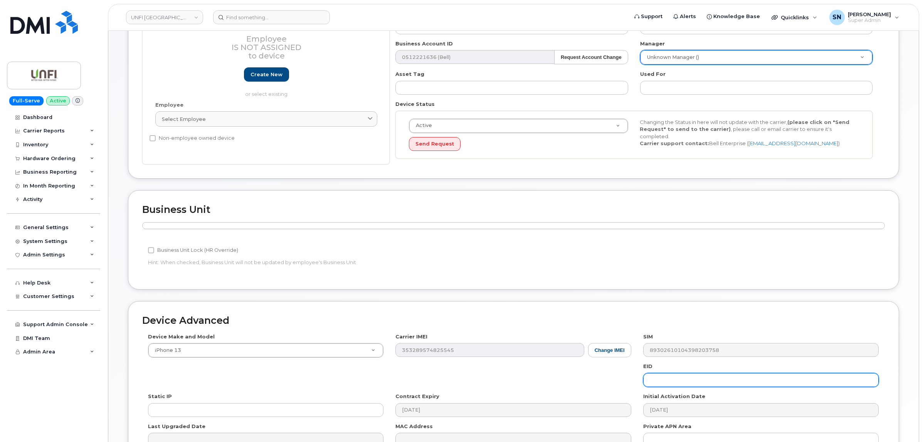
scroll to position [213, 0]
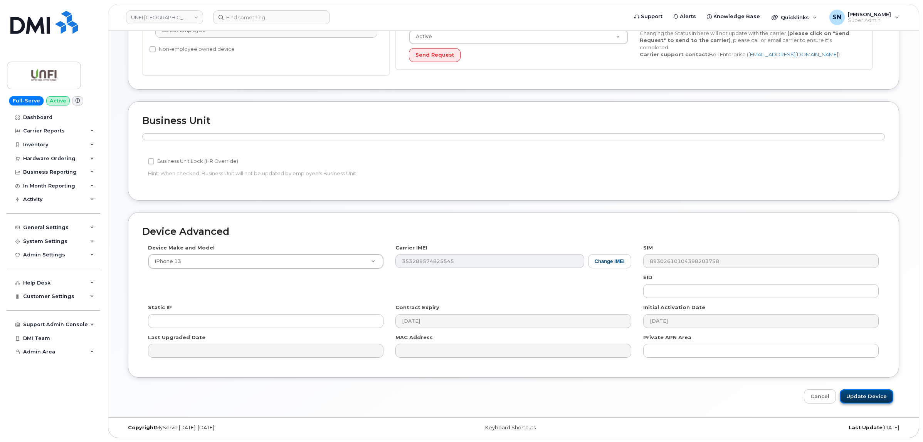
click at [879, 395] on input "Update Device" at bounding box center [867, 397] width 54 height 14
type input "Saving..."
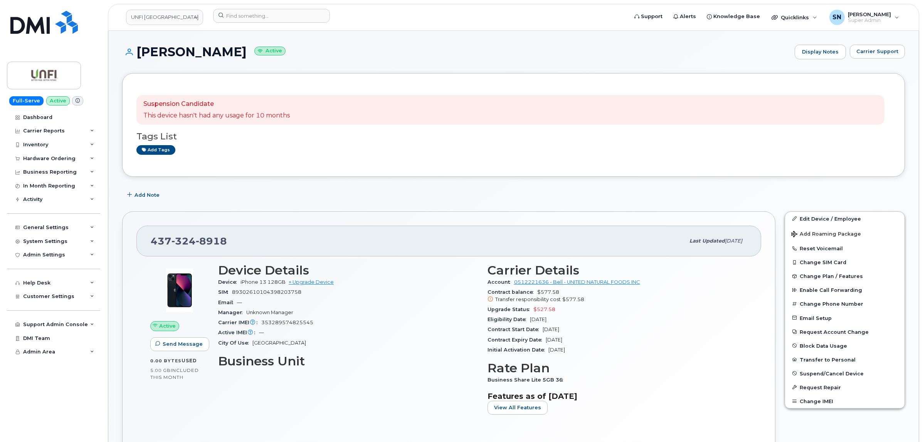
click at [380, 199] on div "Add Note" at bounding box center [513, 195] width 783 height 14
click at [884, 55] on button "Carrier Support" at bounding box center [877, 52] width 55 height 14
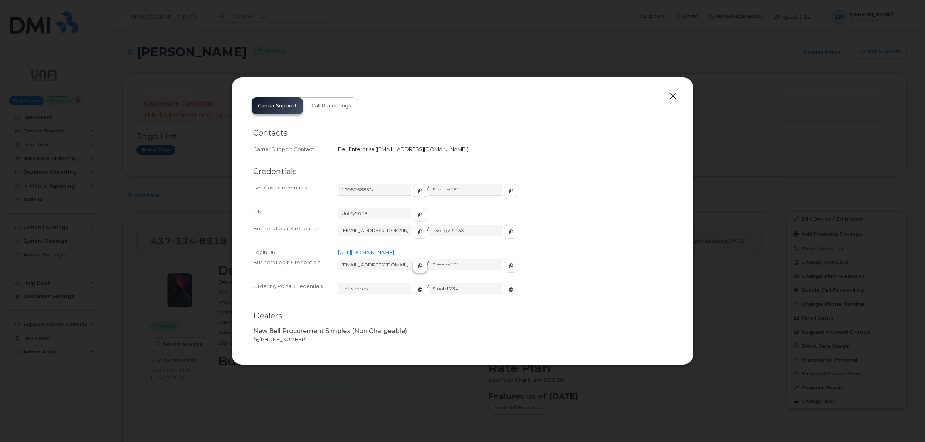
click at [418, 264] on icon "button" at bounding box center [420, 266] width 5 height 5
click at [509, 267] on icon "button" at bounding box center [511, 266] width 5 height 5
click at [672, 97] on button "button" at bounding box center [673, 96] width 12 height 11
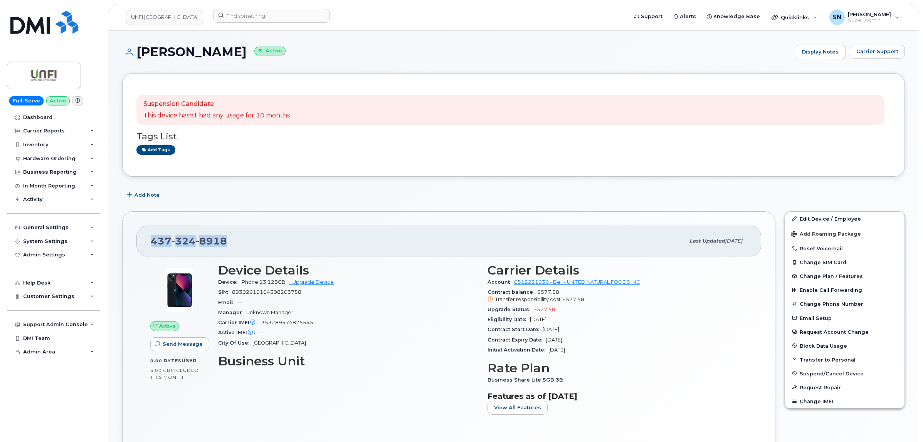
drag, startPoint x: 151, startPoint y: 244, endPoint x: 225, endPoint y: 244, distance: 74.4
click at [225, 244] on span "437 324 8918" at bounding box center [189, 241] width 76 height 12
copy span "437 324 8918"
click at [872, 57] on button "Carrier Support" at bounding box center [877, 52] width 55 height 14
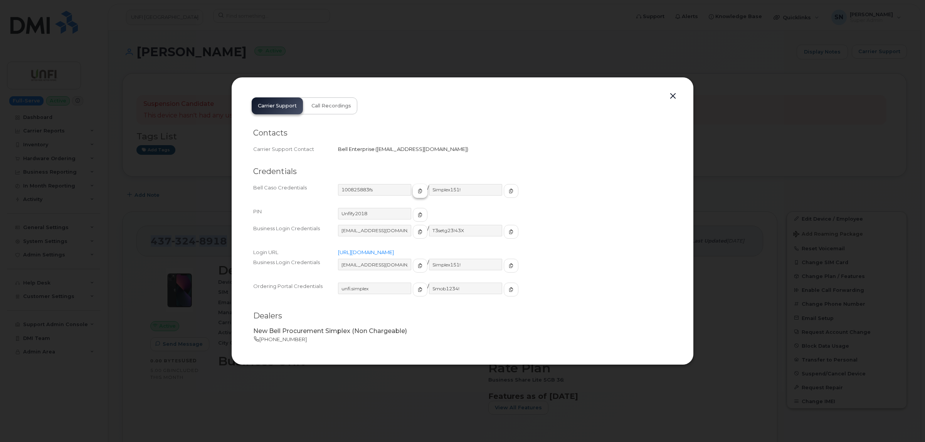
click at [418, 191] on icon "button" at bounding box center [420, 191] width 5 height 5
click at [509, 189] on icon "button" at bounding box center [511, 191] width 5 height 5
click at [673, 95] on button "button" at bounding box center [673, 96] width 12 height 11
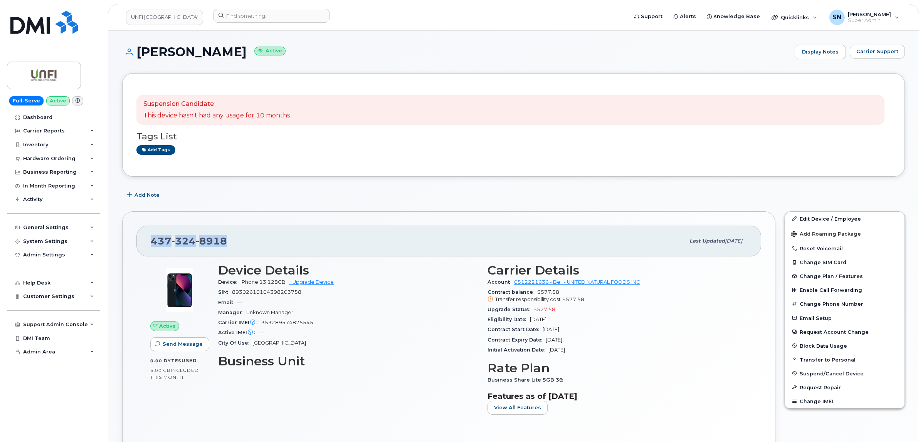
copy span "437 324 8918"
click at [67, 154] on div "Hardware Ordering" at bounding box center [53, 159] width 93 height 14
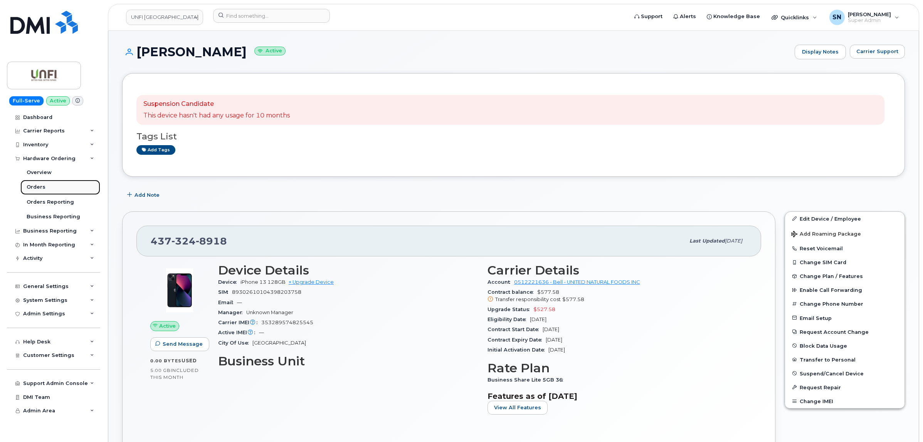
click at [41, 192] on link "Orders" at bounding box center [60, 187] width 80 height 15
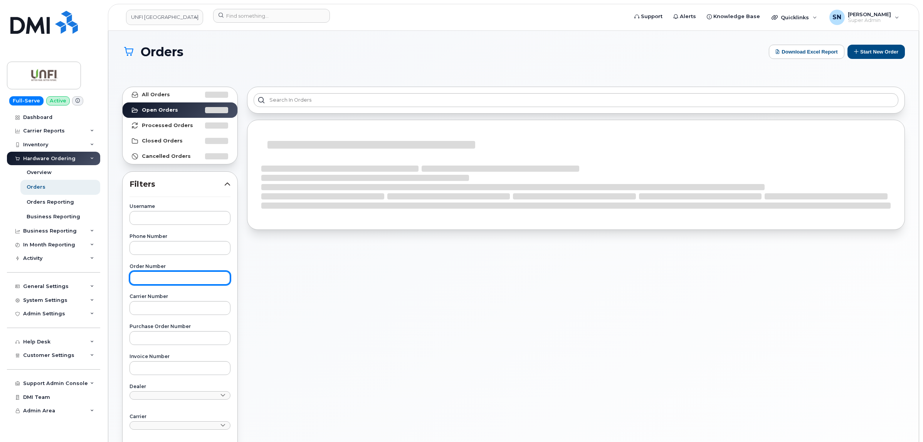
click at [175, 277] on input "text" at bounding box center [179, 278] width 101 height 14
paste input "300246"
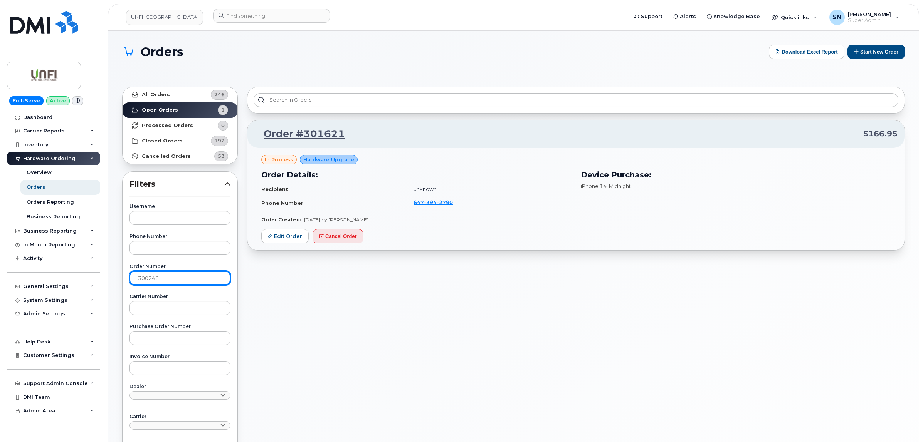
type input "300246"
click at [178, 91] on link "All Orders 246" at bounding box center [180, 94] width 115 height 15
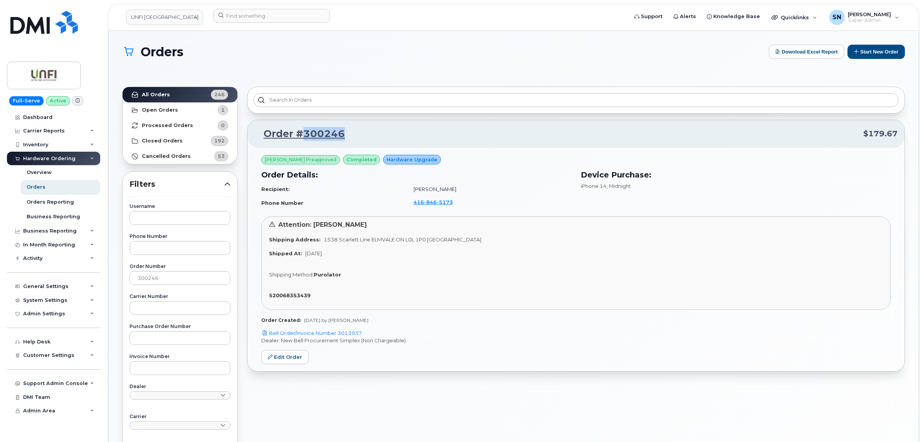
drag, startPoint x: 355, startPoint y: 132, endPoint x: 303, endPoint y: 135, distance: 52.1
click at [303, 135] on p "Order #300246 $179.67" at bounding box center [575, 134] width 643 height 14
copy link "300246"
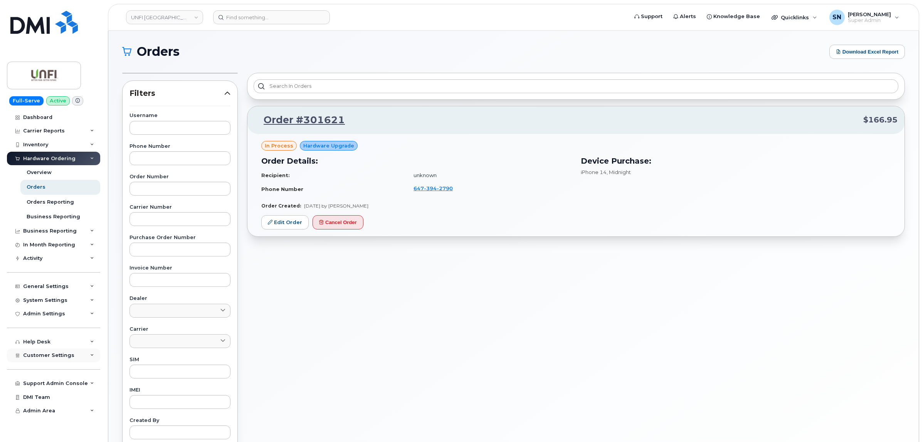
click at [62, 358] on span "Customer Settings" at bounding box center [48, 356] width 51 height 6
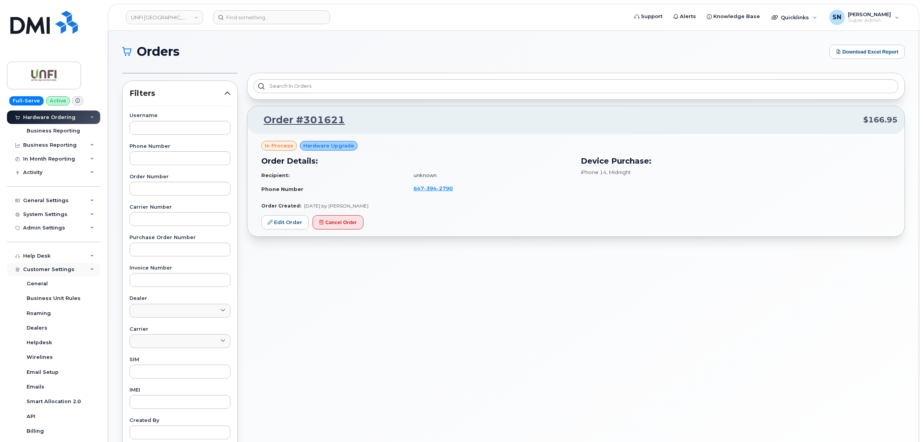
scroll to position [193, 0]
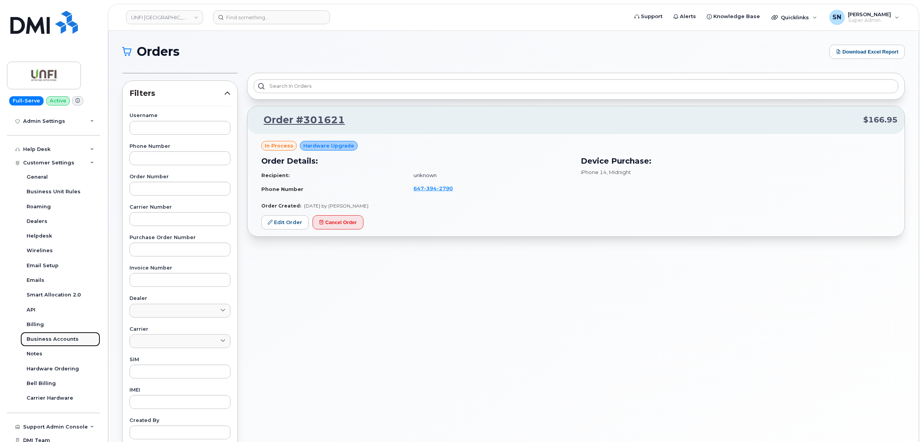
click at [66, 338] on link "Business Accounts" at bounding box center [60, 339] width 80 height 15
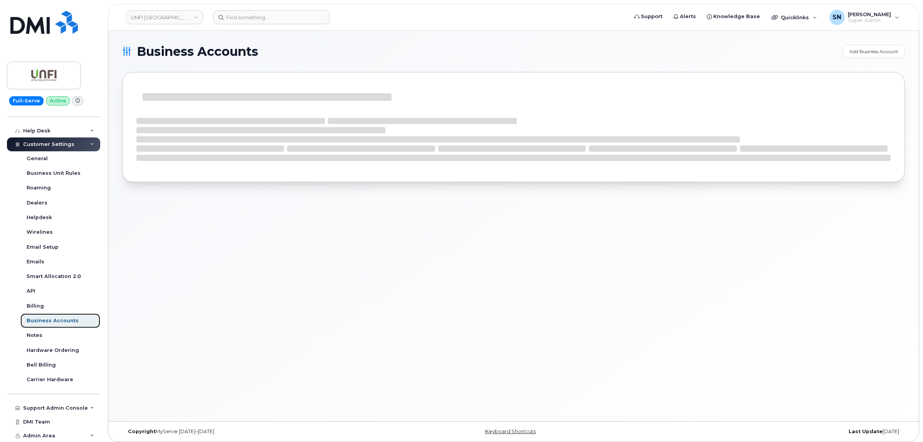
scroll to position [133, 0]
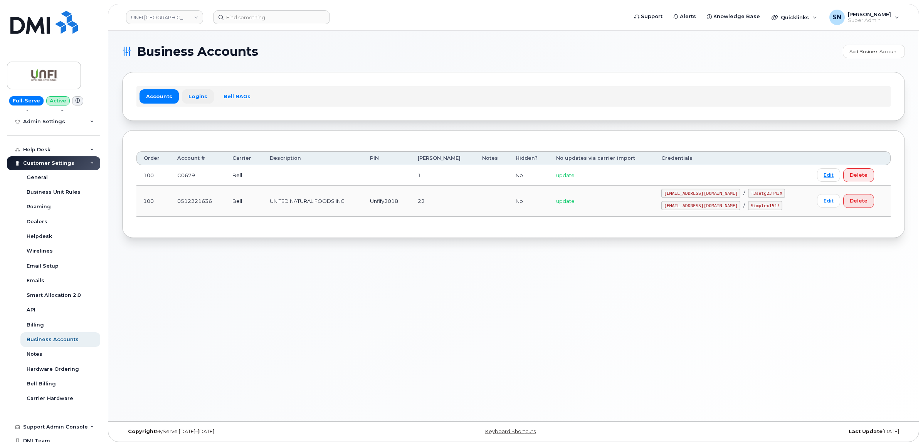
drag, startPoint x: 195, startPoint y: 87, endPoint x: 197, endPoint y: 95, distance: 8.2
click at [195, 87] on div "Accounts Logins Bell NAGs" at bounding box center [513, 96] width 754 height 20
click at [197, 97] on link "Logins" at bounding box center [198, 96] width 32 height 14
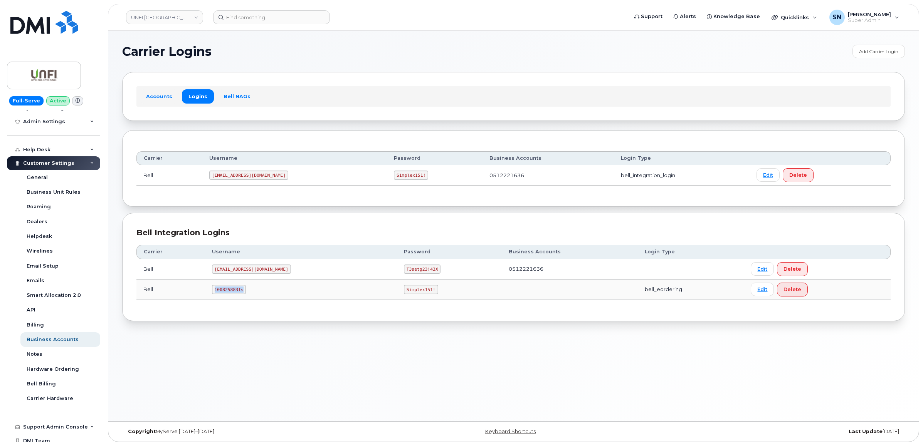
drag, startPoint x: 220, startPoint y: 292, endPoint x: 250, endPoint y: 294, distance: 30.1
click at [250, 294] on td "100825883fs" at bounding box center [301, 290] width 192 height 20
copy code "100825883fs"
drag, startPoint x: 356, startPoint y: 291, endPoint x: 379, endPoint y: 292, distance: 22.4
click at [404, 292] on code "Simplex151!" at bounding box center [421, 289] width 34 height 9
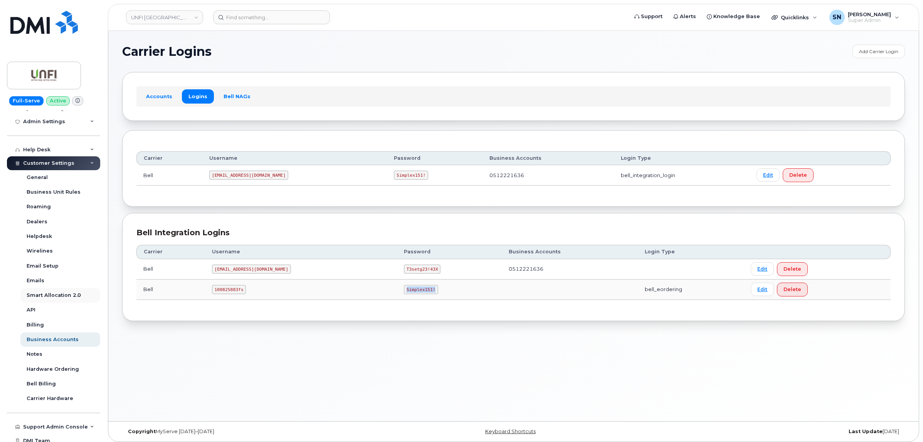
copy code "Simplex151!"
drag, startPoint x: 222, startPoint y: 293, endPoint x: 249, endPoint y: 297, distance: 27.7
click at [249, 297] on td "100825883fs" at bounding box center [301, 290] width 192 height 20
copy code "100825883fs"
drag, startPoint x: 351, startPoint y: 290, endPoint x: 380, endPoint y: 294, distance: 29.2
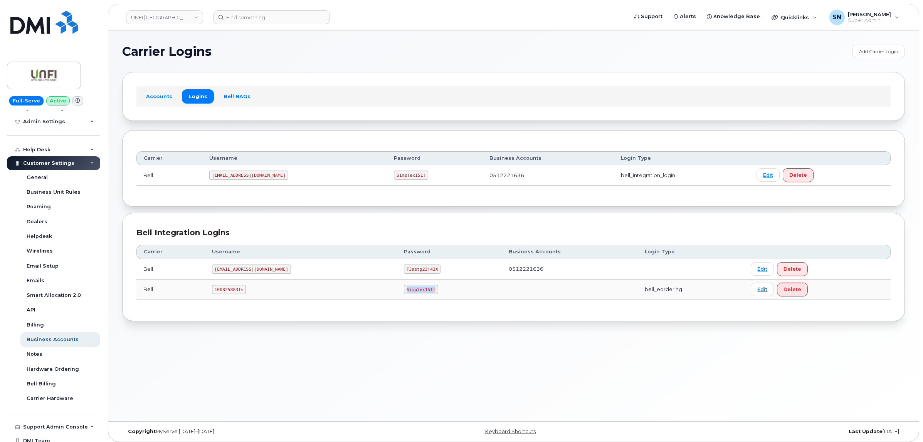
click at [404, 294] on code "Simplex151!" at bounding box center [421, 289] width 34 height 9
copy code "Simplex151!"
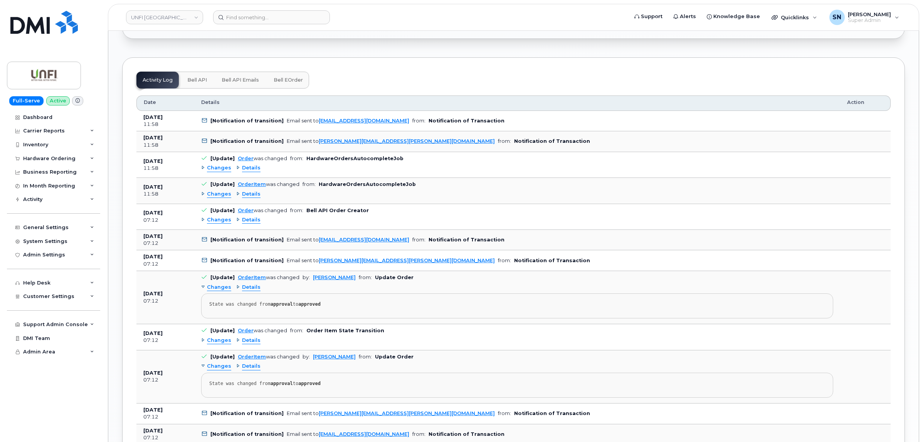
scroll to position [1012, 0]
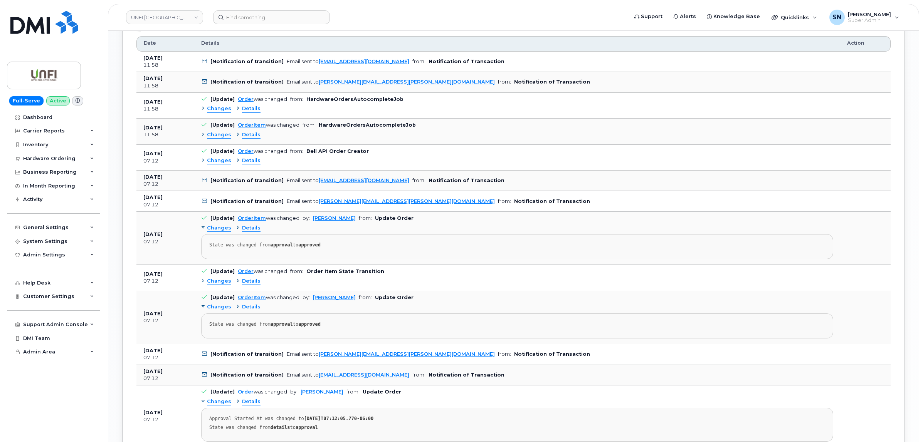
click at [217, 165] on span "Changes" at bounding box center [219, 160] width 24 height 7
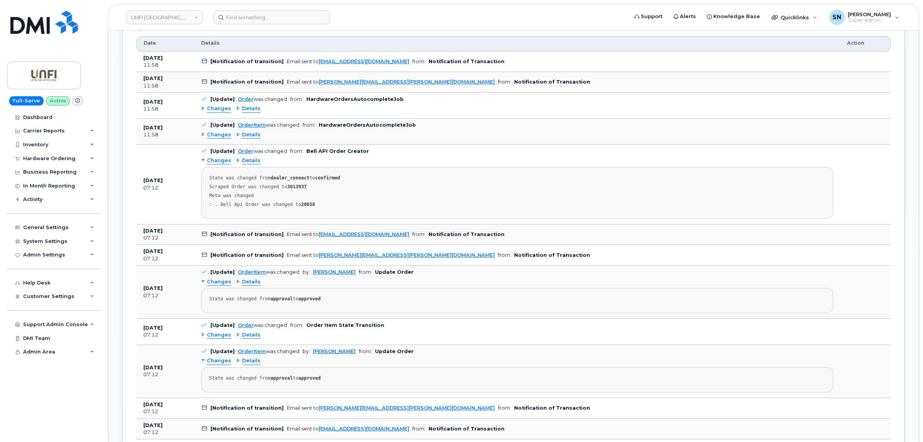
click at [216, 165] on span "Changes" at bounding box center [219, 160] width 24 height 7
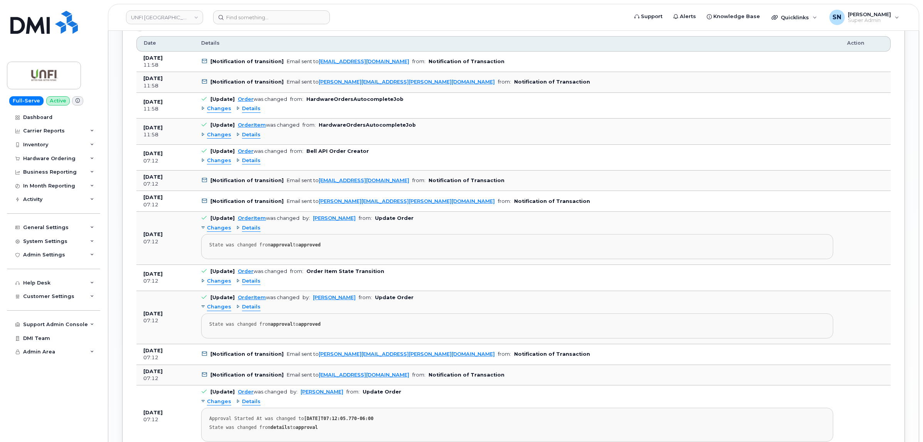
click at [212, 165] on span "Changes" at bounding box center [219, 160] width 24 height 7
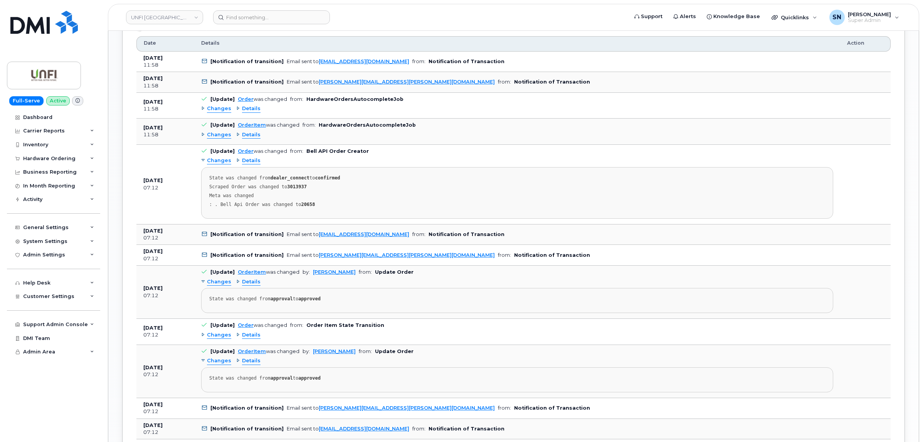
click at [296, 190] on strong "3013937" at bounding box center [297, 186] width 20 height 5
copy strong "3013937"
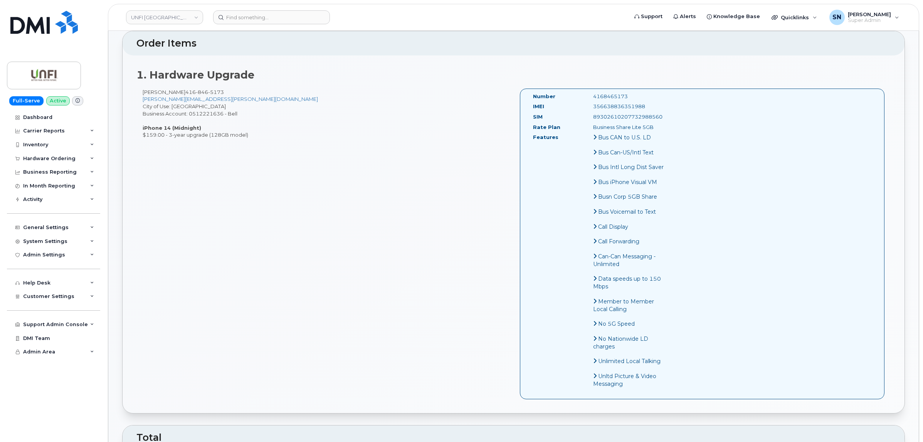
scroll to position [145, 0]
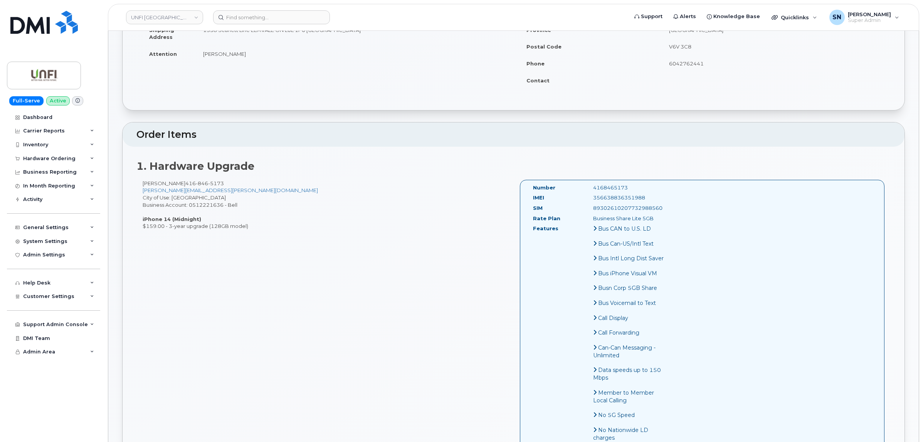
drag, startPoint x: 143, startPoint y: 185, endPoint x: 184, endPoint y: 185, distance: 40.8
click at [184, 185] on div "Marek Plawinski 416 846 5173 marek.plawinski@unfi.com City of Use: Toronto Busi…" at bounding box center [324, 205] width 377 height 50
copy div "Marek Plawinski"
click at [164, 20] on link "UNFI Canada" at bounding box center [164, 17] width 77 height 14
type input "fountain"
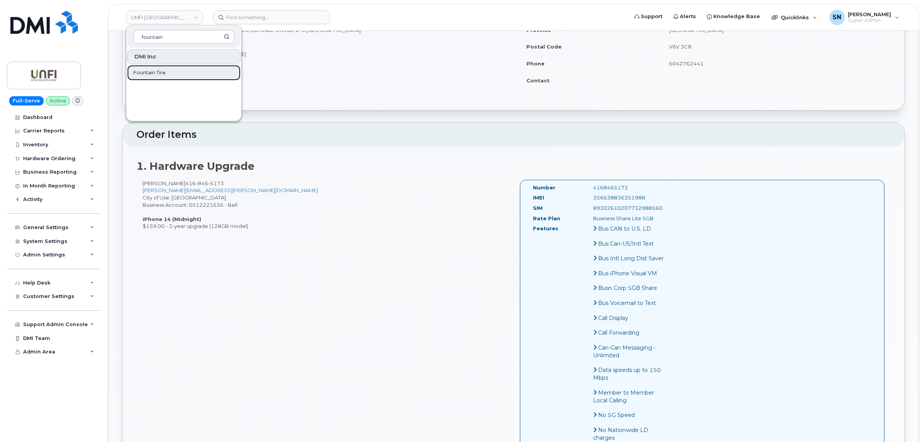
click at [167, 68] on link "Fountain Tire" at bounding box center [183, 72] width 113 height 15
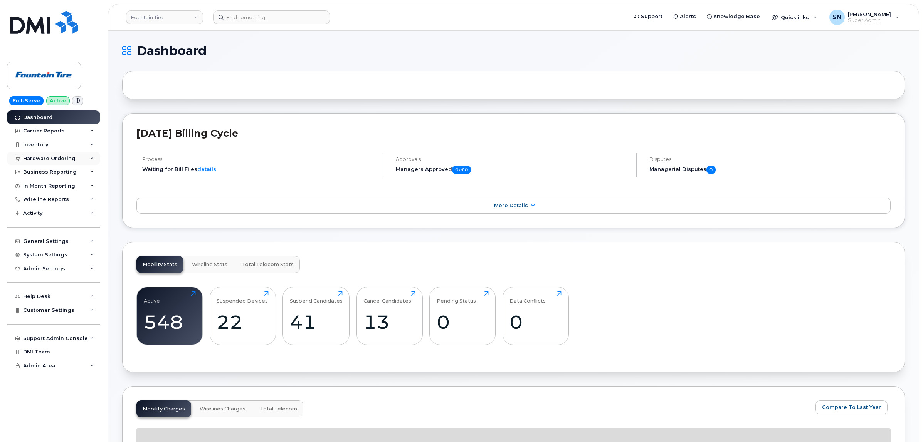
click at [49, 156] on div "Hardware Ordering" at bounding box center [49, 159] width 52 height 6
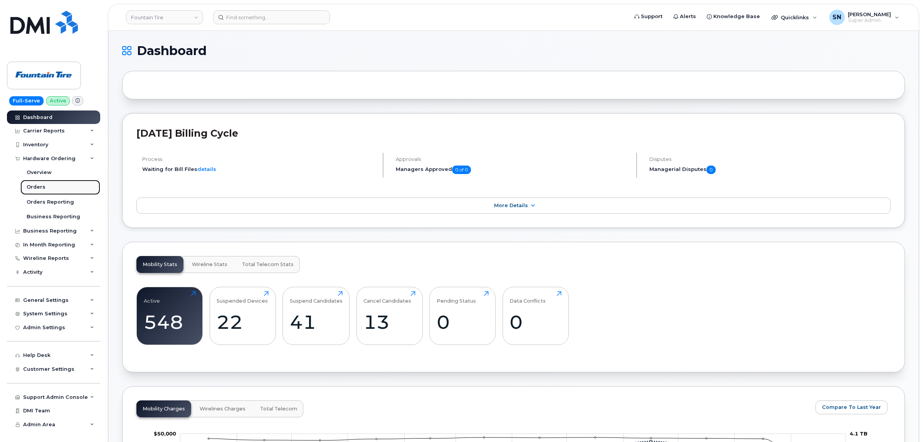
click at [40, 184] on link "Orders" at bounding box center [60, 187] width 80 height 15
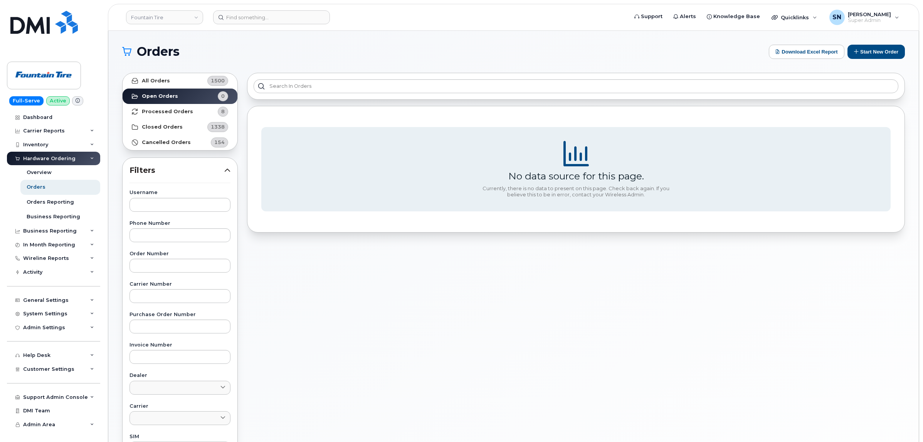
click at [247, 153] on div "No data source for this page. Currently, there is no data to present on this pa…" at bounding box center [576, 169] width 658 height 127
click at [155, 266] on input "text" at bounding box center [179, 266] width 101 height 14
paste input "302077"
type input "302077"
click at [171, 76] on link "All Orders 1500" at bounding box center [180, 80] width 115 height 15
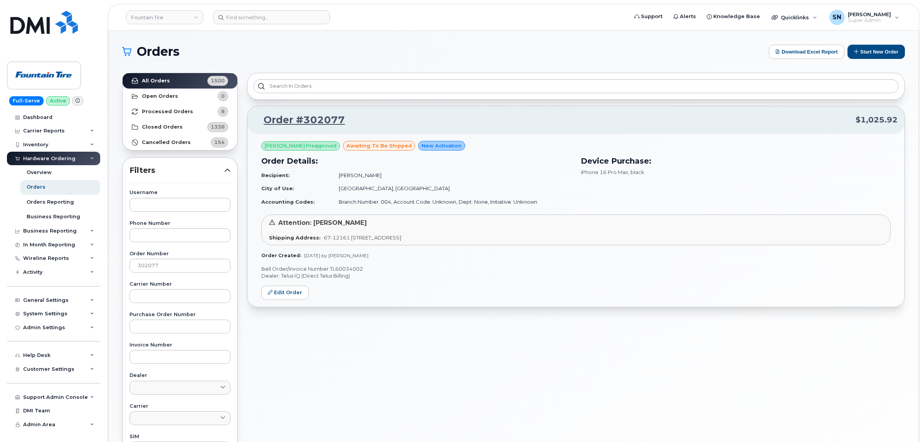
click at [328, 307] on div "[PERSON_NAME] Preapproved awaiting to be shipped New Activation Order Details: …" at bounding box center [575, 220] width 657 height 173
click at [262, 22] on input at bounding box center [271, 17] width 117 height 14
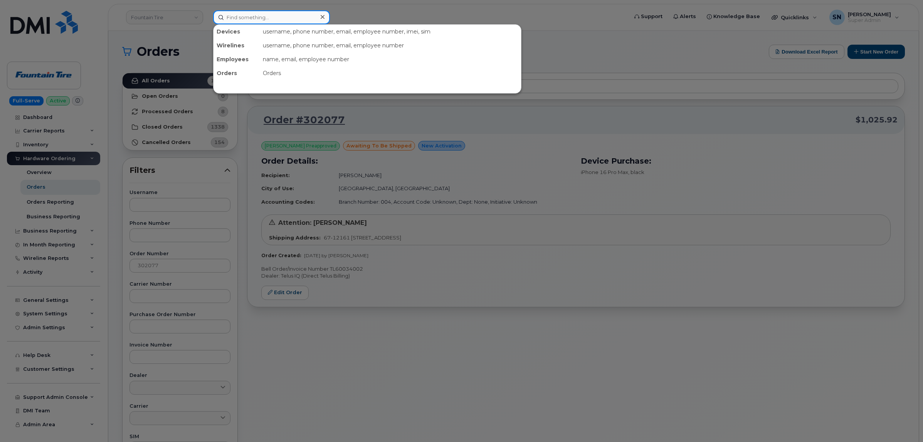
paste input "[PHONE_NUMBER]"
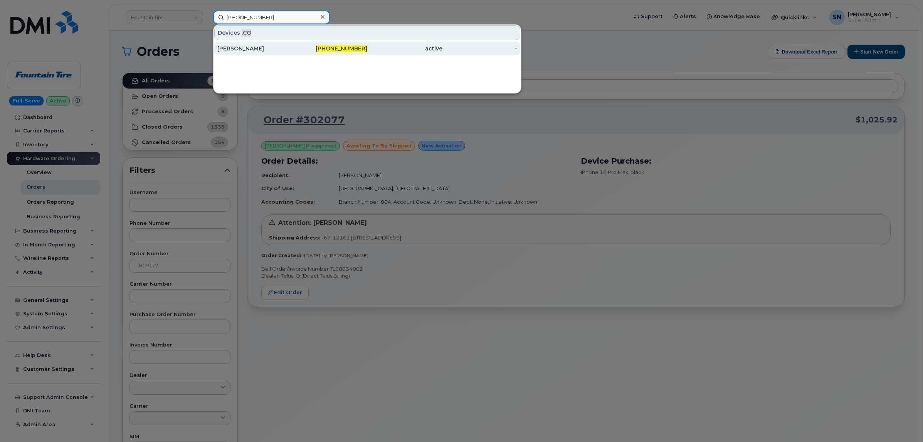
type input "[PHONE_NUMBER]"
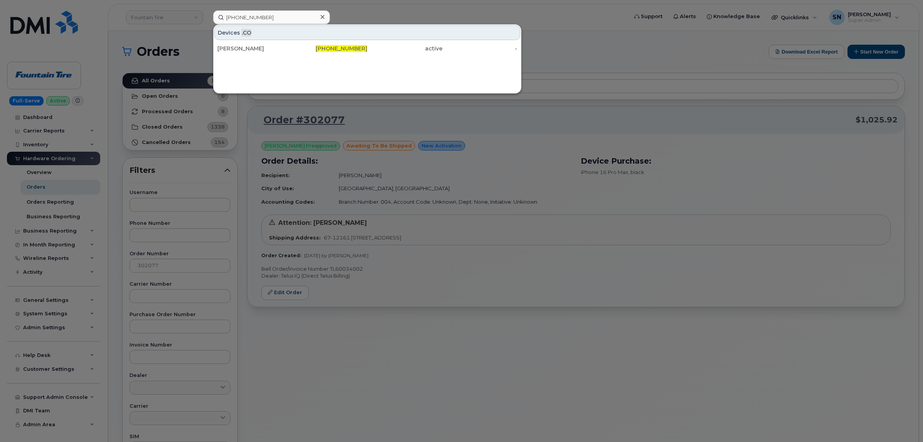
click at [446, 17] on div at bounding box center [461, 221] width 923 height 442
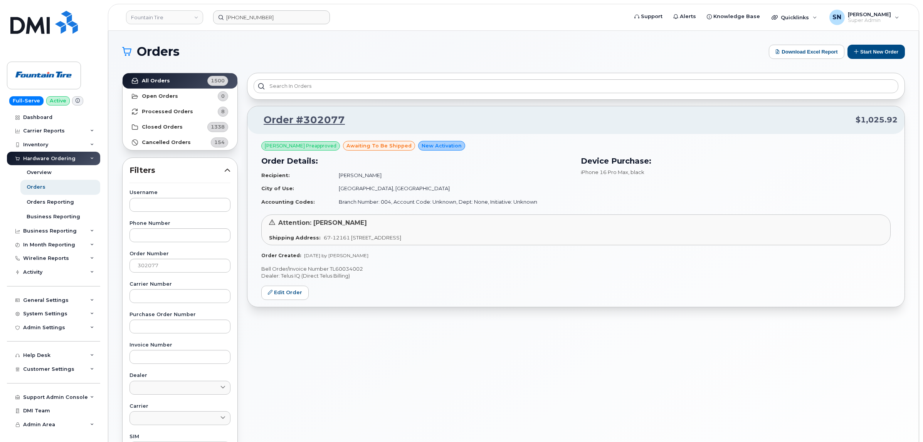
click at [446, 43] on div "Orders Download Excel Report Start New Order All Orders 1500 Open Orders 0 Proc…" at bounding box center [513, 325] width 810 height 588
